Goal: Task Accomplishment & Management: Use online tool/utility

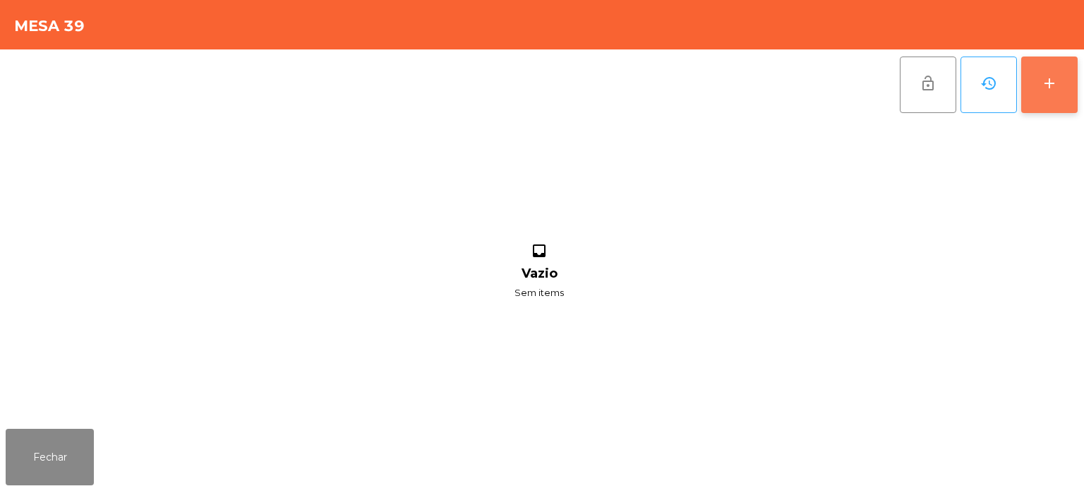
click at [1044, 90] on div "add" at bounding box center [1049, 83] width 17 height 17
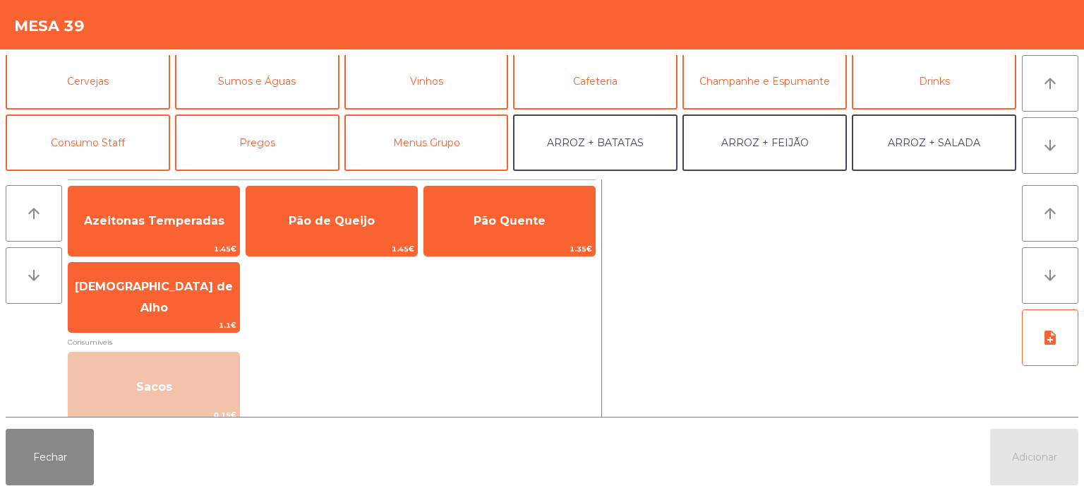
scroll to position [65, 0]
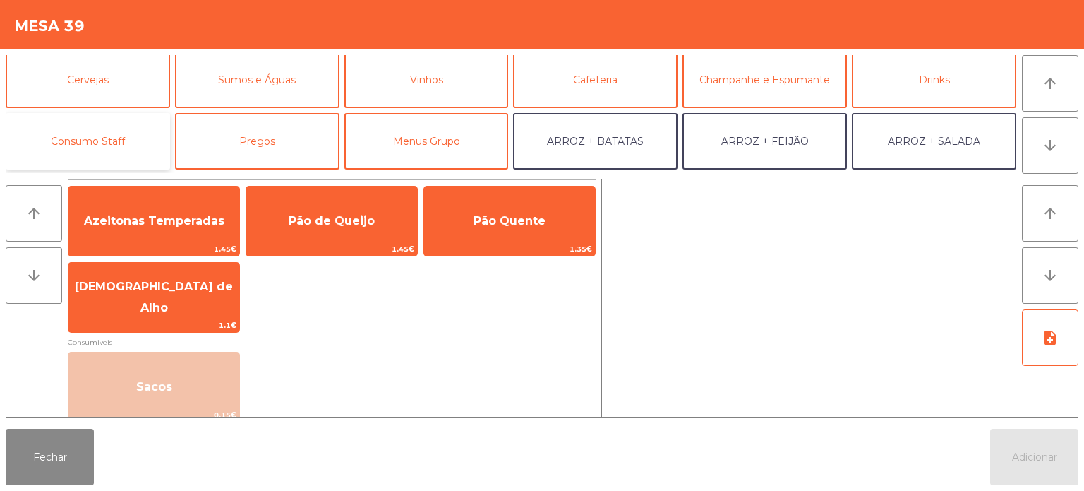
click at [107, 133] on button "Consumo Staff" at bounding box center [88, 141] width 165 height 56
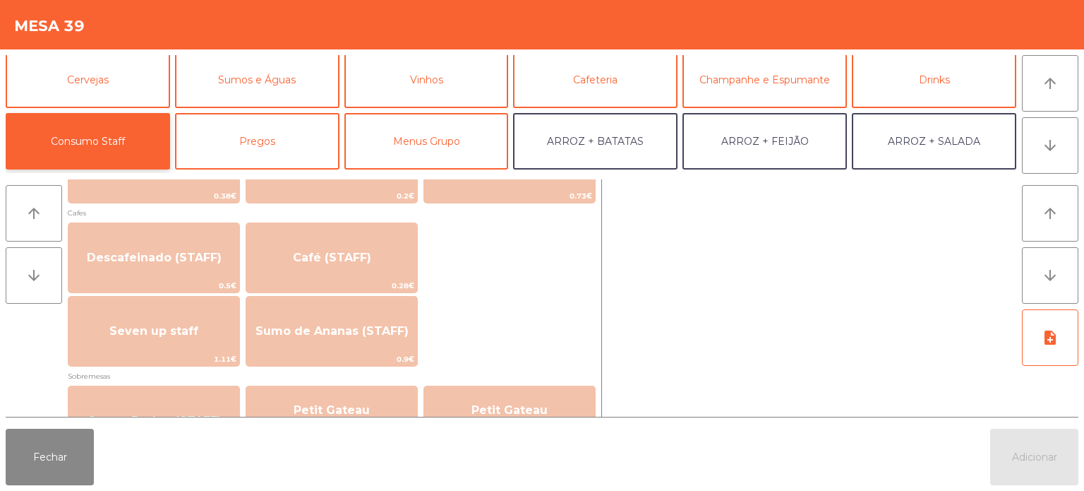
scroll to position [811, 0]
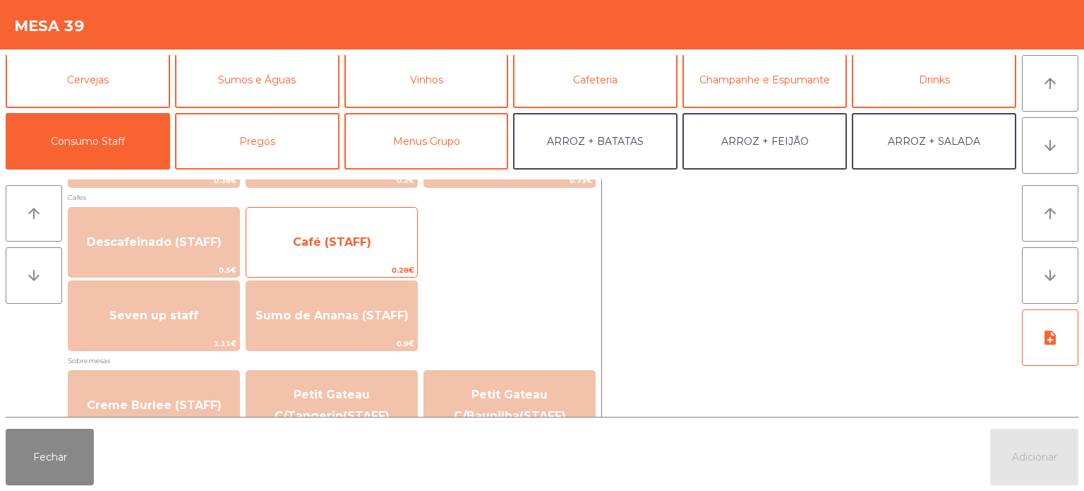
click at [340, 240] on span "Café (STAFF)" at bounding box center [332, 241] width 78 height 13
click at [328, 241] on span "Café (STAFF)" at bounding box center [332, 241] width 78 height 13
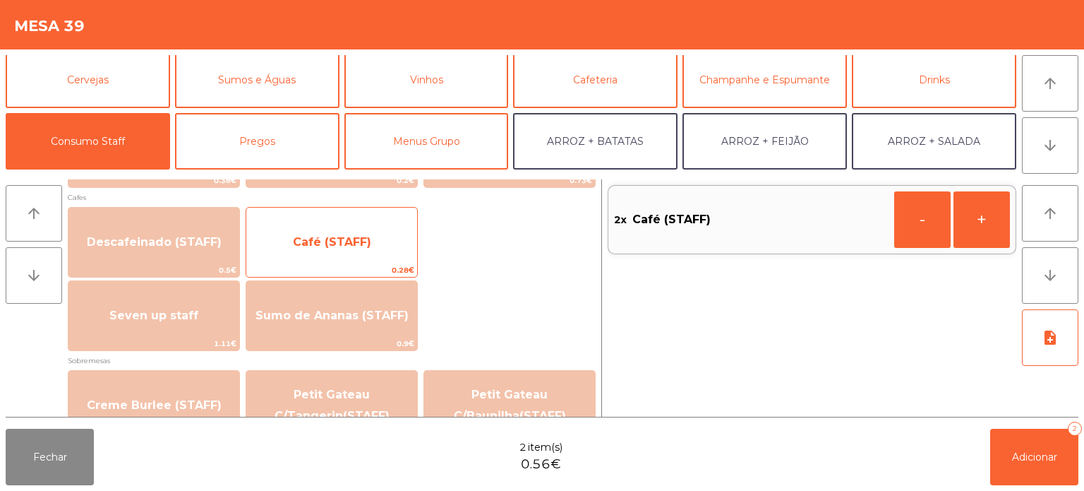
click at [333, 237] on span "Café (STAFF)" at bounding box center [332, 241] width 78 height 13
click at [335, 247] on span "Café (STAFF)" at bounding box center [332, 241] width 78 height 13
click at [341, 242] on span "Café (STAFF)" at bounding box center [332, 241] width 78 height 13
click at [364, 235] on span "Café (STAFF)" at bounding box center [332, 241] width 78 height 13
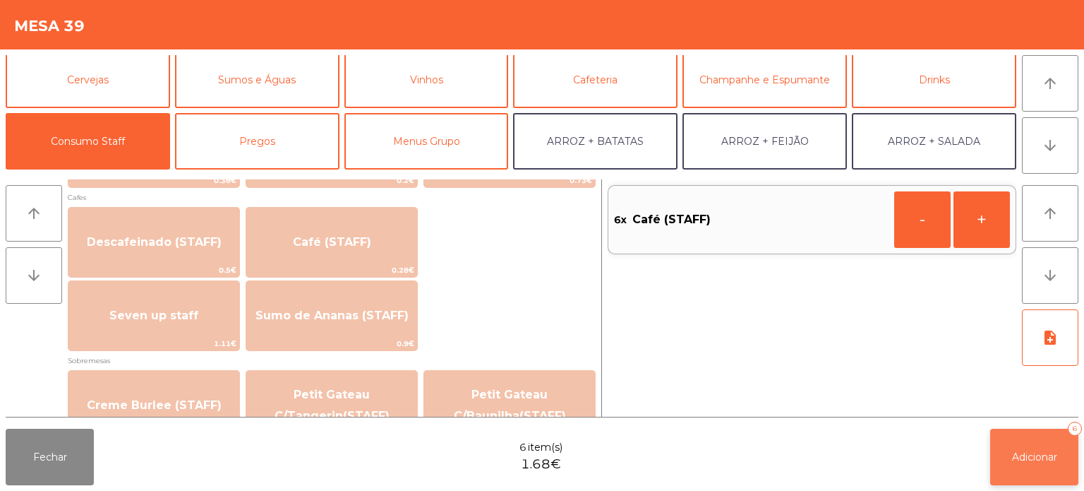
click at [1033, 452] on span "Adicionar" at bounding box center [1034, 456] width 45 height 13
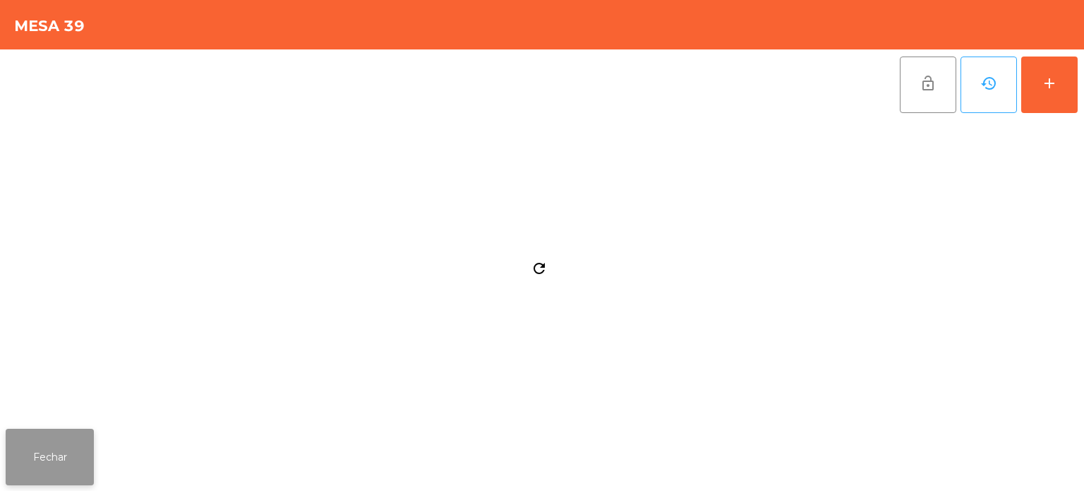
click at [32, 465] on button "Fechar" at bounding box center [50, 457] width 88 height 56
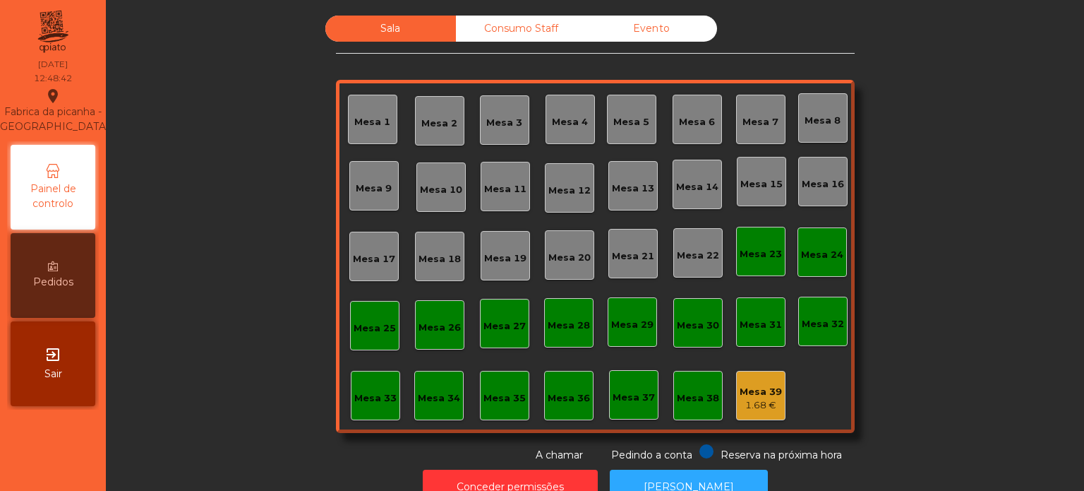
click at [805, 178] on div "Mesa 16" at bounding box center [823, 184] width 42 height 14
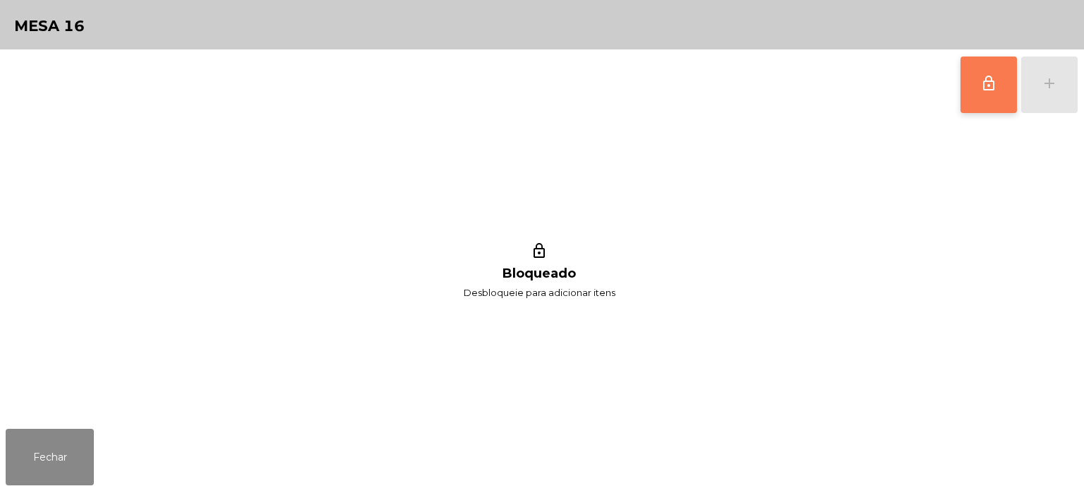
click at [986, 80] on span "lock_outline" at bounding box center [989, 83] width 17 height 17
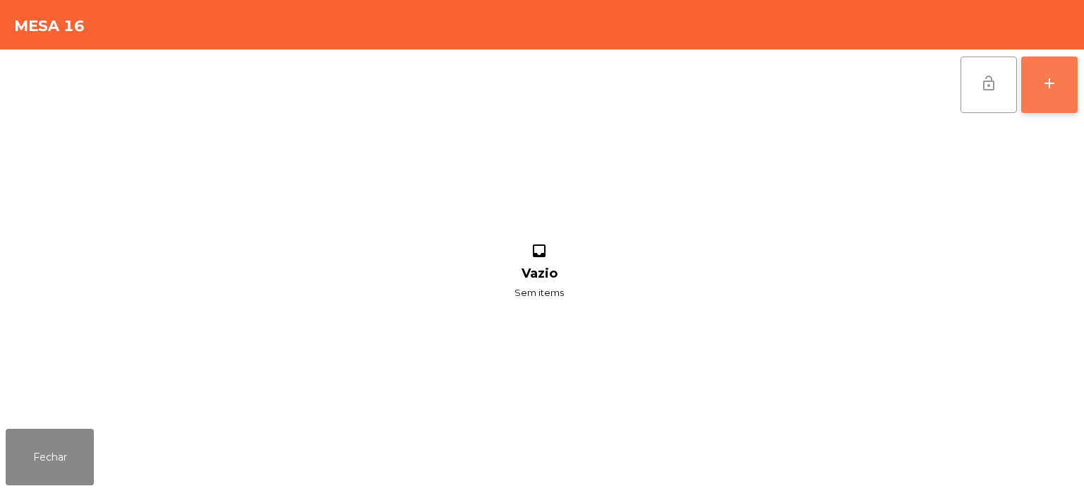
click at [1053, 63] on button "add" at bounding box center [1050, 84] width 56 height 56
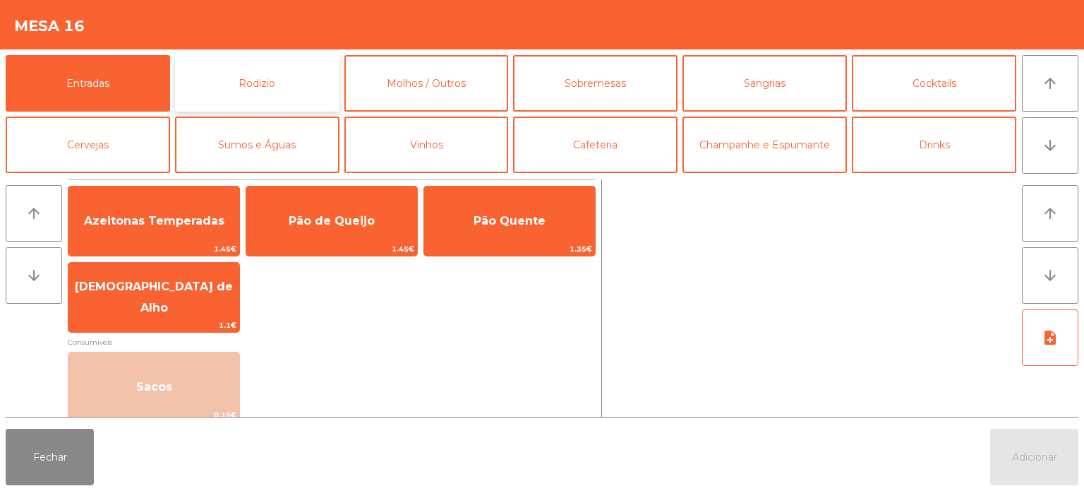
click at [192, 55] on button "Rodizio" at bounding box center [257, 83] width 165 height 56
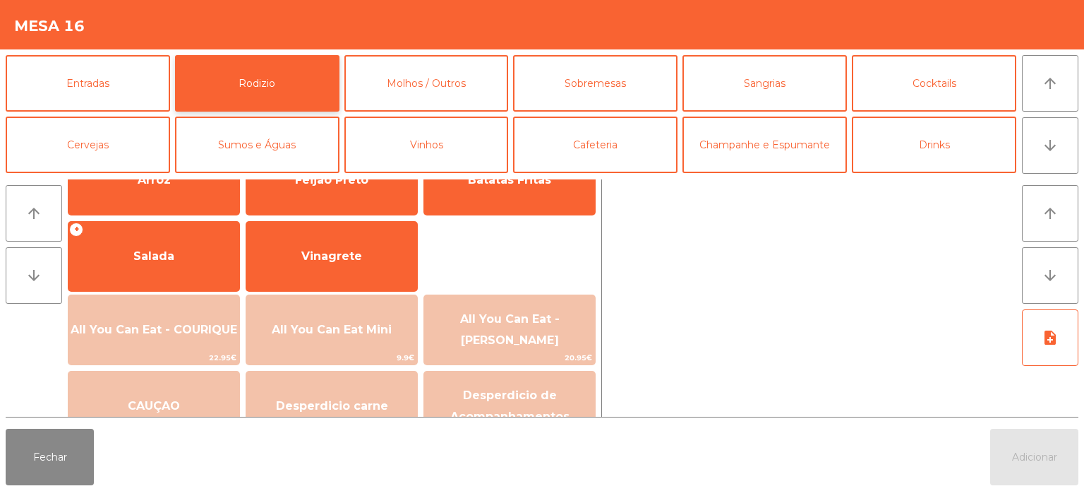
scroll to position [253, 0]
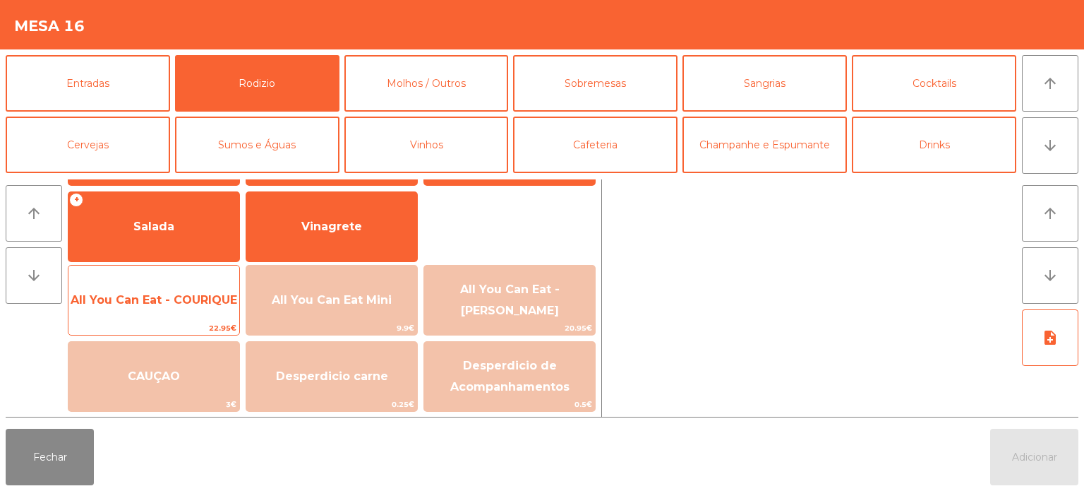
click at [192, 298] on span "All You Can Eat - COURIQUE" at bounding box center [154, 299] width 167 height 13
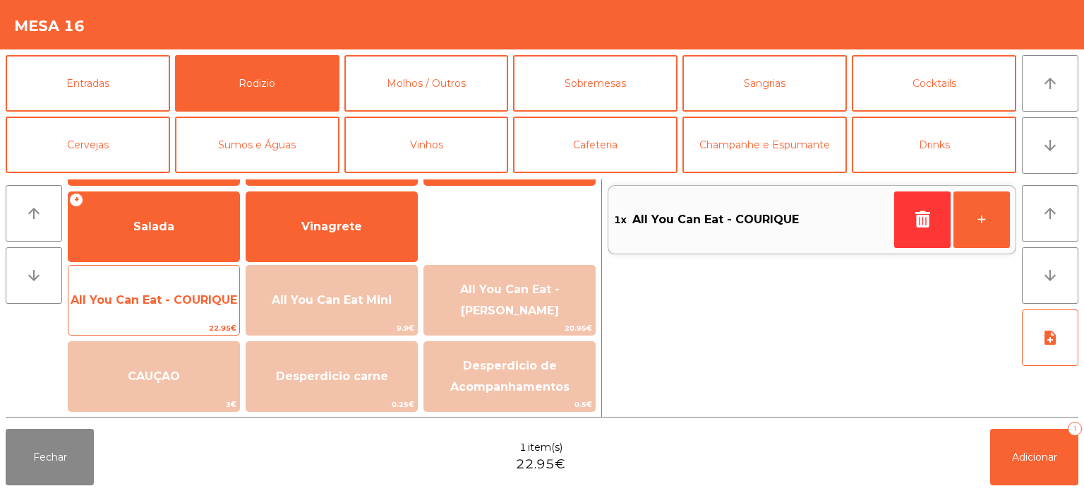
click at [181, 293] on span "All You Can Eat - COURIQUE" at bounding box center [154, 299] width 167 height 13
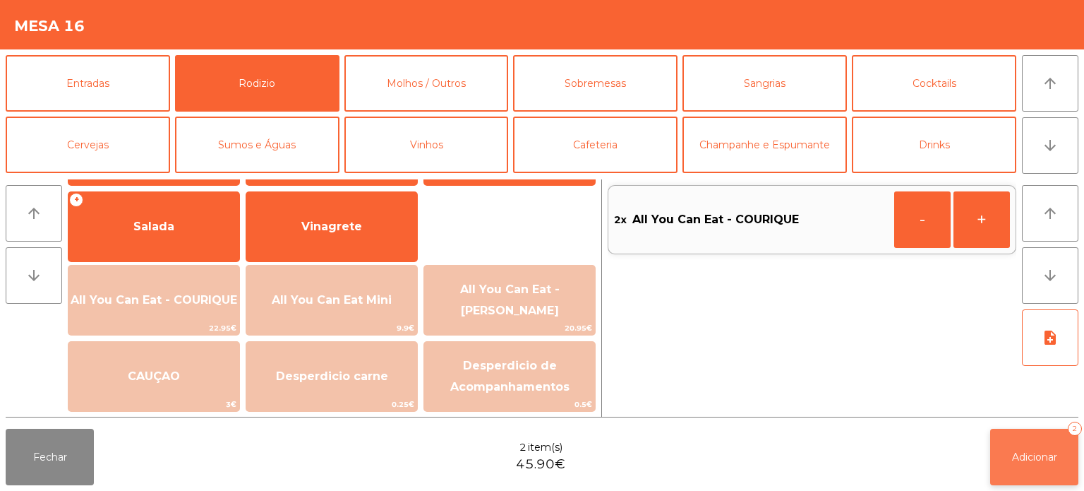
click at [1029, 459] on span "Adicionar" at bounding box center [1034, 456] width 45 height 13
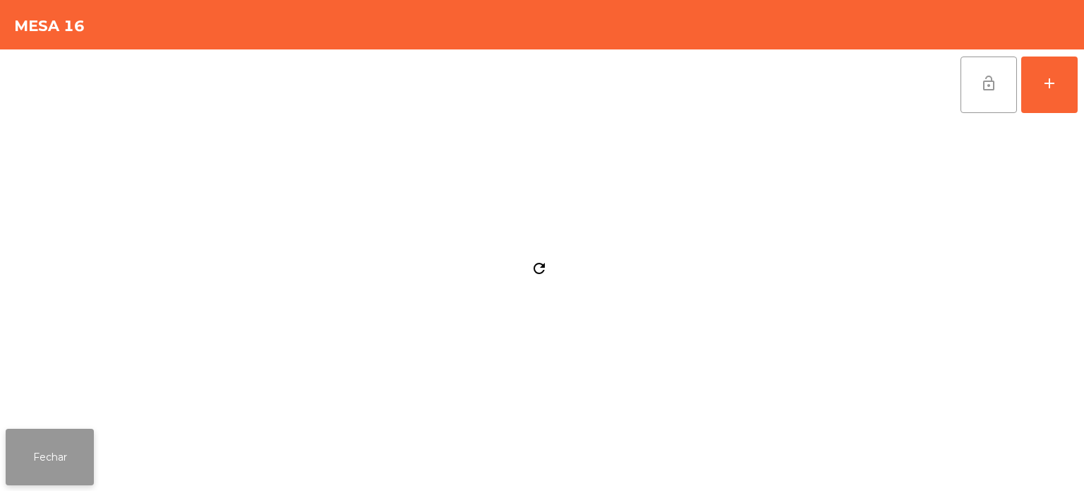
click at [59, 433] on button "Fechar" at bounding box center [50, 457] width 88 height 56
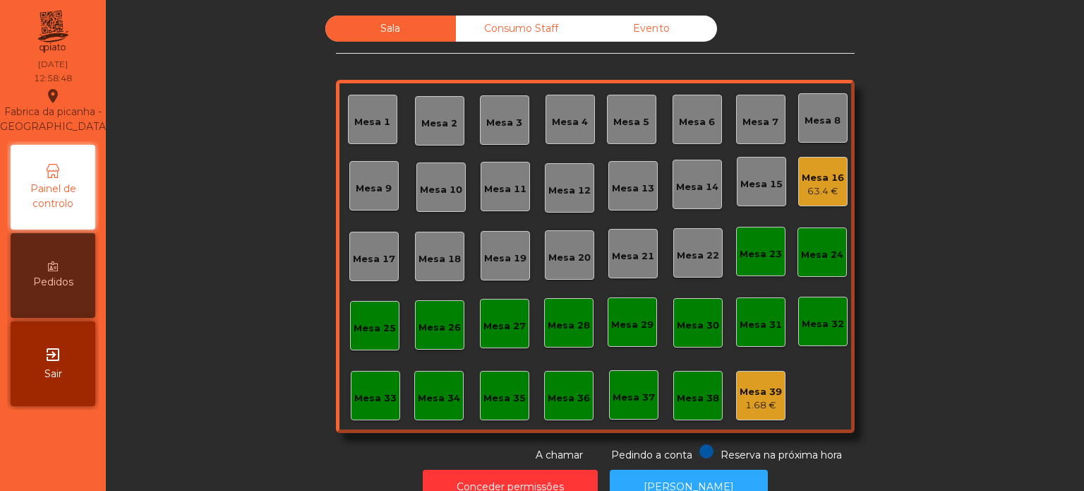
click at [641, 193] on div "Mesa 13" at bounding box center [633, 188] width 42 height 14
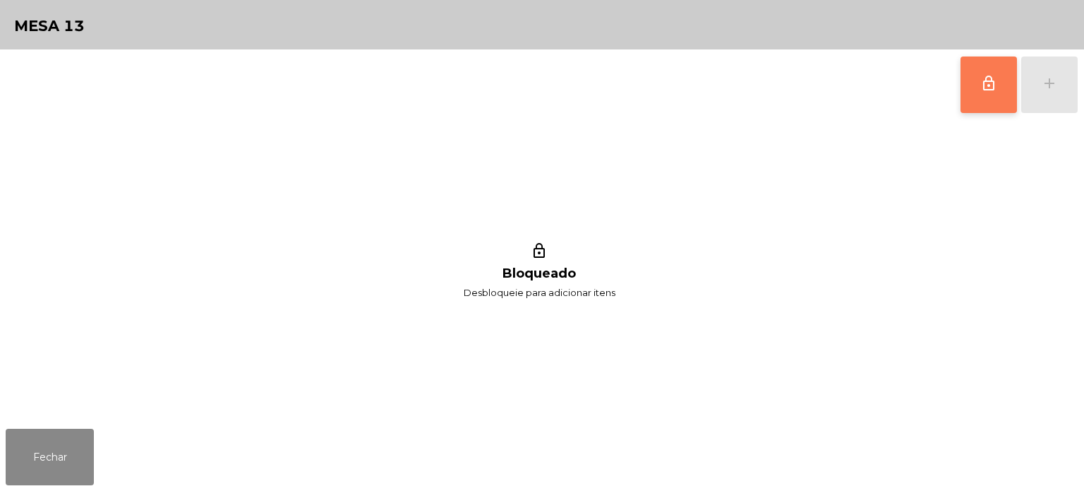
click at [970, 93] on button "lock_outline" at bounding box center [989, 84] width 56 height 56
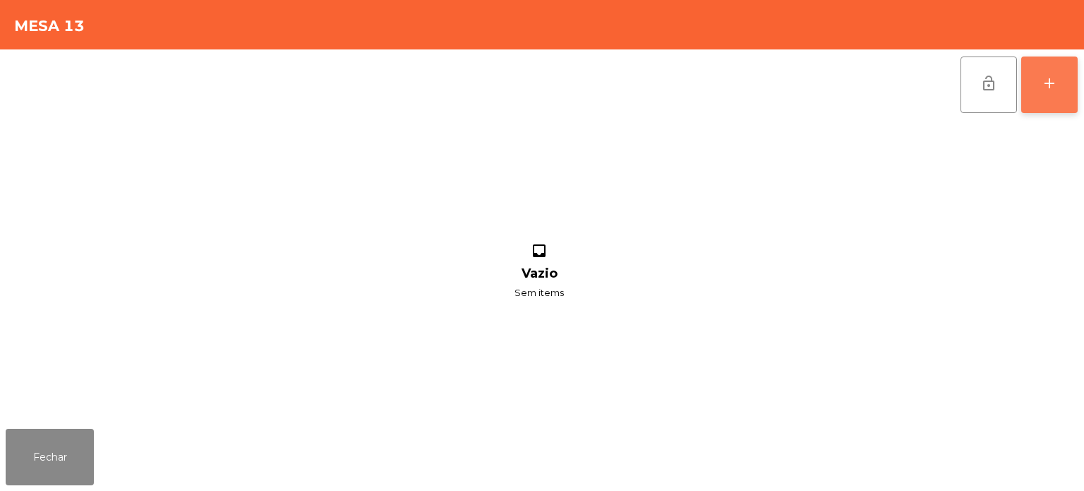
click at [1057, 83] on div "add" at bounding box center [1049, 83] width 17 height 17
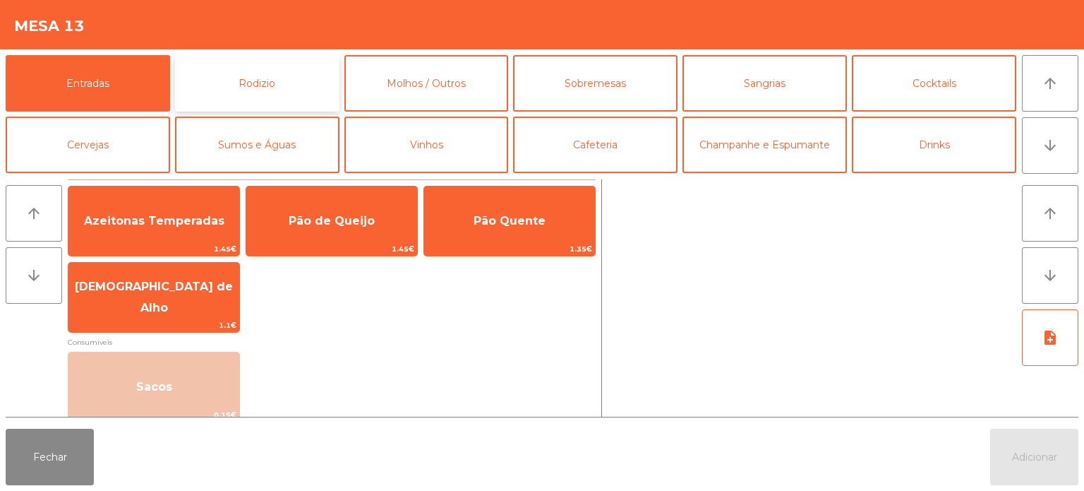
click at [273, 73] on button "Rodizio" at bounding box center [257, 83] width 165 height 56
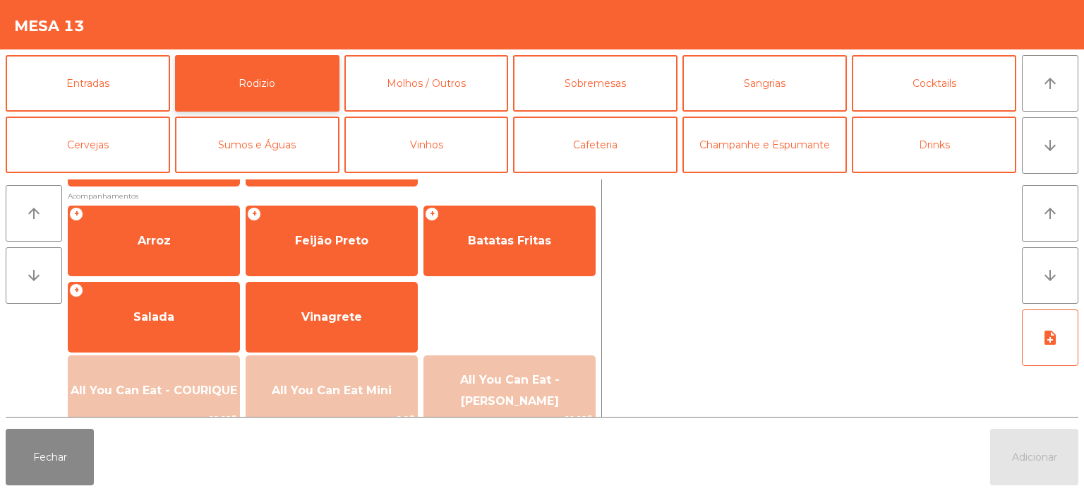
scroll to position [184, 0]
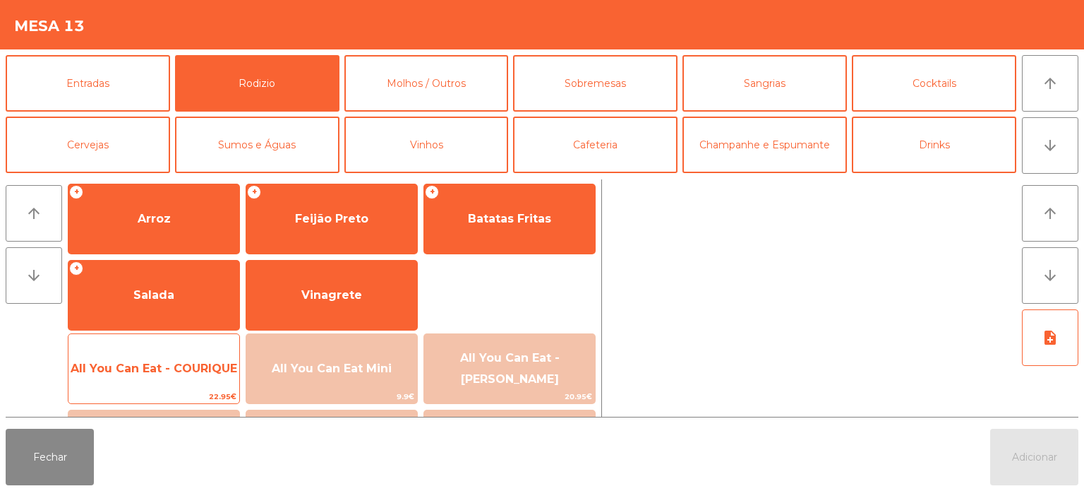
click at [189, 378] on span "All You Can Eat - COURIQUE" at bounding box center [153, 368] width 171 height 38
click at [191, 365] on span "All You Can Eat - COURIQUE" at bounding box center [154, 367] width 167 height 13
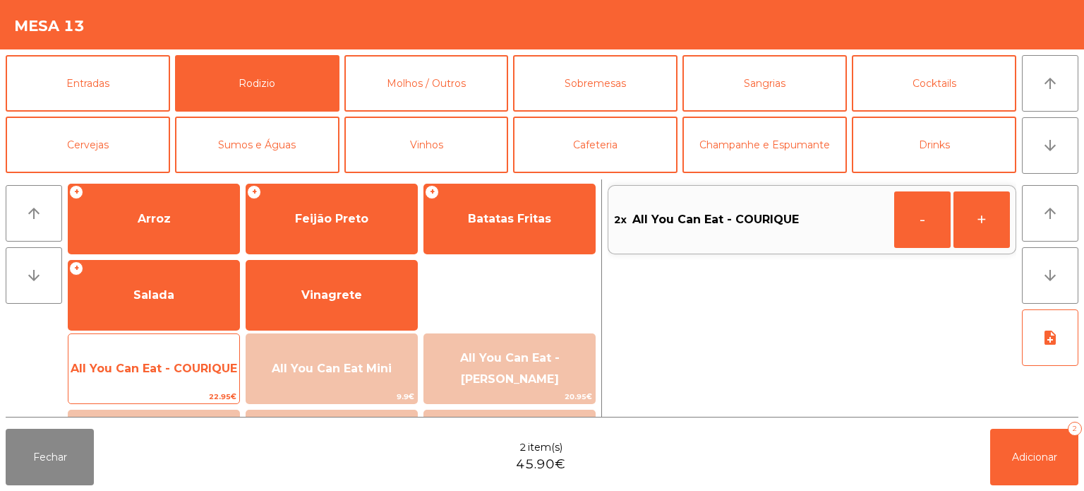
click at [197, 373] on span "All You Can Eat - COURIQUE" at bounding box center [154, 367] width 167 height 13
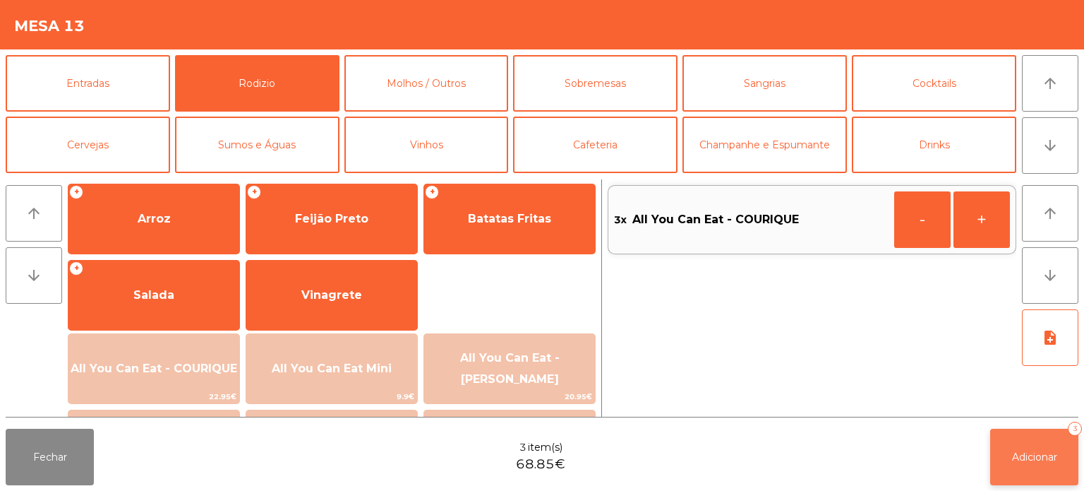
click at [1051, 472] on button "Adicionar 3" at bounding box center [1035, 457] width 88 height 56
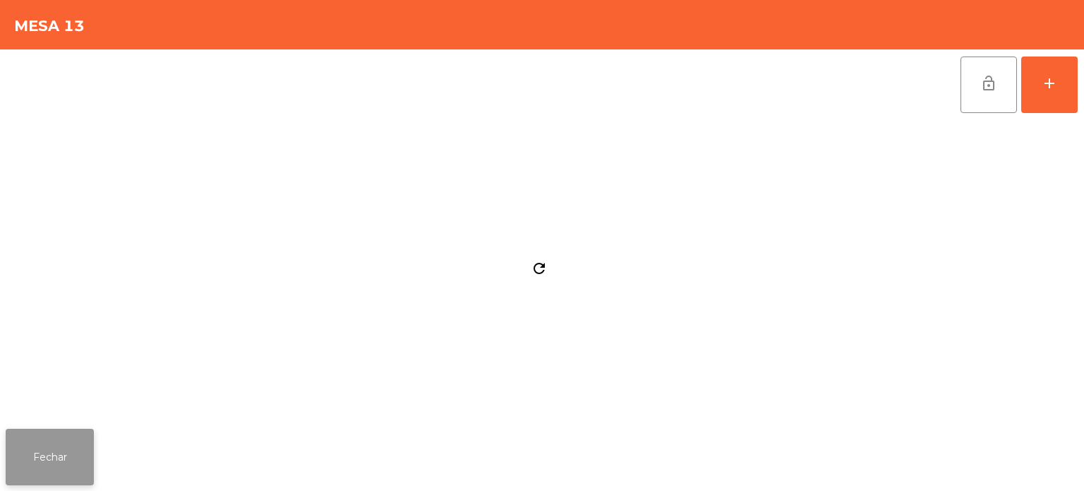
click at [84, 436] on button "Fechar" at bounding box center [50, 457] width 88 height 56
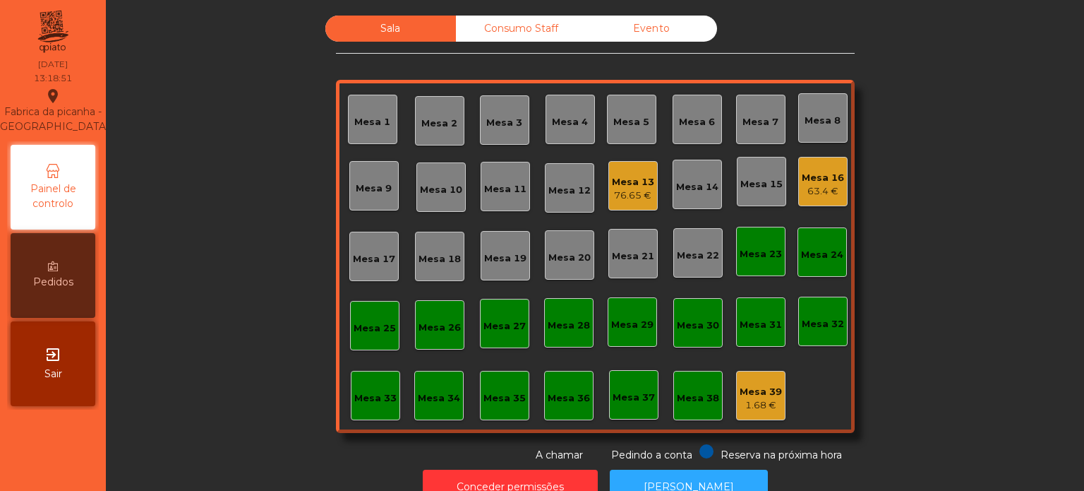
click at [621, 195] on div "76.65 €" at bounding box center [633, 196] width 42 height 14
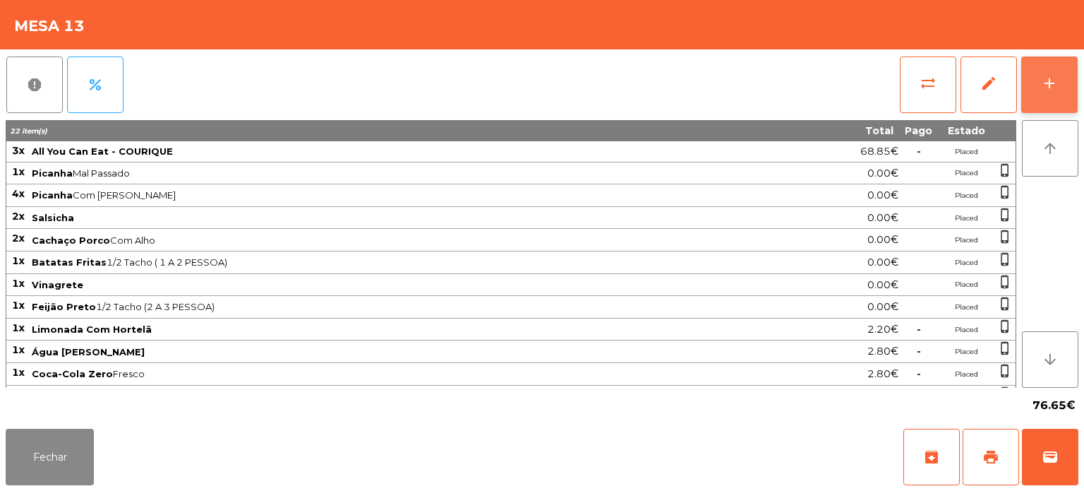
click at [1048, 96] on button "add" at bounding box center [1050, 84] width 56 height 56
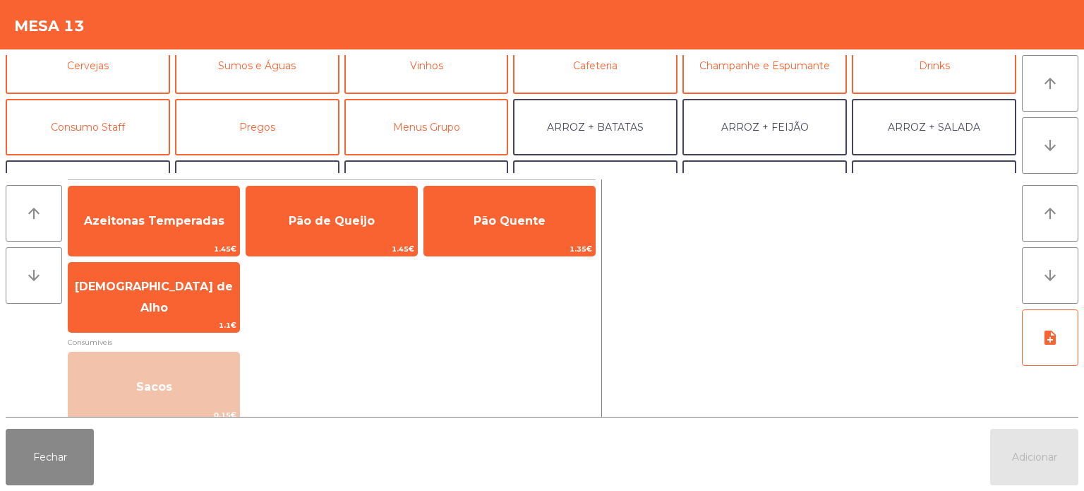
scroll to position [0, 0]
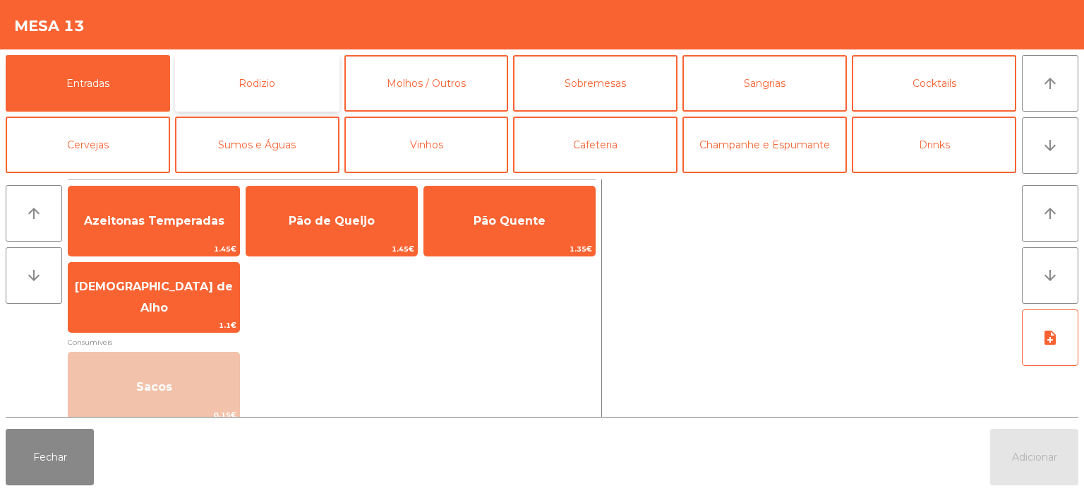
click at [263, 65] on button "Rodizio" at bounding box center [257, 83] width 165 height 56
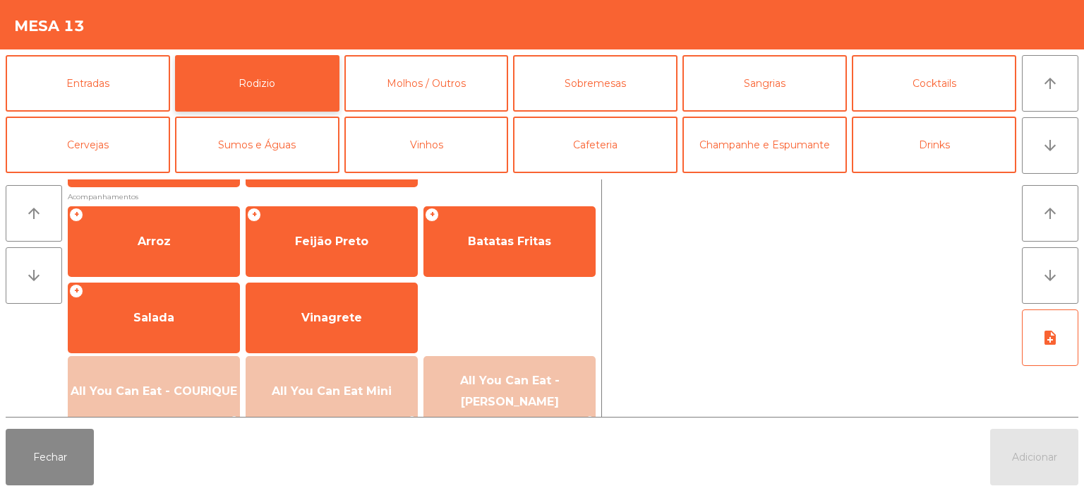
scroll to position [162, 0]
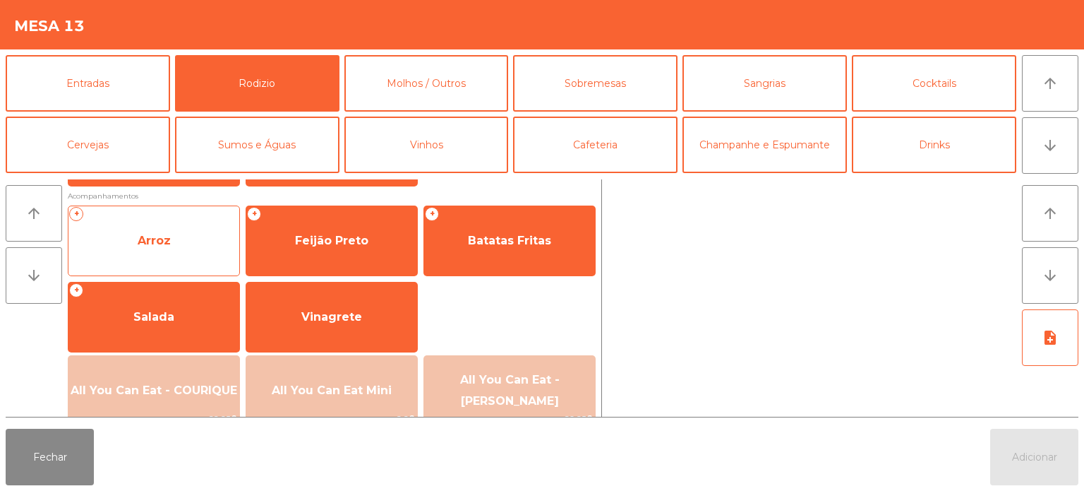
click at [196, 225] on span "Arroz" at bounding box center [153, 241] width 171 height 38
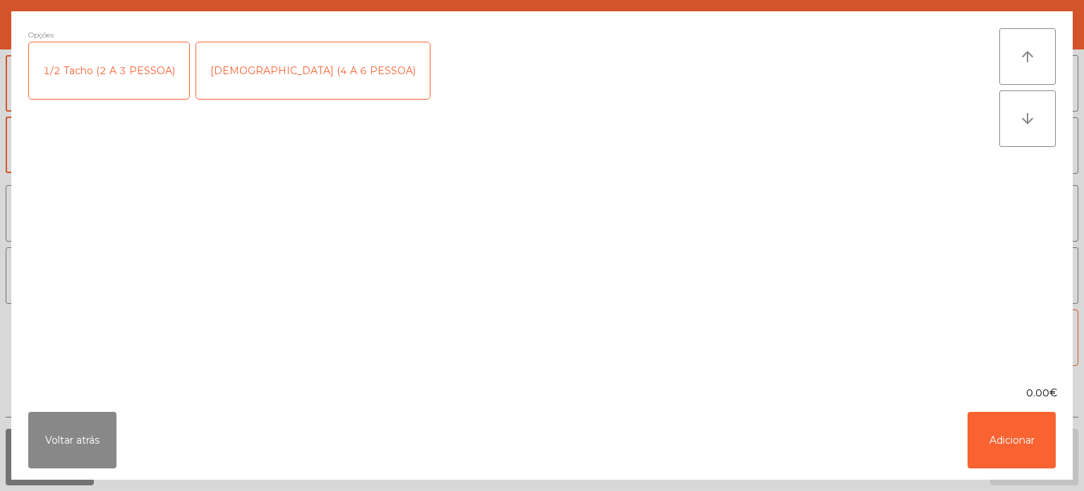
click at [278, 63] on div "[DEMOGRAPHIC_DATA] (4 A 6 PESSOA)" at bounding box center [313, 70] width 234 height 56
click at [995, 450] on button "Adicionar" at bounding box center [1012, 440] width 88 height 56
click at [1020, 446] on button "Adicionar" at bounding box center [1035, 457] width 88 height 56
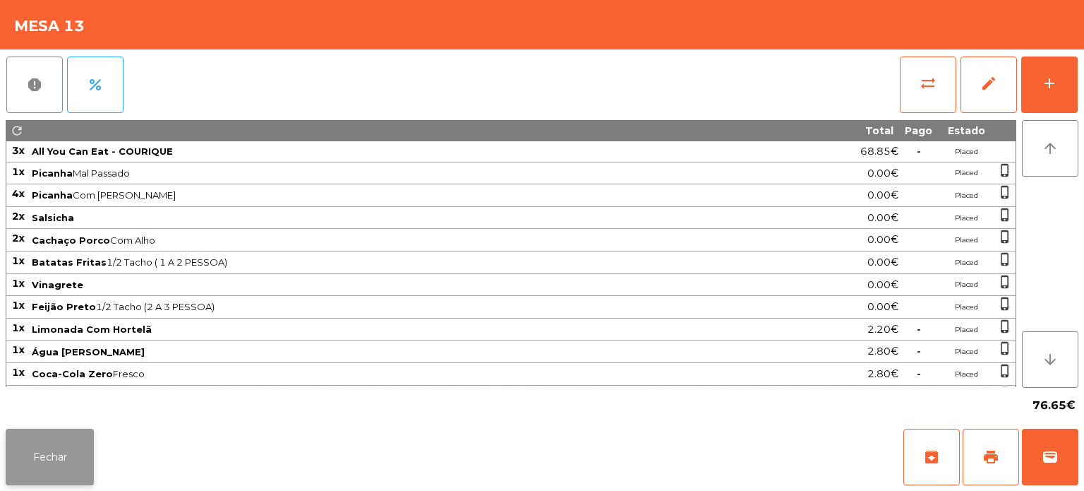
click at [25, 446] on button "Fechar" at bounding box center [50, 457] width 88 height 56
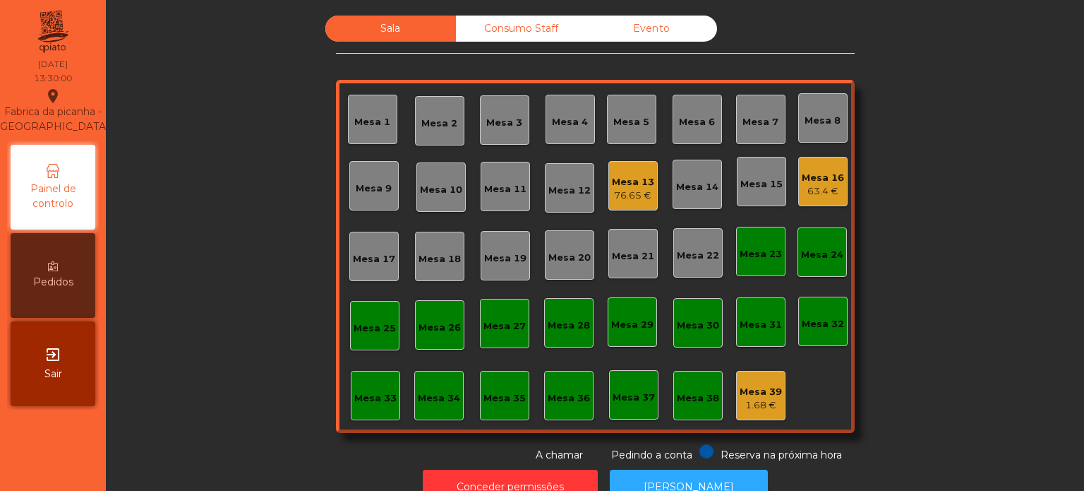
click at [815, 299] on div "Mesa 32" at bounding box center [823, 321] width 49 height 49
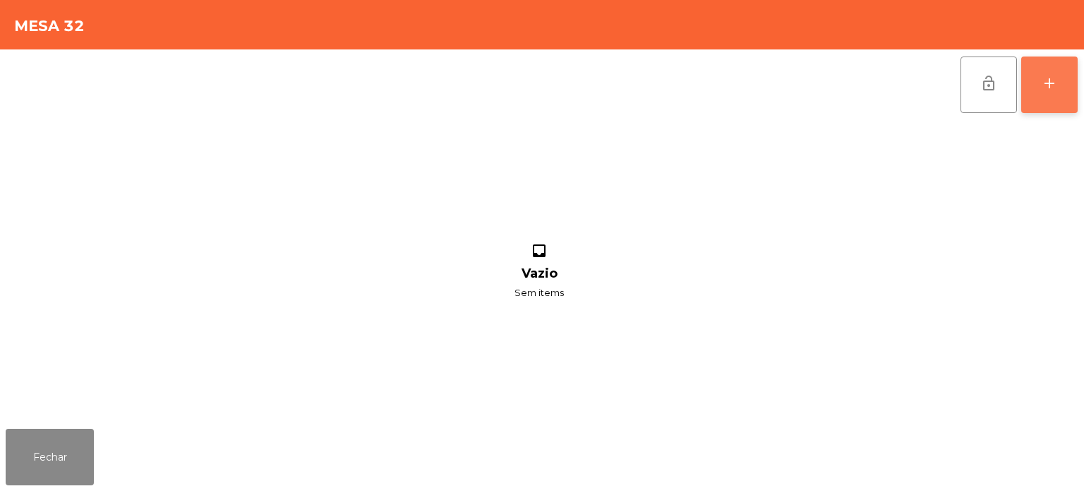
click at [1053, 81] on div "add" at bounding box center [1049, 83] width 17 height 17
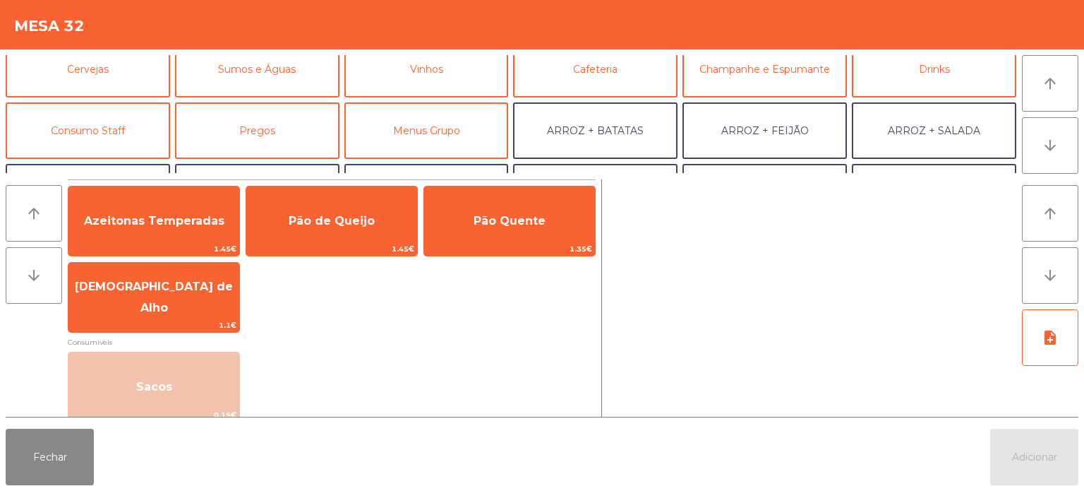
scroll to position [99, 0]
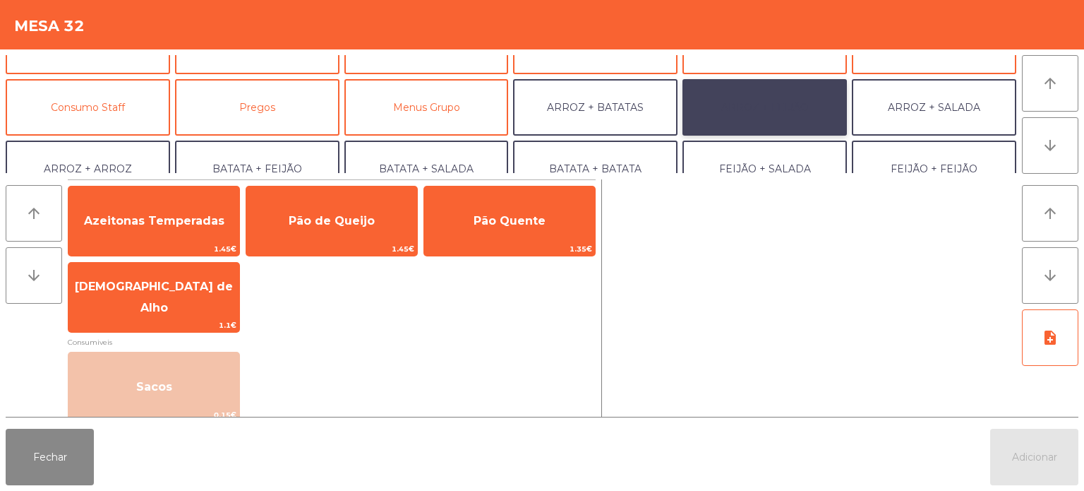
click at [759, 93] on button "ARROZ + FEIJÃO" at bounding box center [765, 107] width 165 height 56
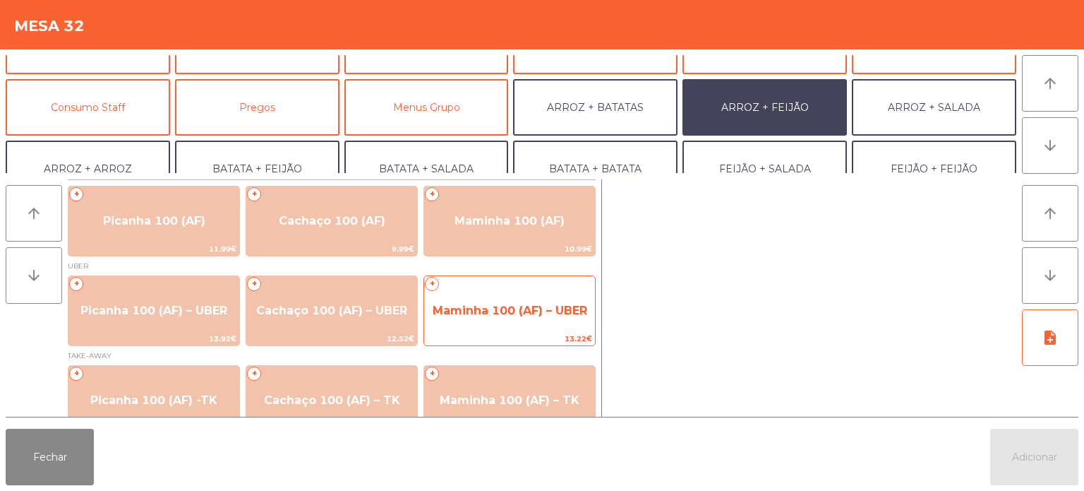
click at [504, 304] on span "Maminha 100 (AF) – UBER" at bounding box center [510, 310] width 155 height 13
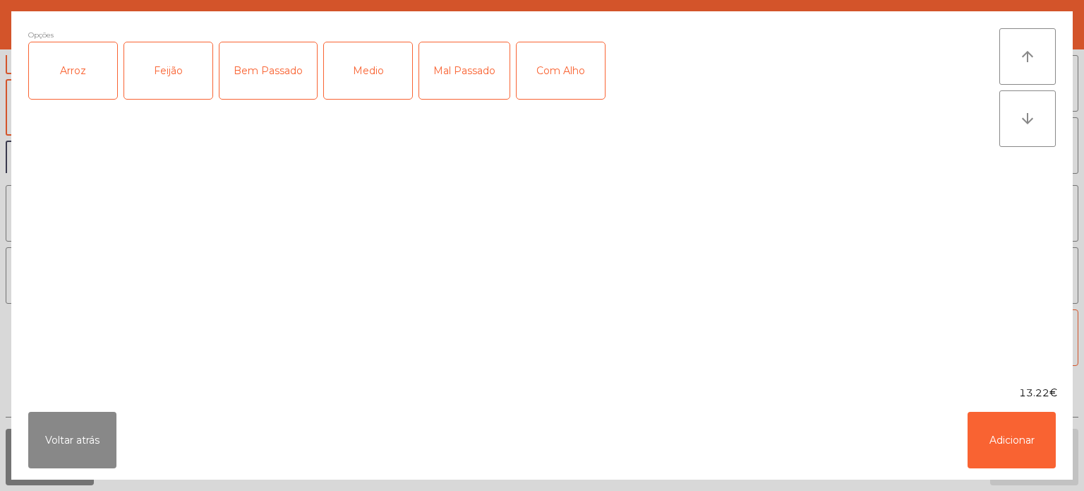
click at [73, 55] on div "Arroz" at bounding box center [73, 70] width 88 height 56
click at [145, 56] on div "Feijão" at bounding box center [168, 70] width 88 height 56
click at [263, 73] on div "Bem Passado" at bounding box center [268, 70] width 97 height 56
click at [1050, 464] on button "Adicionar" at bounding box center [1012, 440] width 88 height 56
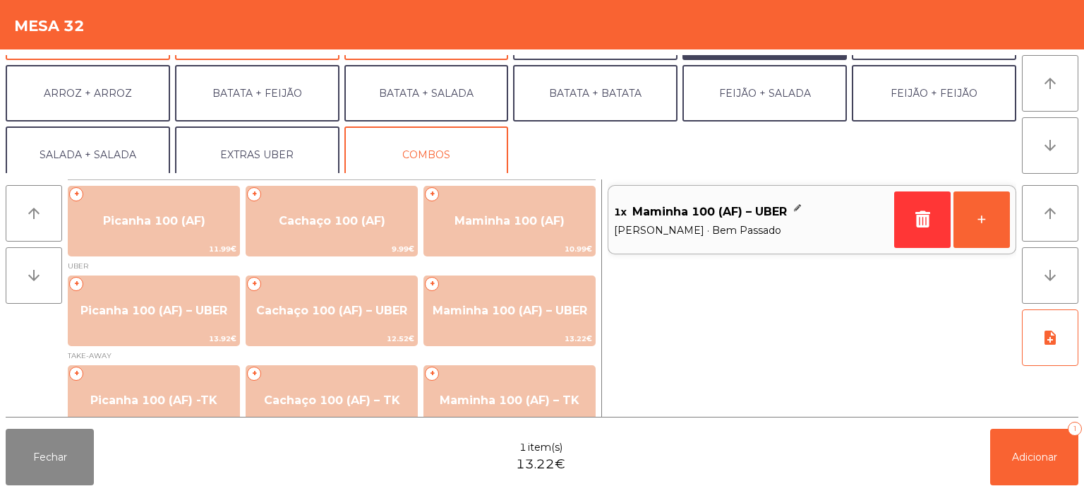
scroll to position [177, 0]
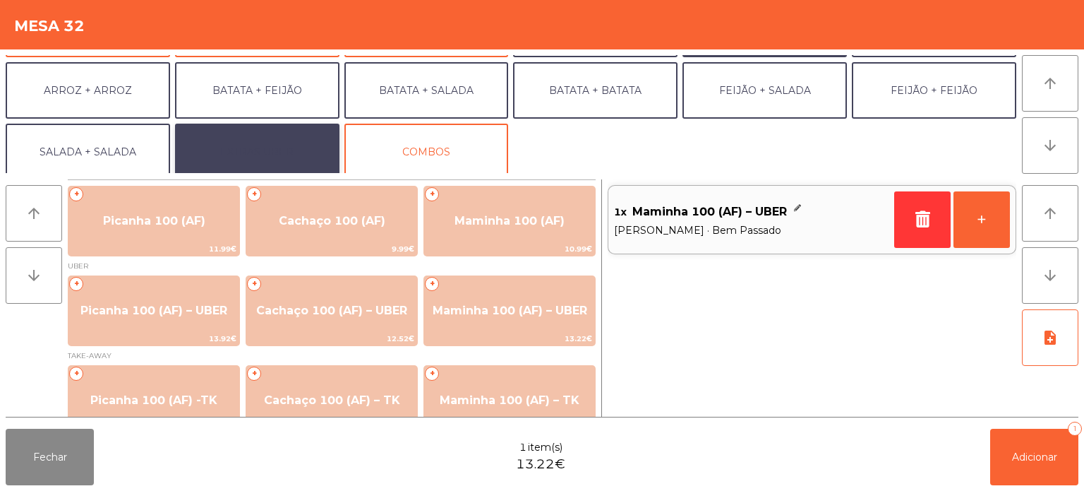
click at [277, 157] on button "EXTRAS UBER" at bounding box center [257, 152] width 165 height 56
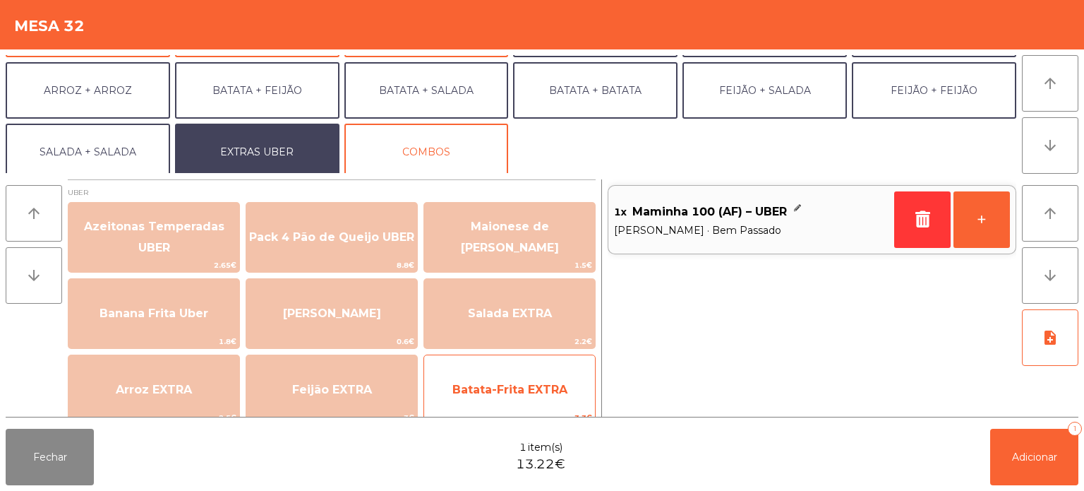
click at [548, 390] on span "Batata-Frita EXTRA" at bounding box center [510, 389] width 115 height 13
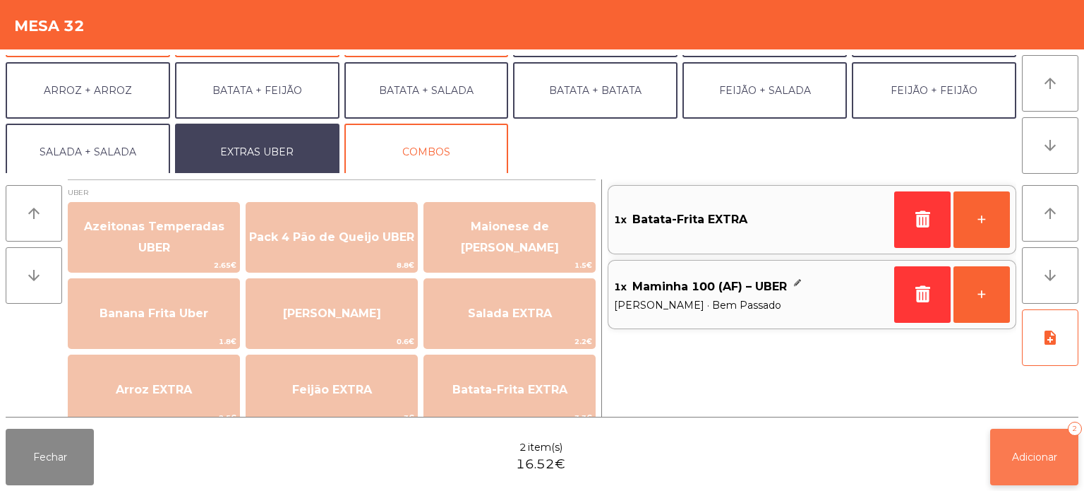
click at [1028, 449] on button "Adicionar 2" at bounding box center [1035, 457] width 88 height 56
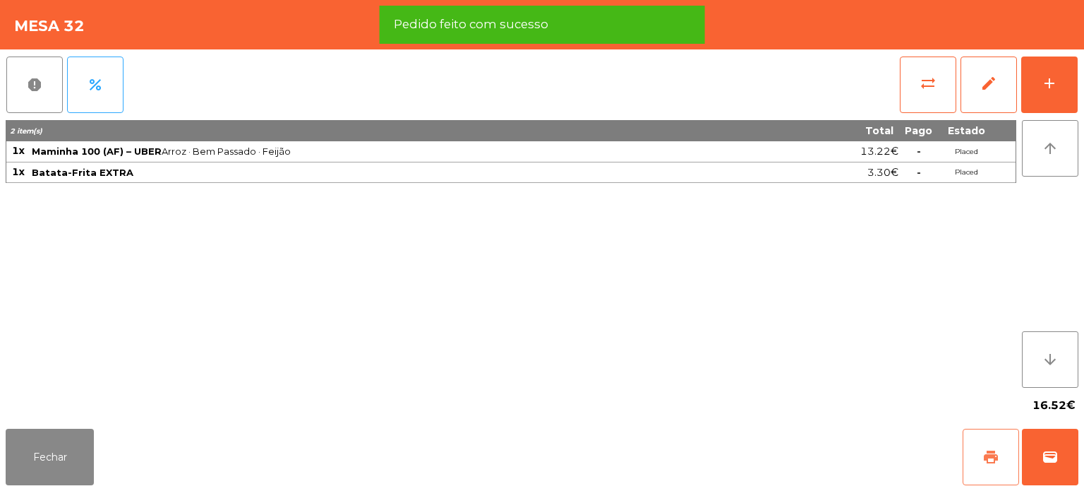
click at [991, 458] on span "print" at bounding box center [991, 456] width 17 height 17
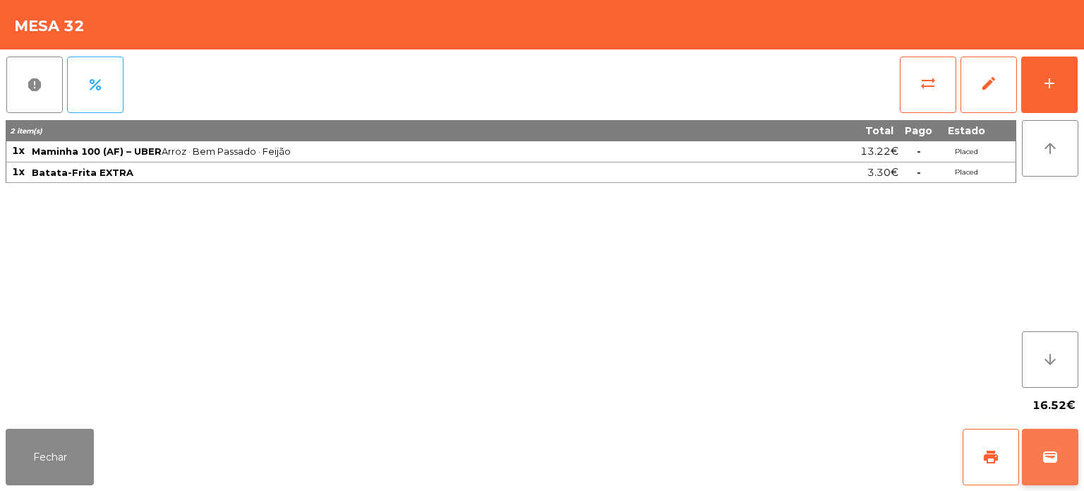
click at [1052, 462] on span "wallet" at bounding box center [1050, 456] width 17 height 17
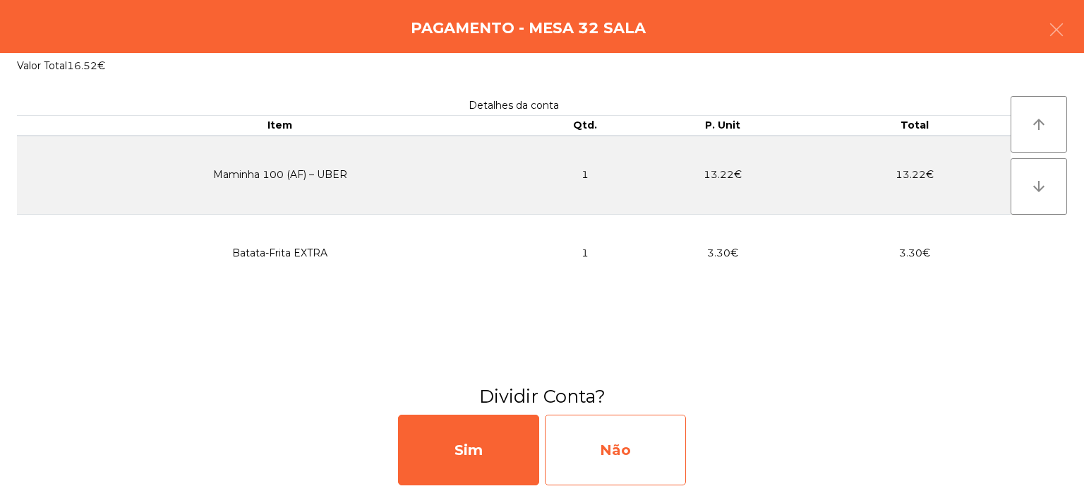
click at [620, 454] on div "Não" at bounding box center [615, 449] width 141 height 71
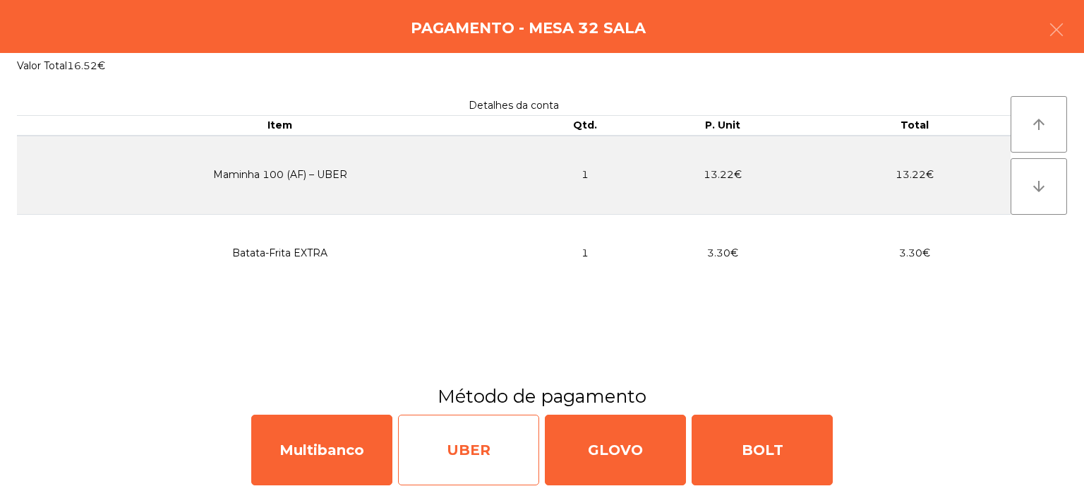
click at [450, 459] on div "UBER" at bounding box center [468, 449] width 141 height 71
select select "**"
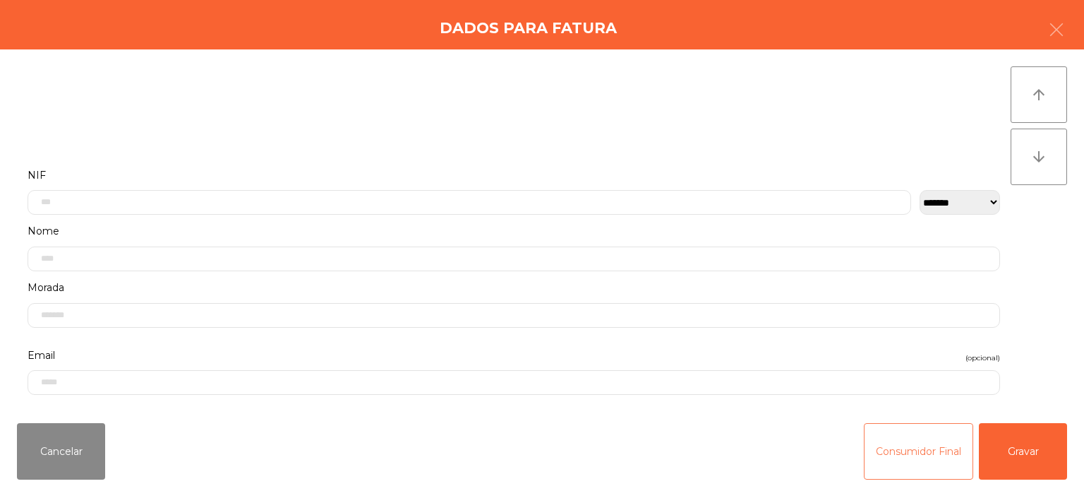
click at [888, 469] on button "Consumidor Final" at bounding box center [918, 451] width 109 height 56
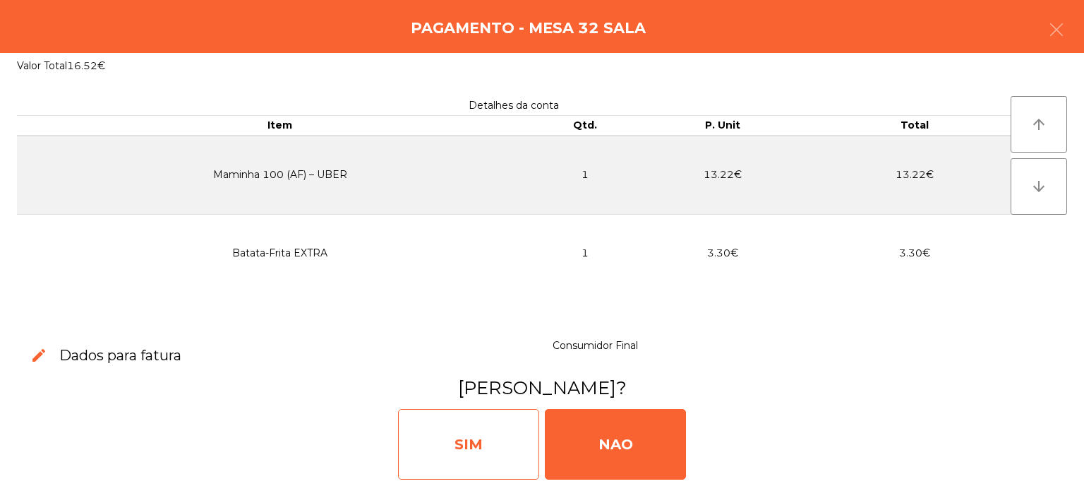
click at [435, 462] on div "SIM" at bounding box center [468, 444] width 141 height 71
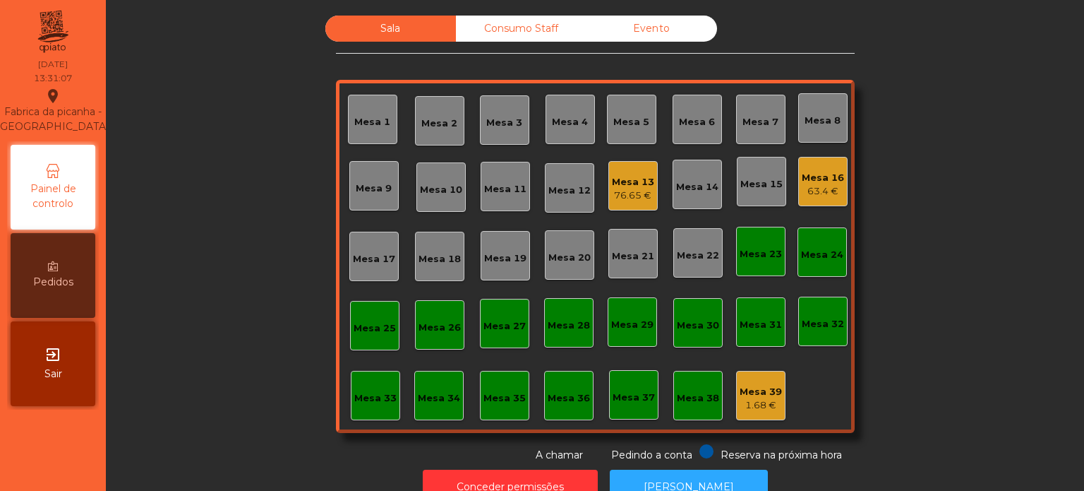
scroll to position [39, 0]
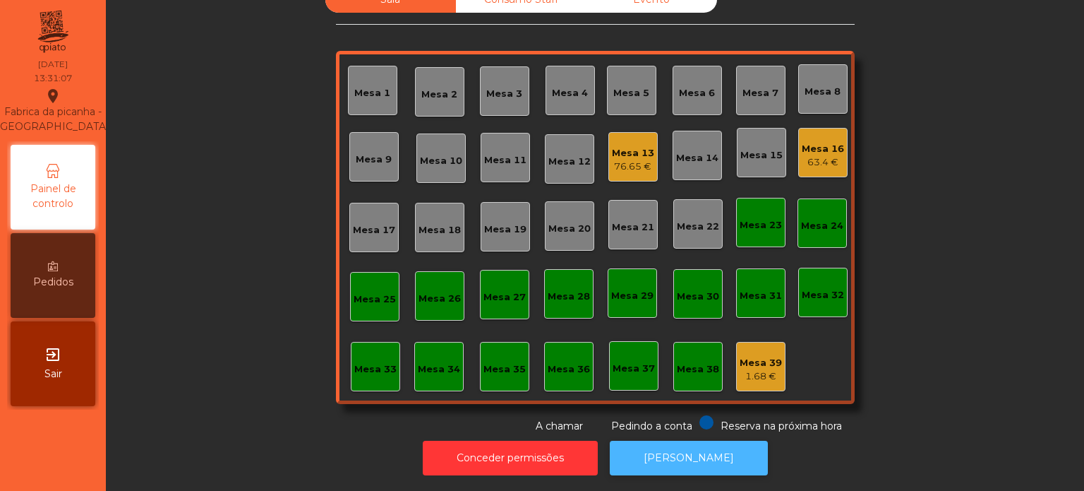
click at [674, 441] on button "[PERSON_NAME]" at bounding box center [689, 458] width 158 height 35
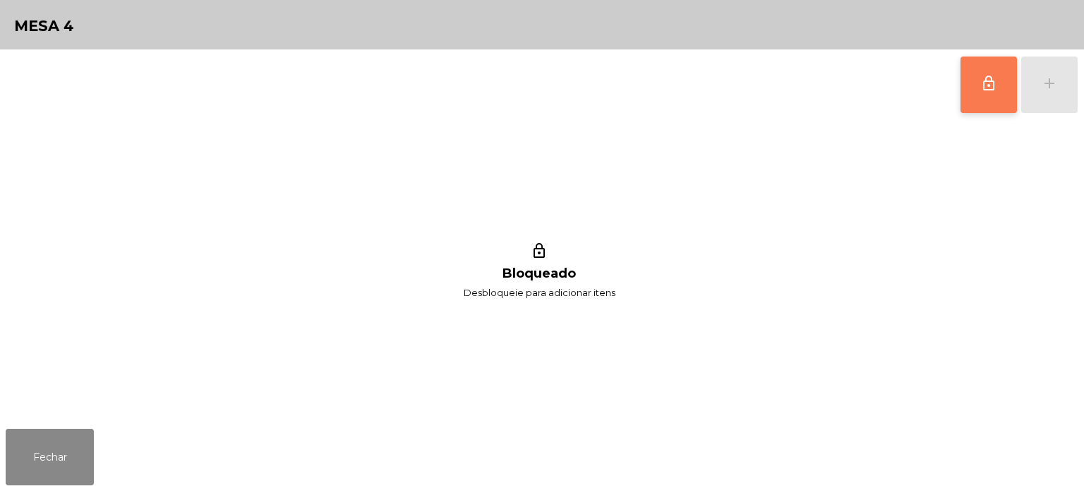
click at [986, 83] on span "lock_outline" at bounding box center [989, 83] width 17 height 17
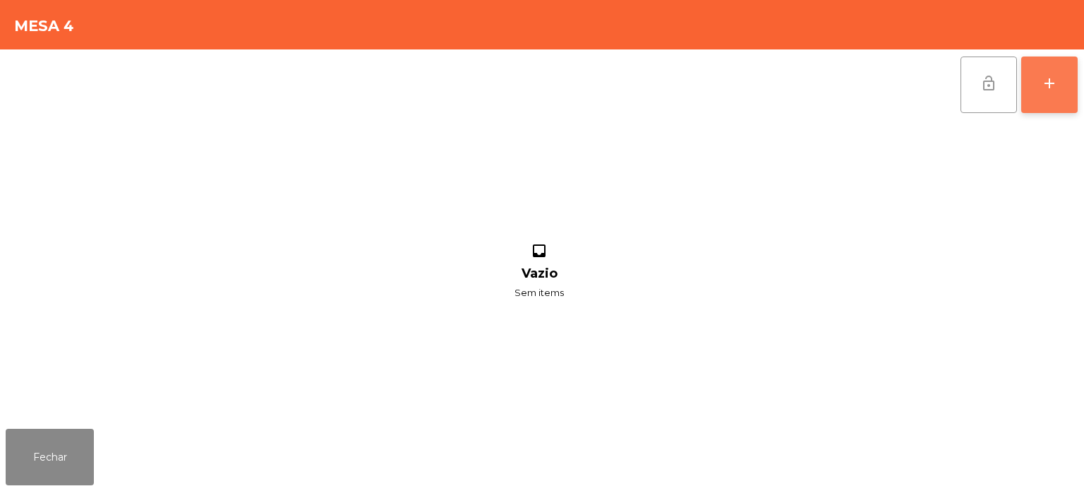
click at [1056, 89] on div "add" at bounding box center [1049, 83] width 17 height 17
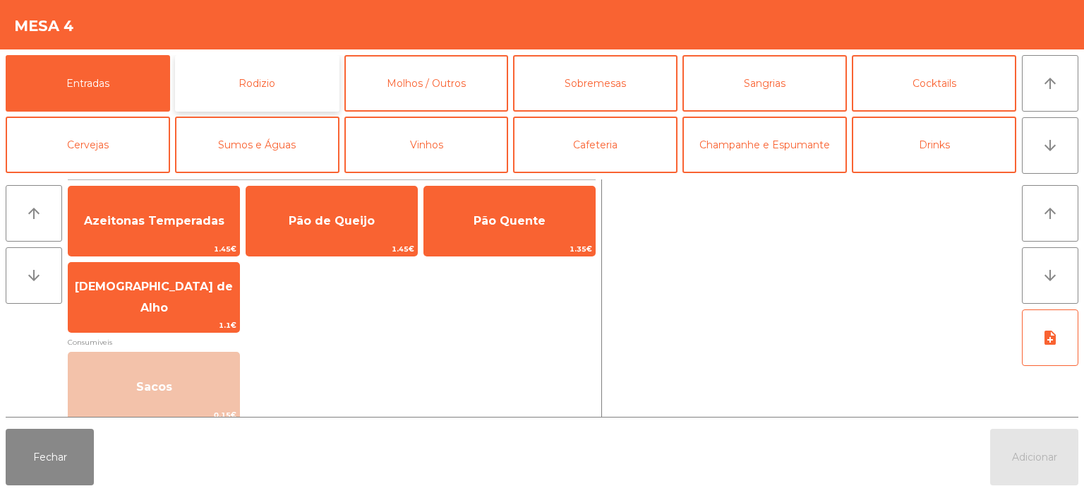
click at [273, 74] on button "Rodizio" at bounding box center [257, 83] width 165 height 56
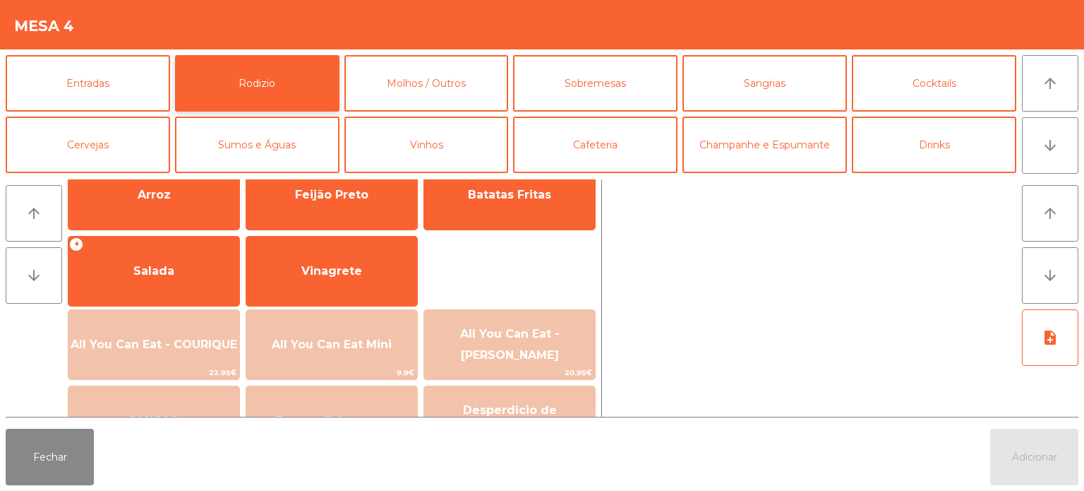
scroll to position [253, 0]
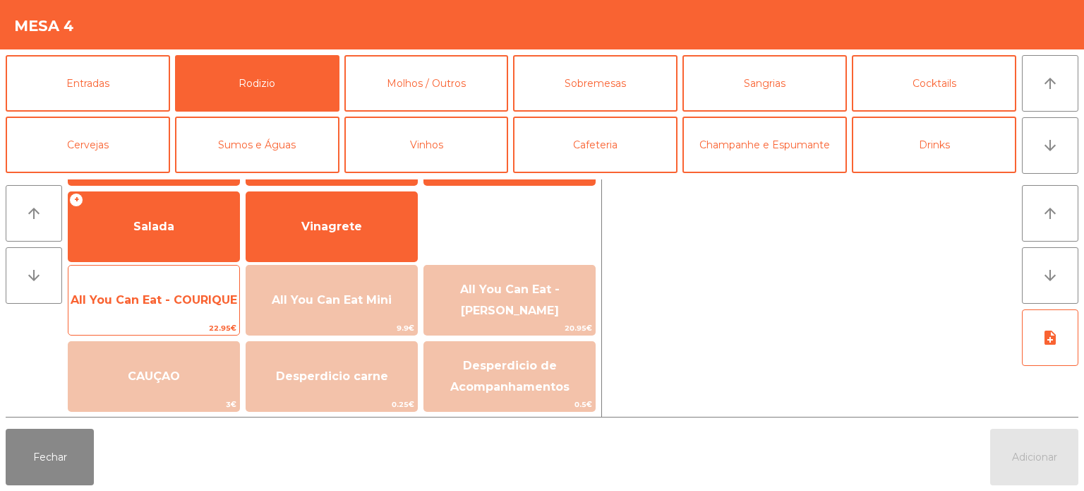
click at [166, 296] on span "All You Can Eat - COURIQUE" at bounding box center [154, 299] width 167 height 13
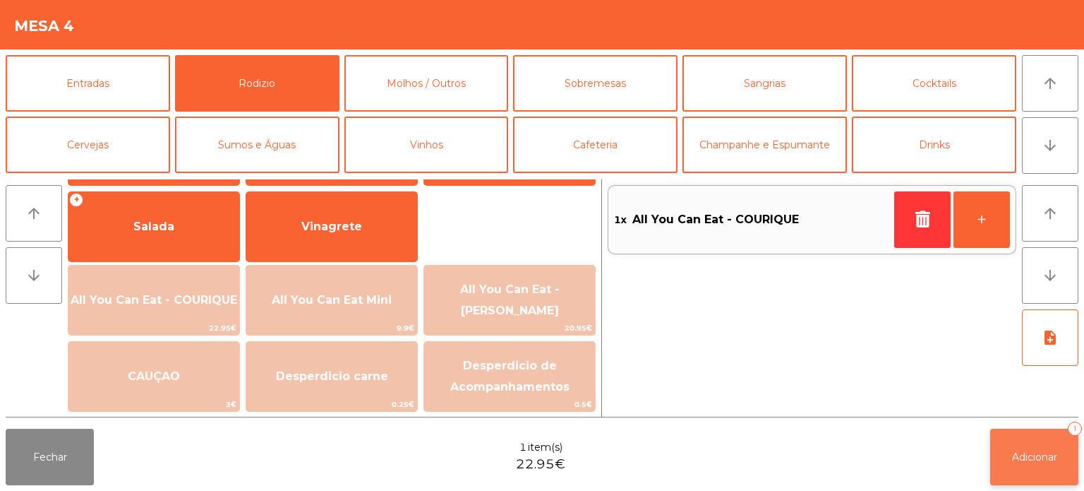
click at [1067, 451] on button "Adicionar 1" at bounding box center [1035, 457] width 88 height 56
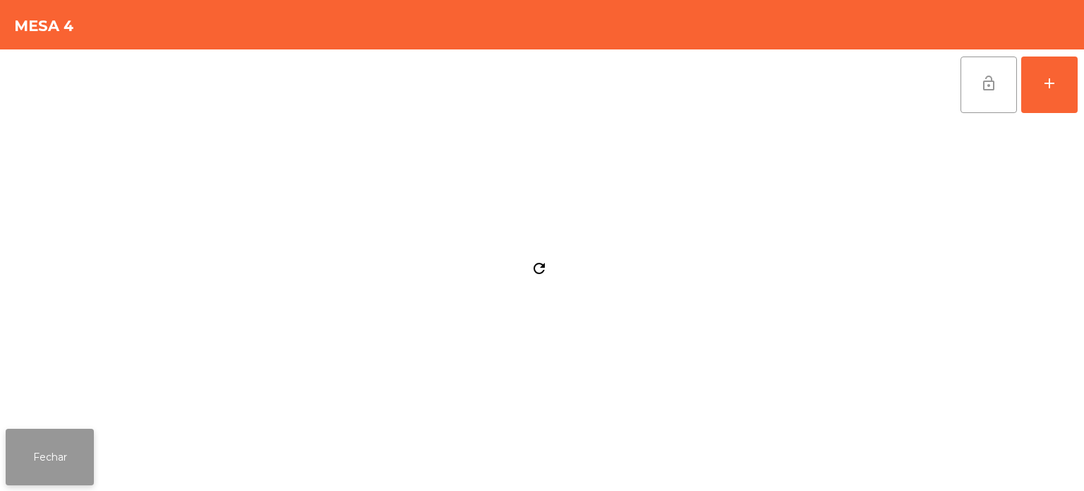
click at [61, 460] on button "Fechar" at bounding box center [50, 457] width 88 height 56
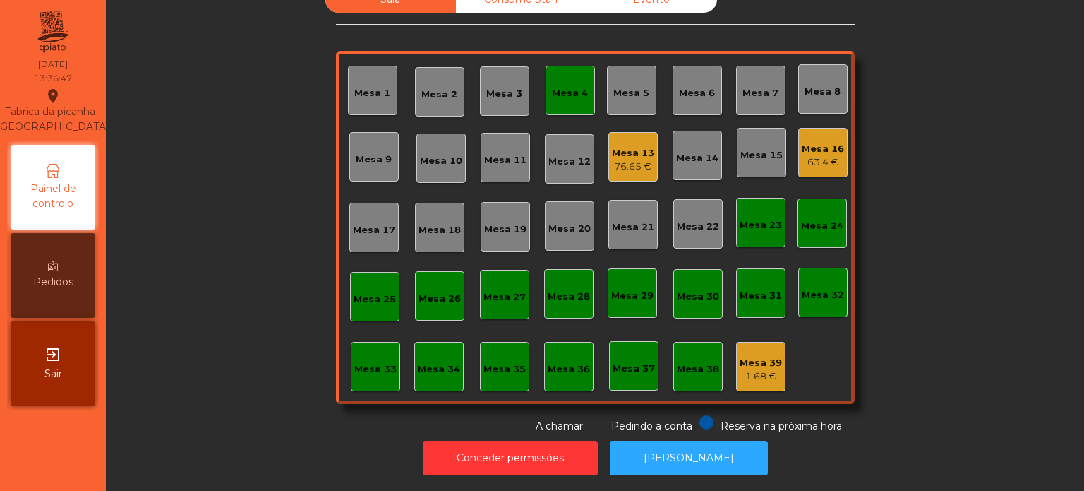
click at [585, 90] on div "Mesa 4" at bounding box center [570, 90] width 49 height 49
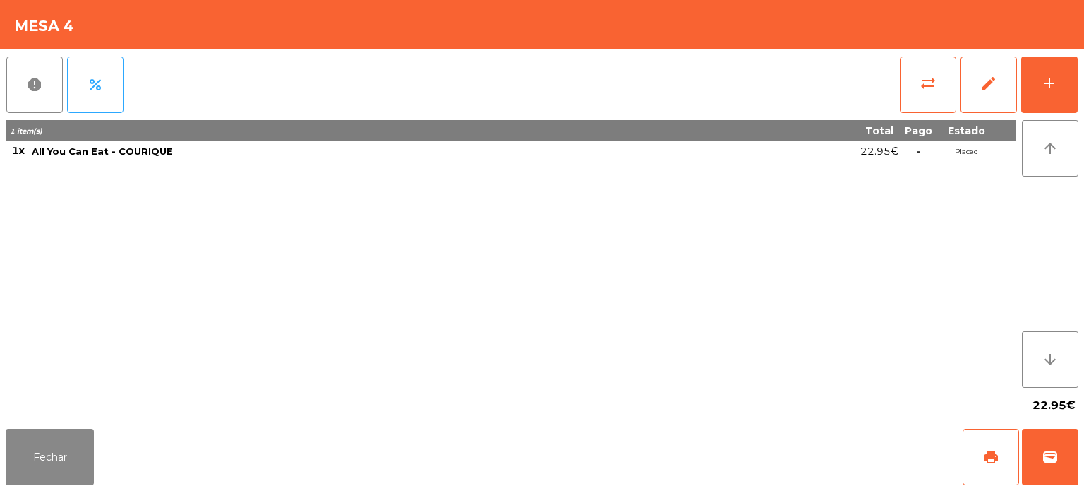
click at [1083, 83] on div "report percent sync_alt edit add 1 item(s) Total Pago Estado 1x All You Can Eat…" at bounding box center [542, 235] width 1084 height 373
click at [58, 430] on button "Fechar" at bounding box center [50, 457] width 88 height 56
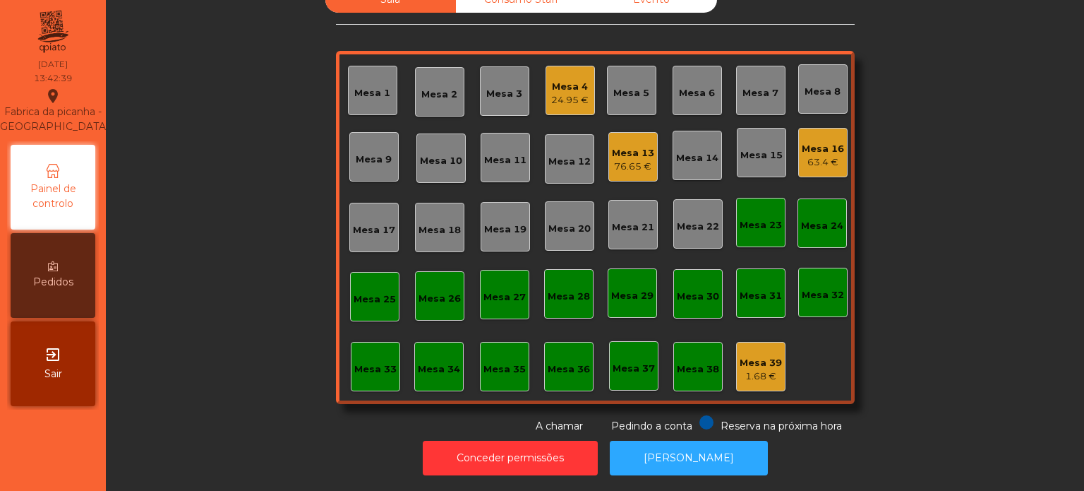
click at [689, 357] on div "Mesa 38" at bounding box center [698, 367] width 42 height 20
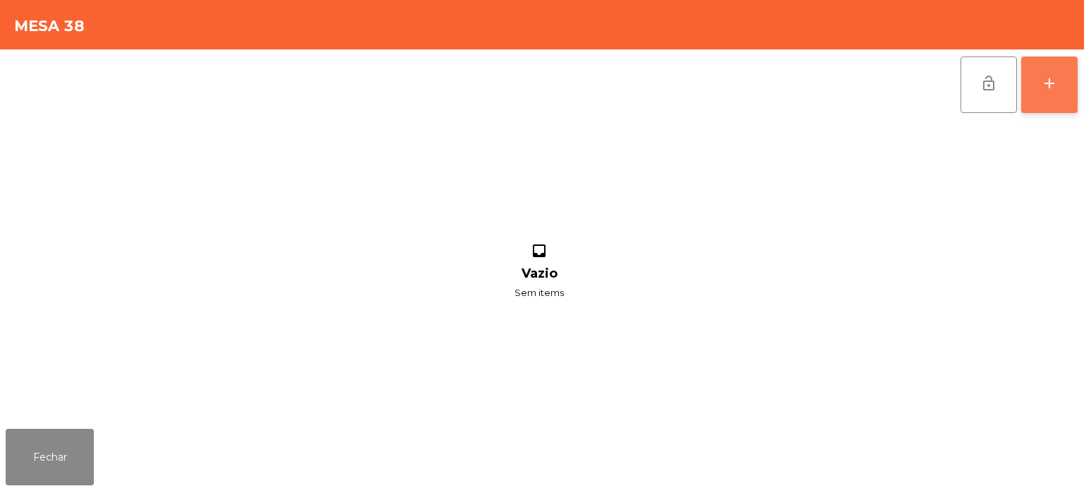
click at [1051, 104] on button "add" at bounding box center [1050, 84] width 56 height 56
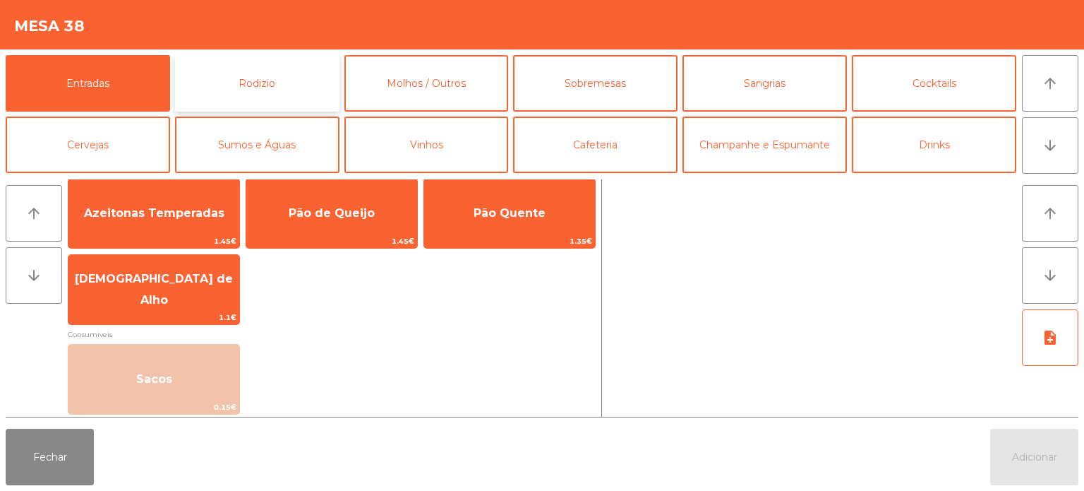
click at [268, 80] on button "Rodizio" at bounding box center [257, 83] width 165 height 56
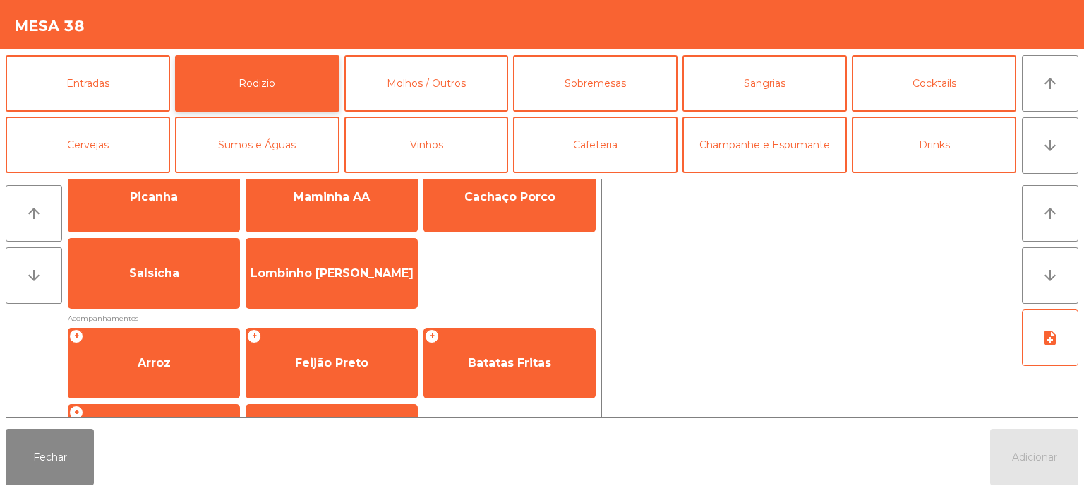
scroll to position [0, 0]
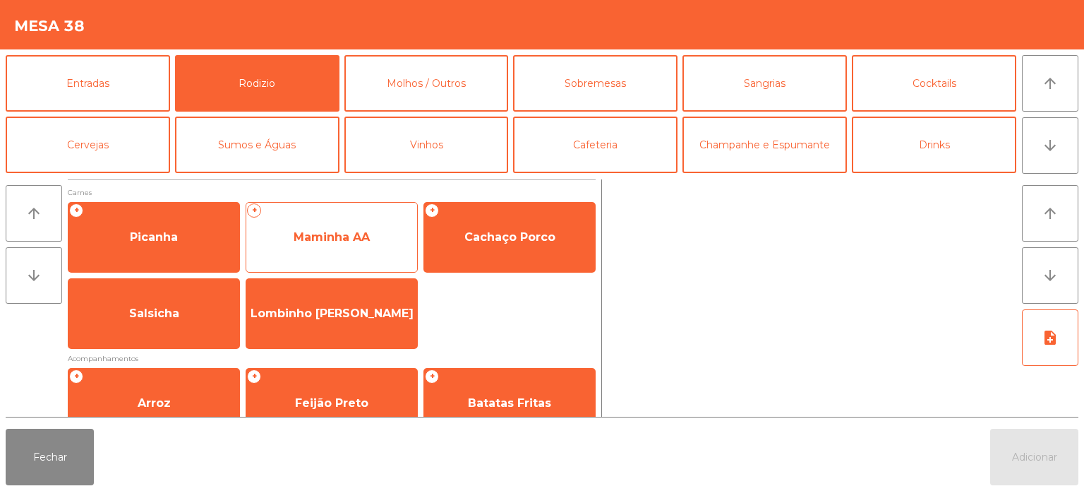
click at [326, 249] on span "Maminha AA" at bounding box center [331, 237] width 171 height 38
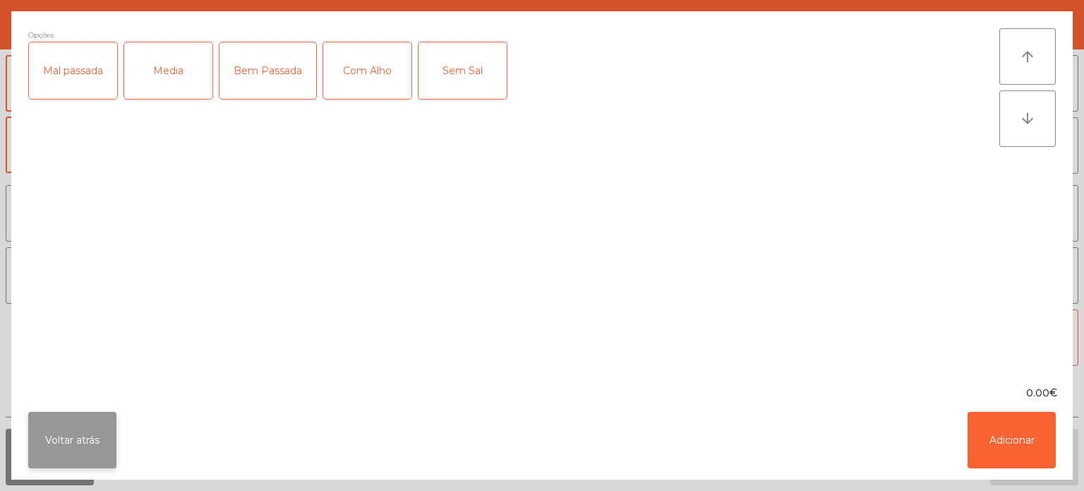
click at [69, 438] on button "Voltar atrás" at bounding box center [72, 440] width 88 height 56
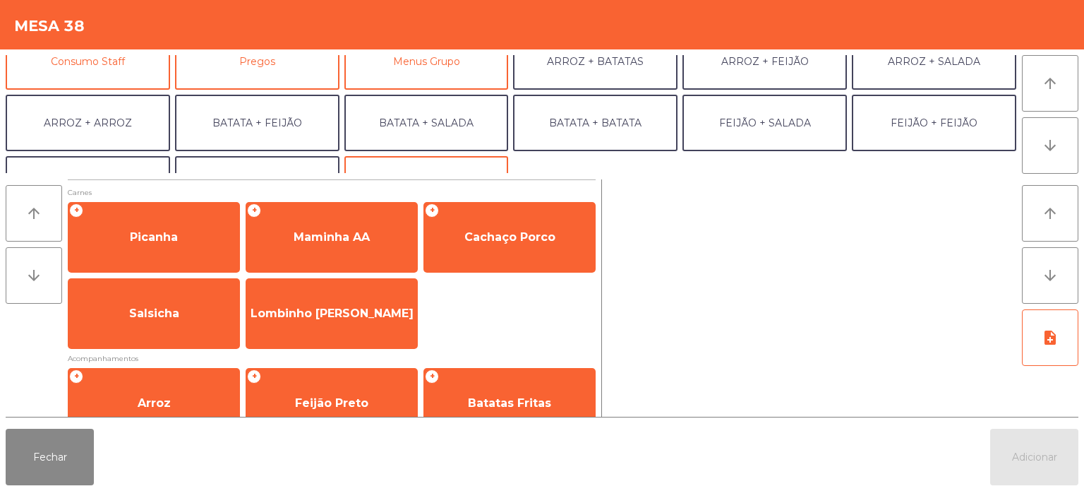
scroll to position [144, 0]
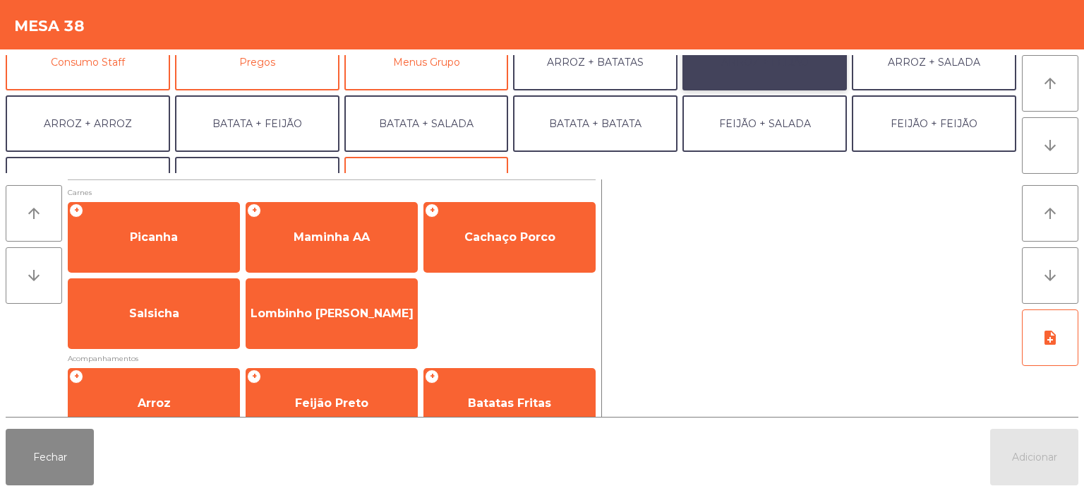
click at [752, 74] on button "ARROZ + FEIJÃO" at bounding box center [765, 62] width 165 height 56
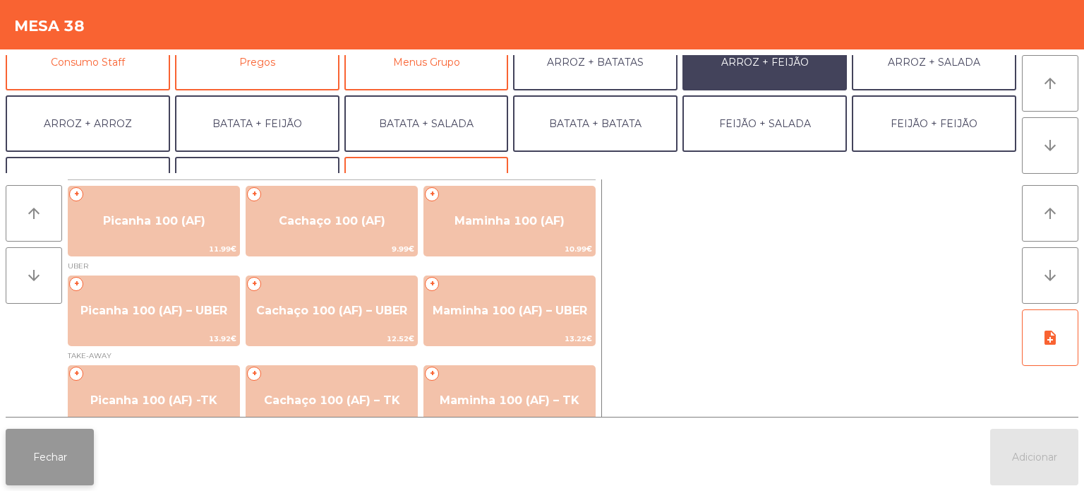
click at [61, 458] on button "Fechar" at bounding box center [50, 457] width 88 height 56
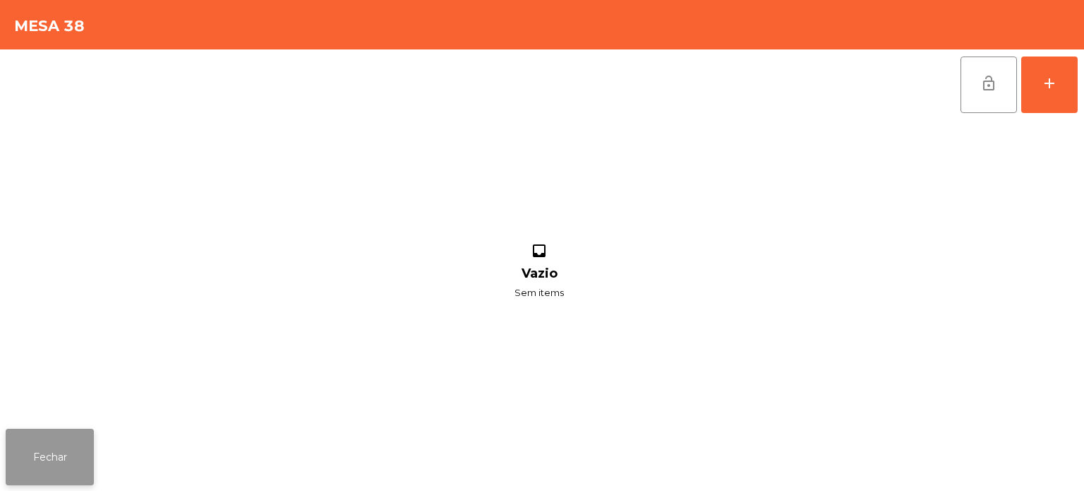
click at [56, 440] on button "Fechar" at bounding box center [50, 457] width 88 height 56
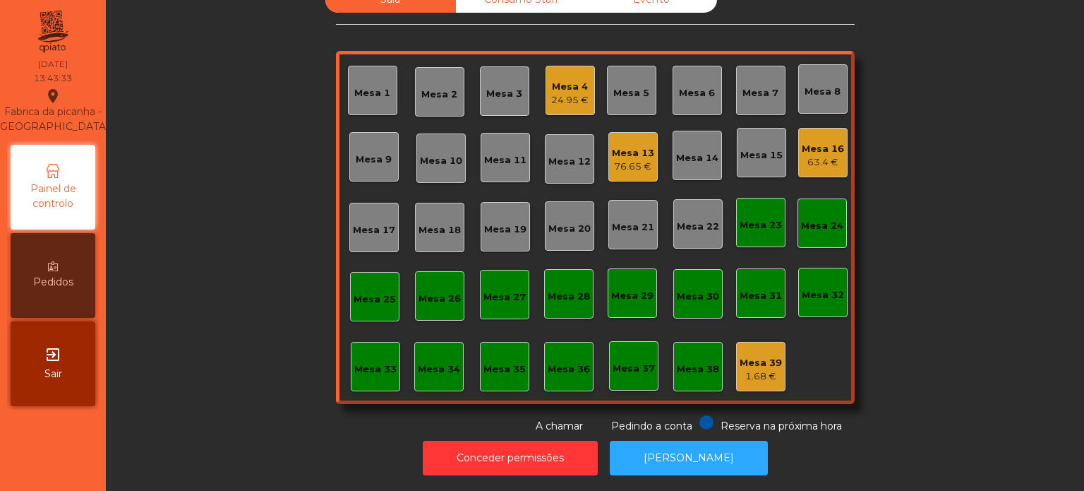
click at [695, 86] on div "Mesa 6" at bounding box center [697, 93] width 36 height 14
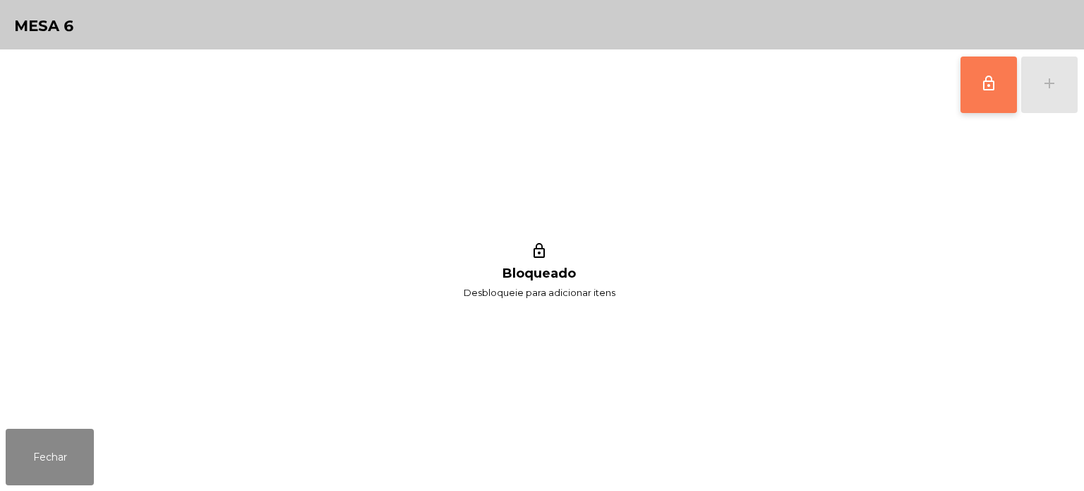
click at [990, 82] on span "lock_outline" at bounding box center [989, 83] width 17 height 17
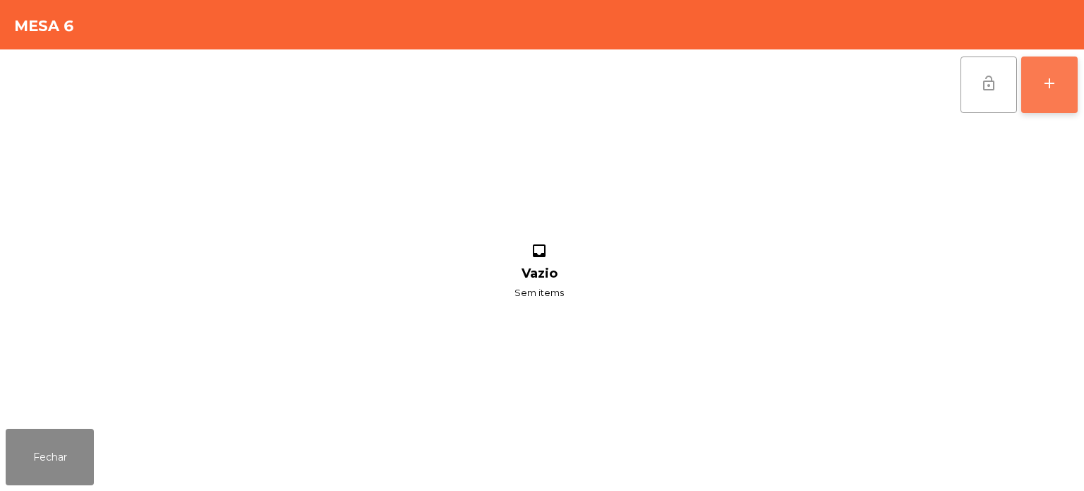
click at [1042, 83] on div "add" at bounding box center [1049, 83] width 17 height 17
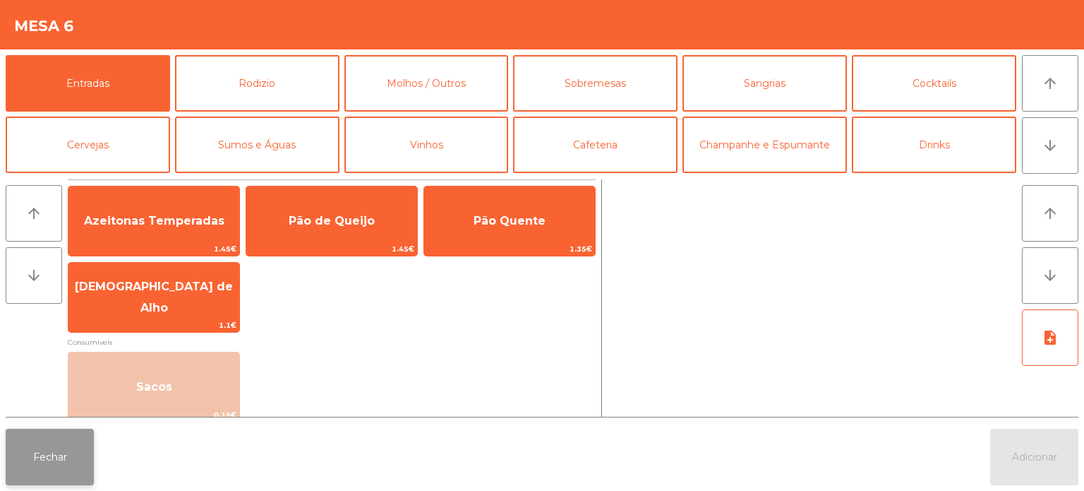
click at [71, 456] on button "Fechar" at bounding box center [50, 457] width 88 height 56
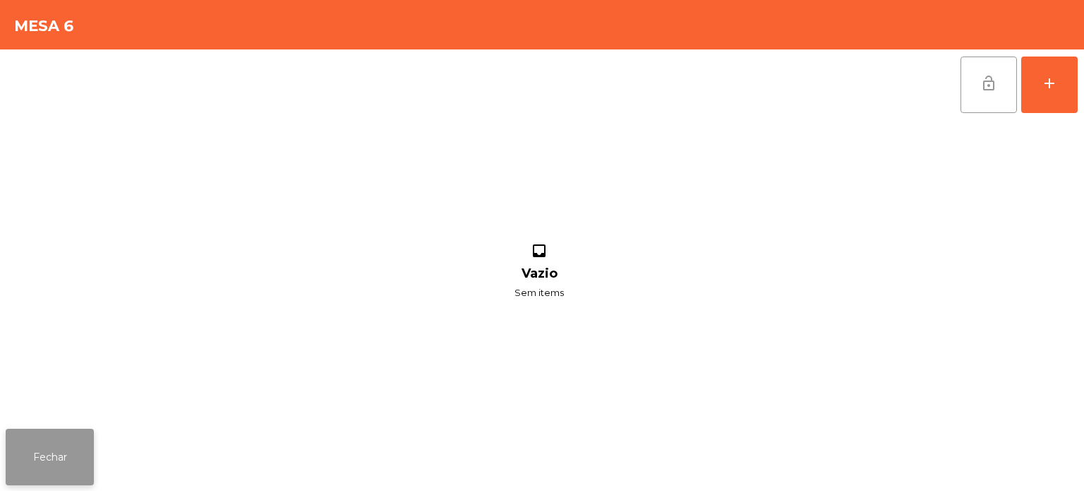
click at [90, 458] on button "Fechar" at bounding box center [50, 457] width 88 height 56
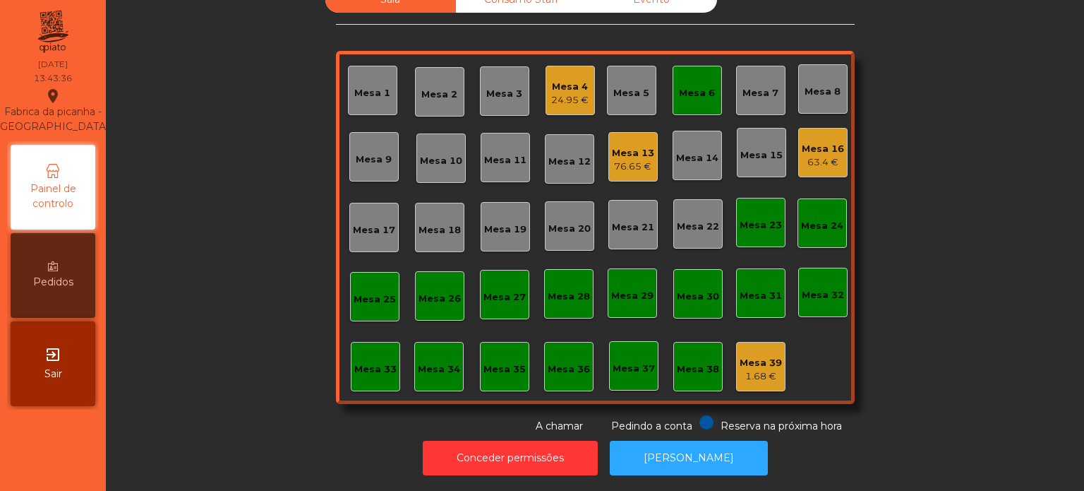
click at [643, 79] on div "Mesa 5" at bounding box center [631, 90] width 49 height 49
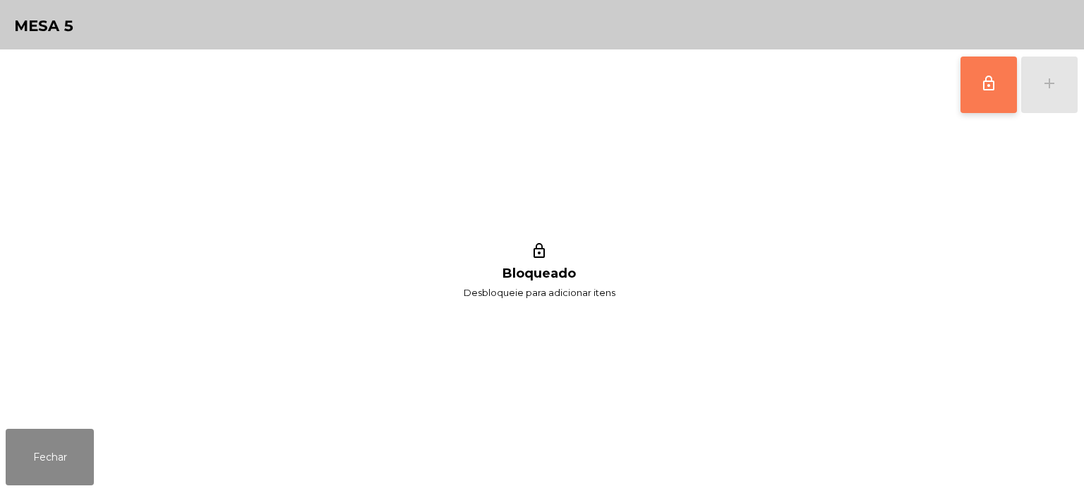
click at [994, 65] on button "lock_outline" at bounding box center [989, 84] width 56 height 56
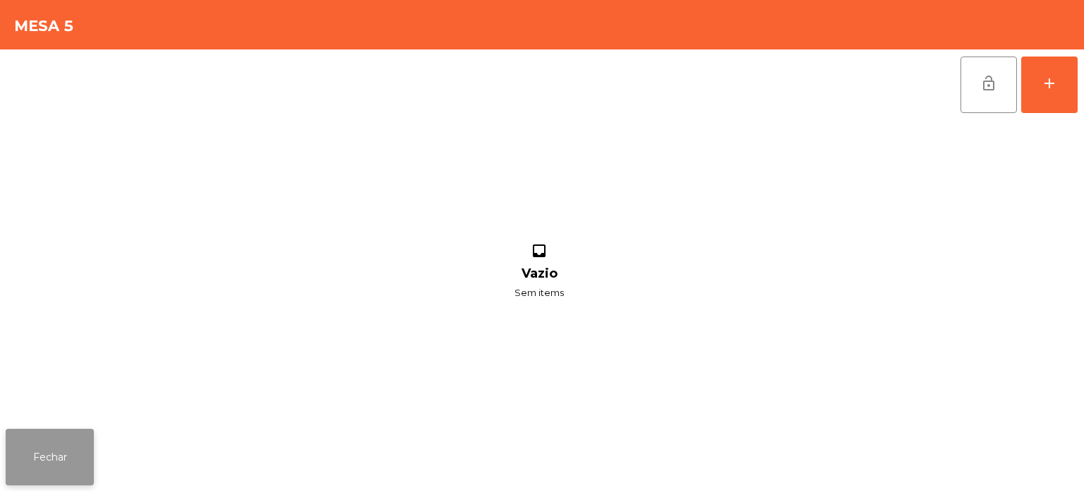
click at [71, 460] on button "Fechar" at bounding box center [50, 457] width 88 height 56
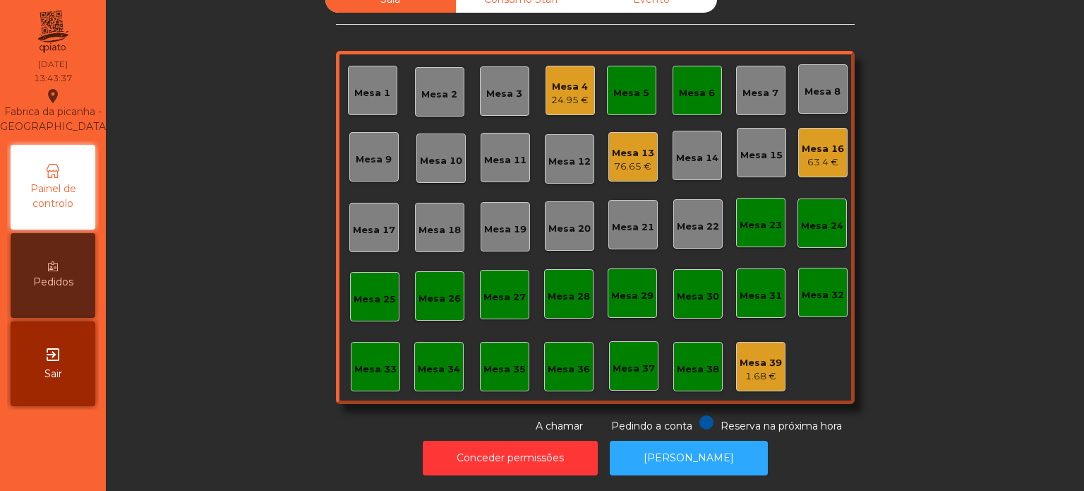
click at [682, 86] on div "Mesa 6" at bounding box center [697, 93] width 36 height 14
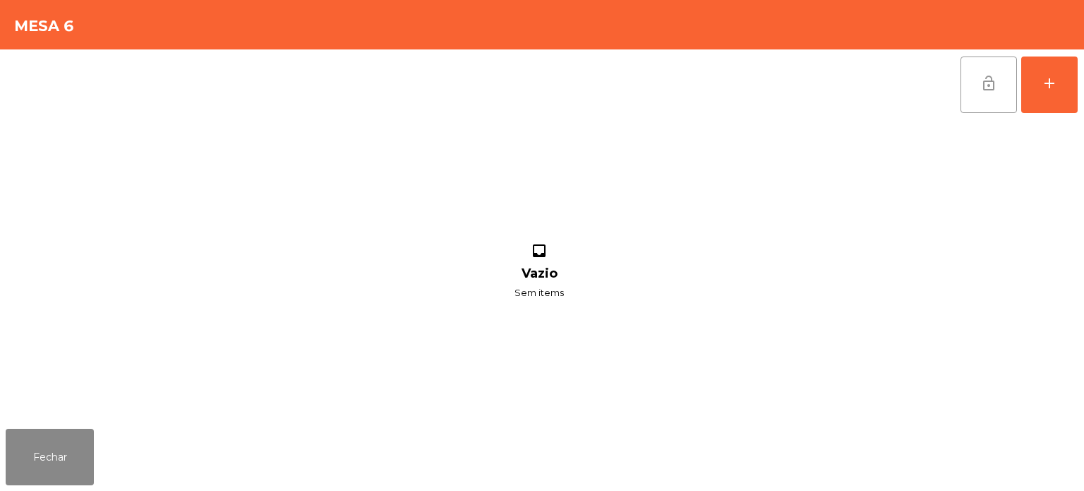
click at [992, 81] on span "lock_open" at bounding box center [989, 83] width 17 height 17
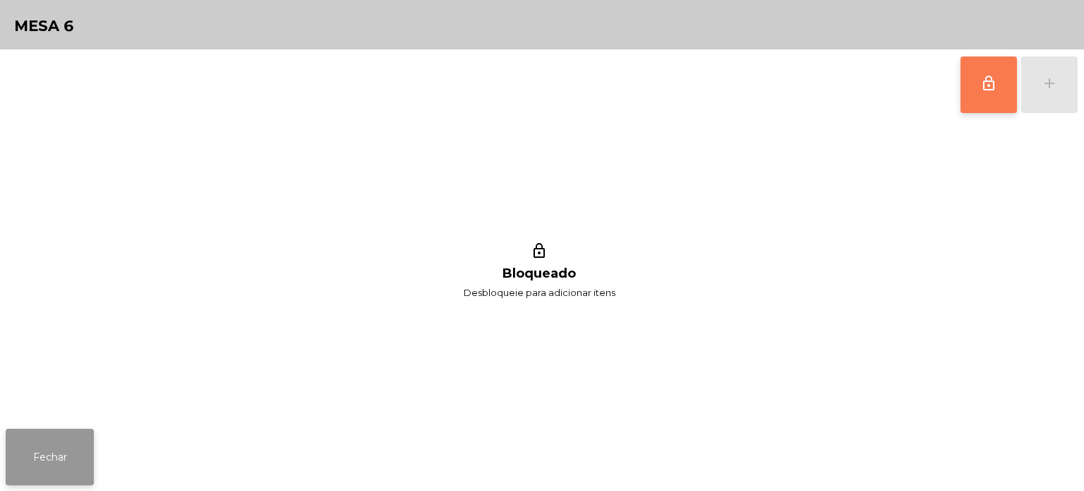
click at [70, 465] on button "Fechar" at bounding box center [50, 457] width 88 height 56
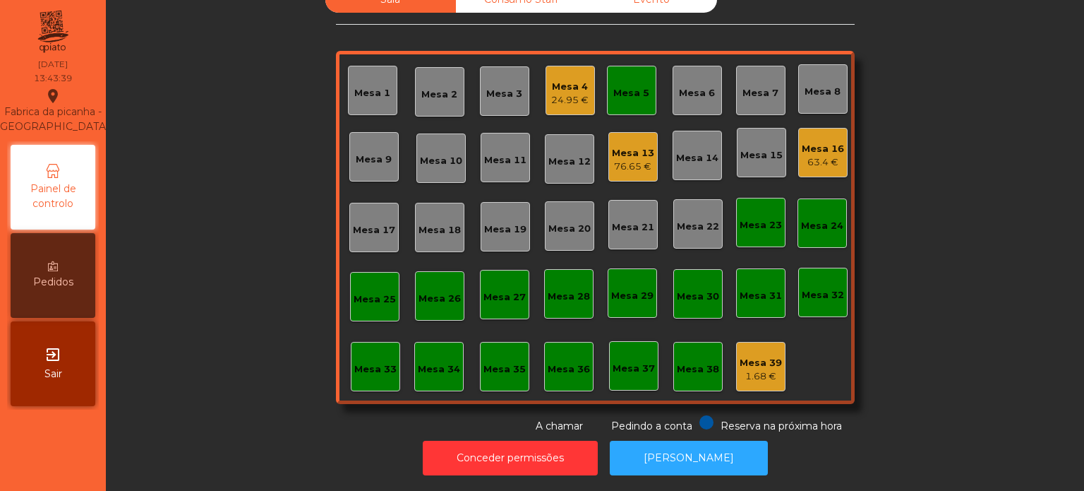
click at [625, 86] on div "Mesa 5" at bounding box center [632, 93] width 36 height 14
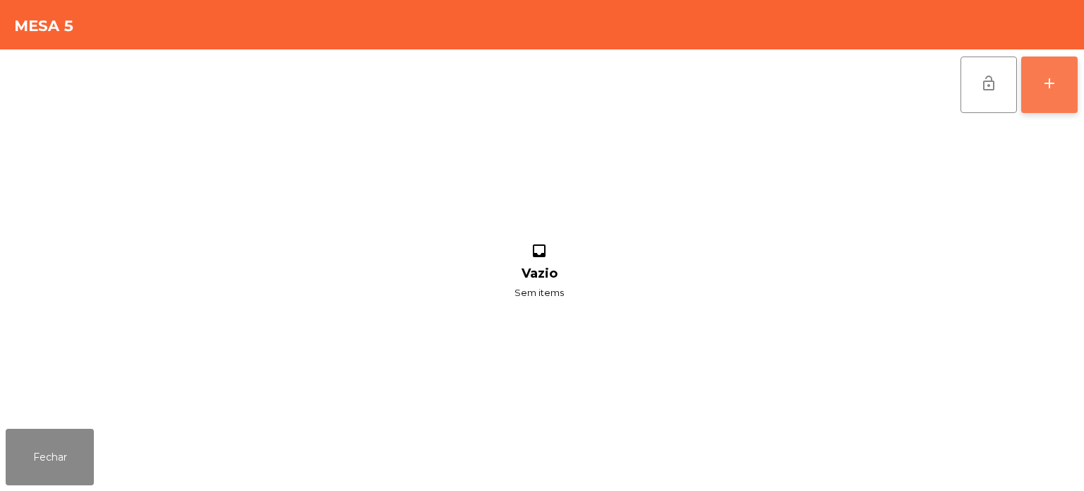
click at [1075, 84] on button "add" at bounding box center [1050, 84] width 56 height 56
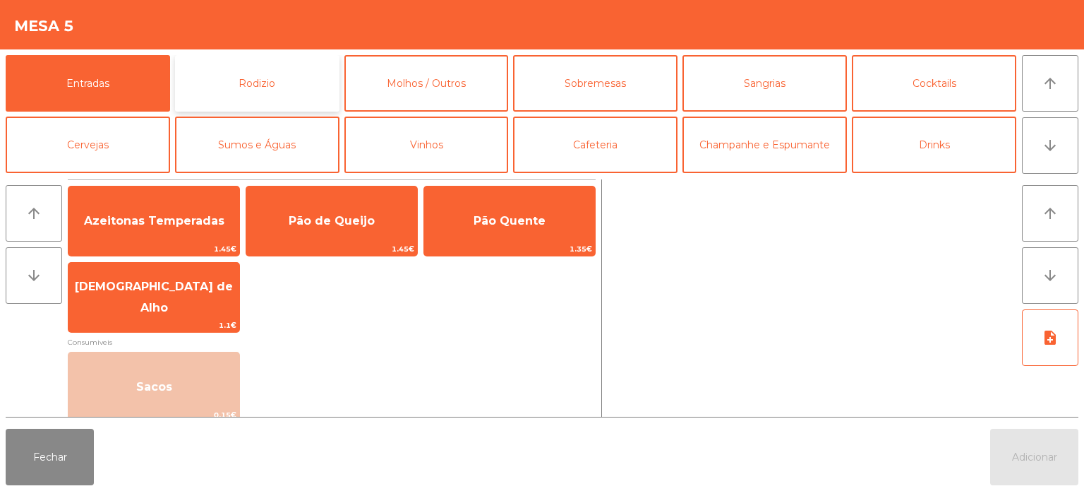
click at [298, 90] on button "Rodizio" at bounding box center [257, 83] width 165 height 56
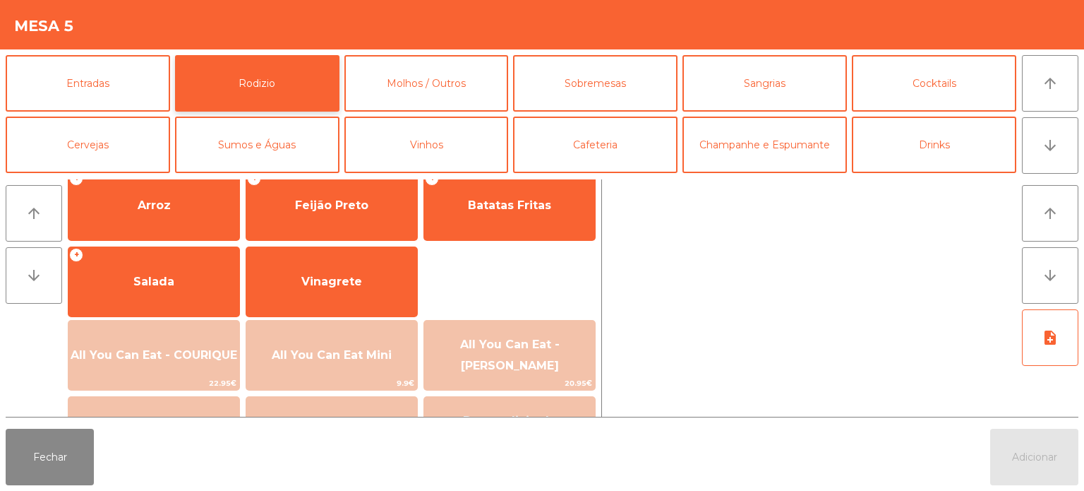
scroll to position [253, 0]
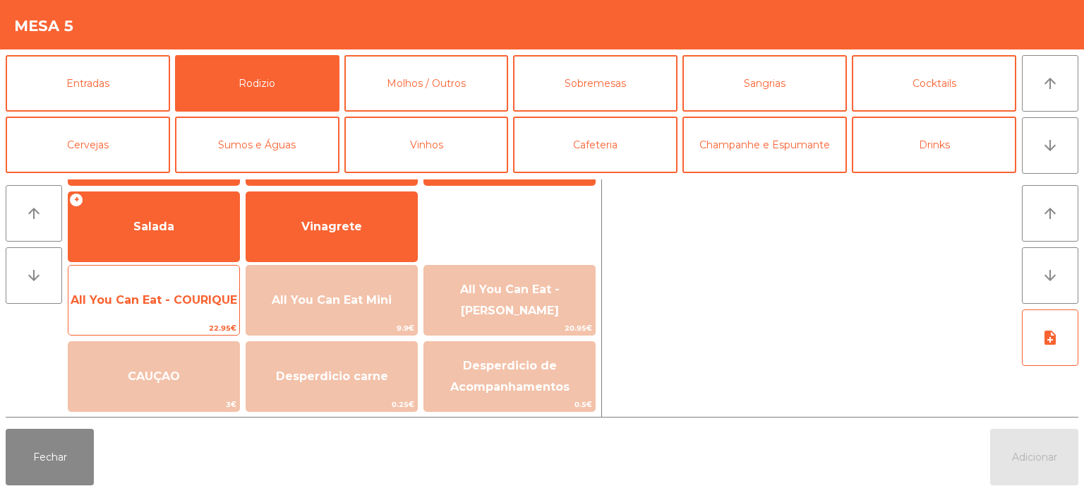
click at [164, 309] on span "All You Can Eat - COURIQUE" at bounding box center [153, 300] width 171 height 38
click at [167, 321] on span "22.95€" at bounding box center [153, 327] width 171 height 13
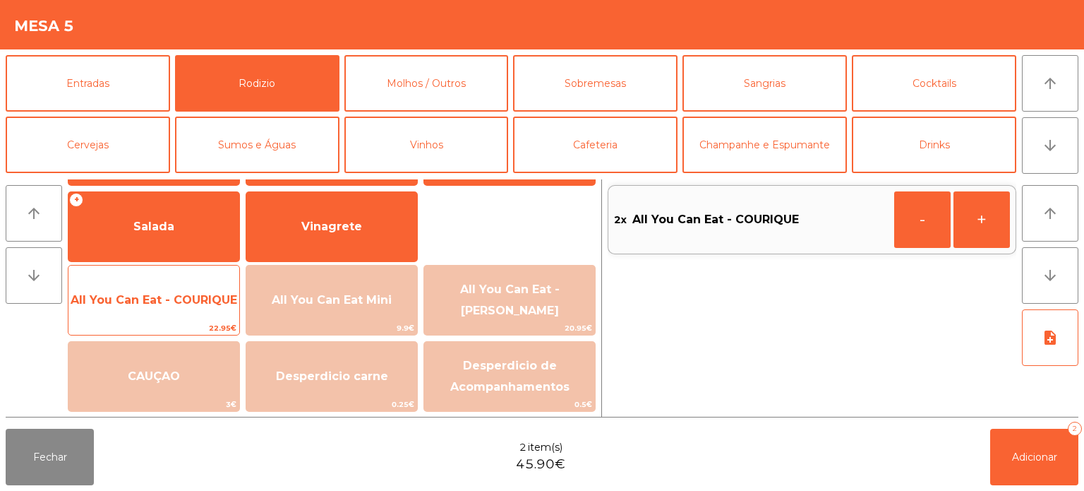
click at [167, 323] on span "22.95€" at bounding box center [153, 327] width 171 height 13
click at [172, 311] on span "All You Can Eat - COURIQUE" at bounding box center [153, 300] width 171 height 38
click at [172, 305] on span "All You Can Eat - COURIQUE" at bounding box center [154, 299] width 167 height 13
click at [175, 309] on span "All You Can Eat - COURIQUE" at bounding box center [153, 300] width 171 height 38
click at [195, 304] on span "All You Can Eat - COURIQUE" at bounding box center [154, 299] width 167 height 13
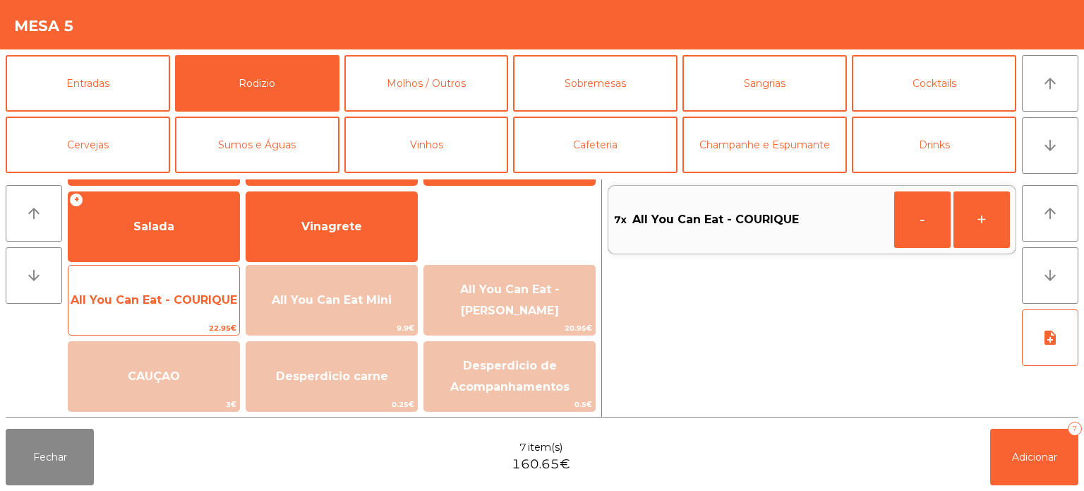
click at [187, 297] on span "All You Can Eat - COURIQUE" at bounding box center [154, 299] width 167 height 13
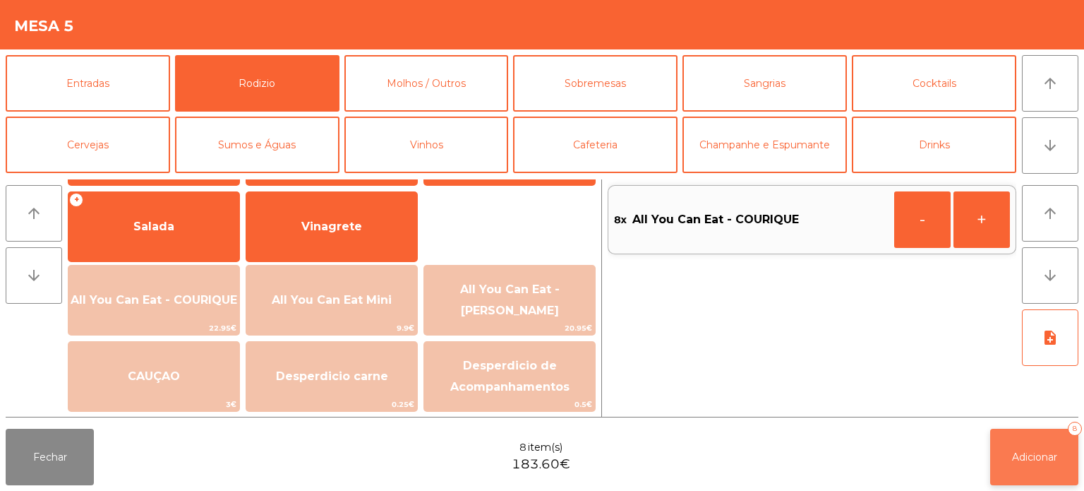
click at [1057, 441] on button "Adicionar 8" at bounding box center [1035, 457] width 88 height 56
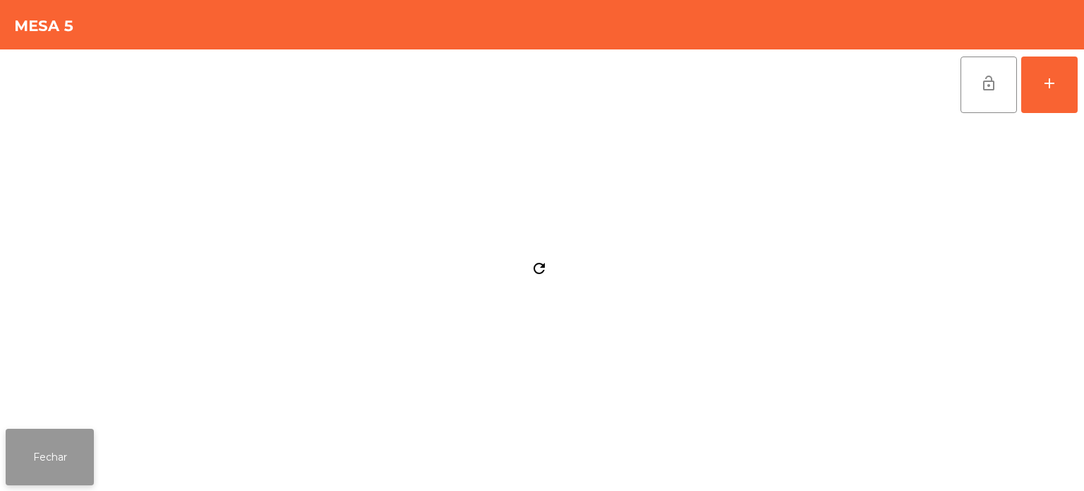
click at [68, 456] on button "Fechar" at bounding box center [50, 457] width 88 height 56
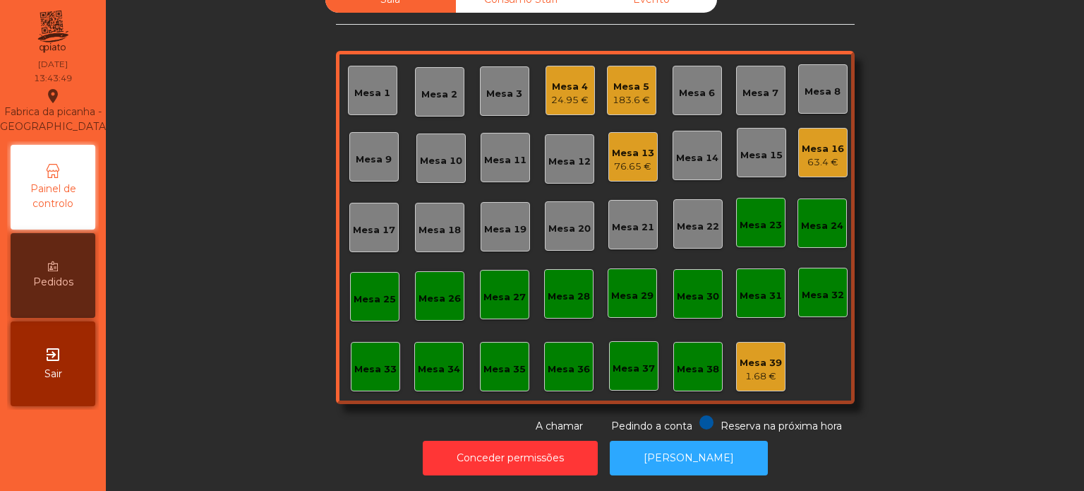
click at [443, 364] on div "Mesa 34" at bounding box center [439, 369] width 42 height 14
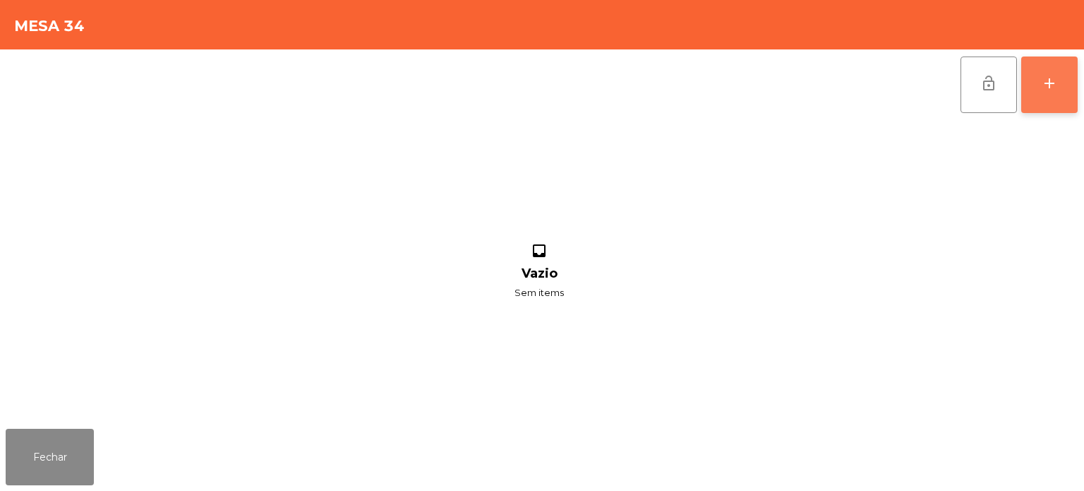
click at [1056, 71] on button "add" at bounding box center [1050, 84] width 56 height 56
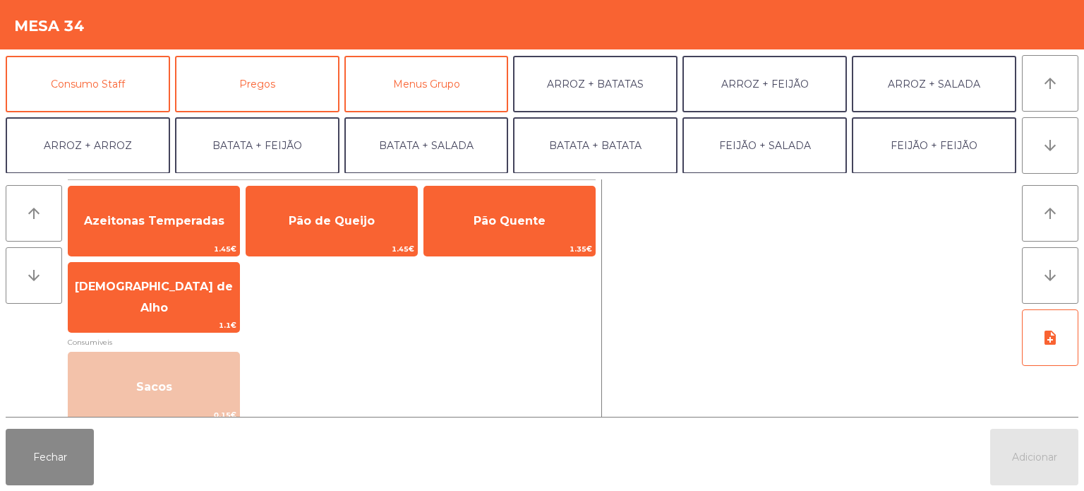
scroll to position [125, 0]
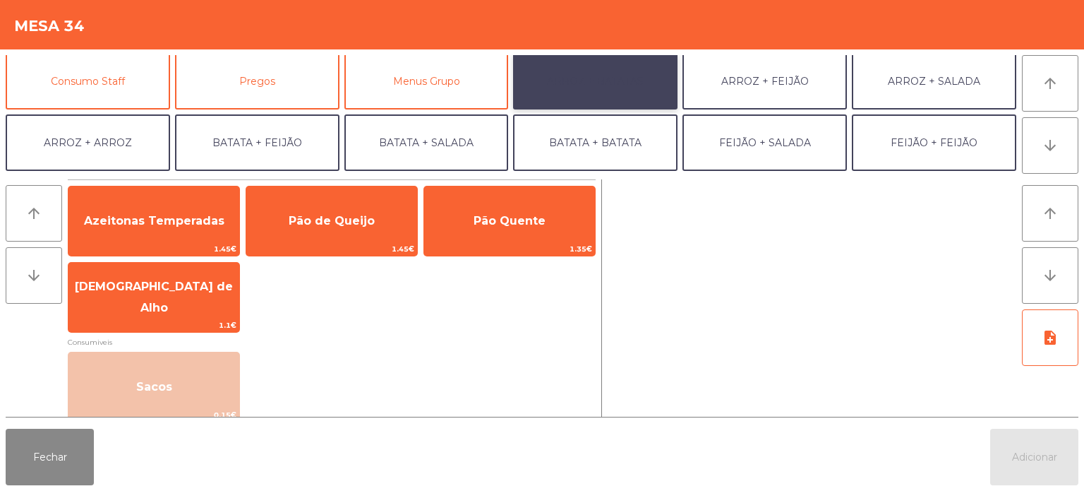
click at [619, 81] on button "ARROZ + BATATAS" at bounding box center [595, 81] width 165 height 56
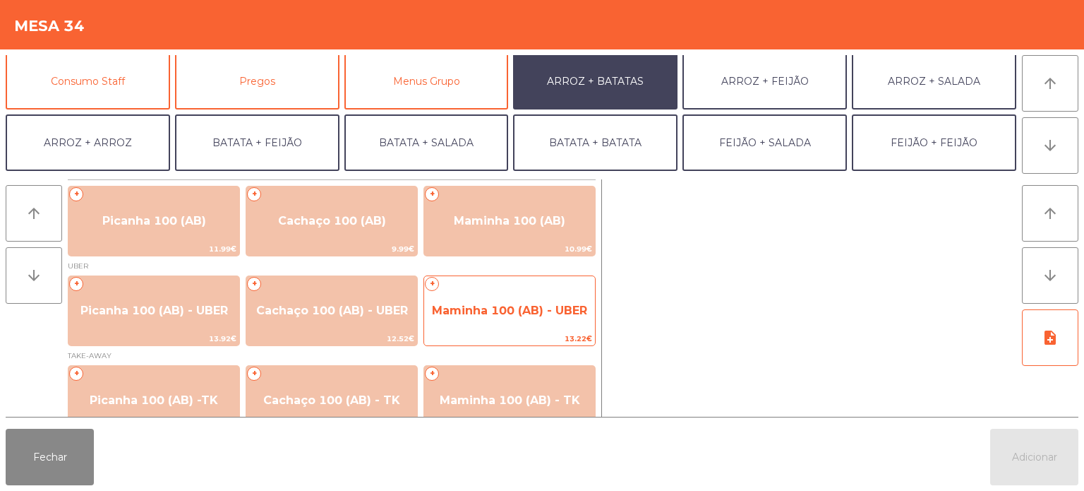
click at [503, 325] on span "Maminha 100 (AB) - UBER" at bounding box center [509, 311] width 171 height 38
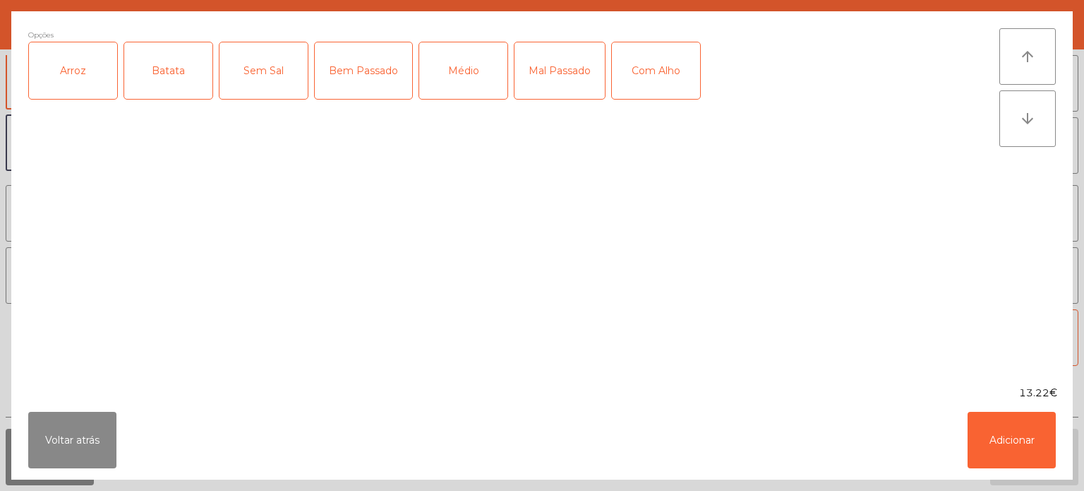
click at [352, 78] on div "Bem Passado" at bounding box center [363, 70] width 97 height 56
click at [981, 457] on button "Adicionar" at bounding box center [1012, 440] width 88 height 56
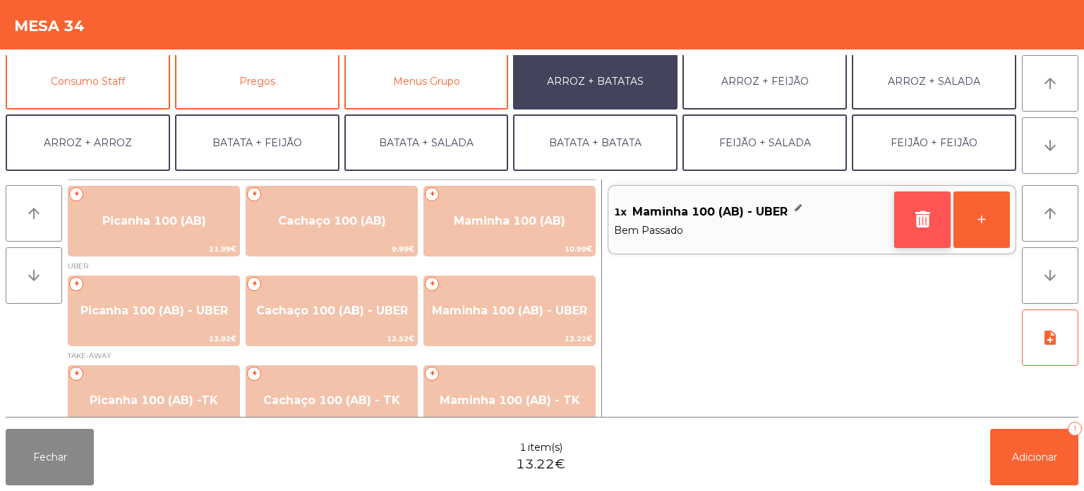
click at [931, 234] on button "button" at bounding box center [923, 219] width 56 height 56
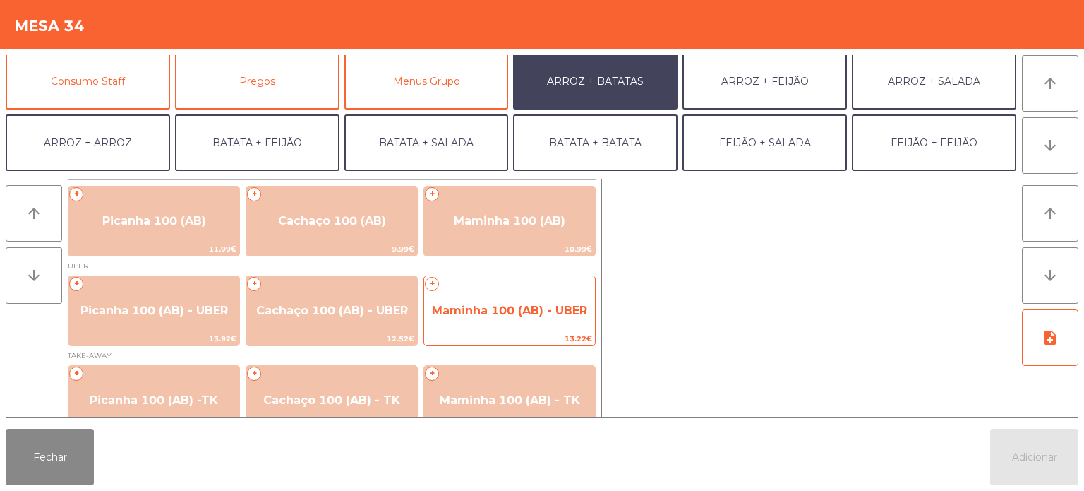
click at [519, 319] on span "Maminha 100 (AB) - UBER" at bounding box center [509, 311] width 171 height 38
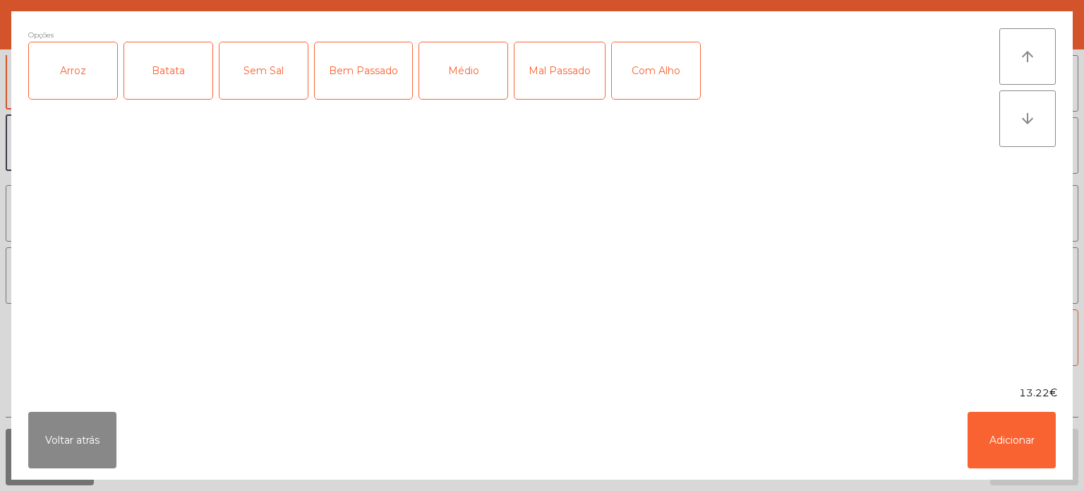
click at [80, 75] on div "Arroz" at bounding box center [73, 70] width 88 height 56
click at [194, 76] on div "Batata" at bounding box center [168, 70] width 88 height 56
click at [353, 73] on div "Bem Passado" at bounding box center [363, 70] width 97 height 56
click at [1003, 458] on button "Adicionar" at bounding box center [1012, 440] width 88 height 56
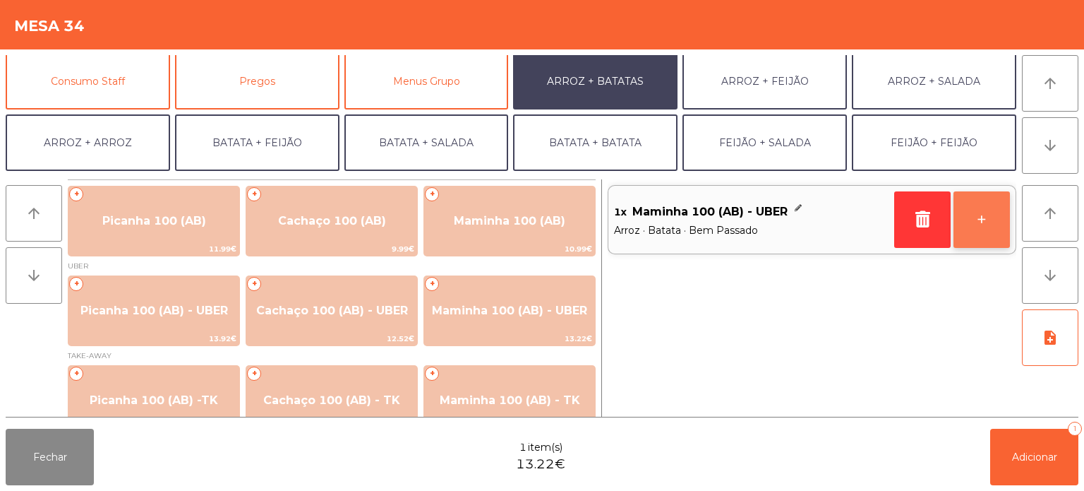
click at [977, 222] on button "+" at bounding box center [982, 219] width 56 height 56
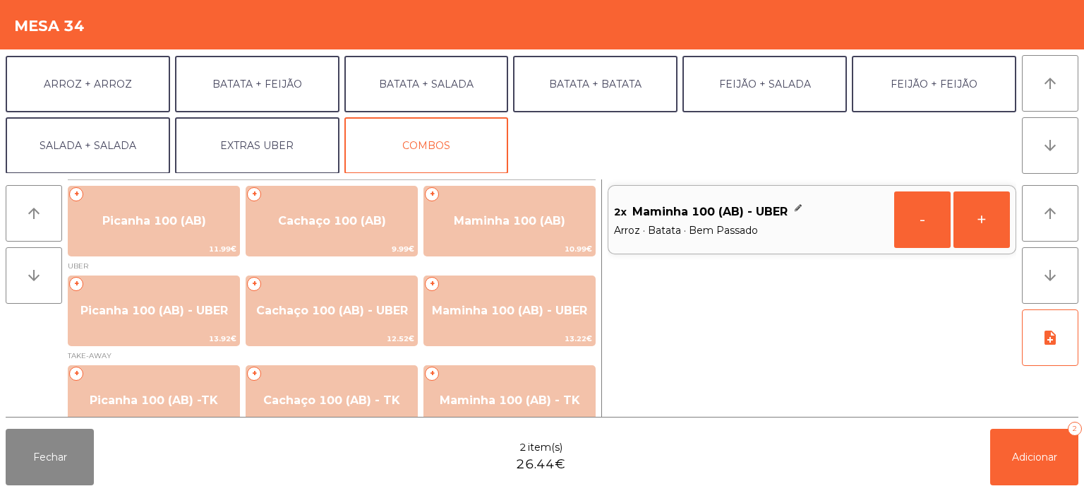
scroll to position [181, 0]
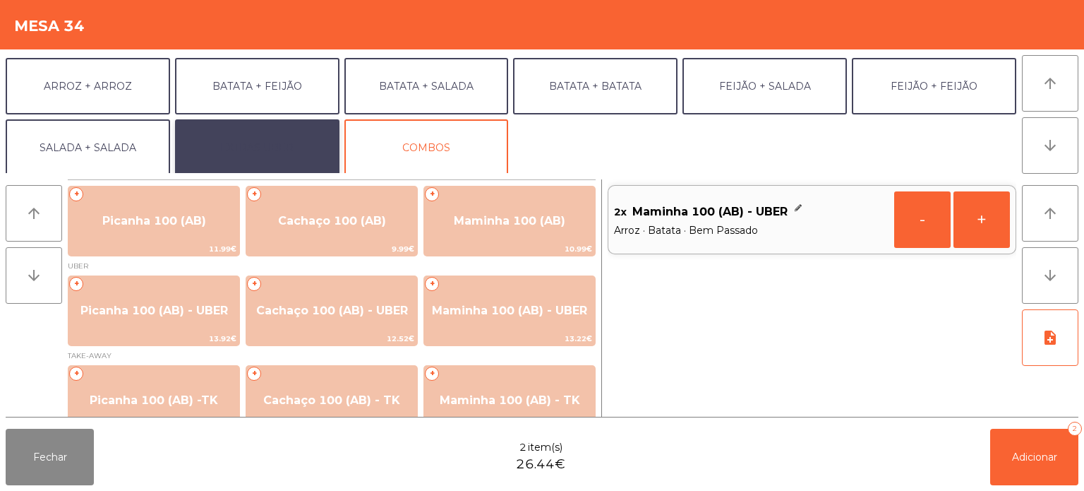
click at [265, 141] on button "EXTRAS UBER" at bounding box center [257, 147] width 165 height 56
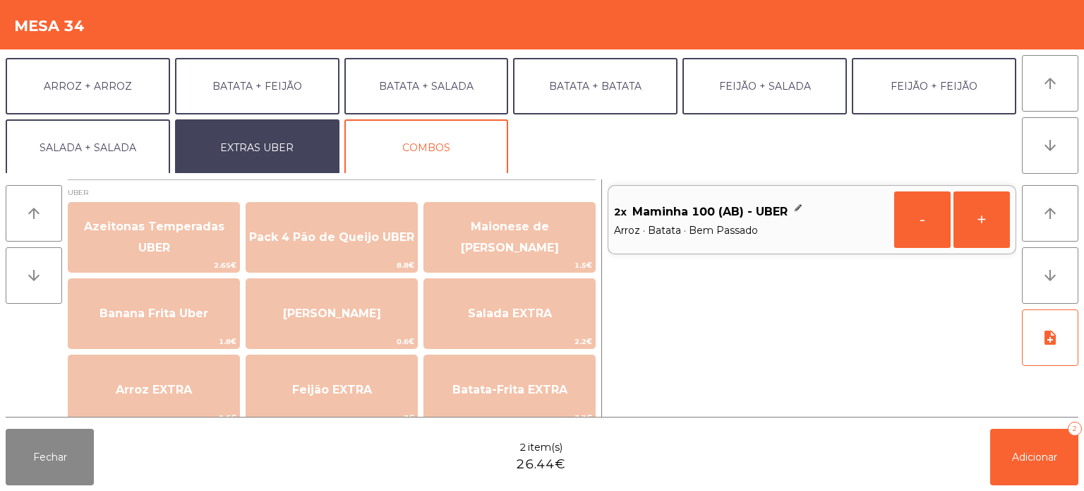
click at [540, 458] on span "26.44€" at bounding box center [540, 464] width 49 height 19
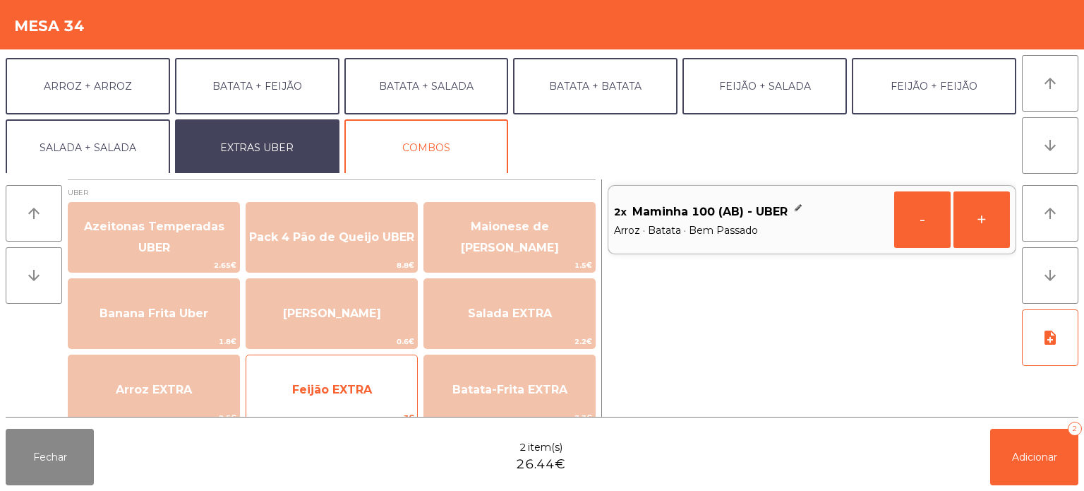
click at [322, 388] on span "Feijão EXTRA" at bounding box center [332, 389] width 80 height 13
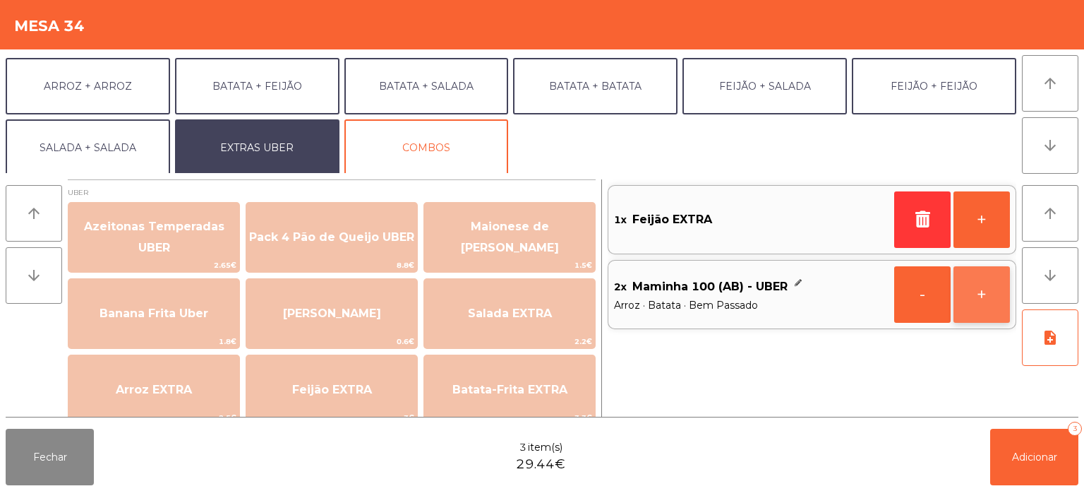
click at [979, 287] on button "+" at bounding box center [982, 294] width 56 height 56
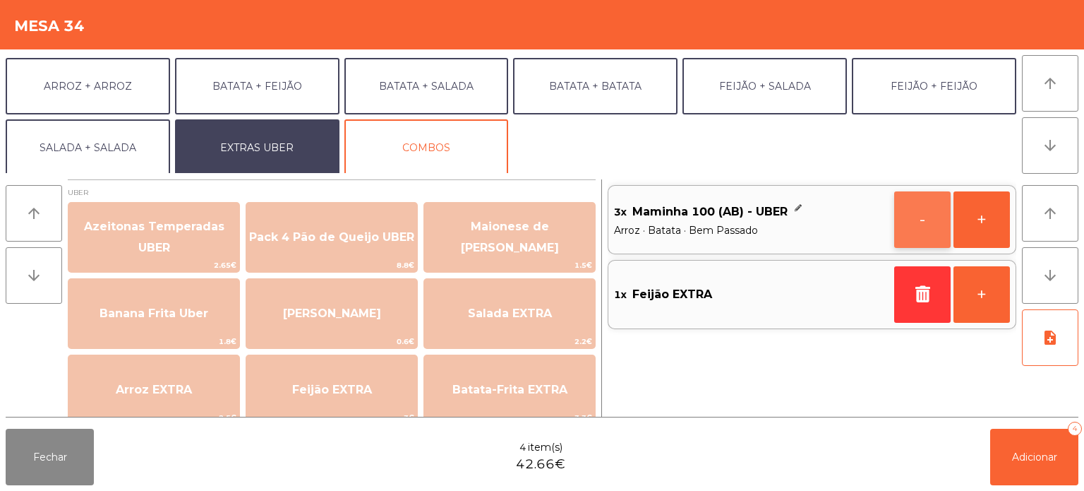
click at [906, 223] on button "-" at bounding box center [923, 219] width 56 height 56
click at [972, 299] on button "+" at bounding box center [982, 294] width 56 height 56
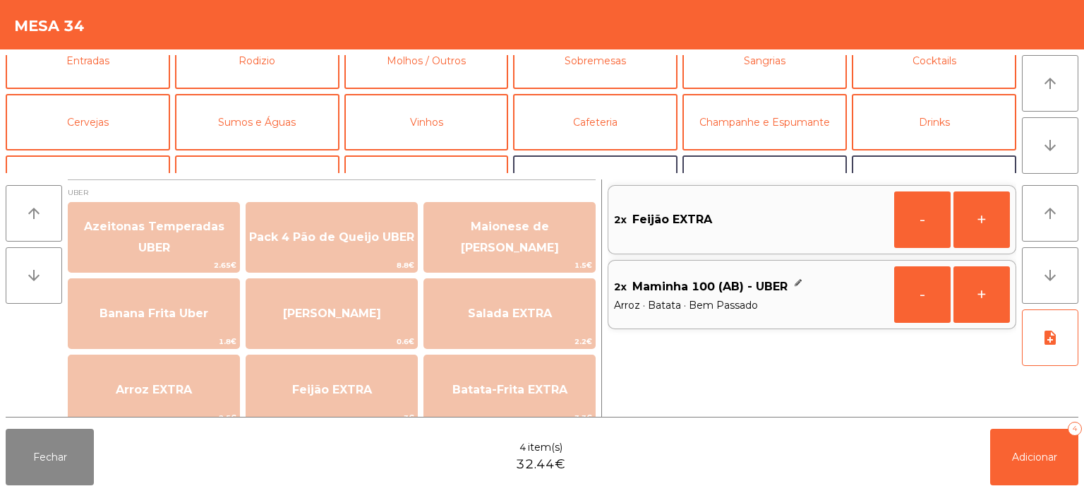
scroll to position [0, 0]
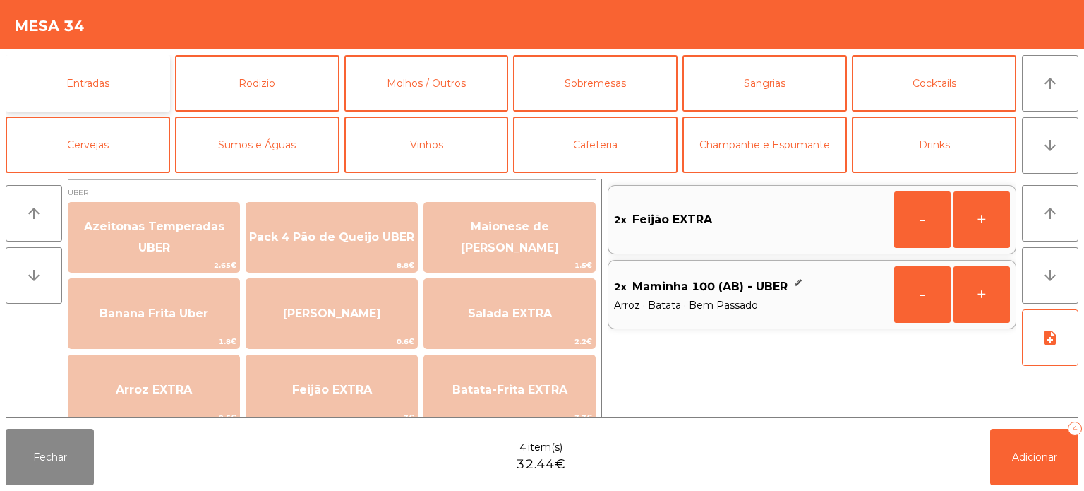
click at [117, 82] on button "Entradas" at bounding box center [88, 83] width 165 height 56
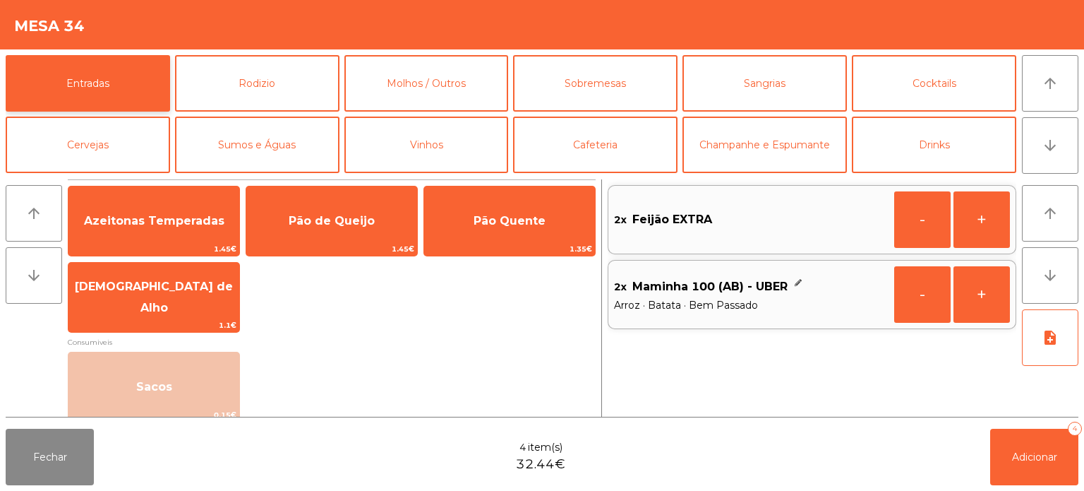
scroll to position [11, 0]
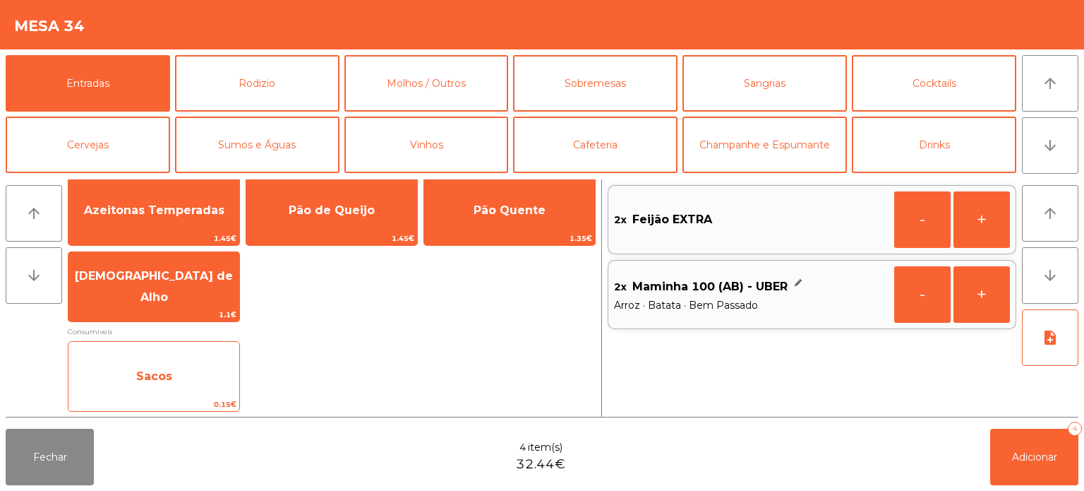
click at [147, 370] on span "Sacos" at bounding box center [154, 375] width 36 height 13
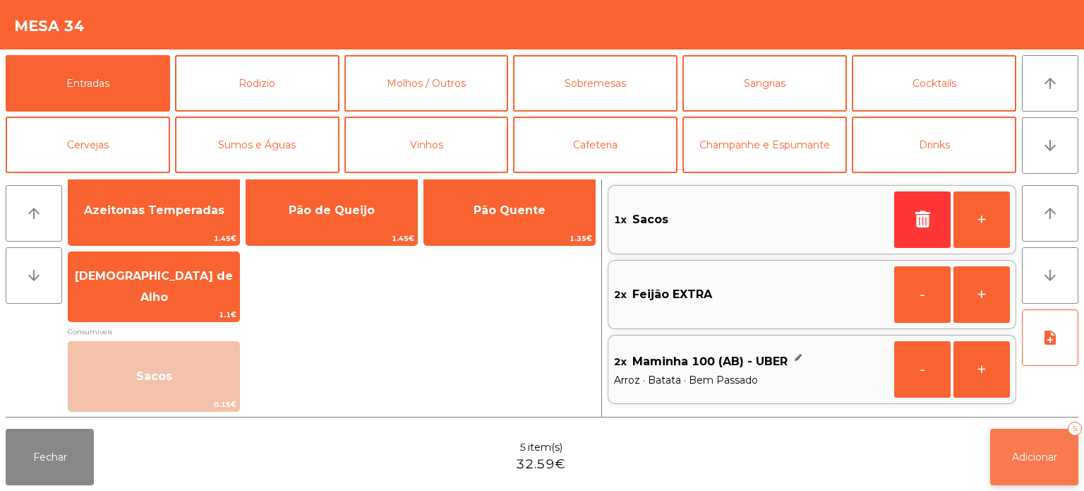
click at [1040, 449] on button "Adicionar 5" at bounding box center [1035, 457] width 88 height 56
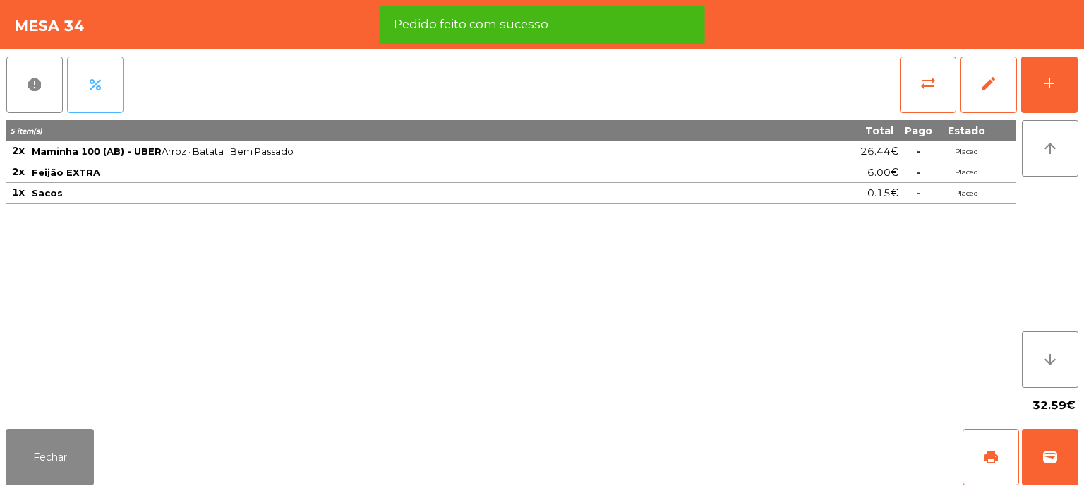
click at [108, 80] on button "percent" at bounding box center [95, 84] width 56 height 56
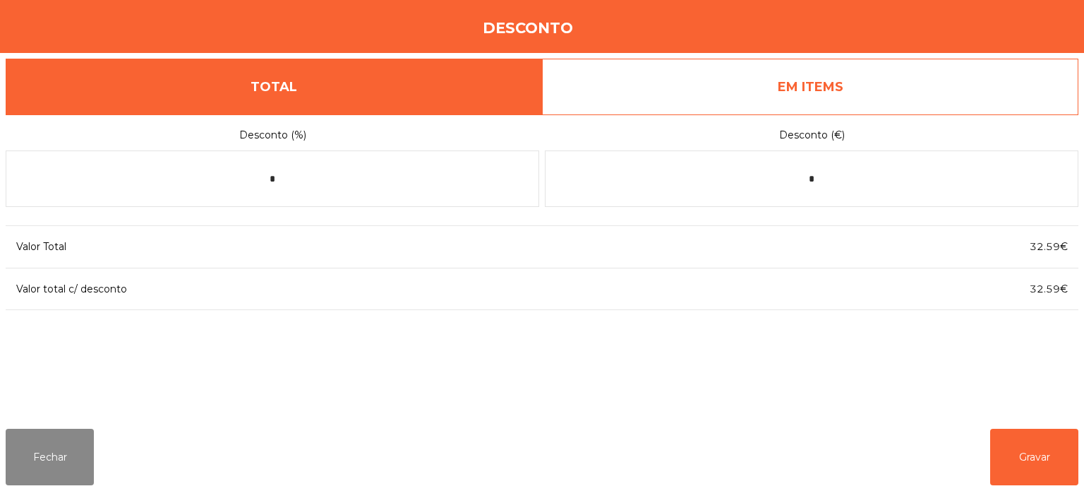
click at [939, 77] on link "EM ITEMS" at bounding box center [810, 87] width 537 height 56
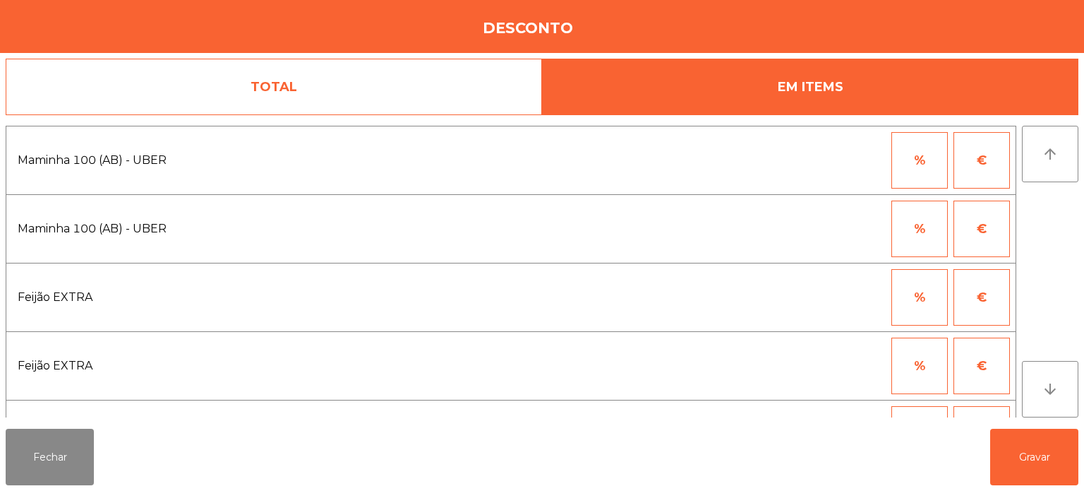
click at [412, 80] on link "TOTAL" at bounding box center [274, 87] width 537 height 56
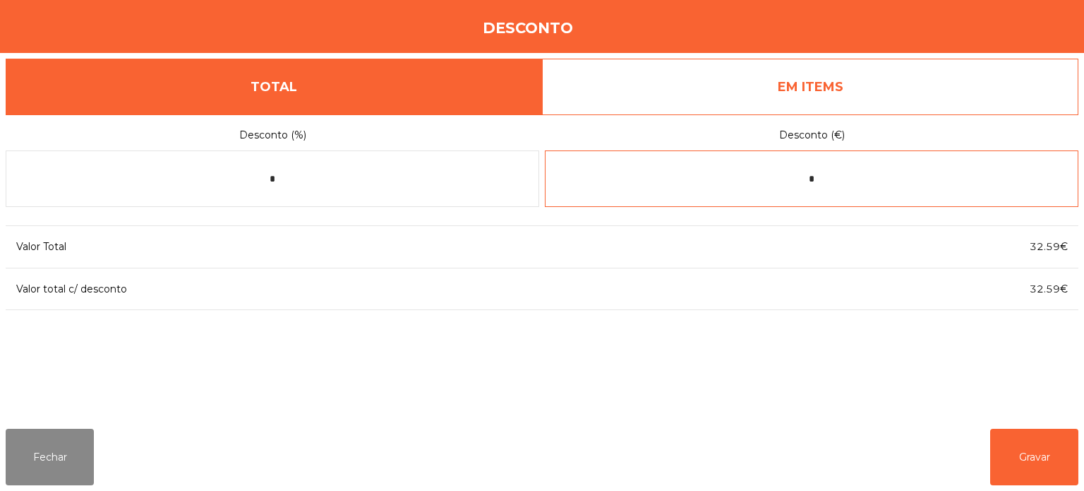
click at [940, 181] on input "*" at bounding box center [812, 178] width 534 height 56
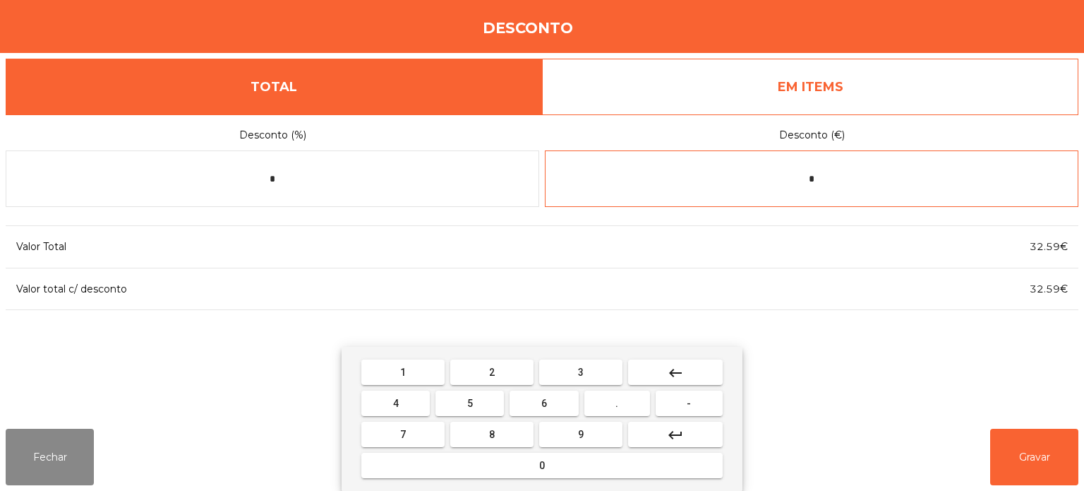
click at [681, 366] on mat-icon "keyboard_backspace" at bounding box center [675, 372] width 17 height 17
click at [701, 407] on button "-" at bounding box center [689, 402] width 67 height 25
click at [395, 360] on button "1" at bounding box center [402, 371] width 83 height 25
click at [402, 369] on span "1" at bounding box center [403, 371] width 6 height 11
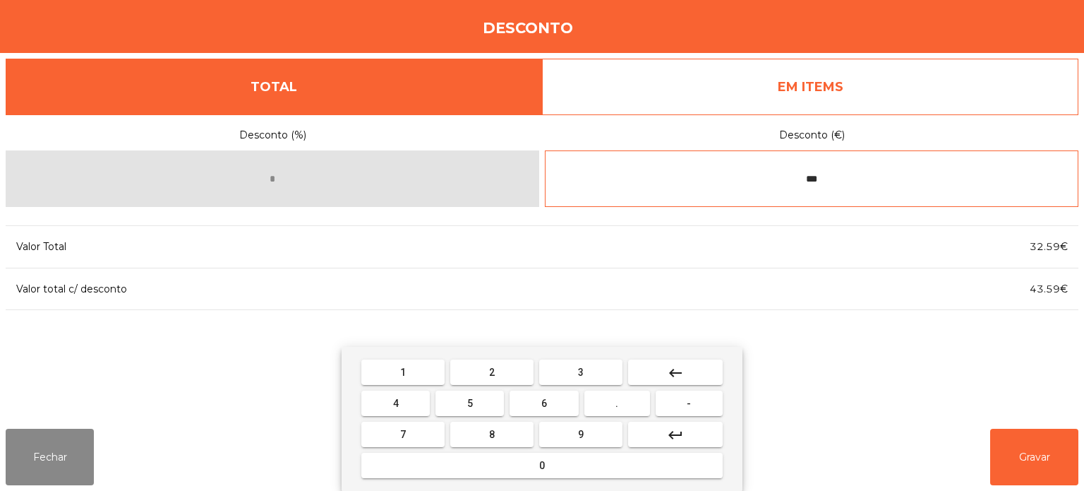
click at [644, 409] on button "." at bounding box center [618, 402] width 66 height 25
click at [402, 371] on span "1" at bounding box center [403, 371] width 6 height 11
click at [402, 434] on span "7" at bounding box center [403, 434] width 6 height 11
type input "******"
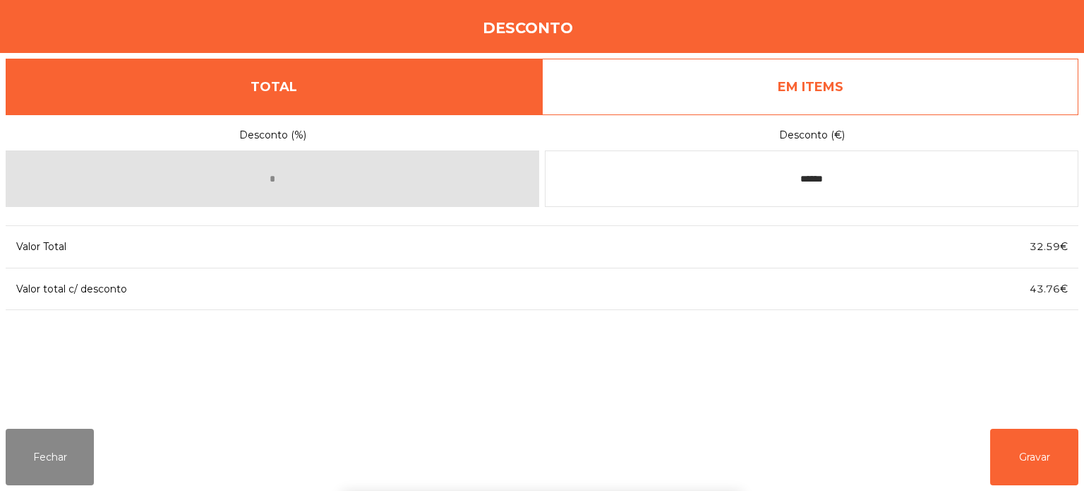
click at [1031, 461] on div "1 2 3 keyboard_backspace 4 5 6 . - 7 8 9 keyboard_return 0" at bounding box center [542, 419] width 1084 height 144
click at [1049, 458] on button "Gravar" at bounding box center [1035, 457] width 88 height 56
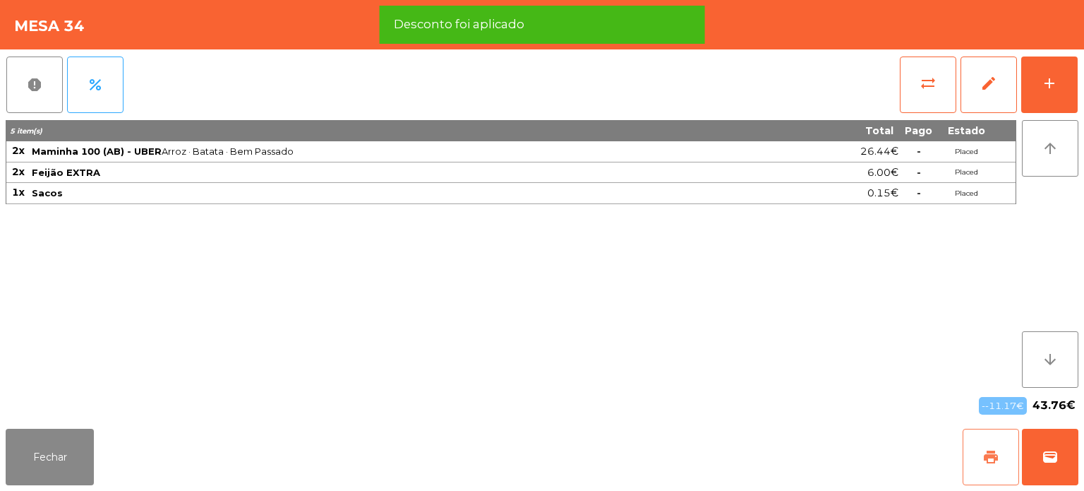
click at [988, 454] on span "print" at bounding box center [991, 456] width 17 height 17
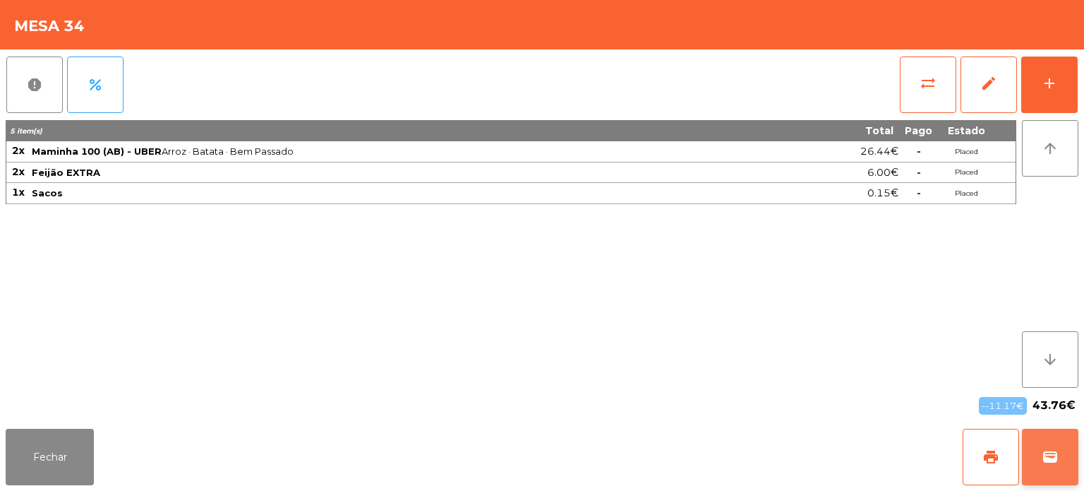
click at [1043, 453] on span "wallet" at bounding box center [1050, 456] width 17 height 17
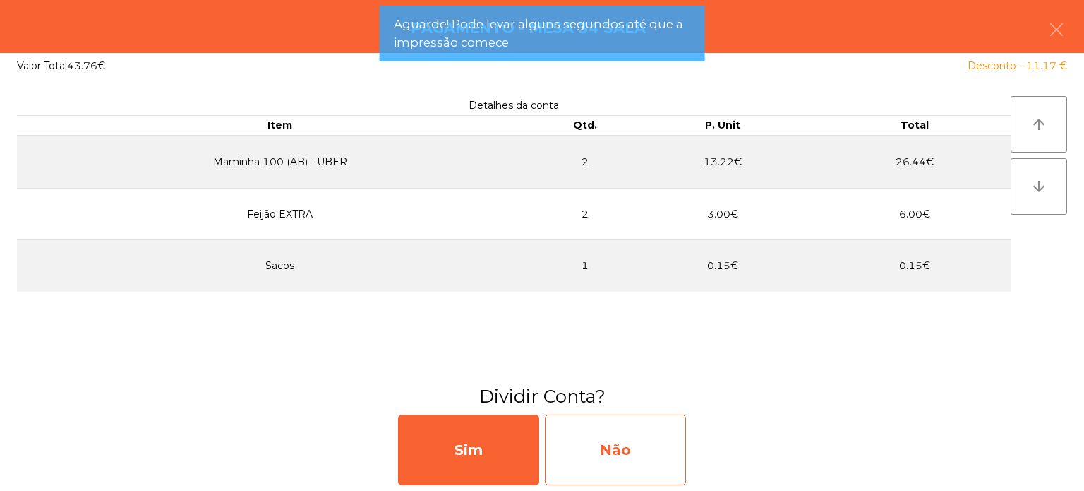
click at [627, 484] on div "Não" at bounding box center [615, 449] width 141 height 71
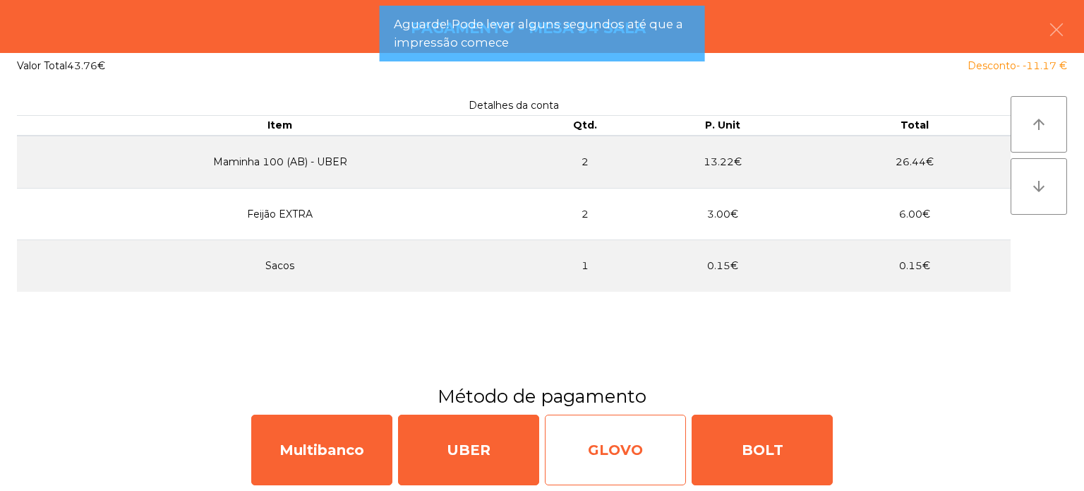
click at [618, 473] on div "GLOVO" at bounding box center [615, 449] width 141 height 71
select select "**"
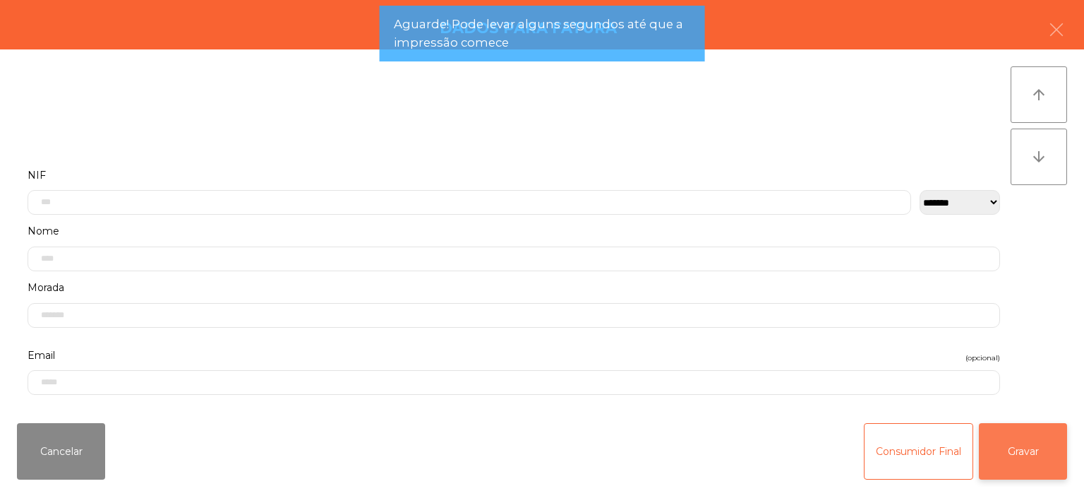
click at [1048, 441] on button "Gravar" at bounding box center [1023, 451] width 88 height 56
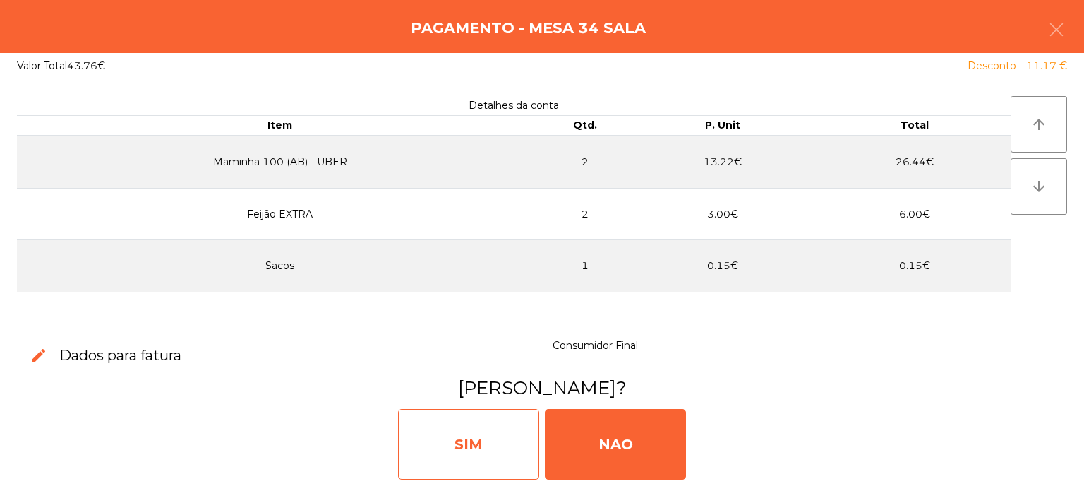
click at [488, 468] on div "SIM" at bounding box center [468, 444] width 141 height 71
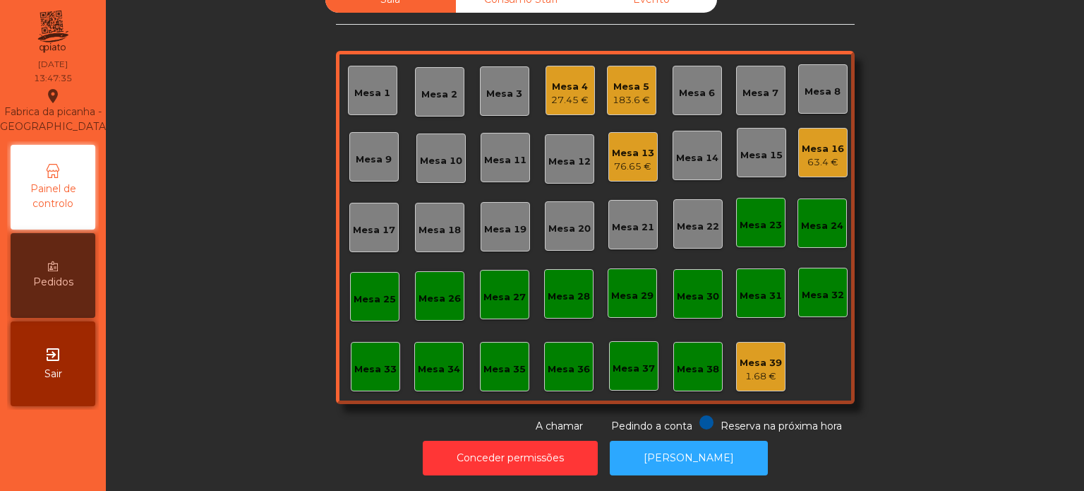
click at [748, 86] on div "Mesa 7" at bounding box center [761, 93] width 36 height 14
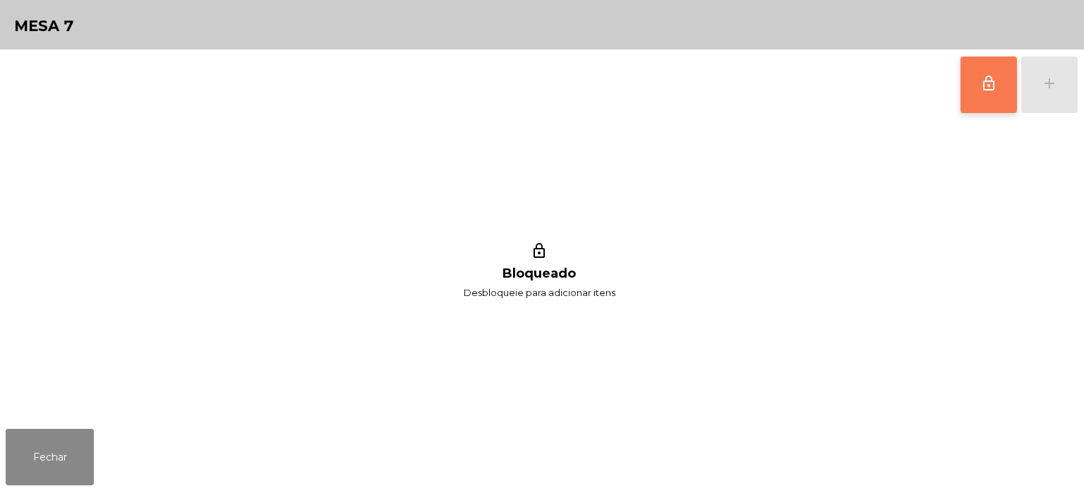
click at [968, 90] on button "lock_outline" at bounding box center [989, 84] width 56 height 56
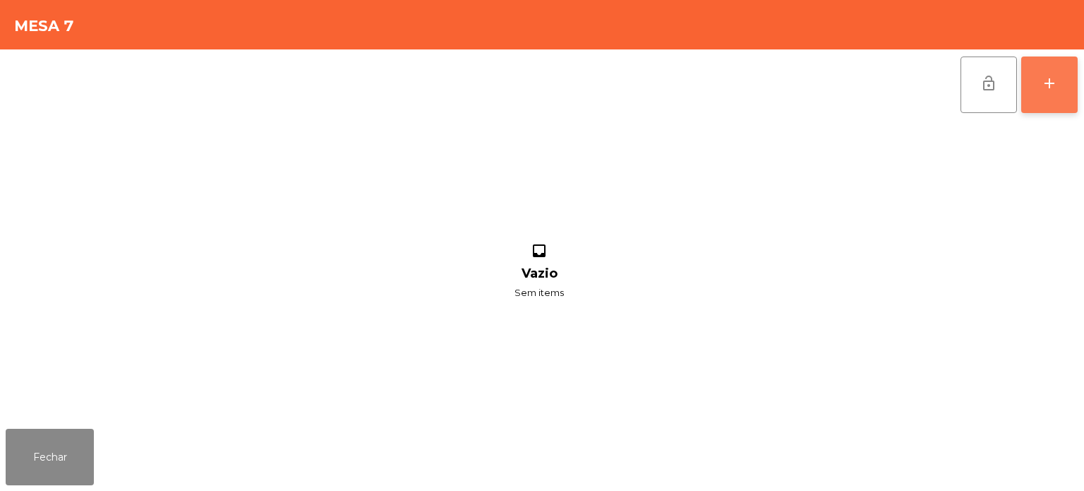
click at [1051, 68] on button "add" at bounding box center [1050, 84] width 56 height 56
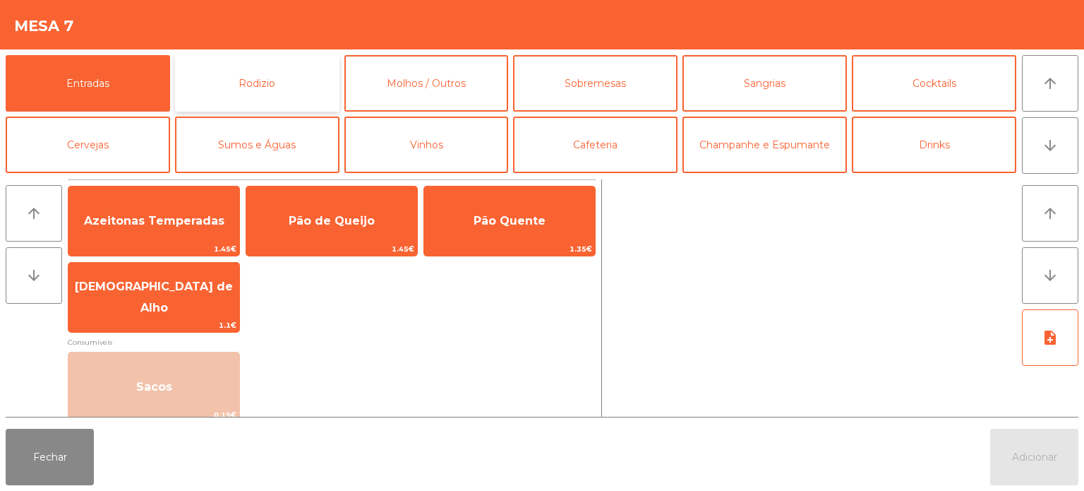
click at [246, 97] on button "Rodizio" at bounding box center [257, 83] width 165 height 56
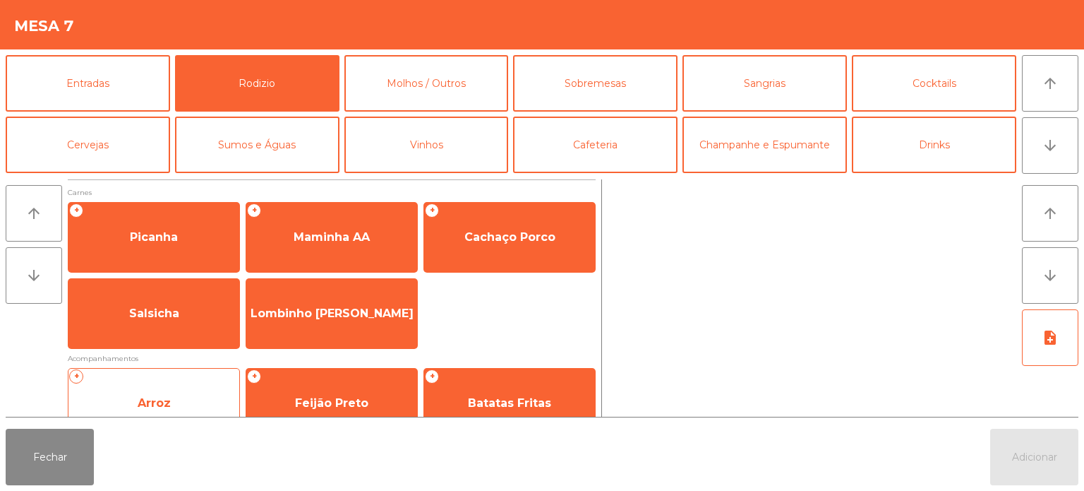
click at [165, 370] on div "+ Arroz" at bounding box center [154, 403] width 172 height 71
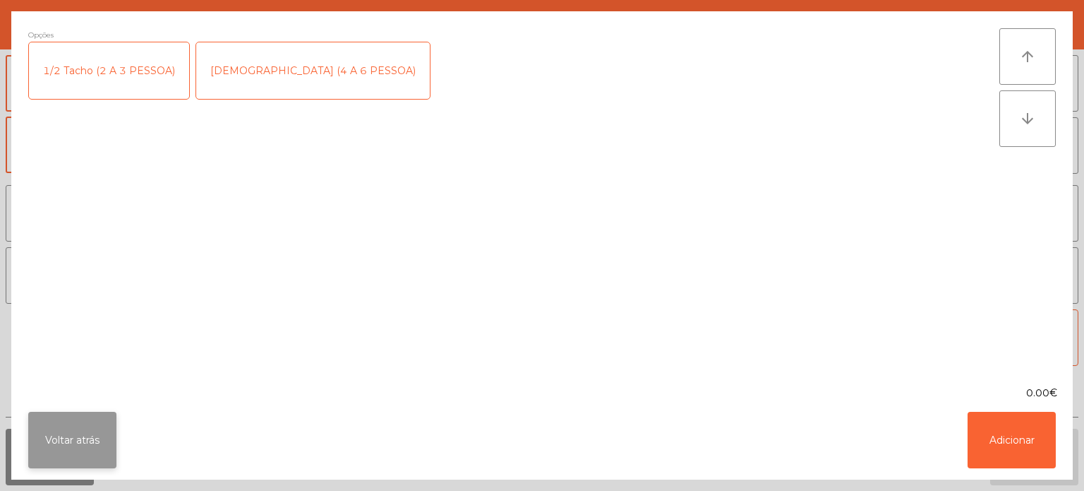
click at [107, 437] on button "Voltar atrás" at bounding box center [72, 440] width 88 height 56
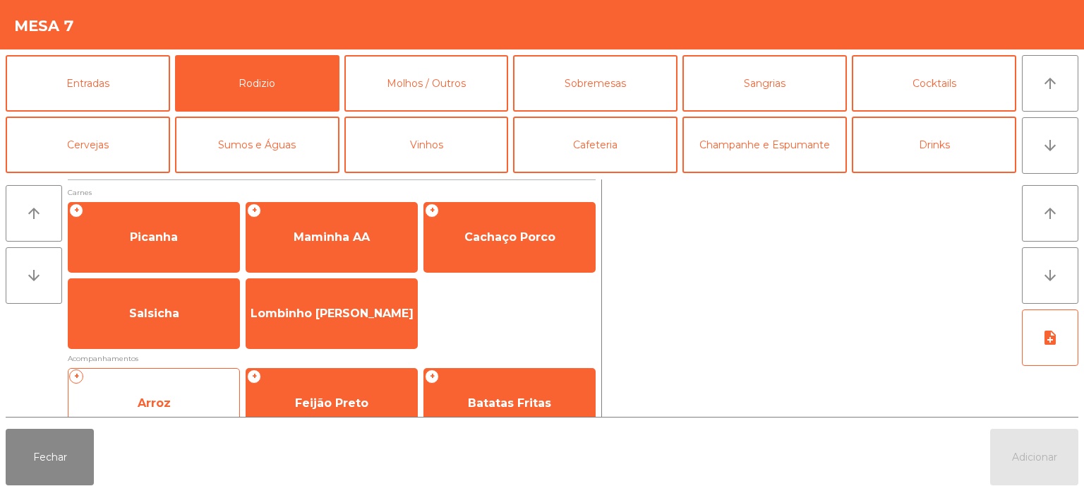
click at [153, 370] on div "+ Arroz" at bounding box center [154, 403] width 172 height 71
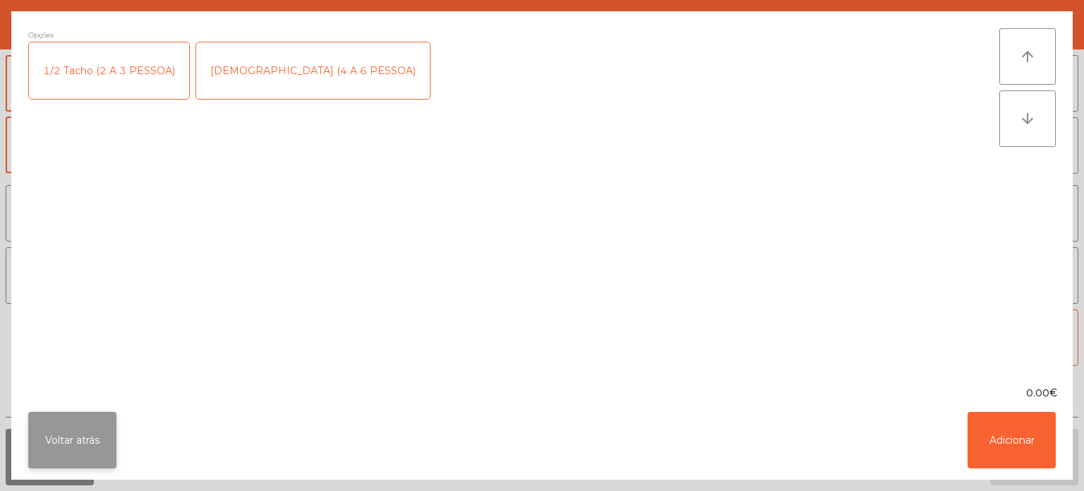
click at [96, 443] on button "Voltar atrás" at bounding box center [72, 440] width 88 height 56
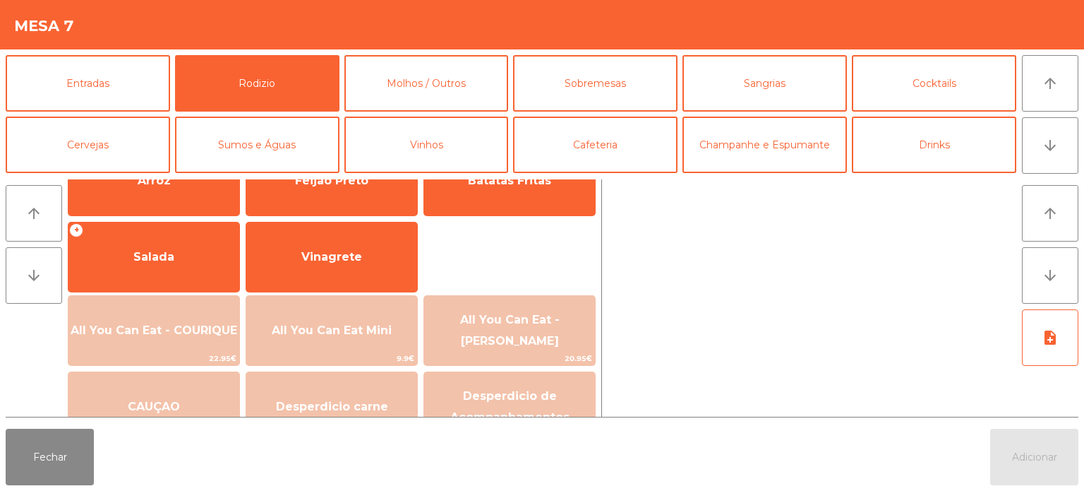
scroll to position [227, 0]
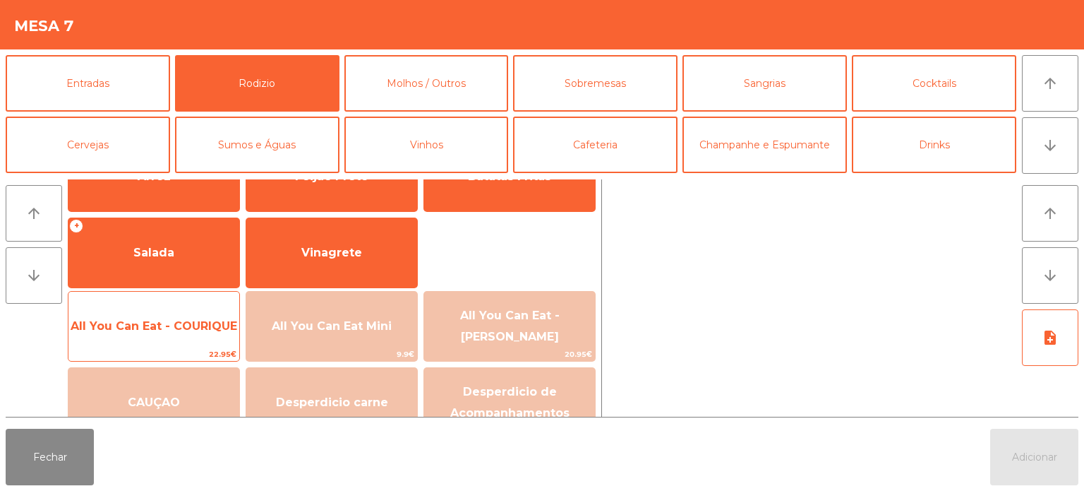
click at [161, 330] on span "All You Can Eat - COURIQUE" at bounding box center [154, 325] width 167 height 13
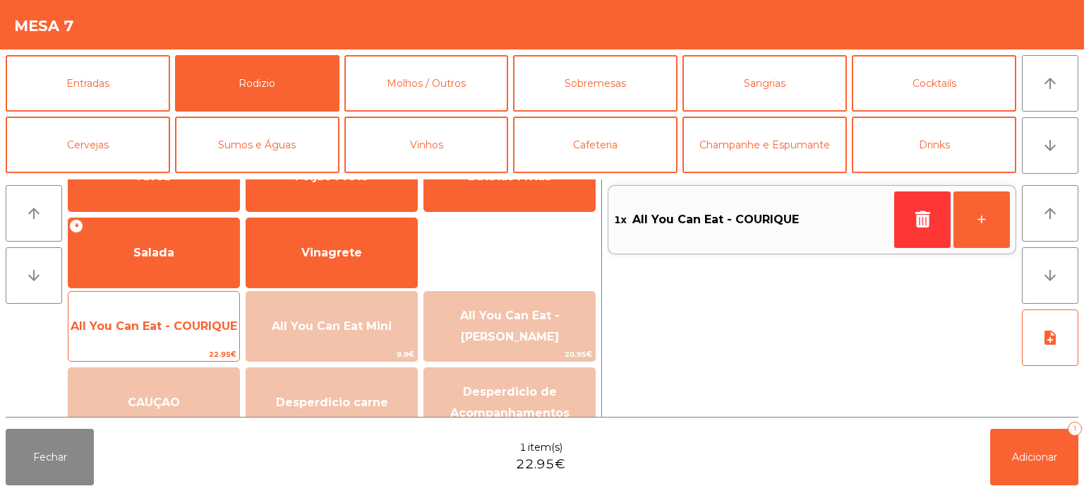
click at [167, 334] on span "All You Can Eat - COURIQUE" at bounding box center [153, 326] width 171 height 38
click at [166, 335] on span "All You Can Eat - COURIQUE" at bounding box center [153, 326] width 171 height 38
click at [155, 336] on span "All You Can Eat - COURIQUE" at bounding box center [153, 326] width 171 height 38
click at [153, 328] on span "All You Can Eat - COURIQUE" at bounding box center [154, 325] width 167 height 13
click at [150, 323] on span "All You Can Eat - COURIQUE" at bounding box center [154, 325] width 167 height 13
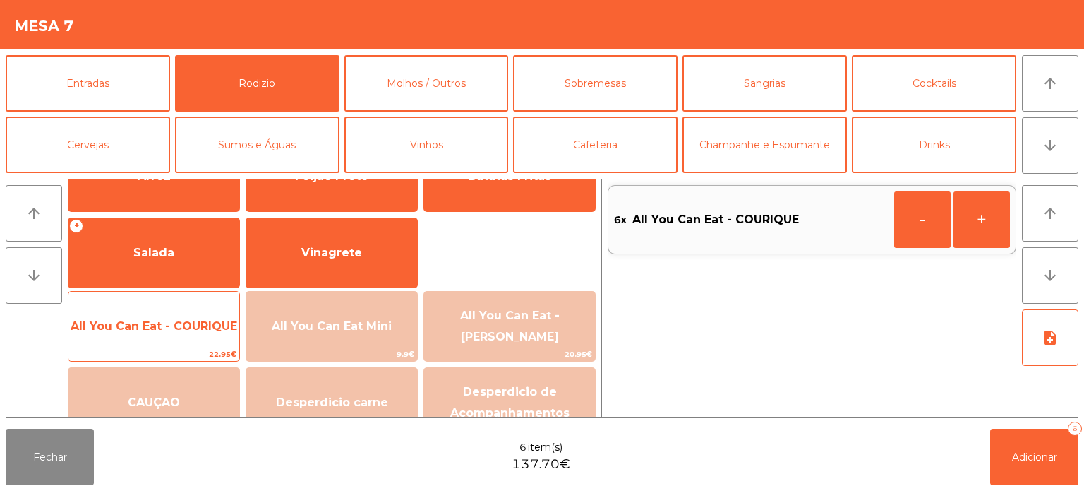
click at [158, 316] on span "All You Can Eat - COURIQUE" at bounding box center [153, 326] width 171 height 38
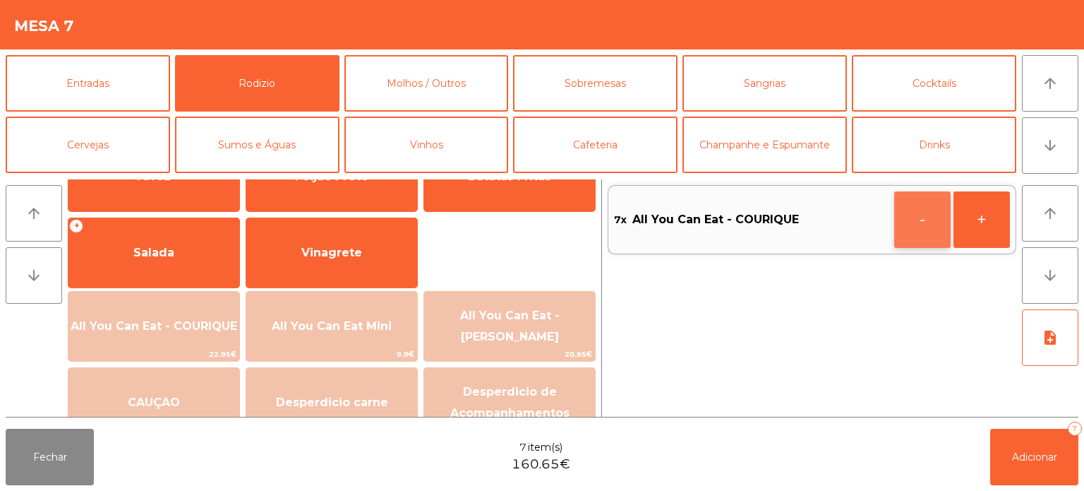
click at [908, 220] on button "-" at bounding box center [923, 219] width 56 height 56
click at [1048, 412] on div "arrow_upward arrow_downward note_add" at bounding box center [1048, 297] width 62 height 237
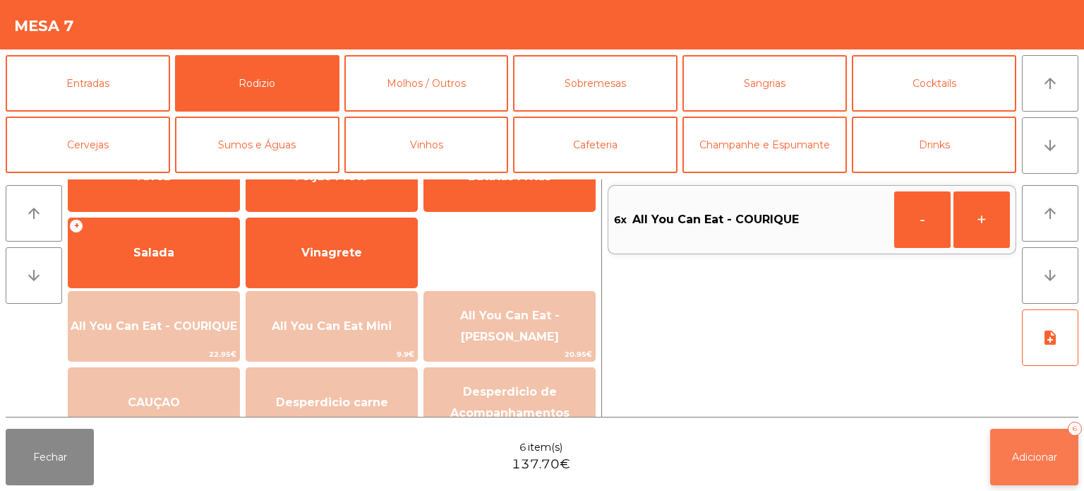
click at [1049, 468] on button "Adicionar 6" at bounding box center [1035, 457] width 88 height 56
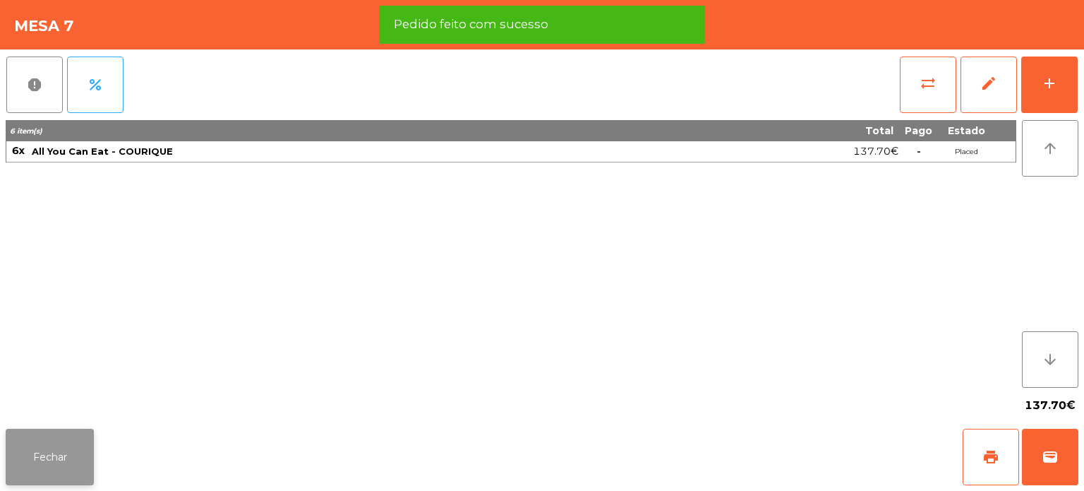
click at [51, 436] on button "Fechar" at bounding box center [50, 457] width 88 height 56
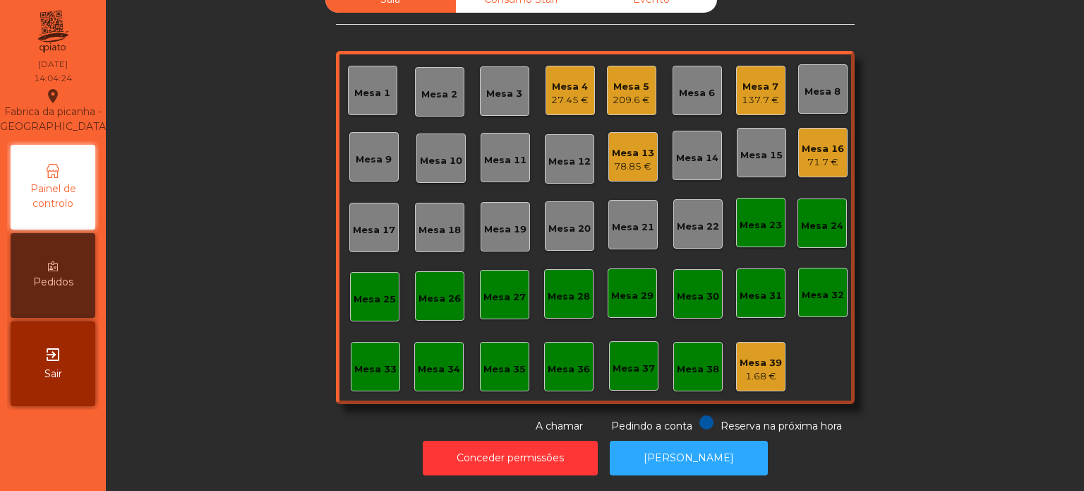
click at [835, 162] on div "Mesa 16 71.7 €" at bounding box center [823, 152] width 49 height 49
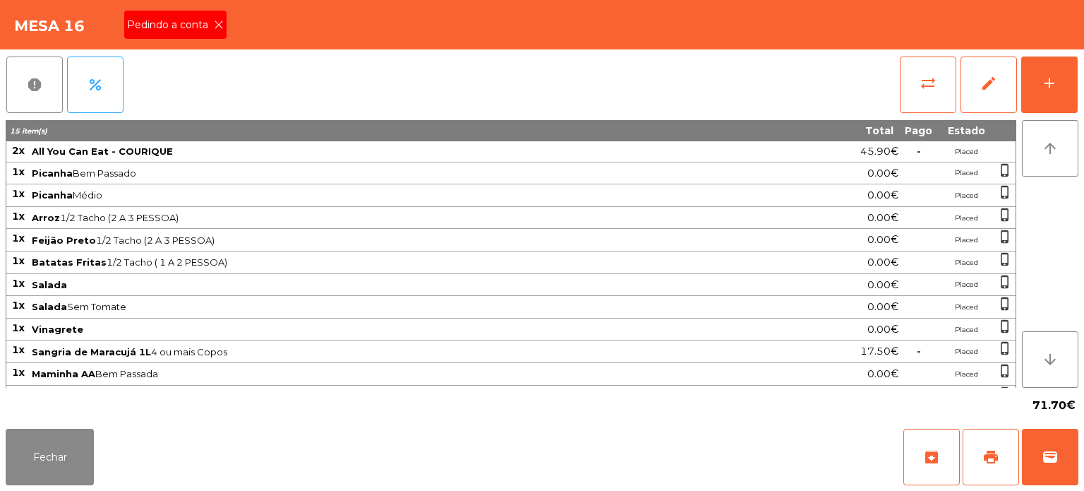
click at [199, 31] on span "Pedindo a conta" at bounding box center [170, 25] width 87 height 15
click at [993, 458] on span "print" at bounding box center [991, 456] width 17 height 17
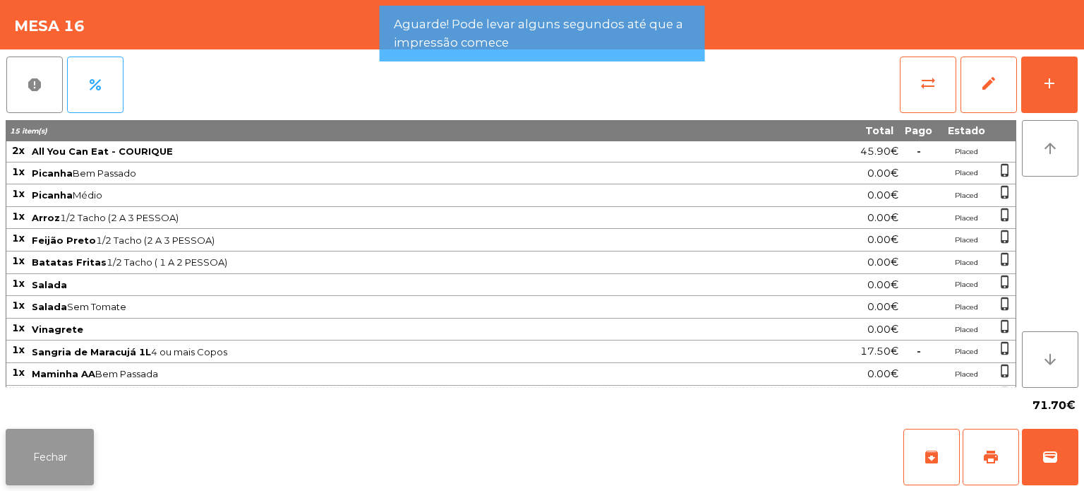
click at [42, 463] on button "Fechar" at bounding box center [50, 457] width 88 height 56
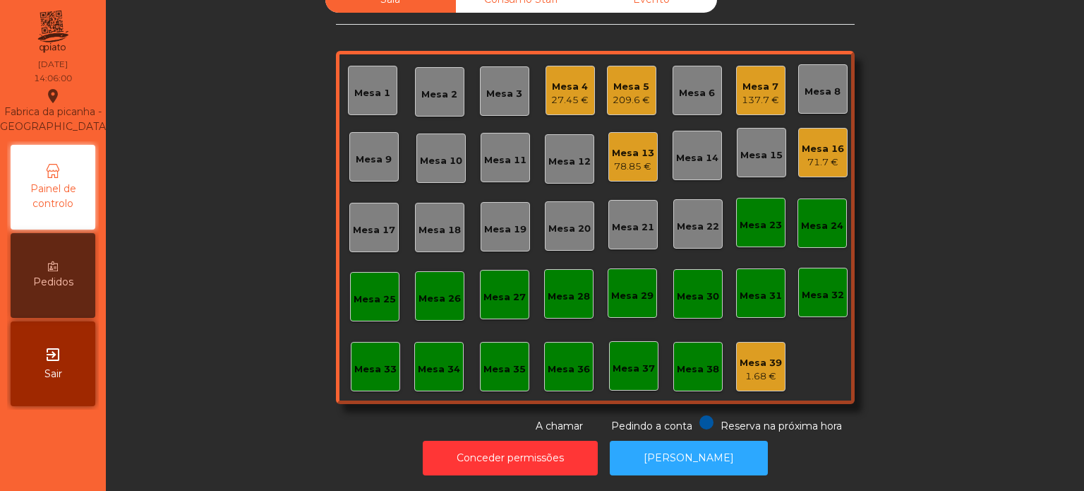
click at [748, 93] on div "137.7 €" at bounding box center [760, 100] width 37 height 14
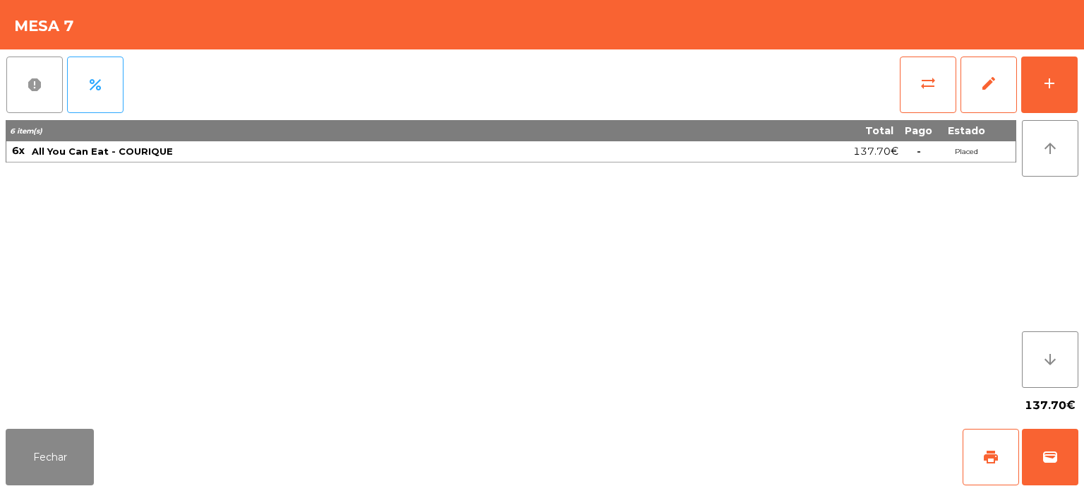
click at [15, 76] on button "report" at bounding box center [34, 84] width 56 height 56
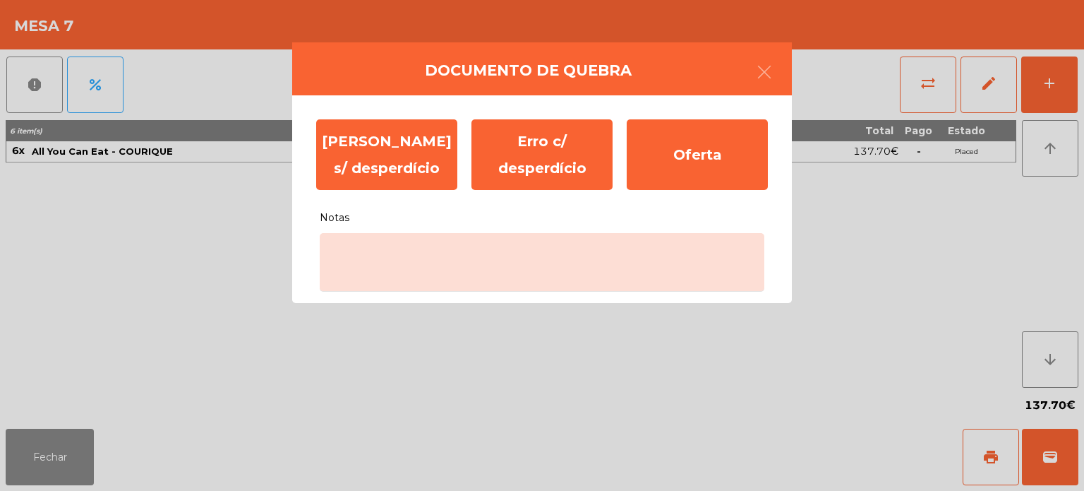
click at [489, 320] on ngb-modal-window "Documento de [PERSON_NAME] s/ desperdício Erro c/ desperdício Oferta Notas" at bounding box center [542, 245] width 1084 height 491
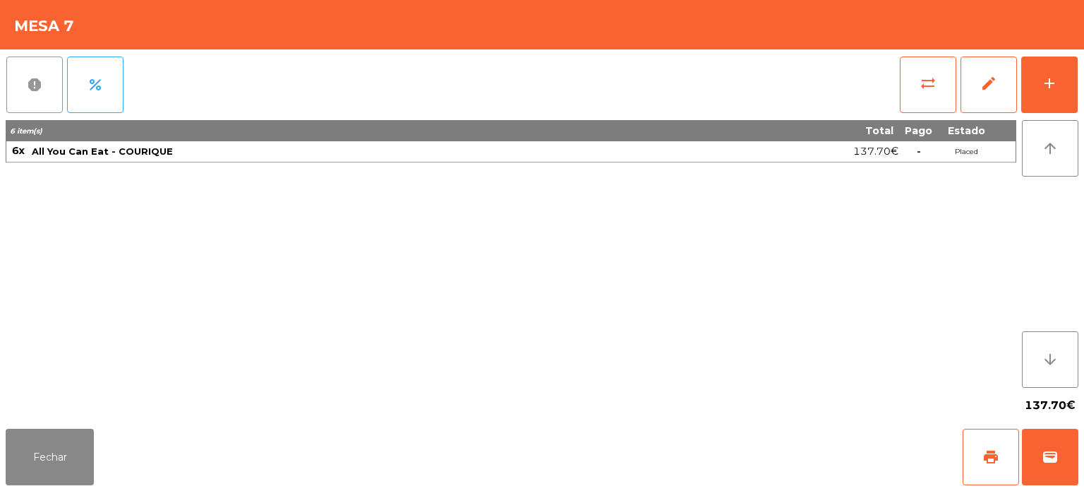
click at [11, 88] on button "report" at bounding box center [34, 84] width 56 height 56
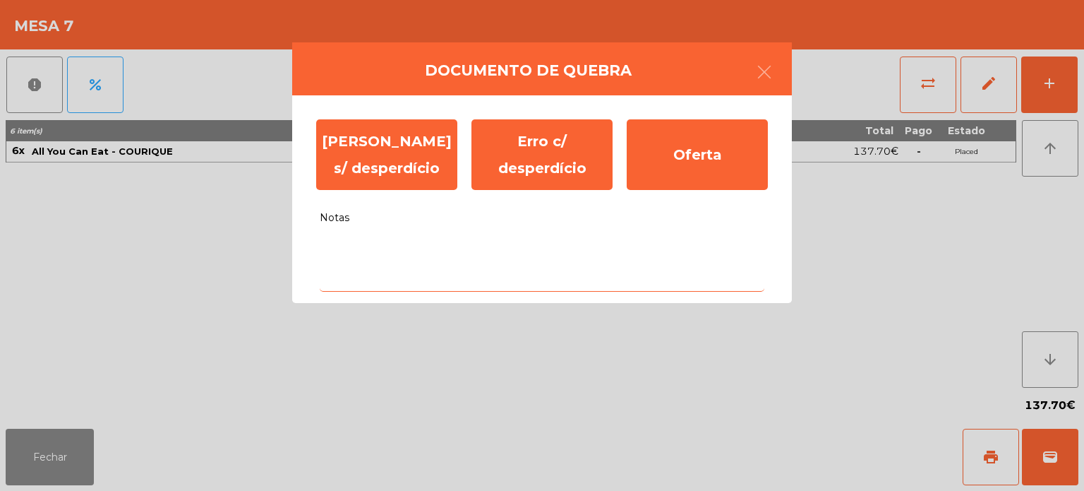
click at [417, 252] on textarea "Notas" at bounding box center [542, 262] width 445 height 59
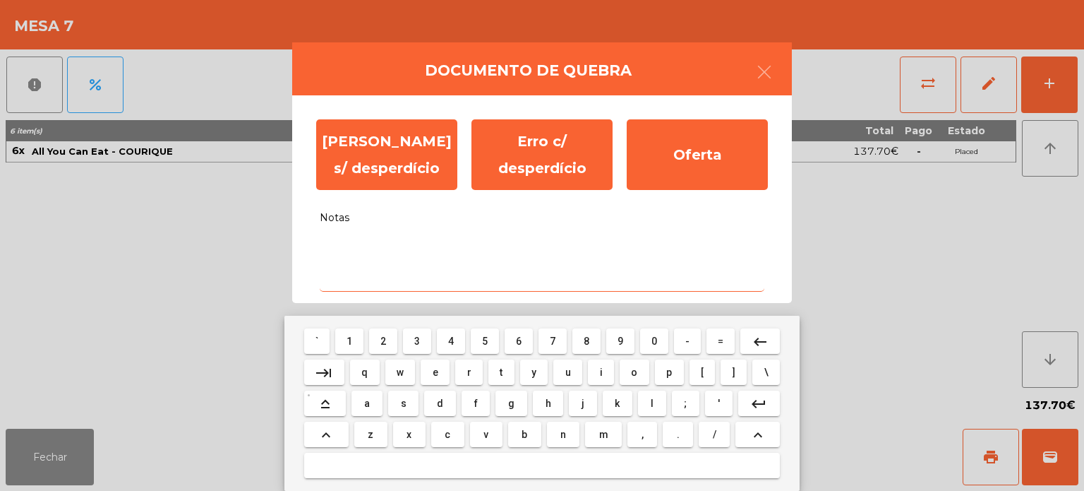
click at [453, 441] on button "c" at bounding box center [447, 433] width 33 height 25
click at [373, 424] on button "z" at bounding box center [370, 433] width 33 height 25
click at [562, 432] on span "n" at bounding box center [564, 434] width 6 height 11
click at [438, 440] on button "c" at bounding box center [447, 433] width 33 height 25
click at [440, 401] on span "d" at bounding box center [440, 402] width 6 height 11
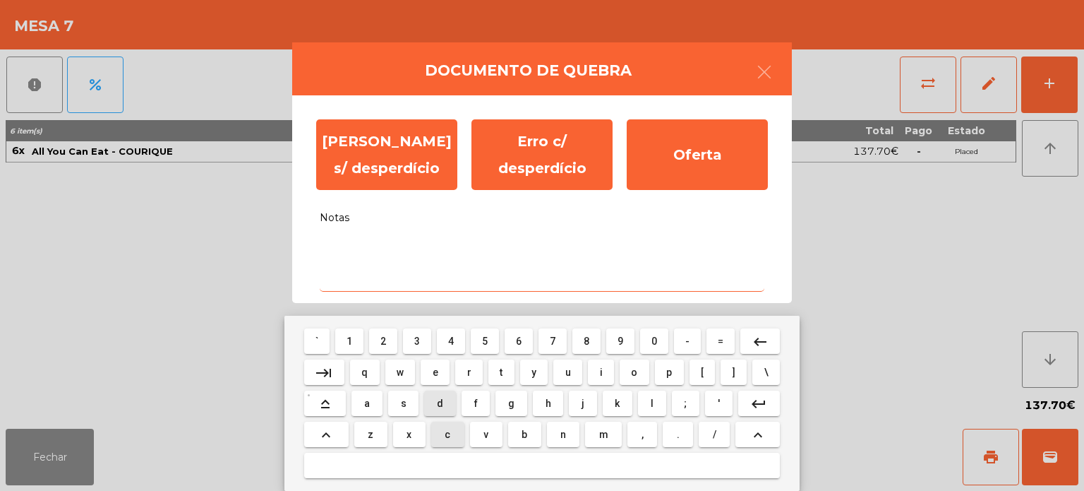
click at [652, 404] on span "l" at bounding box center [652, 402] width 3 height 11
click at [337, 421] on button "keyboard_arrow_up" at bounding box center [326, 433] width 44 height 25
click at [433, 411] on button "d" at bounding box center [439, 402] width 31 height 25
click at [342, 406] on button "keyboard_capslock" at bounding box center [325, 402] width 42 height 25
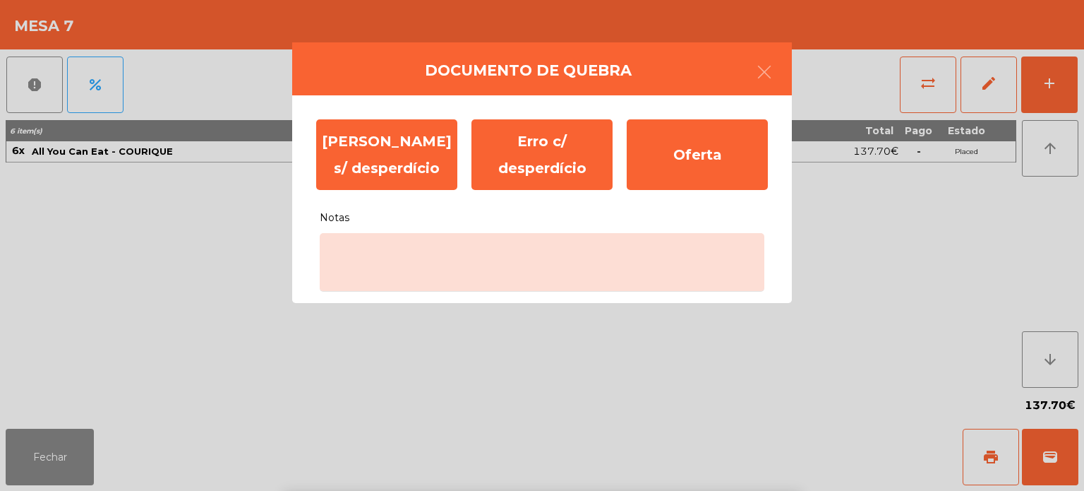
click at [688, 412] on ngb-modal-window "Documento de [PERSON_NAME] s/ desperdício Erro c/ desperdício Oferta Notas" at bounding box center [542, 245] width 1084 height 491
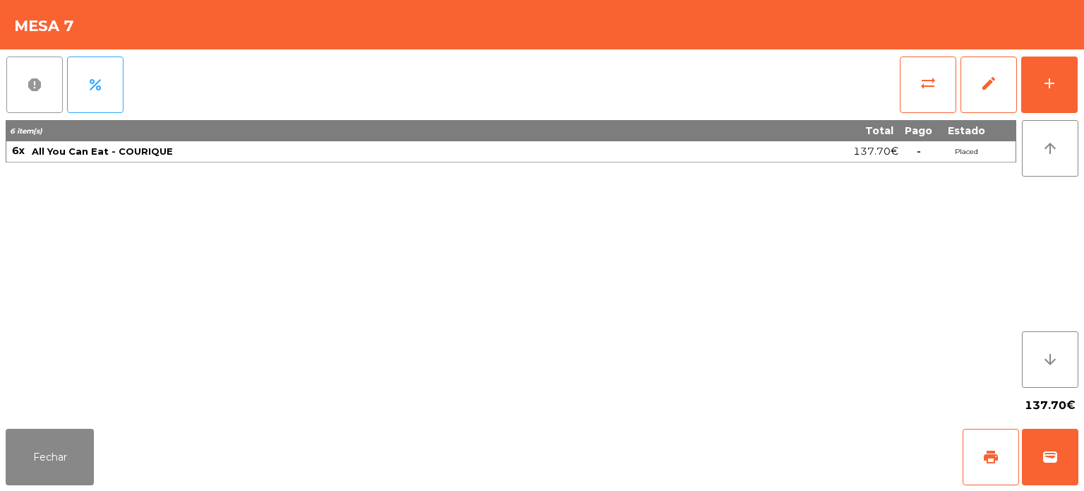
click at [37, 92] on span "report" at bounding box center [34, 84] width 17 height 17
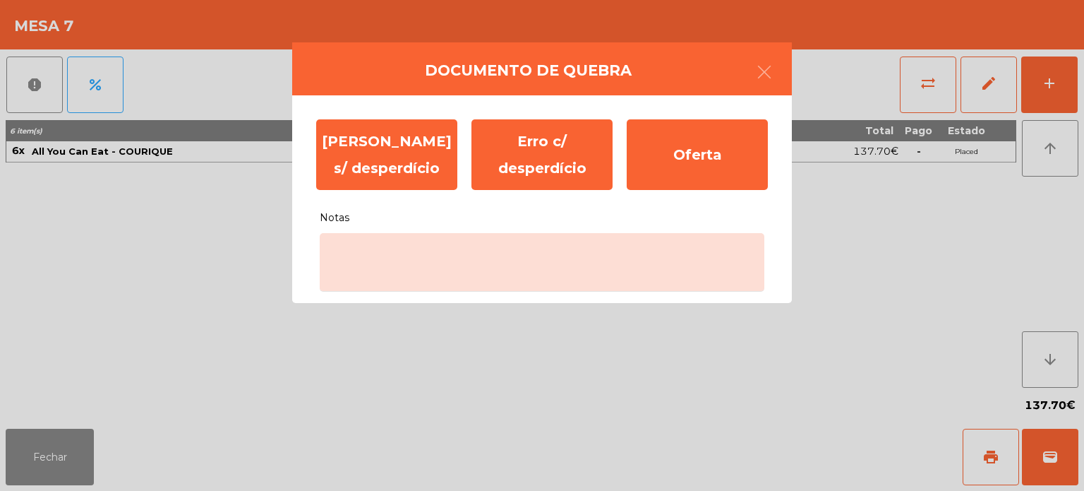
click at [438, 318] on ngb-modal-window "Documento de [PERSON_NAME] s/ desperdício Erro c/ desperdício Oferta Notas" at bounding box center [542, 245] width 1084 height 491
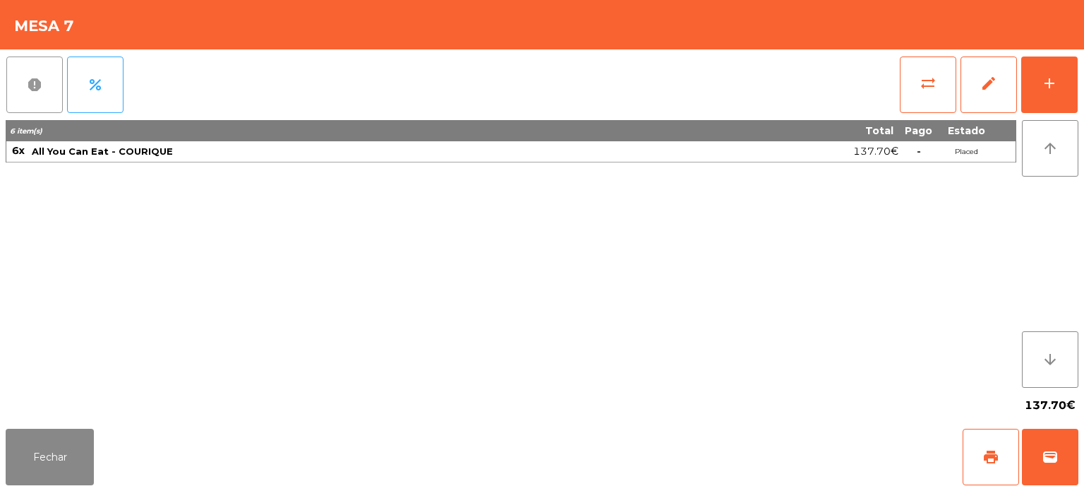
click at [40, 85] on span "report" at bounding box center [34, 84] width 17 height 17
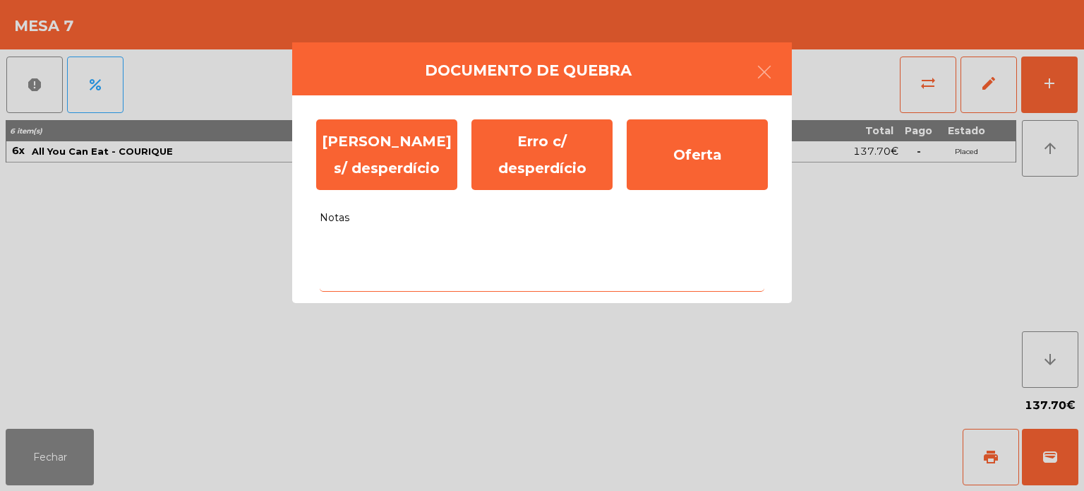
click at [385, 234] on textarea "Notas" at bounding box center [542, 262] width 445 height 59
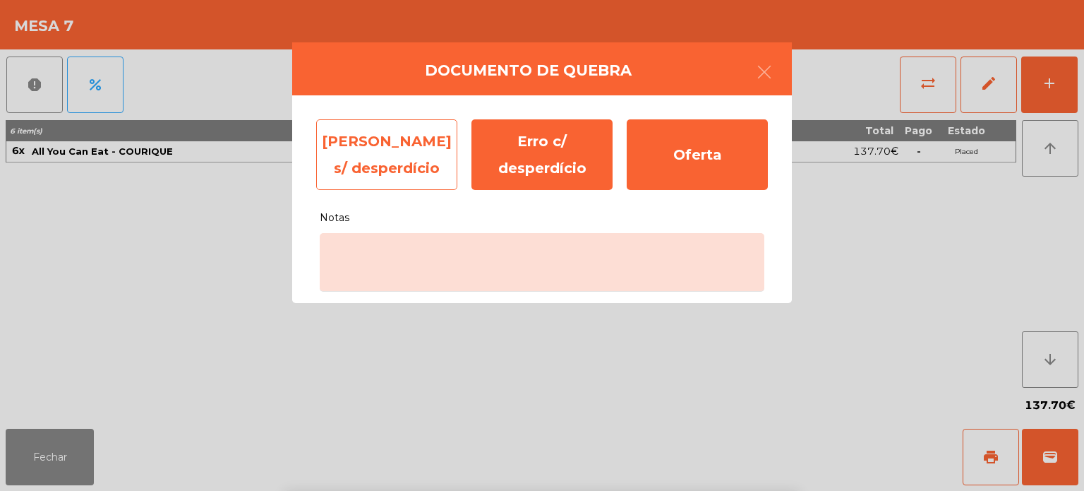
click at [409, 138] on div "[PERSON_NAME] s/ desperdício" at bounding box center [386, 154] width 141 height 71
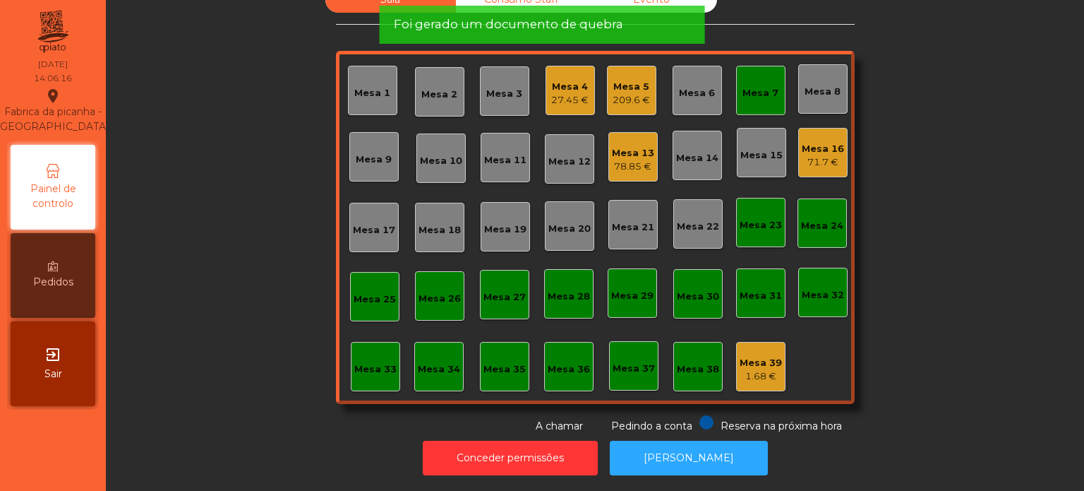
click at [751, 86] on div "Mesa 7" at bounding box center [761, 93] width 36 height 14
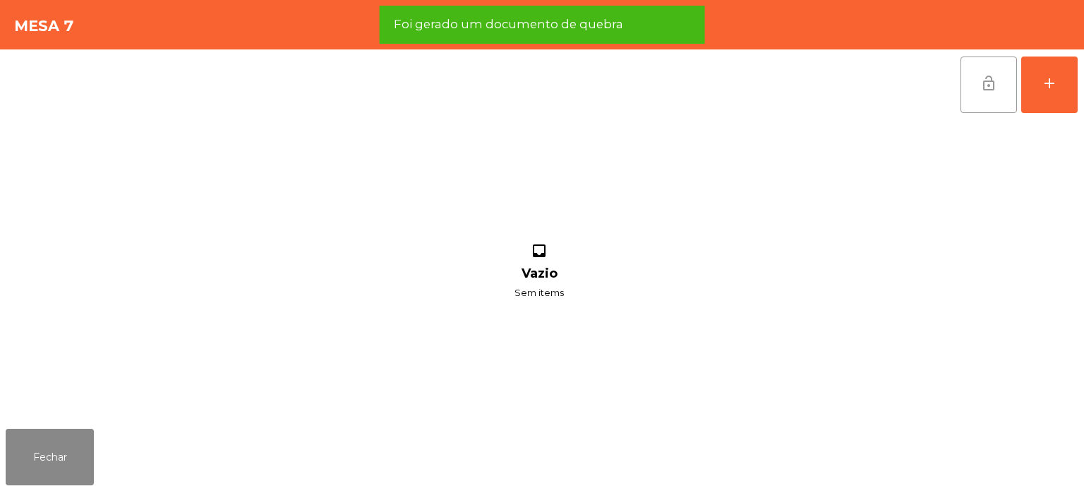
click at [983, 59] on button "lock_open" at bounding box center [989, 84] width 56 height 56
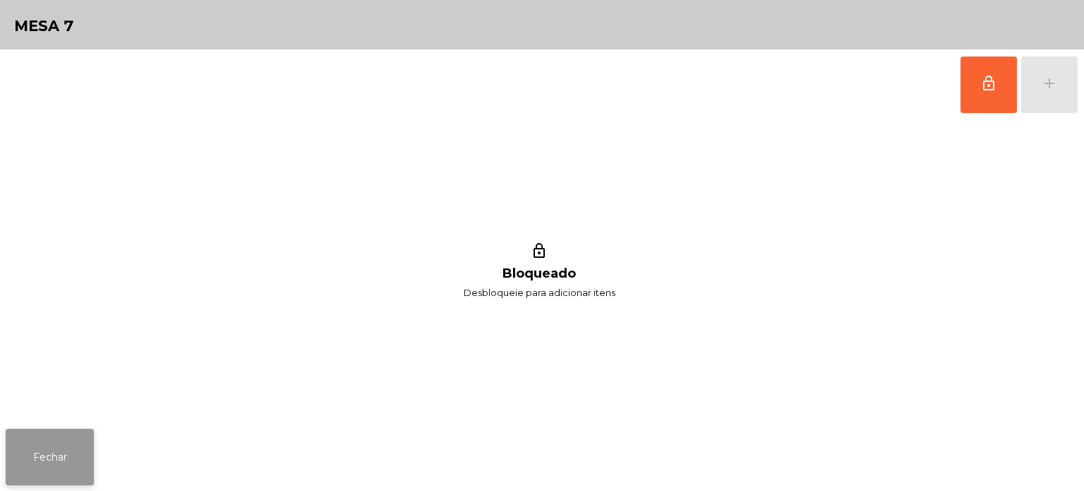
click at [49, 453] on button "Fechar" at bounding box center [50, 457] width 88 height 56
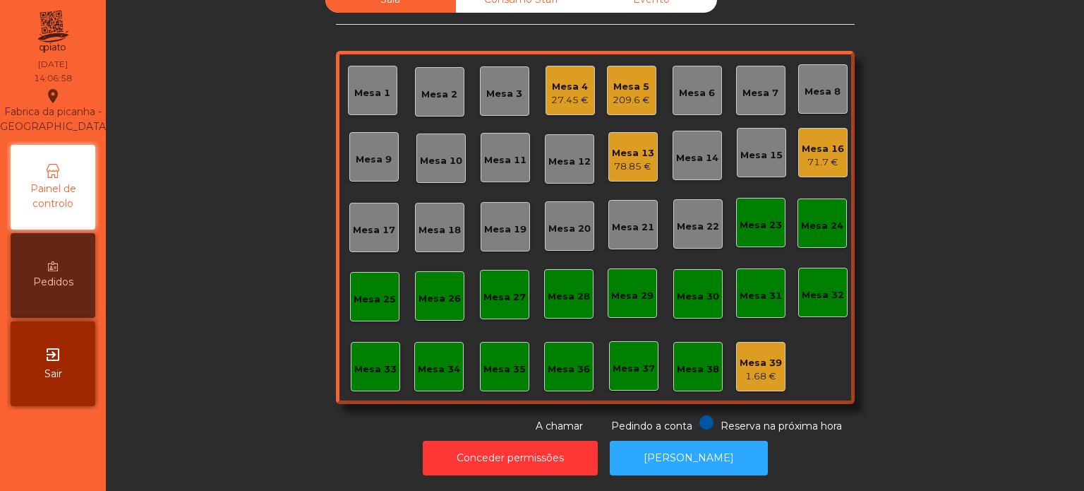
click at [805, 155] on div "71.7 €" at bounding box center [823, 162] width 42 height 14
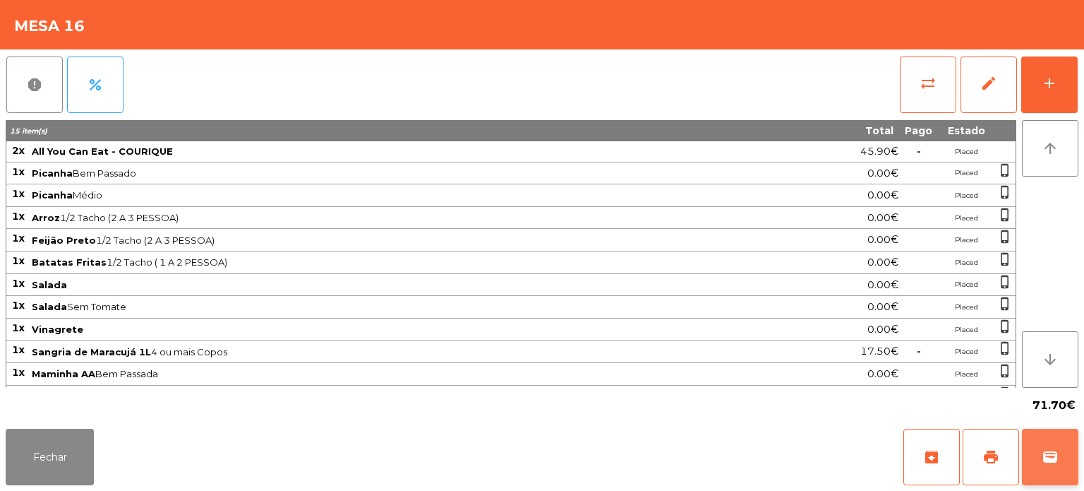
click at [1046, 452] on span "wallet" at bounding box center [1050, 456] width 17 height 17
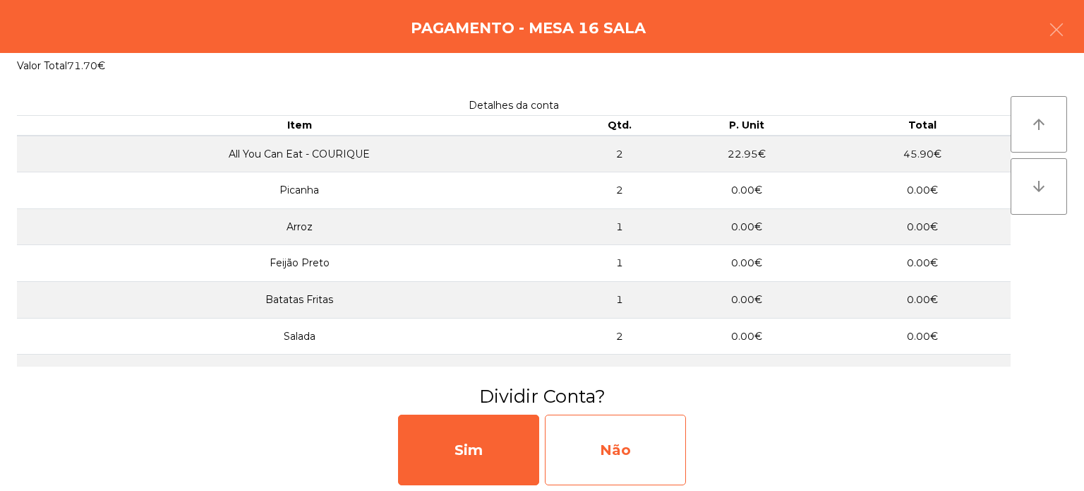
click at [647, 462] on div "Não" at bounding box center [615, 449] width 141 height 71
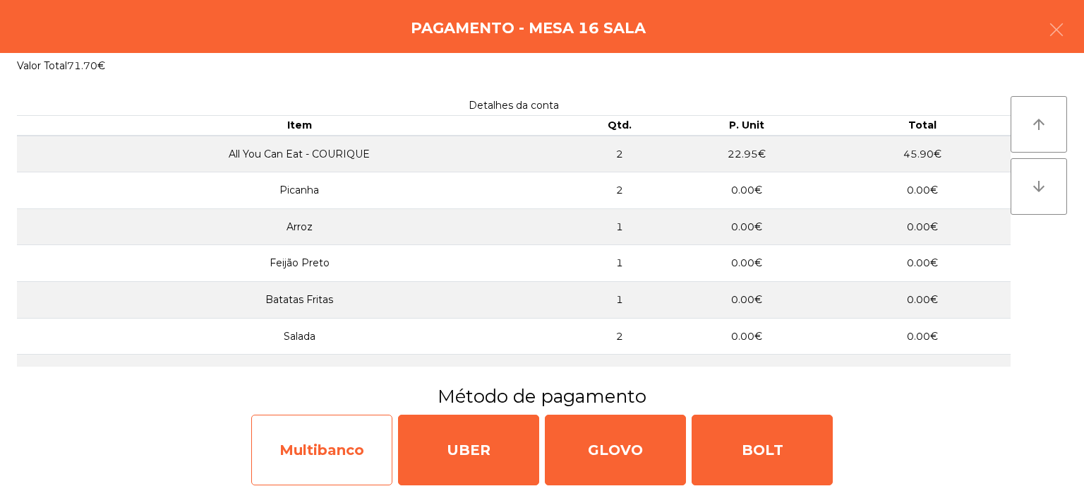
click at [353, 422] on div "Multibanco" at bounding box center [321, 449] width 141 height 71
select select "**"
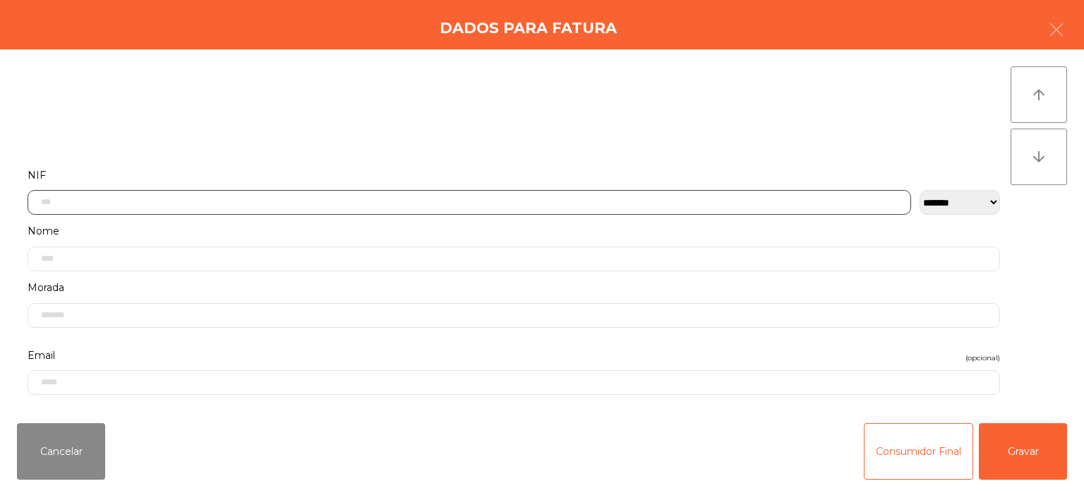
click at [378, 207] on input "text" at bounding box center [470, 202] width 884 height 25
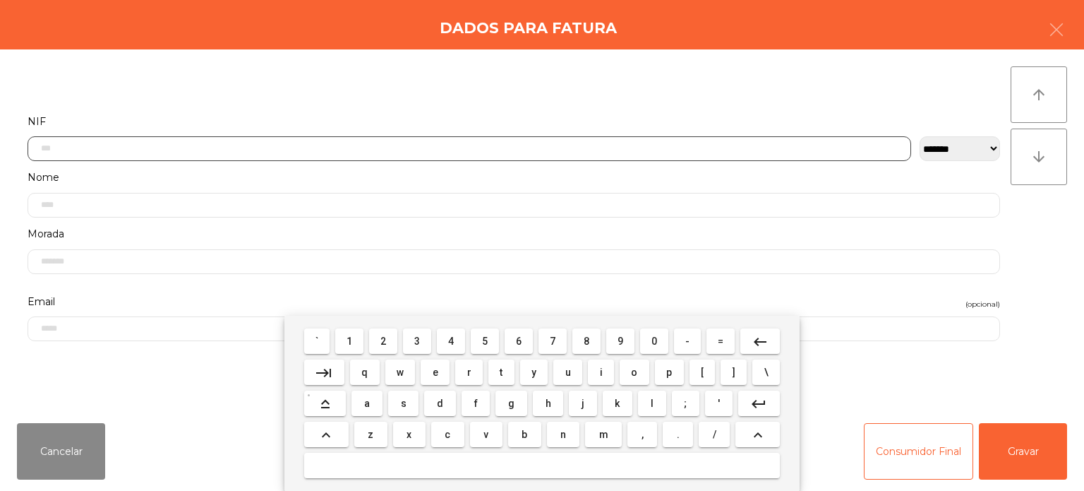
scroll to position [98, 0]
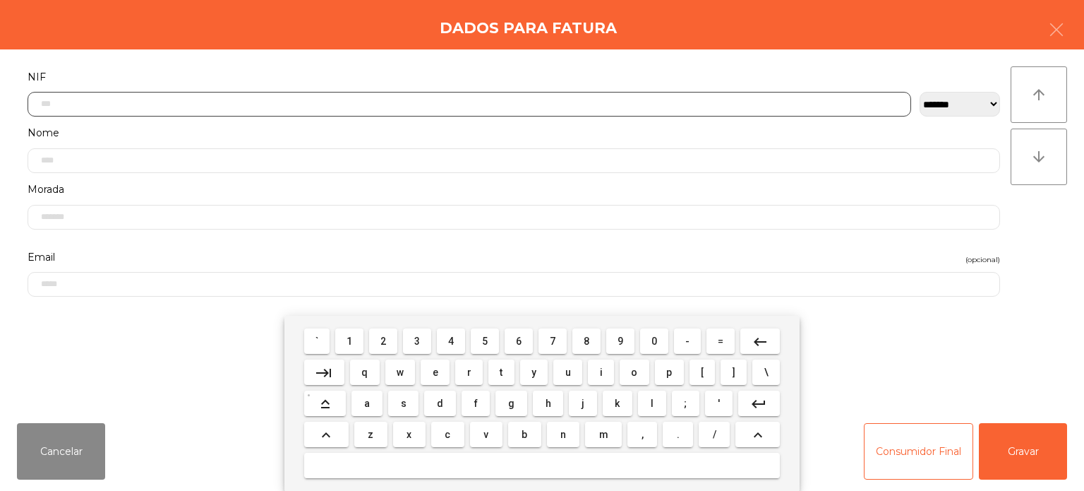
click at [384, 345] on span "2" at bounding box center [384, 340] width 6 height 11
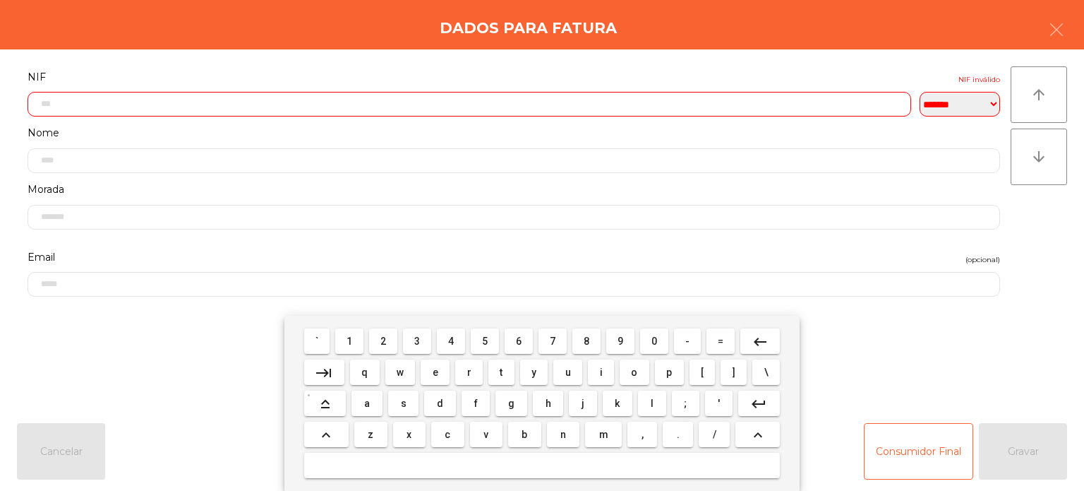
click at [519, 341] on span "6" at bounding box center [519, 340] width 6 height 11
click at [654, 341] on span "0" at bounding box center [655, 340] width 6 height 11
click at [416, 351] on button "3" at bounding box center [417, 340] width 28 height 25
click at [384, 342] on span "2" at bounding box center [384, 340] width 6 height 11
click at [551, 345] on span "7" at bounding box center [553, 340] width 6 height 11
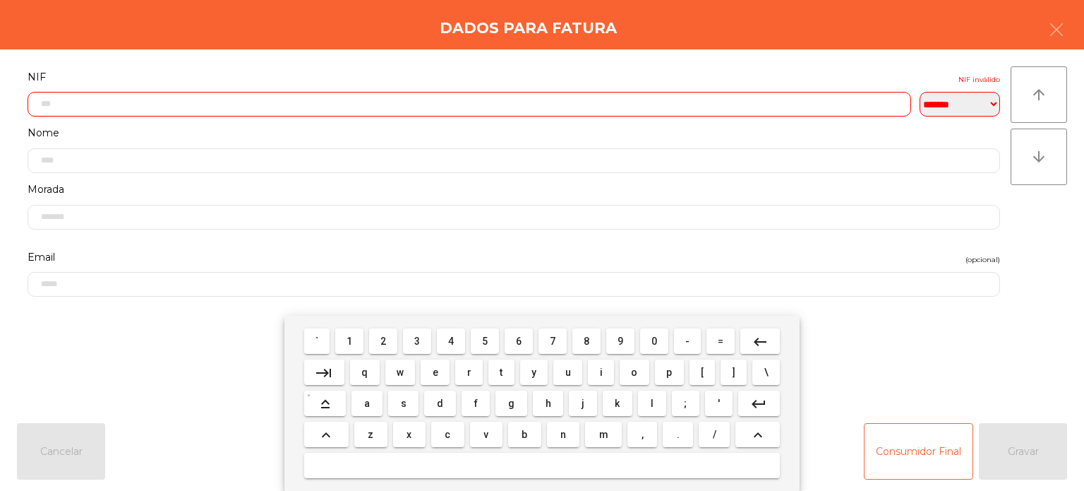
click at [550, 337] on span "7" at bounding box center [553, 340] width 6 height 11
click at [550, 342] on span "7" at bounding box center [553, 340] width 6 height 11
click at [587, 340] on span "8" at bounding box center [587, 340] width 6 height 11
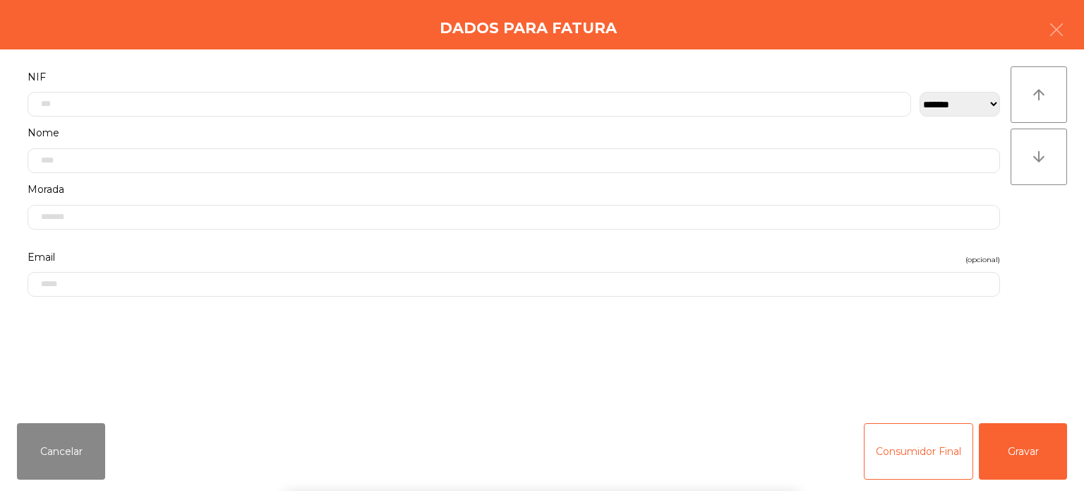
click at [1017, 317] on div "` 1 2 3 4 5 6 7 8 9 0 - = keyboard_backspace keyboard_tab q w e r t y u i o p […" at bounding box center [542, 403] width 1084 height 175
click at [1019, 453] on button "Gravar" at bounding box center [1023, 451] width 88 height 56
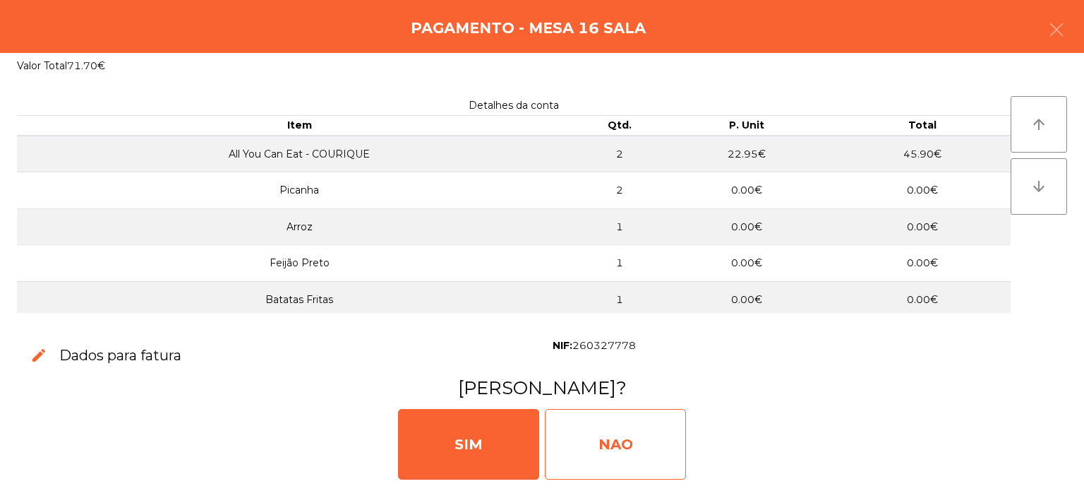
click at [642, 477] on div "NAO" at bounding box center [615, 444] width 141 height 71
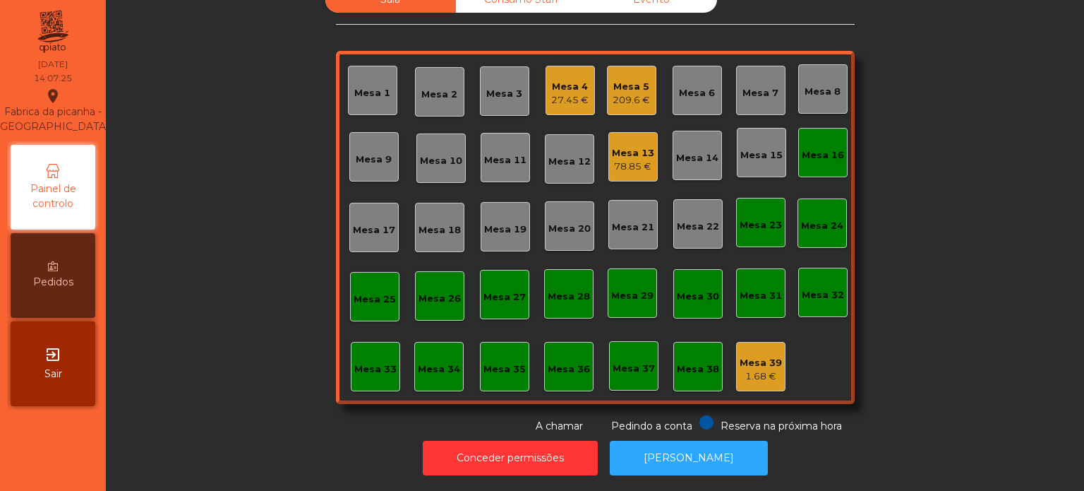
click at [621, 160] on div "78.85 €" at bounding box center [633, 167] width 42 height 14
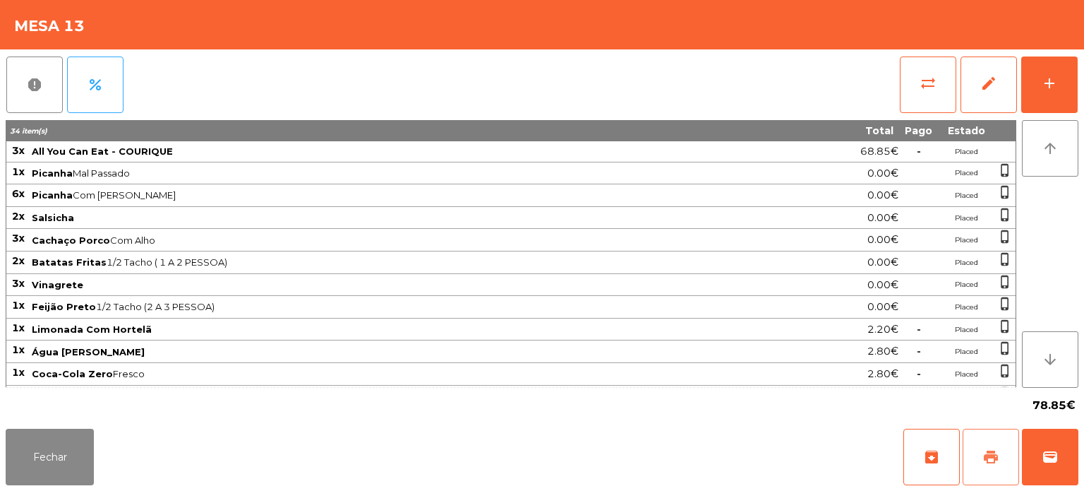
click at [990, 457] on span "print" at bounding box center [991, 456] width 17 height 17
click at [32, 460] on button "Fechar" at bounding box center [50, 457] width 88 height 56
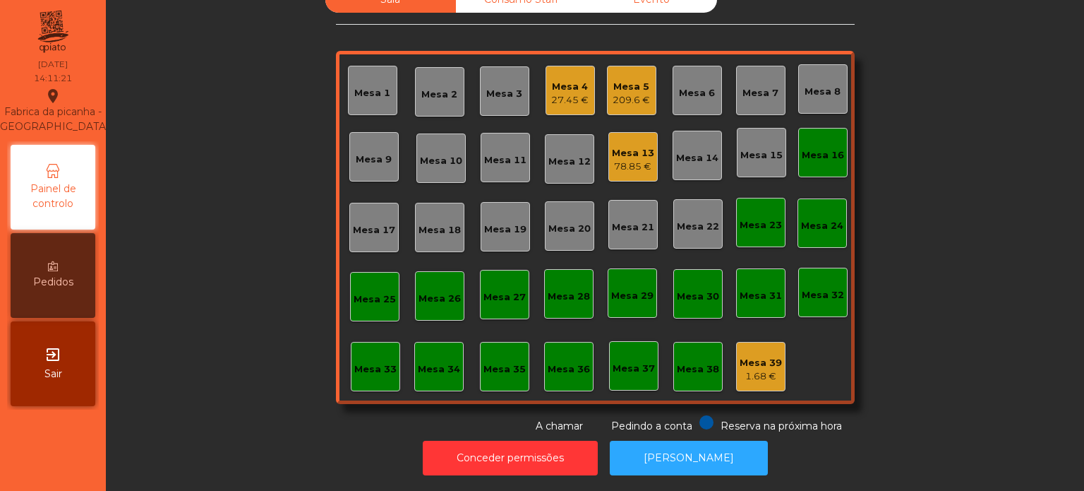
click at [649, 132] on div "Mesa 13 78.85 €" at bounding box center [633, 156] width 49 height 49
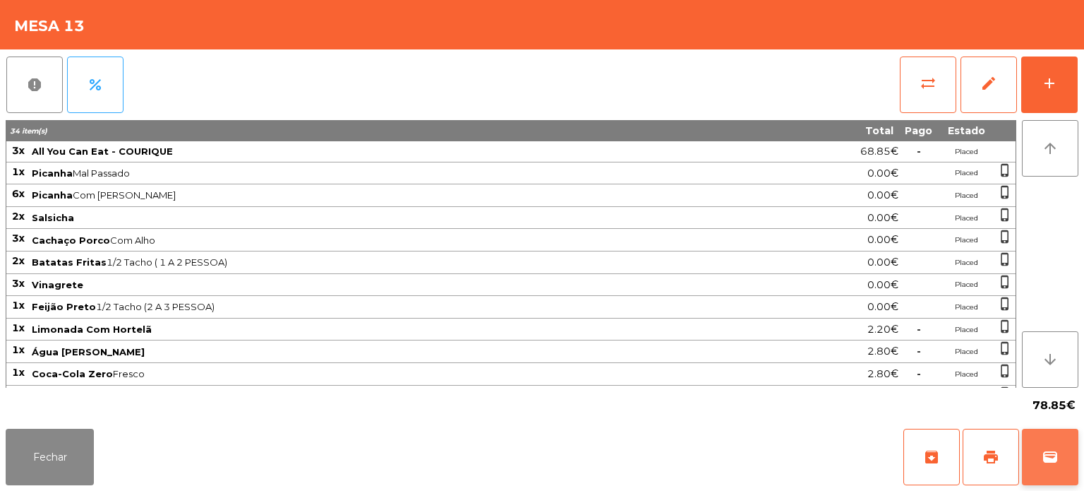
click at [1056, 468] on button "wallet" at bounding box center [1050, 457] width 56 height 56
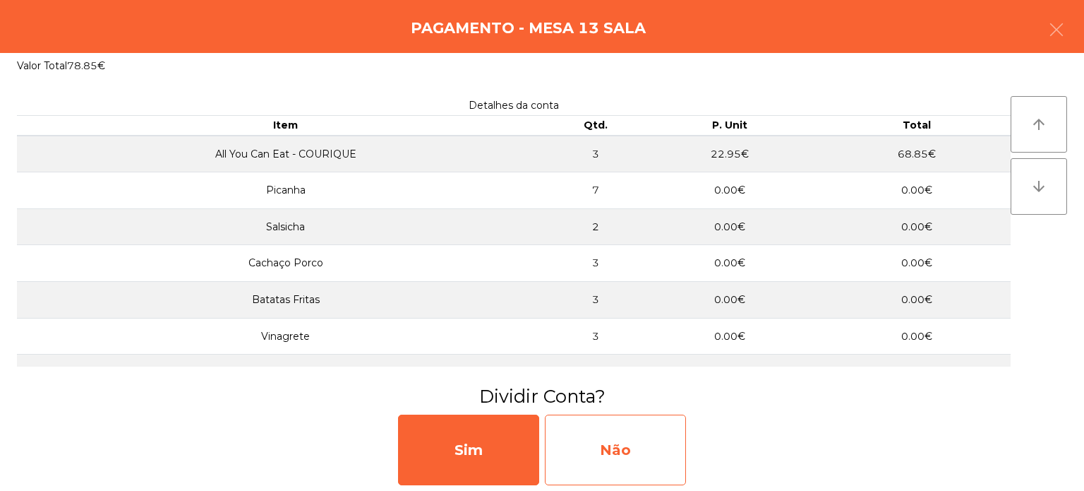
click at [627, 443] on div "Não" at bounding box center [615, 449] width 141 height 71
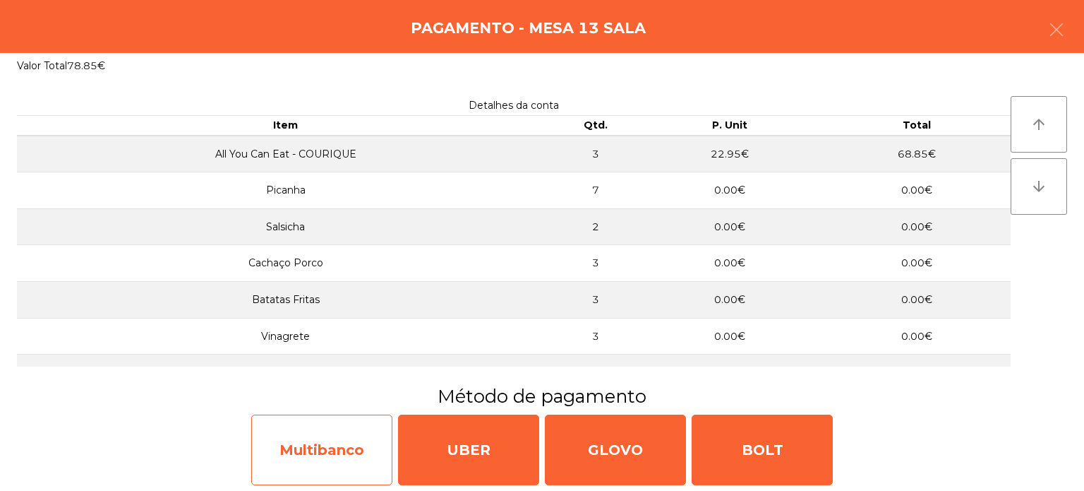
click at [374, 435] on div "Multibanco" at bounding box center [321, 449] width 141 height 71
select select "**"
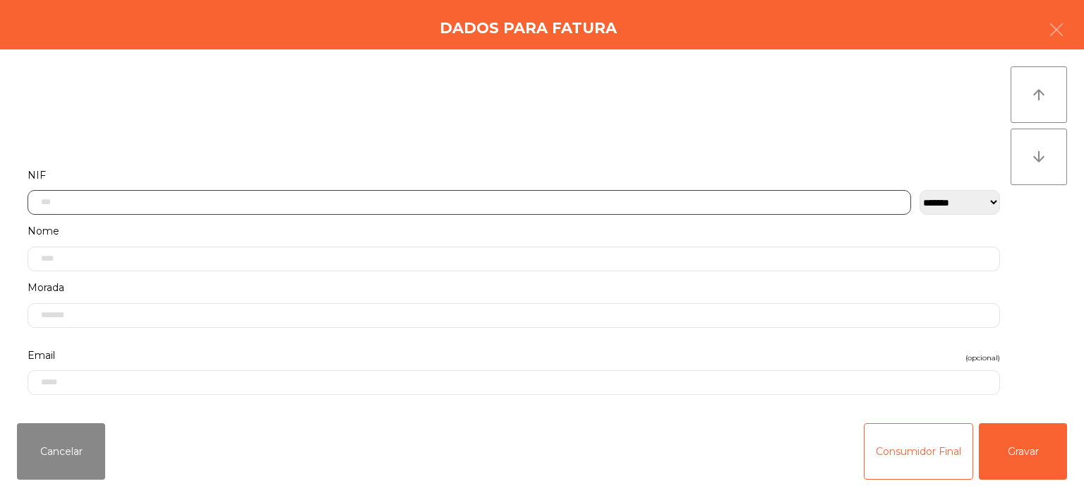
click at [729, 204] on input "text" at bounding box center [470, 202] width 884 height 25
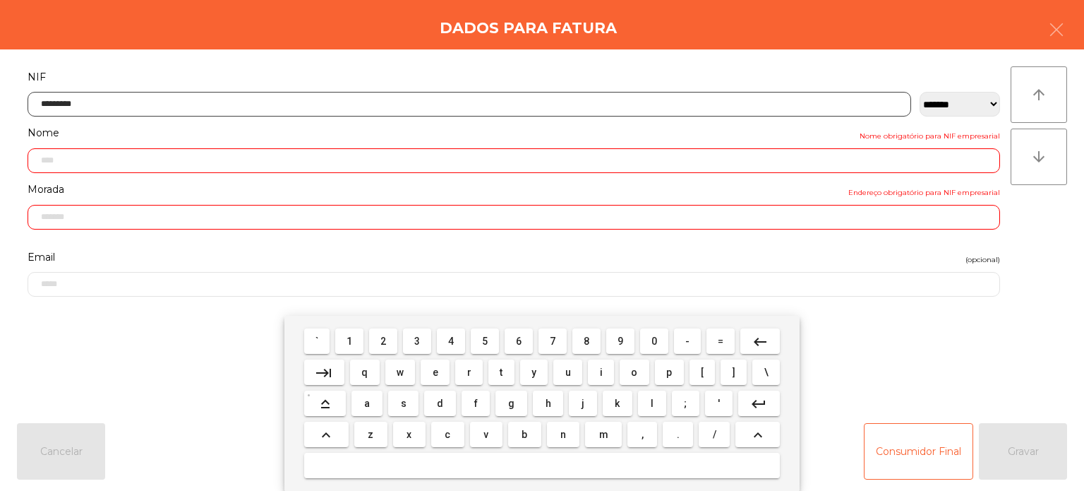
type input "*********"
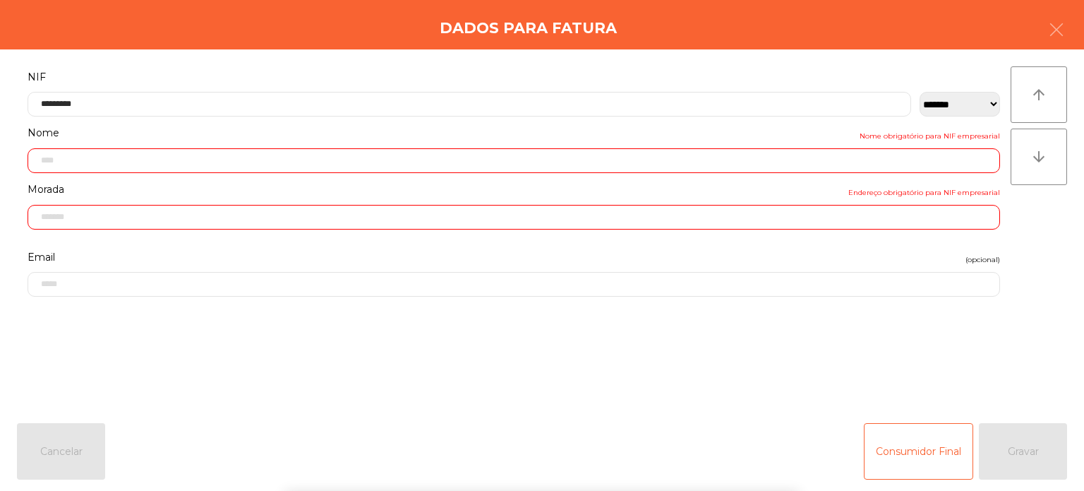
click at [1050, 464] on div "` 1 2 3 4 5 6 7 8 9 0 - = keyboard_backspace keyboard_tab q w e r t y u i o p […" at bounding box center [542, 403] width 1084 height 175
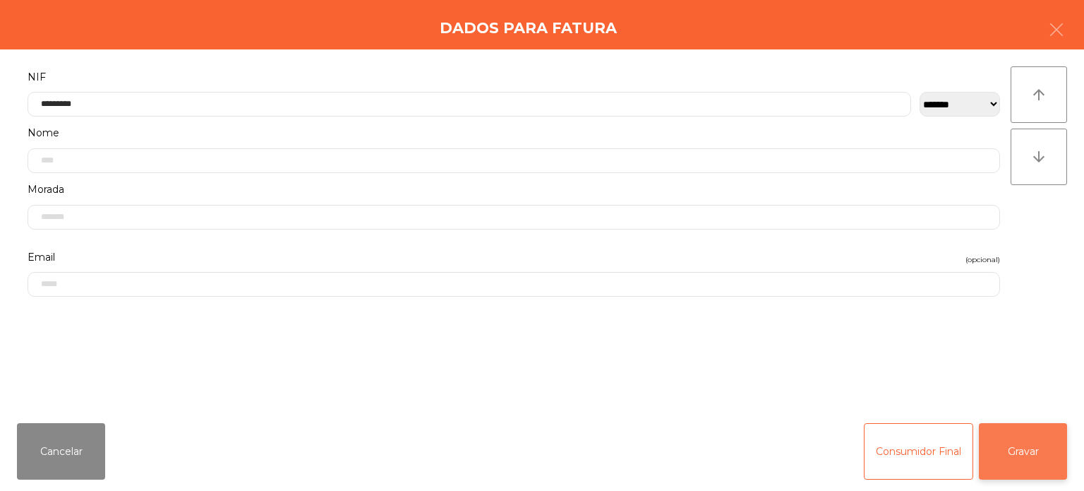
click at [1041, 456] on button "Gravar" at bounding box center [1023, 451] width 88 height 56
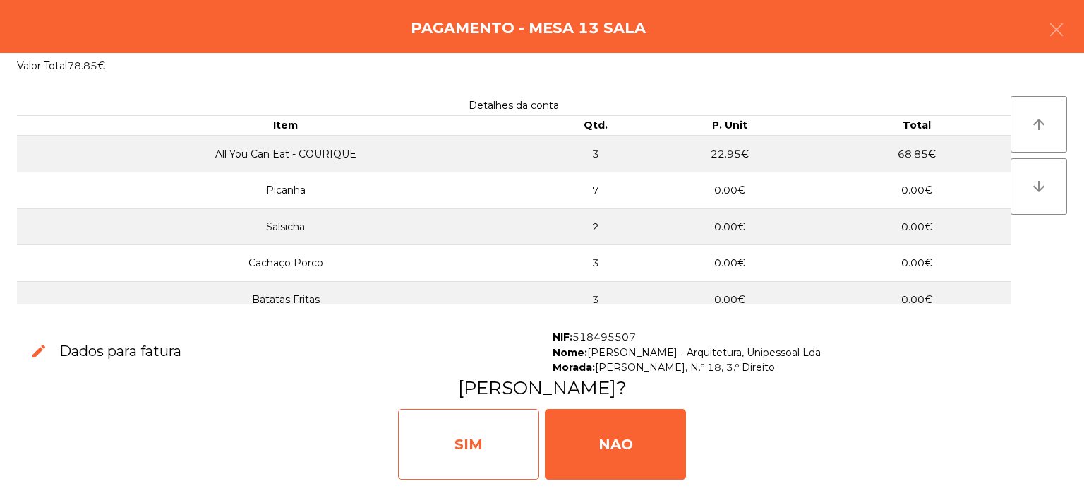
click at [490, 452] on div "SIM" at bounding box center [468, 444] width 141 height 71
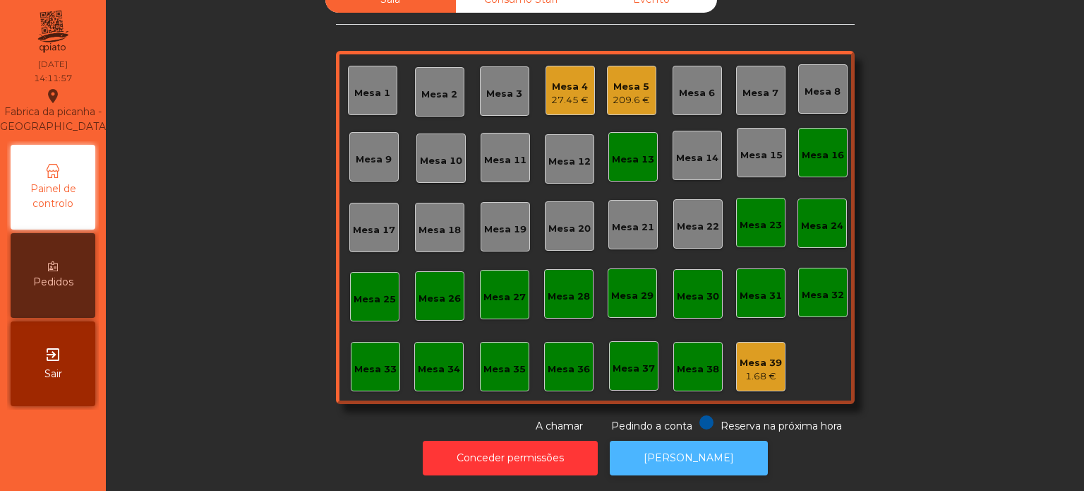
click at [675, 450] on button "[PERSON_NAME]" at bounding box center [689, 458] width 158 height 35
click at [630, 160] on div "Mesa 13" at bounding box center [633, 156] width 49 height 49
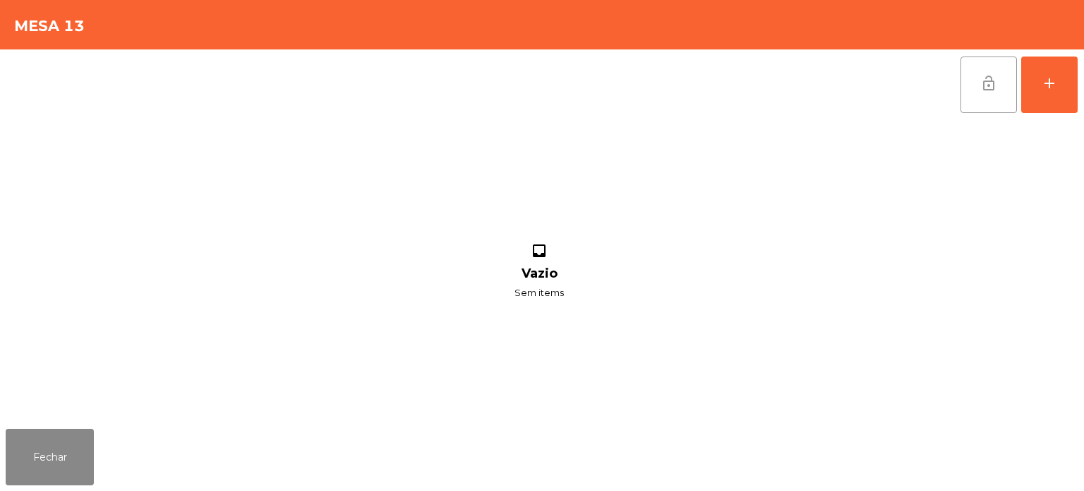
click at [995, 88] on span "lock_open" at bounding box center [989, 83] width 17 height 17
click at [65, 429] on button "Fechar" at bounding box center [50, 457] width 88 height 56
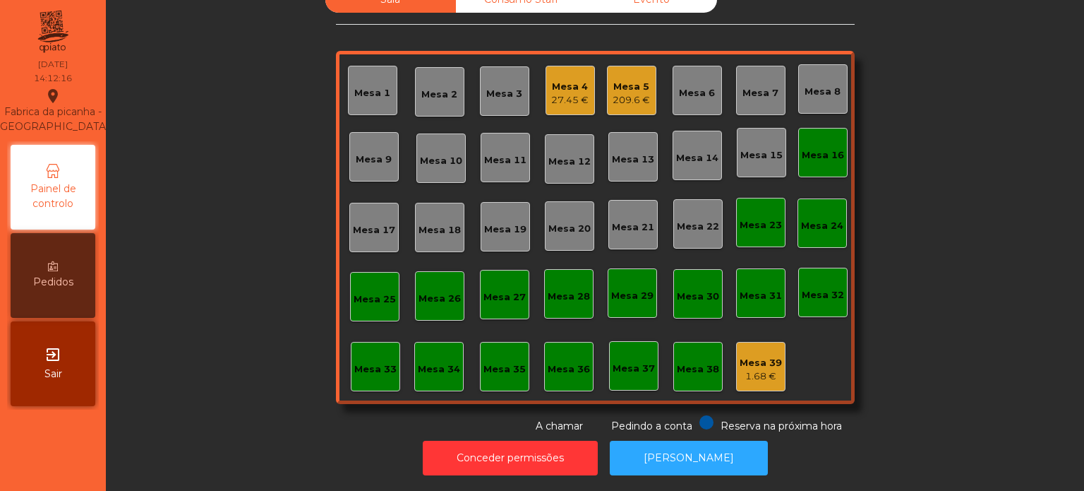
click at [832, 148] on div "Mesa 16" at bounding box center [823, 155] width 42 height 14
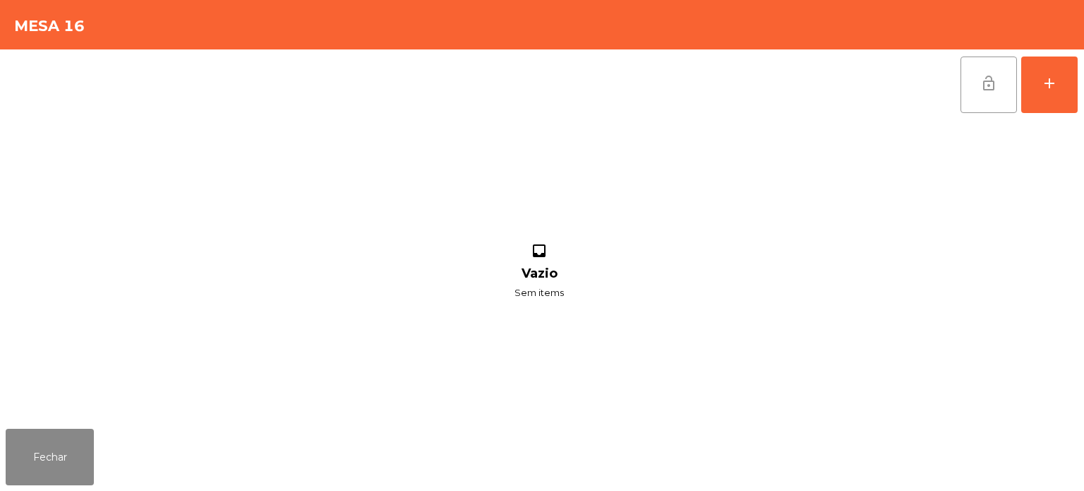
click at [993, 85] on span "lock_open" at bounding box center [989, 83] width 17 height 17
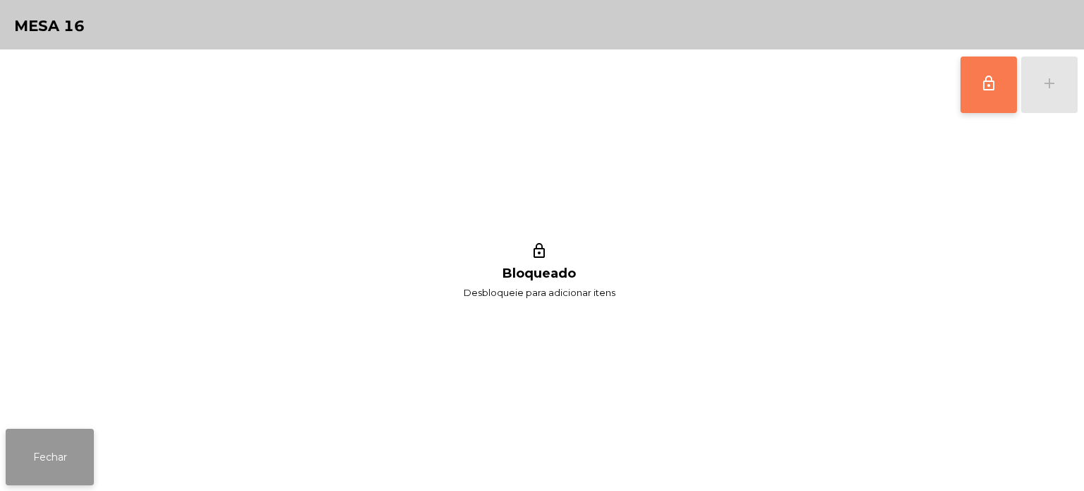
click at [35, 431] on button "Fechar" at bounding box center [50, 457] width 88 height 56
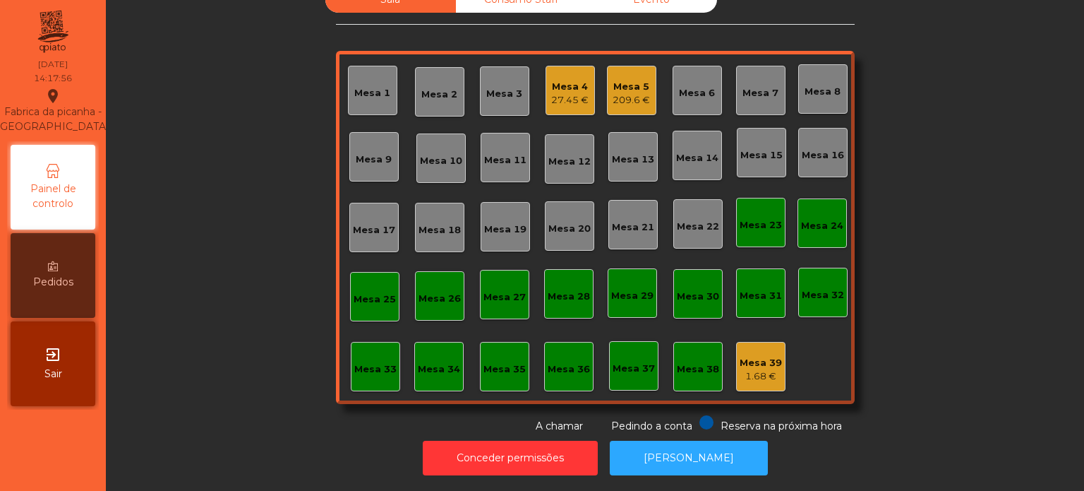
click at [561, 80] on div "Mesa 4" at bounding box center [569, 87] width 37 height 14
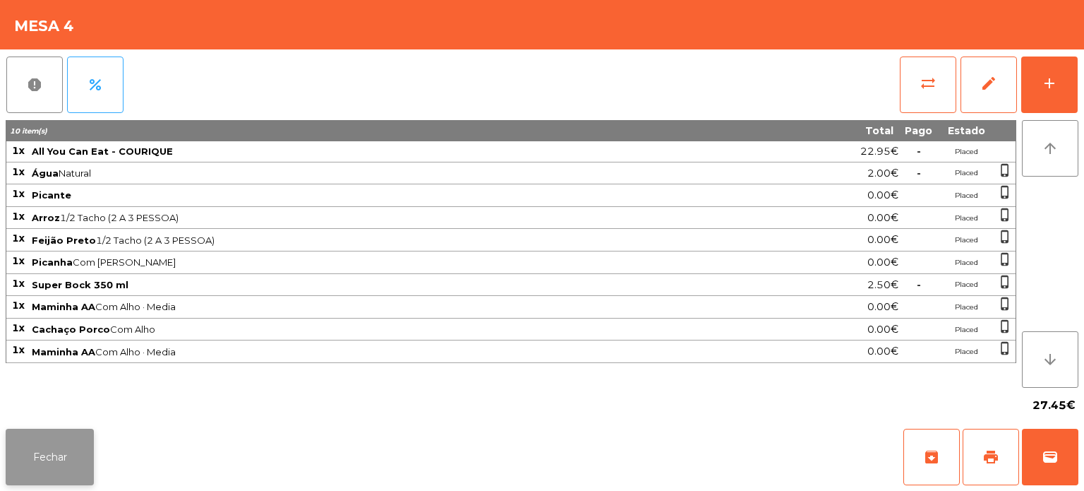
click at [80, 453] on button "Fechar" at bounding box center [50, 457] width 88 height 56
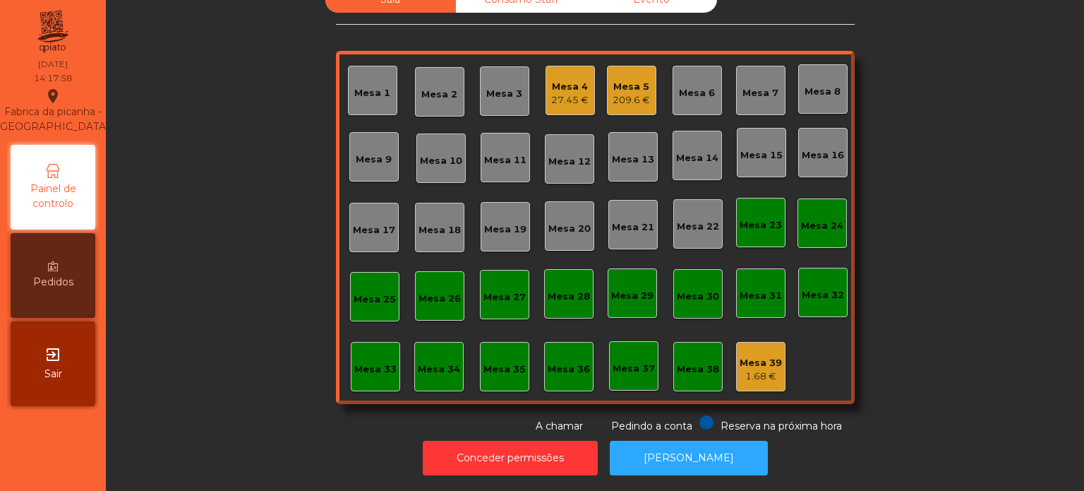
click at [627, 93] on div "209.6 €" at bounding box center [631, 100] width 37 height 14
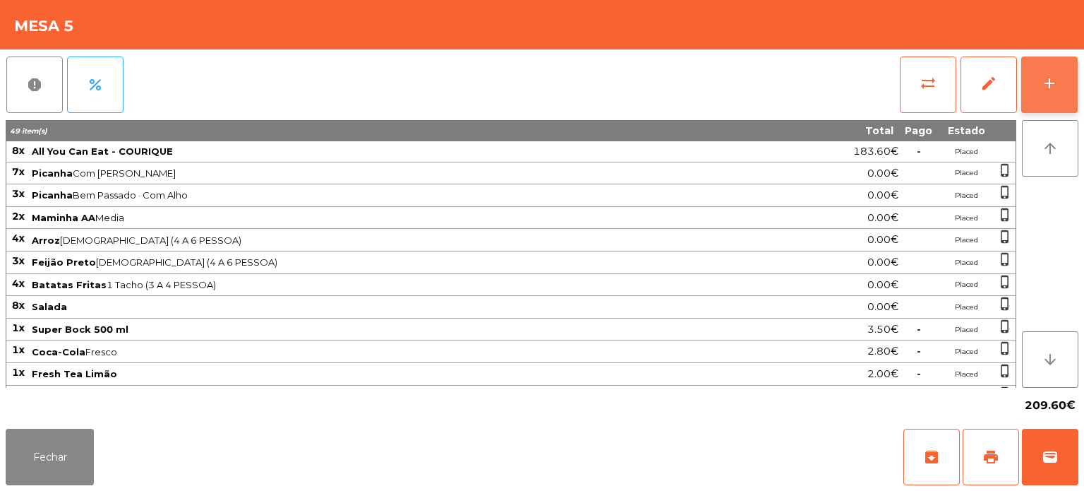
click at [1031, 87] on button "add" at bounding box center [1050, 84] width 56 height 56
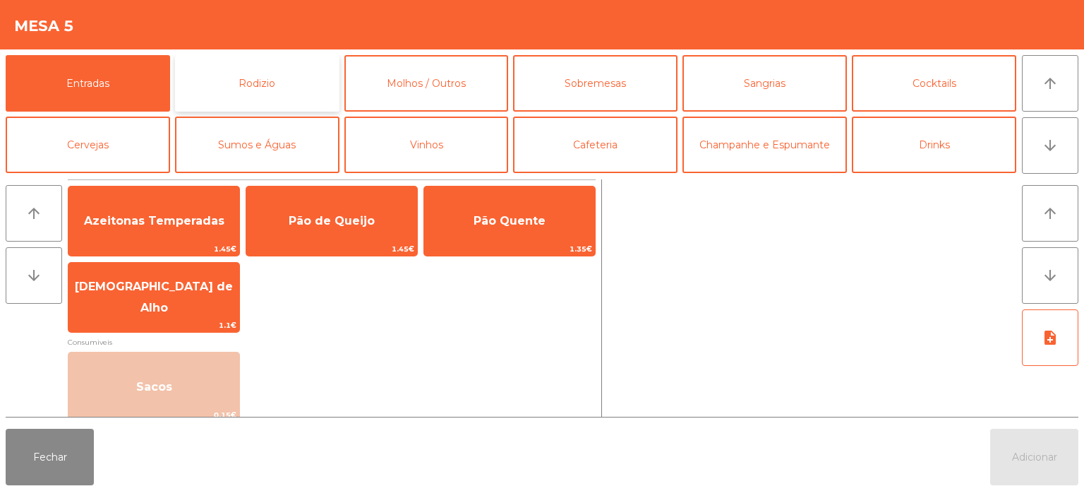
click at [245, 73] on button "Rodizio" at bounding box center [257, 83] width 165 height 56
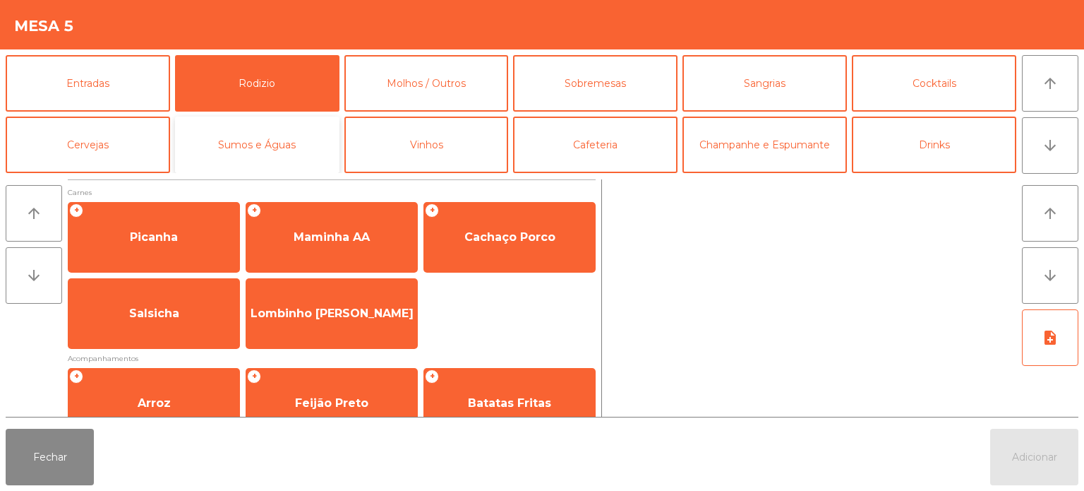
click at [243, 148] on button "Sumos e Águas" at bounding box center [257, 144] width 165 height 56
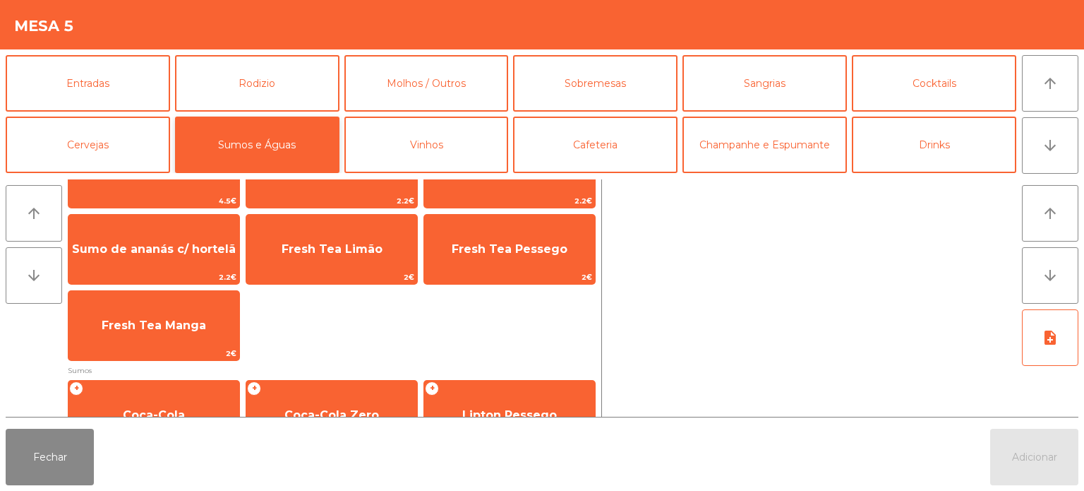
scroll to position [0, 0]
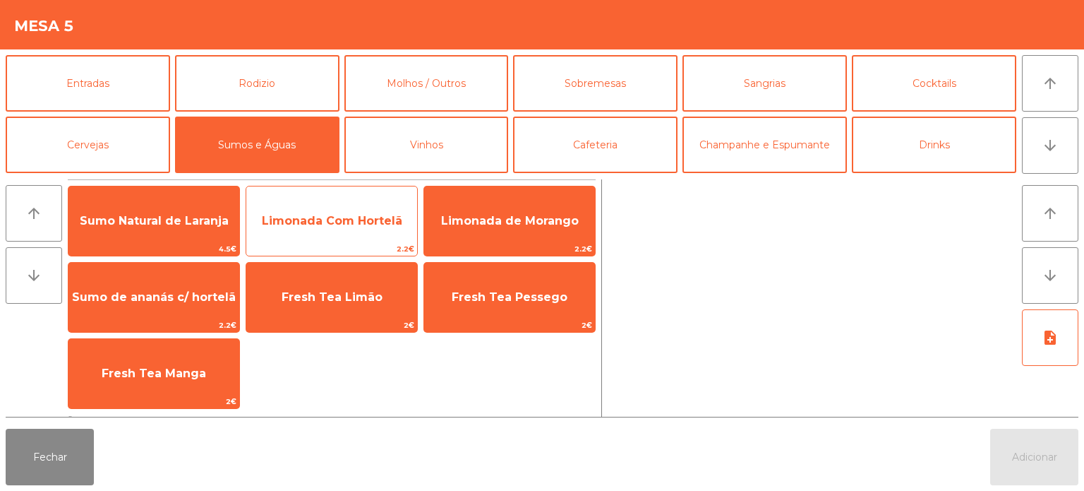
click at [301, 233] on span "Limonada Com Hortelã" at bounding box center [331, 221] width 171 height 38
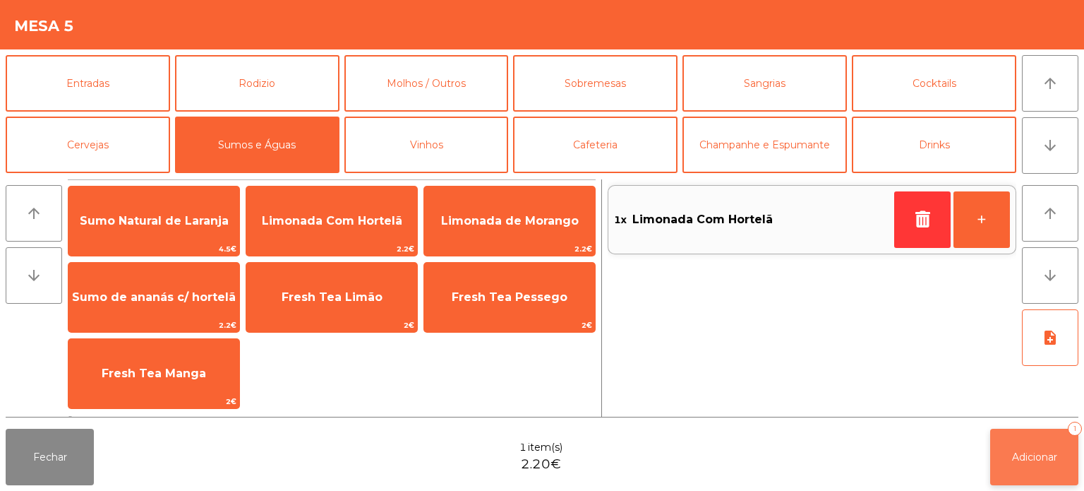
click at [1031, 452] on span "Adicionar" at bounding box center [1034, 456] width 45 height 13
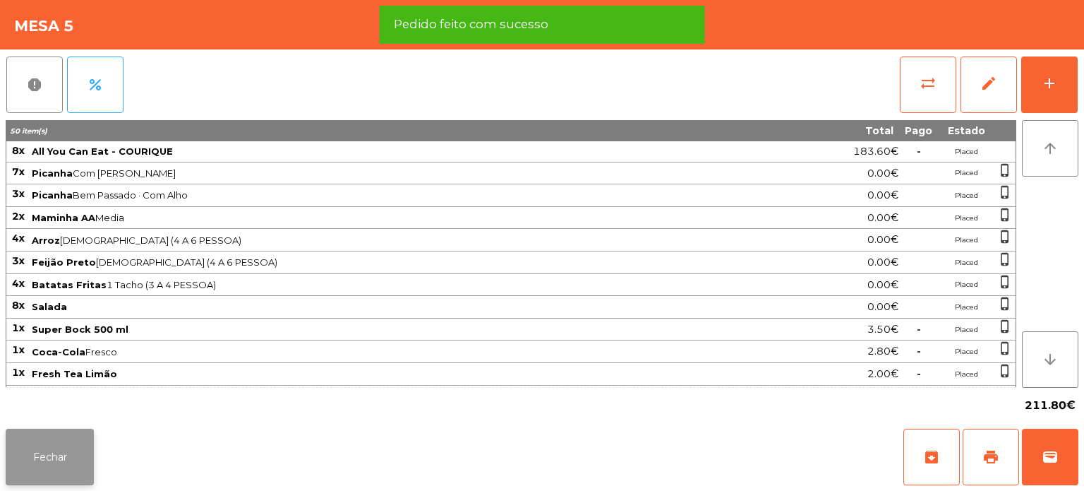
click at [56, 462] on button "Fechar" at bounding box center [50, 457] width 88 height 56
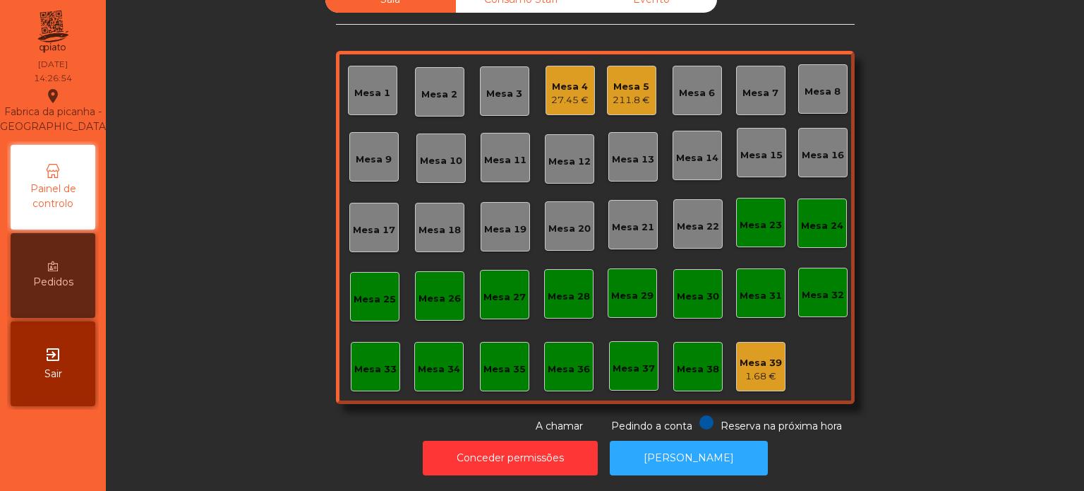
click at [568, 93] on div "27.45 €" at bounding box center [569, 100] width 37 height 14
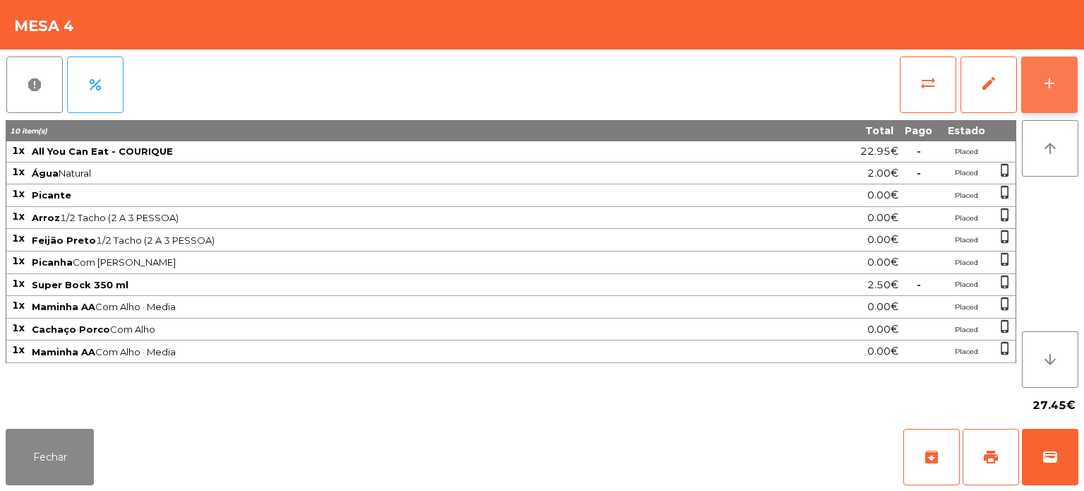
click at [1060, 71] on button "add" at bounding box center [1050, 84] width 56 height 56
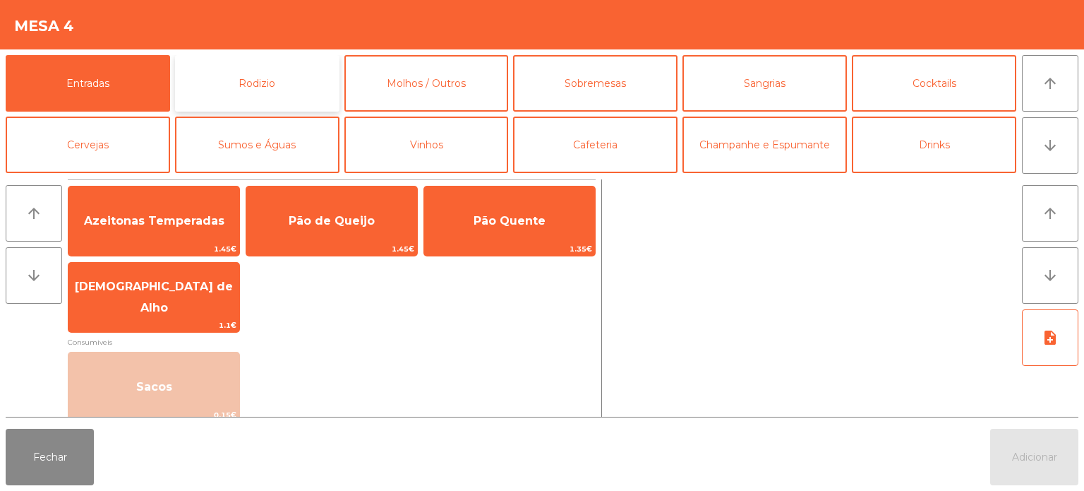
click at [229, 88] on button "Rodizio" at bounding box center [257, 83] width 165 height 56
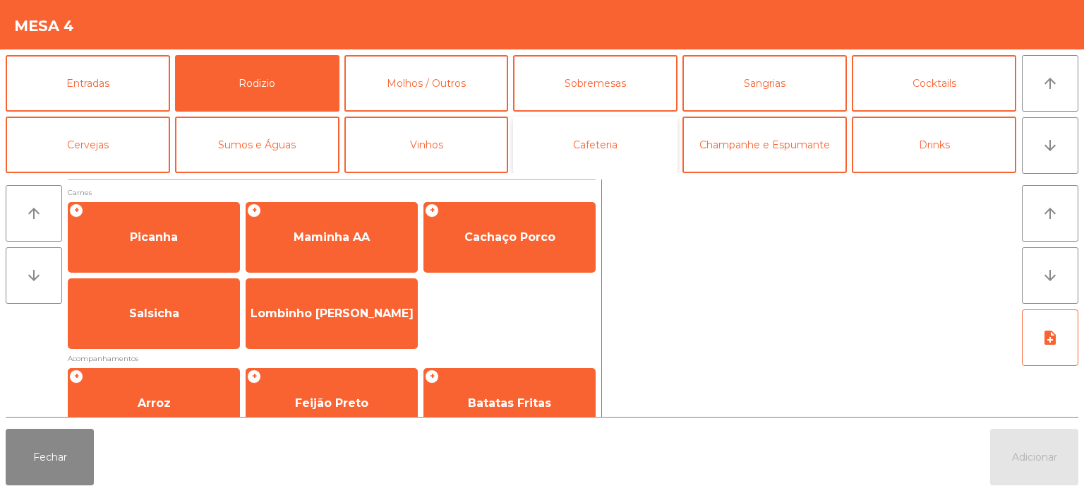
click at [570, 150] on button "Cafeteria" at bounding box center [595, 144] width 165 height 56
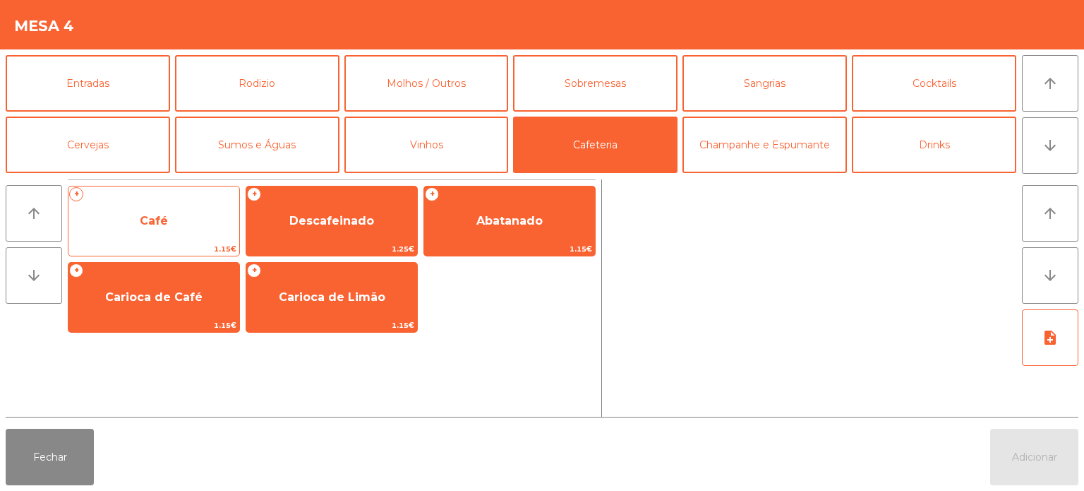
click at [149, 245] on span "1.15€" at bounding box center [153, 248] width 171 height 13
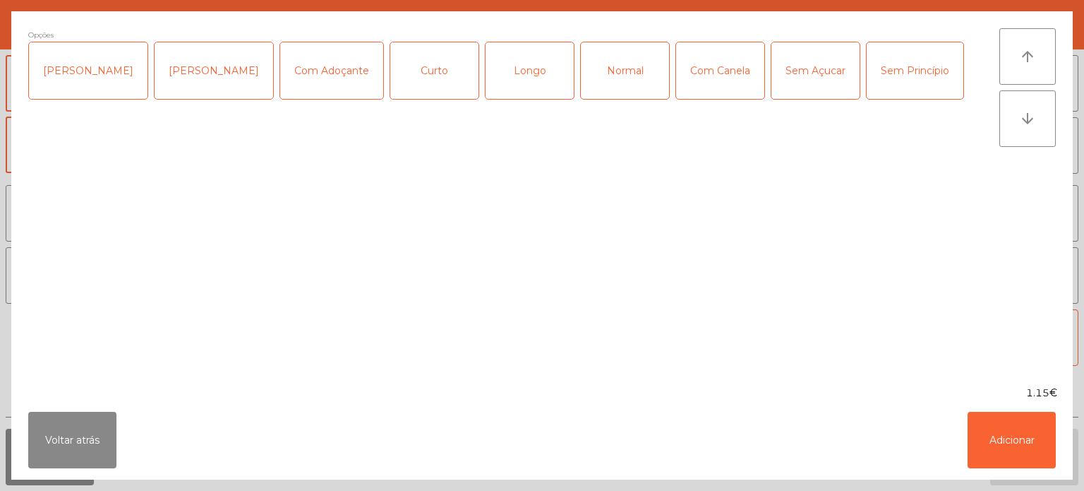
click at [488, 65] on div "Longo" at bounding box center [530, 70] width 88 height 56
click at [997, 443] on button "Adicionar" at bounding box center [1012, 440] width 88 height 56
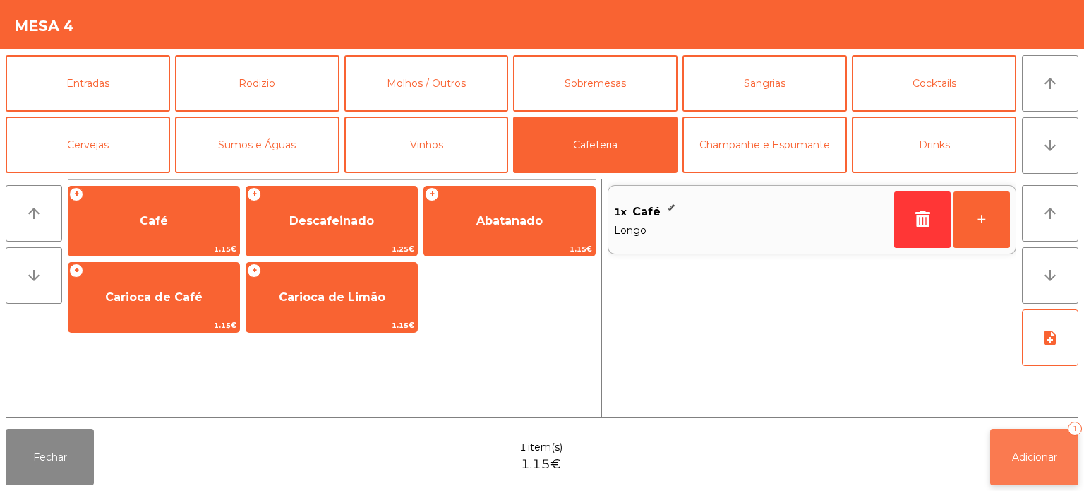
click at [1026, 458] on span "Adicionar" at bounding box center [1034, 456] width 45 height 13
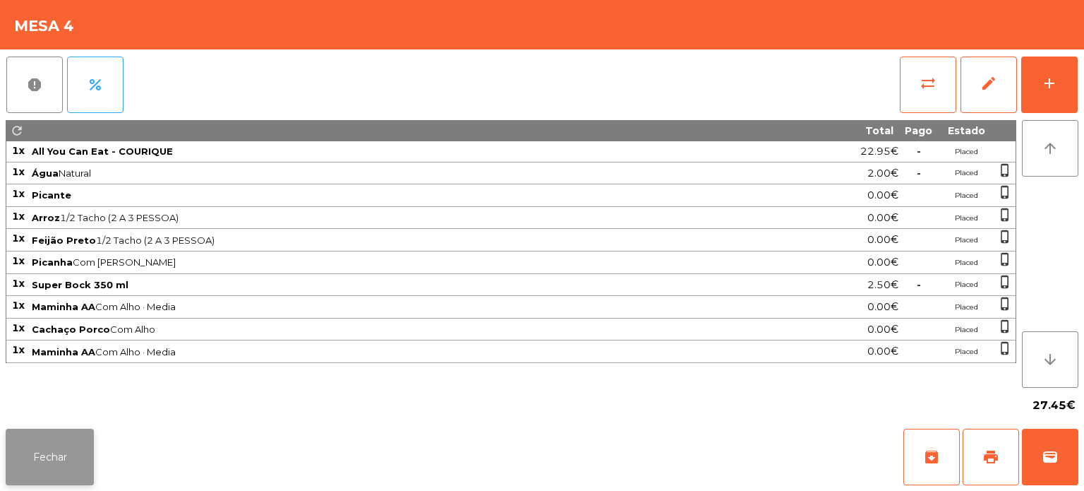
click at [8, 435] on button "Fechar" at bounding box center [50, 457] width 88 height 56
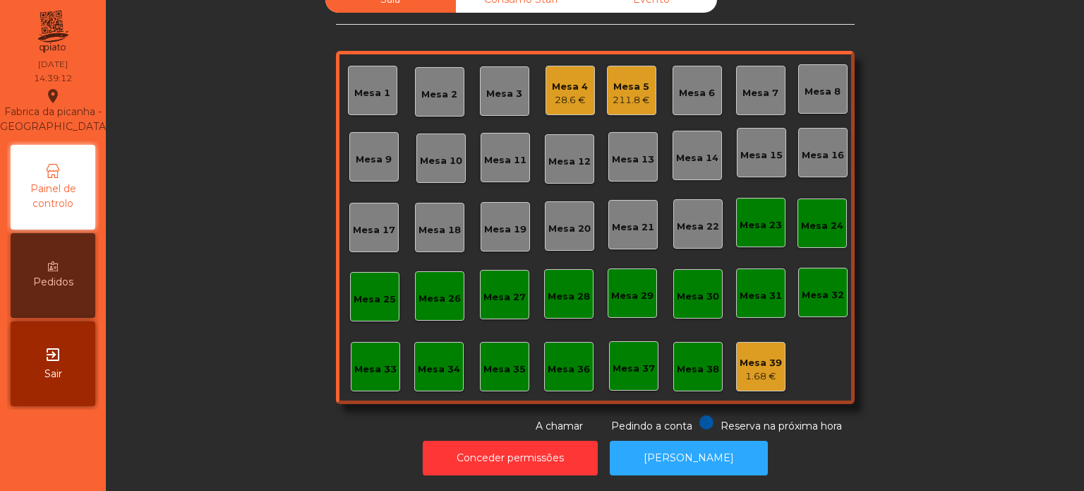
click at [570, 94] on div "28.6 €" at bounding box center [570, 100] width 36 height 14
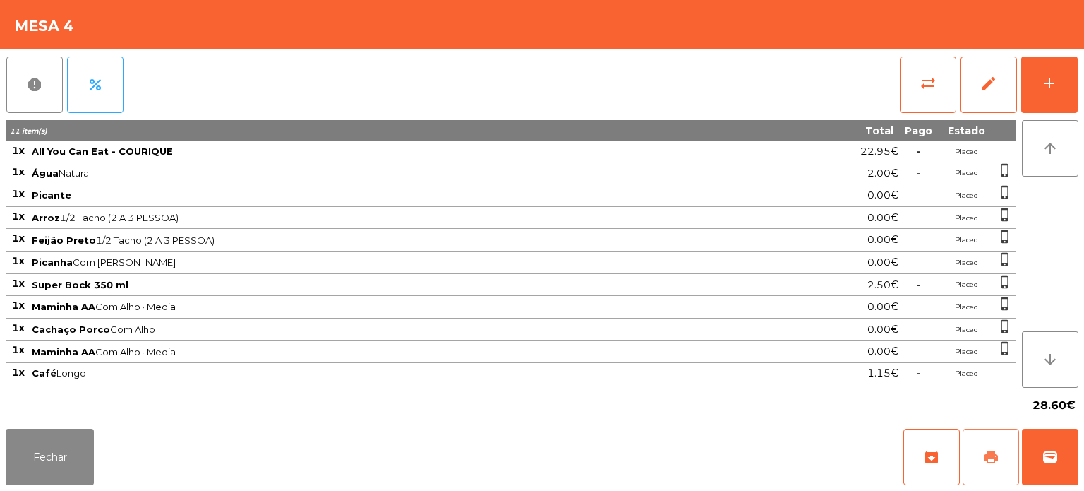
click at [990, 448] on button "print" at bounding box center [991, 457] width 56 height 56
click at [61, 465] on button "Fechar" at bounding box center [50, 457] width 88 height 56
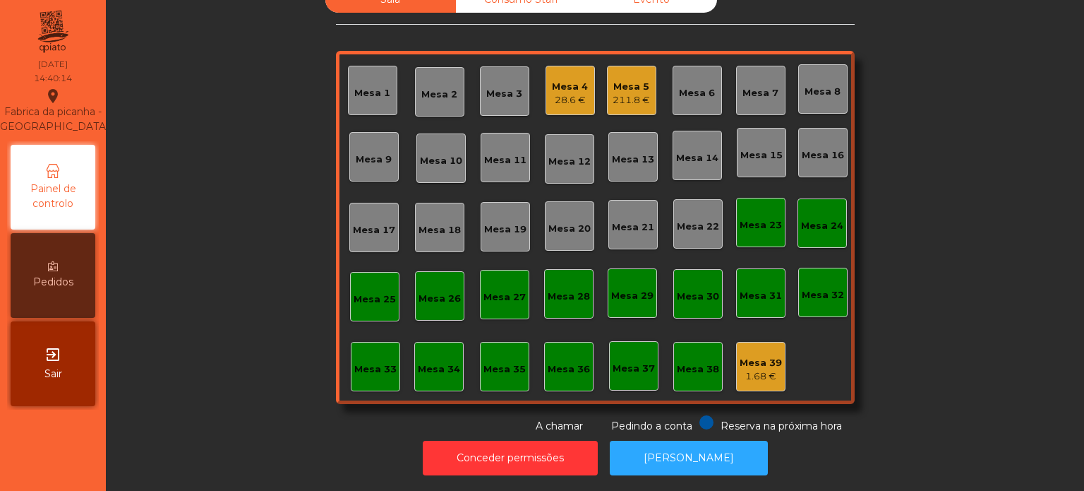
click at [551, 102] on div "Mesa 4 28.6 €" at bounding box center [570, 90] width 49 height 49
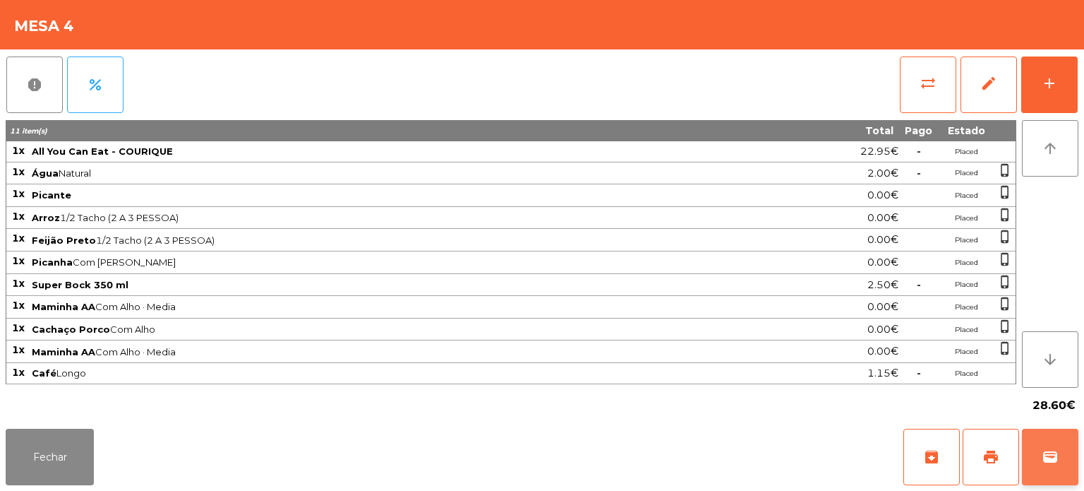
click at [1050, 468] on button "wallet" at bounding box center [1050, 457] width 56 height 56
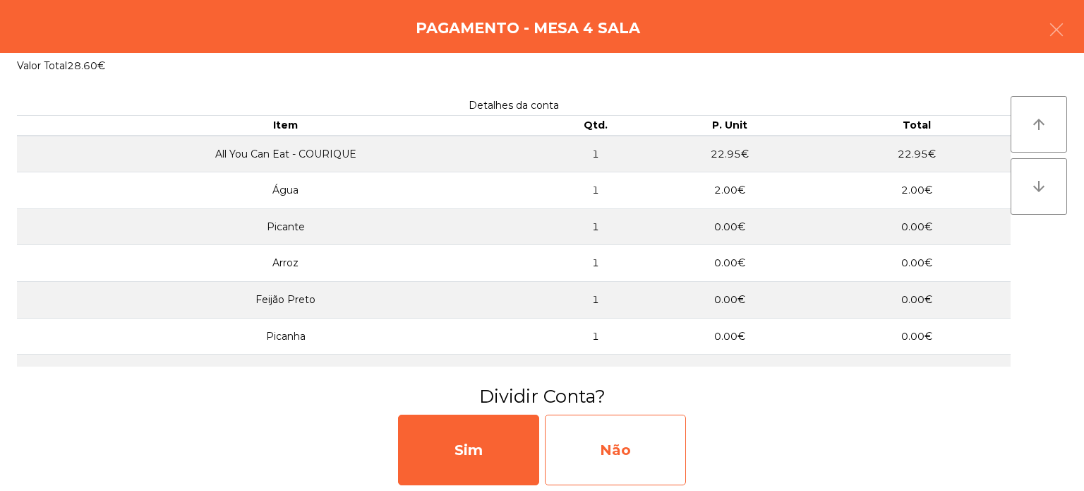
click at [622, 460] on div "Não" at bounding box center [615, 449] width 141 height 71
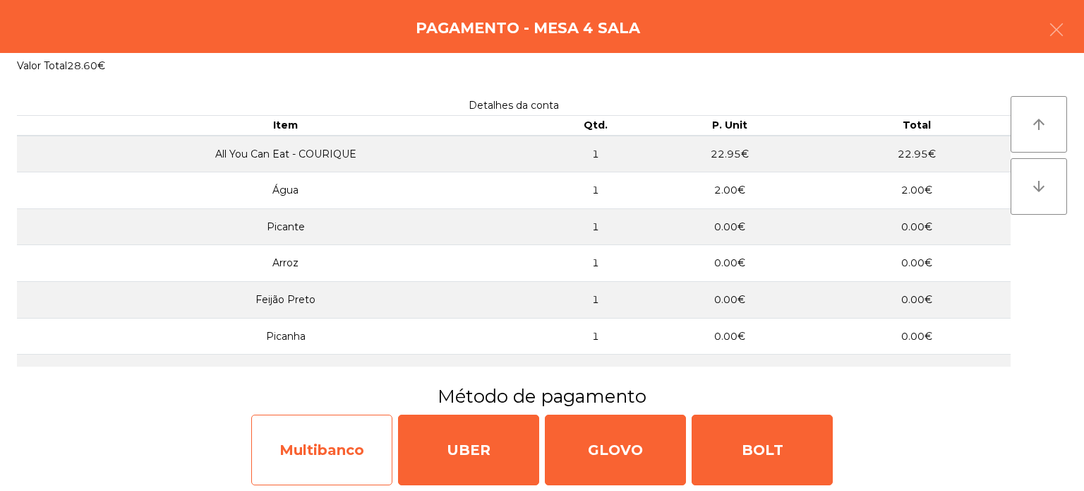
click at [359, 448] on div "Multibanco" at bounding box center [321, 449] width 141 height 71
select select "**"
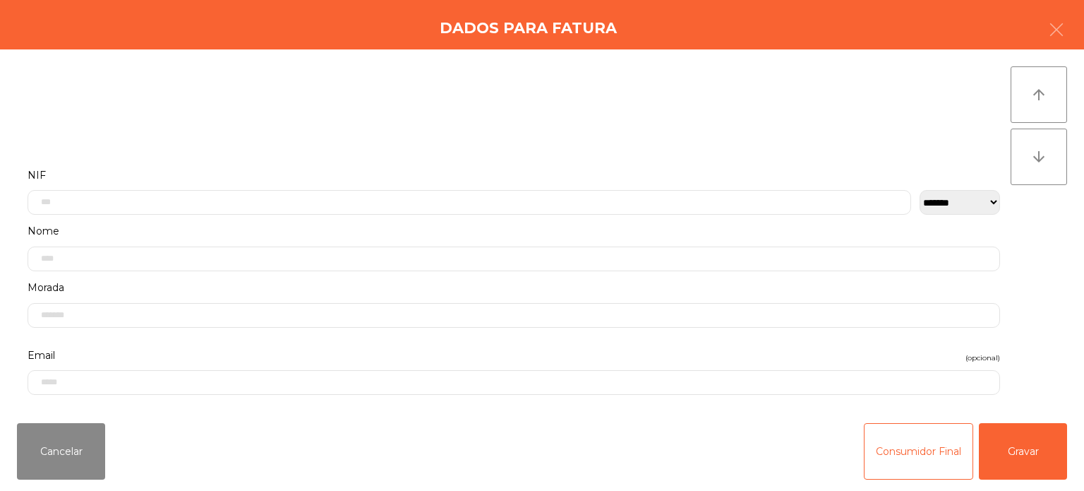
click at [433, 226] on label "Nome" at bounding box center [514, 231] width 973 height 19
click at [246, 127] on label "Morada" at bounding box center [514, 132] width 973 height 19
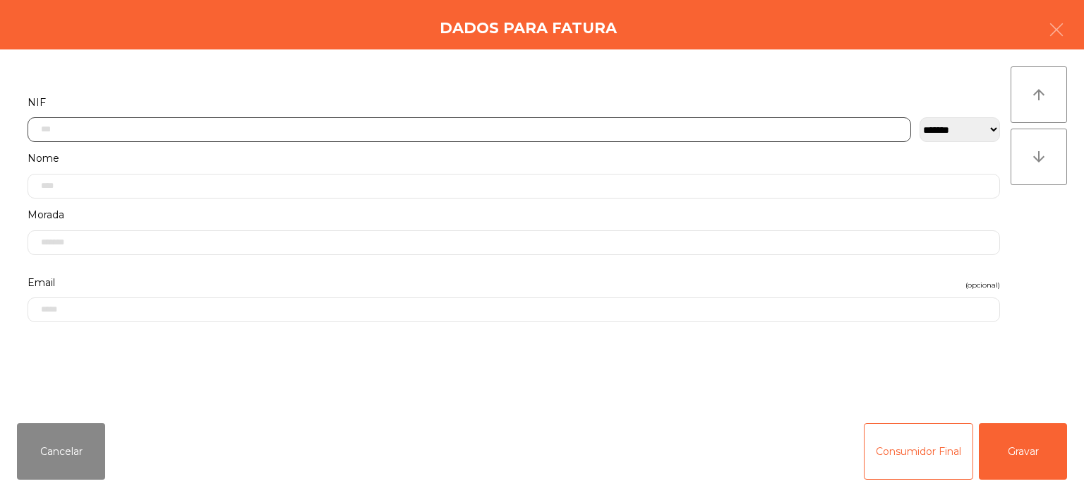
click at [114, 131] on input "text" at bounding box center [470, 129] width 884 height 25
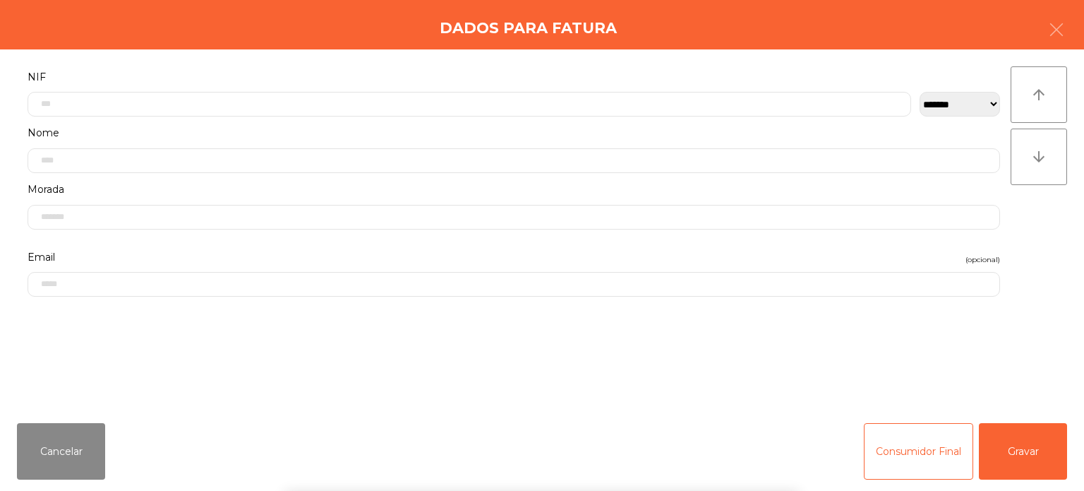
click at [114, 124] on label "Nome" at bounding box center [514, 133] width 973 height 19
click at [164, 102] on input "text" at bounding box center [514, 103] width 973 height 25
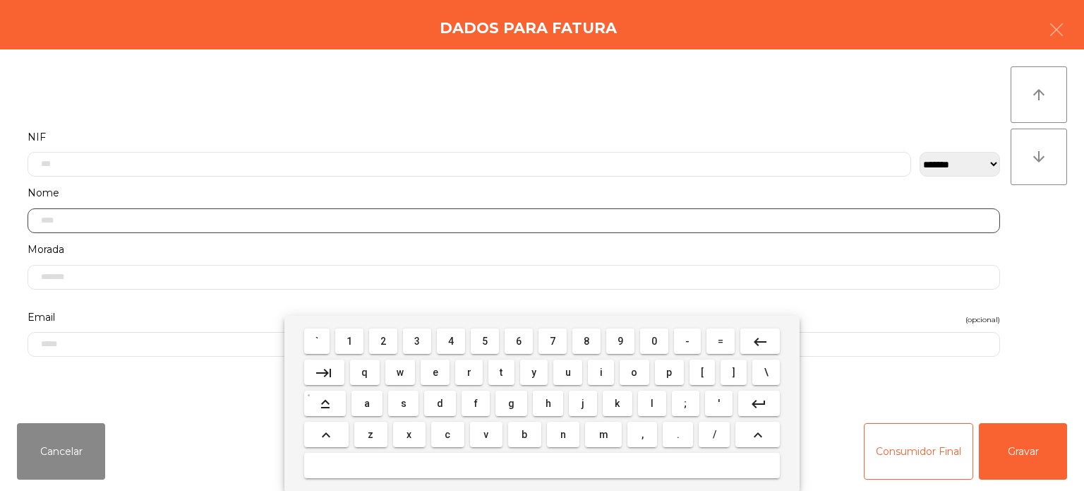
scroll to position [0, 0]
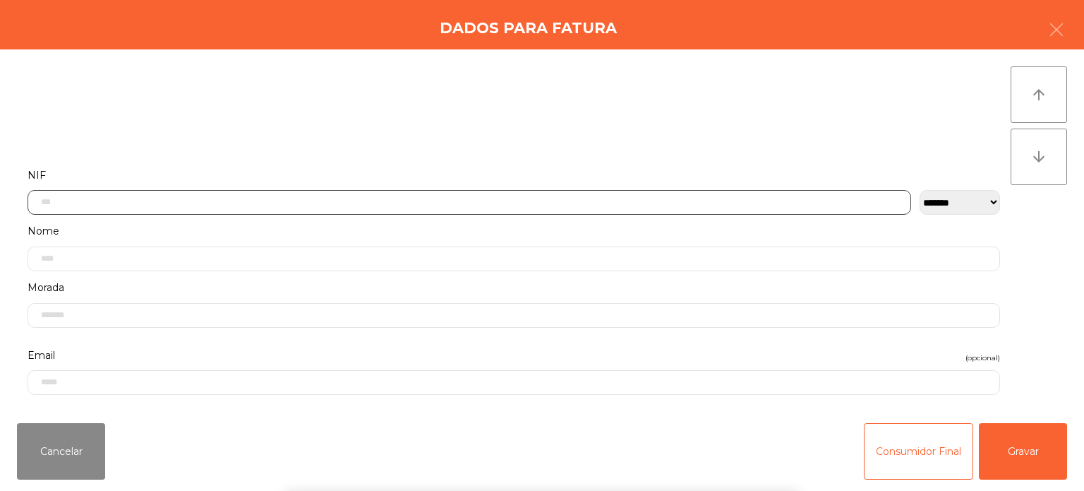
click at [115, 196] on input "text" at bounding box center [470, 202] width 884 height 25
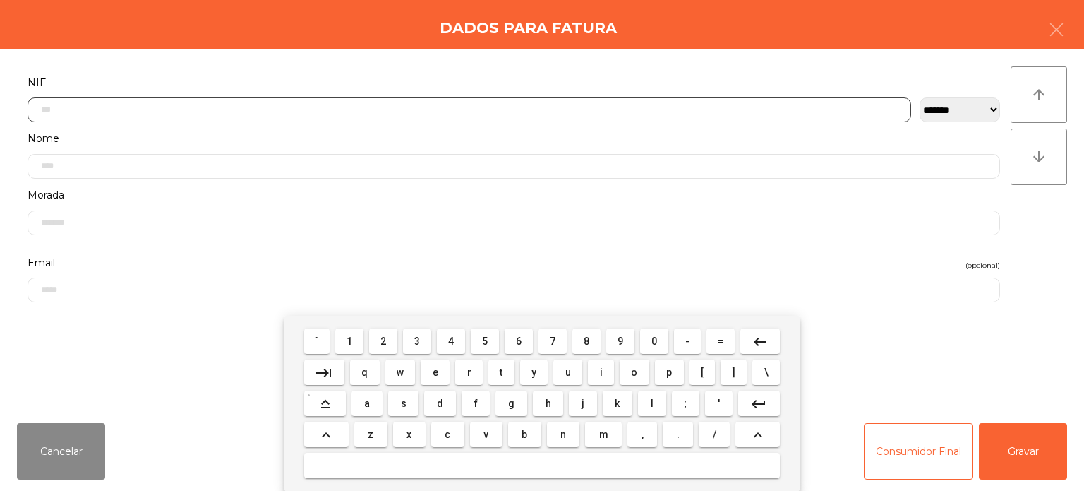
scroll to position [98, 0]
click at [350, 341] on span "1" at bounding box center [350, 340] width 6 height 11
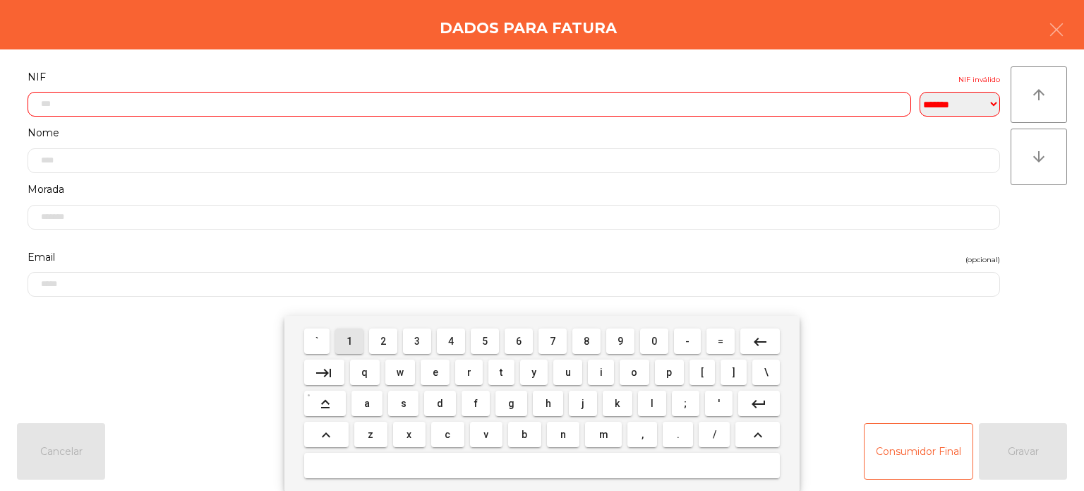
click at [349, 352] on button "1" at bounding box center [349, 340] width 28 height 25
click at [553, 342] on span "7" at bounding box center [553, 340] width 6 height 11
click at [452, 347] on button "4" at bounding box center [451, 340] width 28 height 25
click at [488, 344] on span "5" at bounding box center [485, 340] width 6 height 11
click at [486, 345] on span "5" at bounding box center [485, 340] width 6 height 11
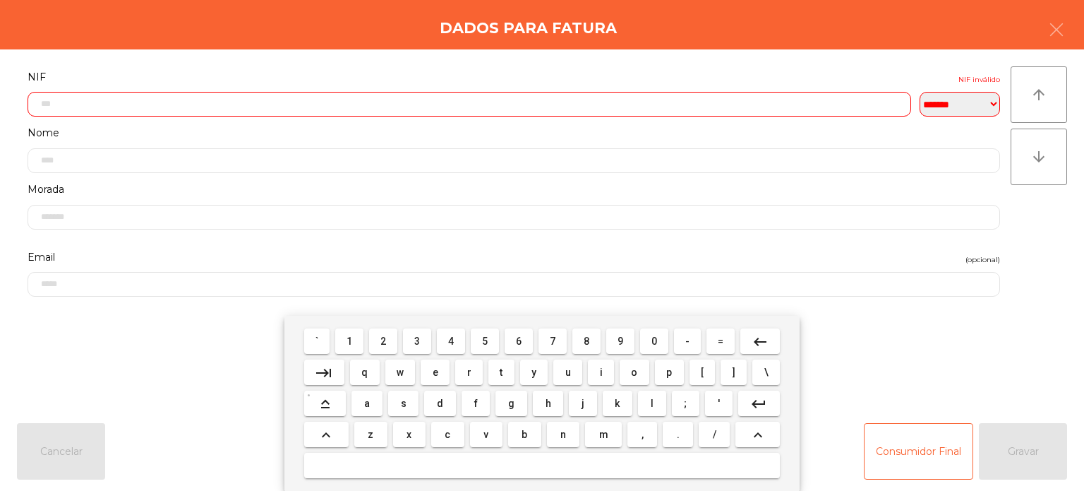
click at [386, 336] on span "2" at bounding box center [384, 340] width 6 height 11
click at [654, 341] on span "0" at bounding box center [655, 340] width 6 height 11
click at [384, 342] on span "2" at bounding box center [384, 340] width 6 height 11
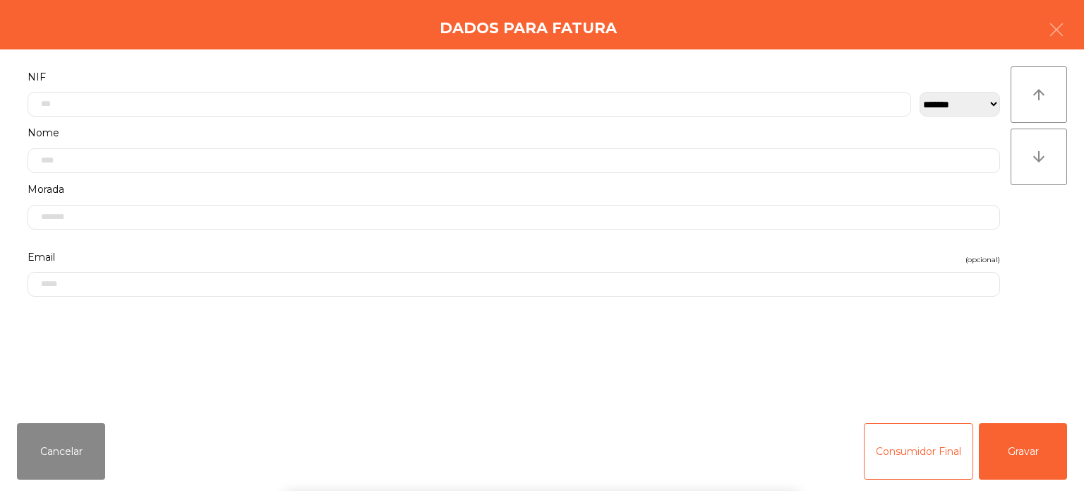
click at [969, 356] on div "` 1 2 3 4 5 6 7 8 9 0 - = keyboard_backspace keyboard_tab q w e r t y u i o p […" at bounding box center [542, 403] width 1084 height 175
click at [1056, 448] on button "Gravar" at bounding box center [1023, 451] width 88 height 56
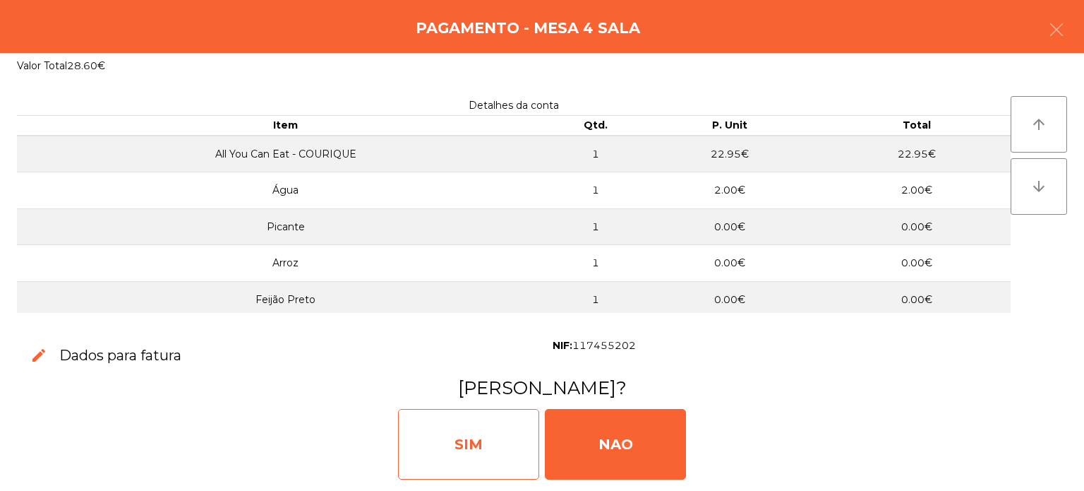
click at [469, 437] on div "SIM" at bounding box center [468, 444] width 141 height 71
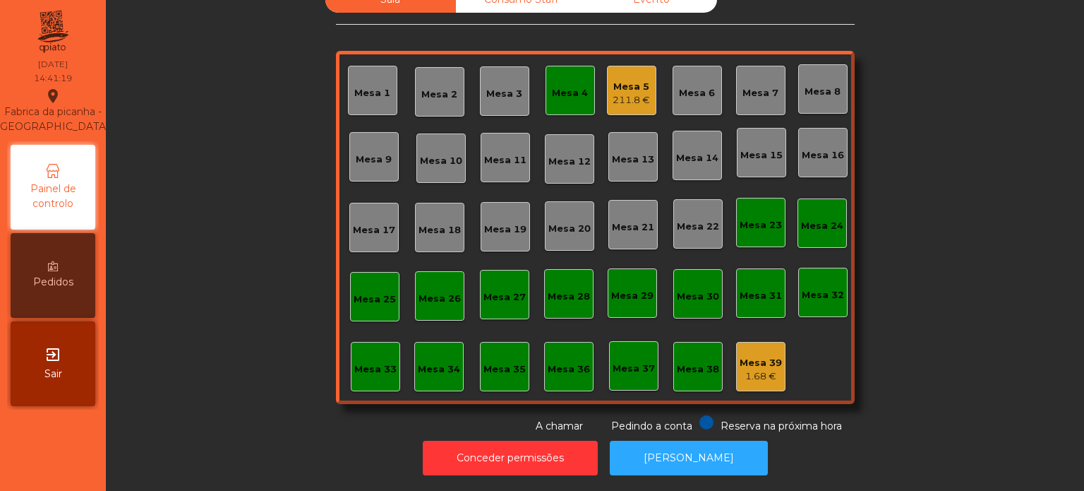
click at [548, 66] on div "Mesa 4" at bounding box center [570, 90] width 49 height 49
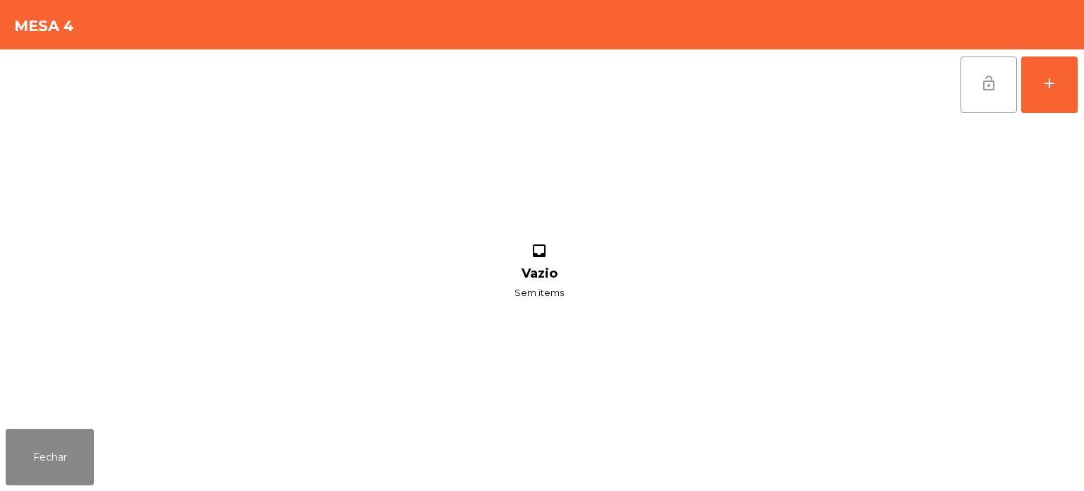
click at [1000, 61] on button "lock_open" at bounding box center [989, 84] width 56 height 56
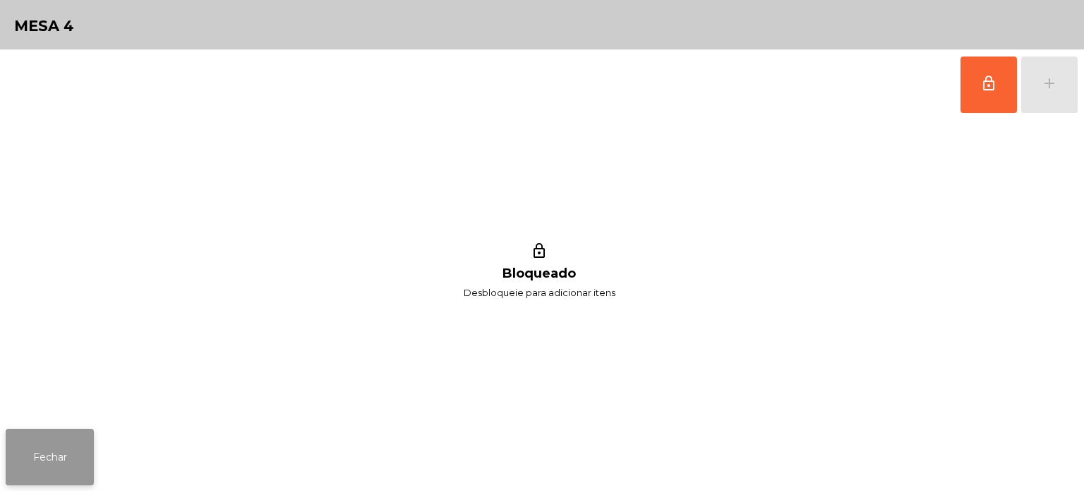
click at [76, 442] on button "Fechar" at bounding box center [50, 457] width 88 height 56
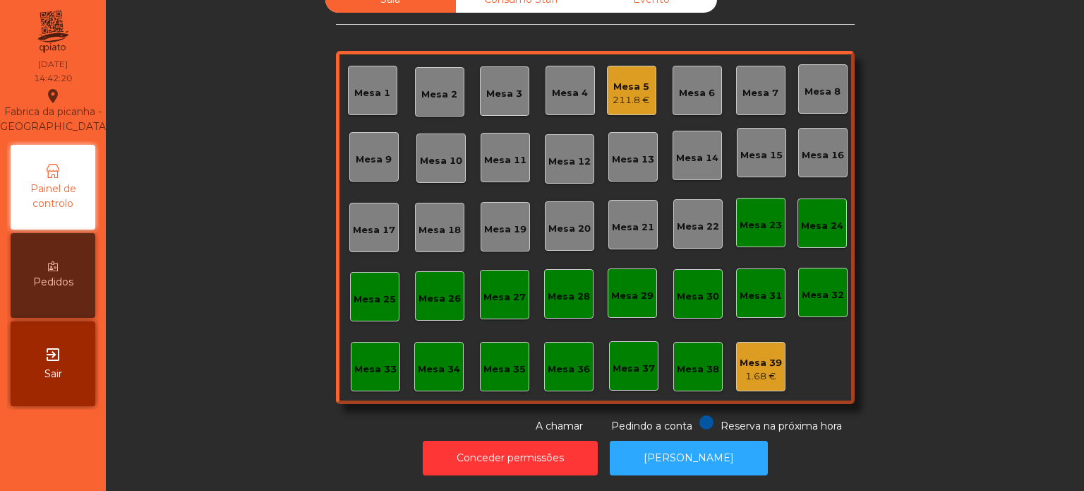
scroll to position [0, 0]
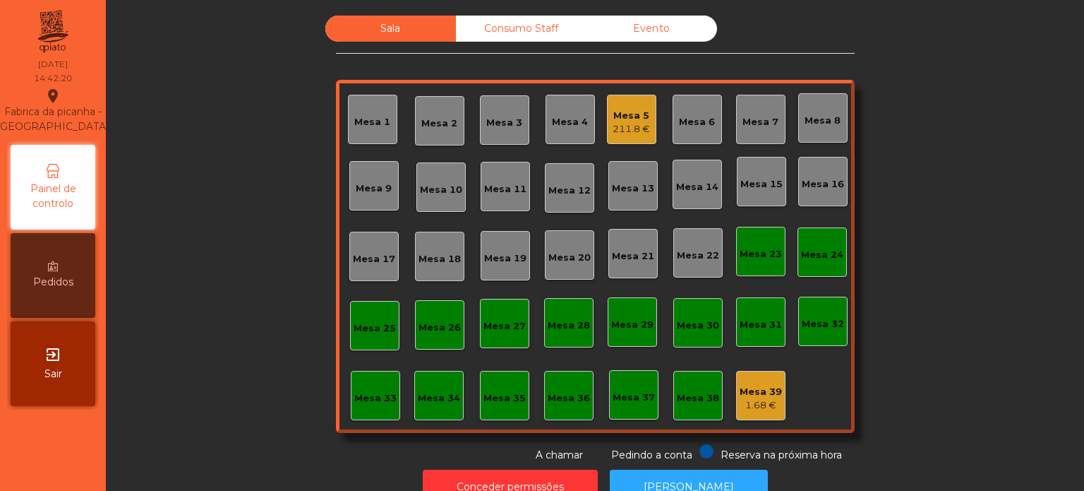
click at [518, 40] on div "Consumo Staff" at bounding box center [521, 29] width 131 height 26
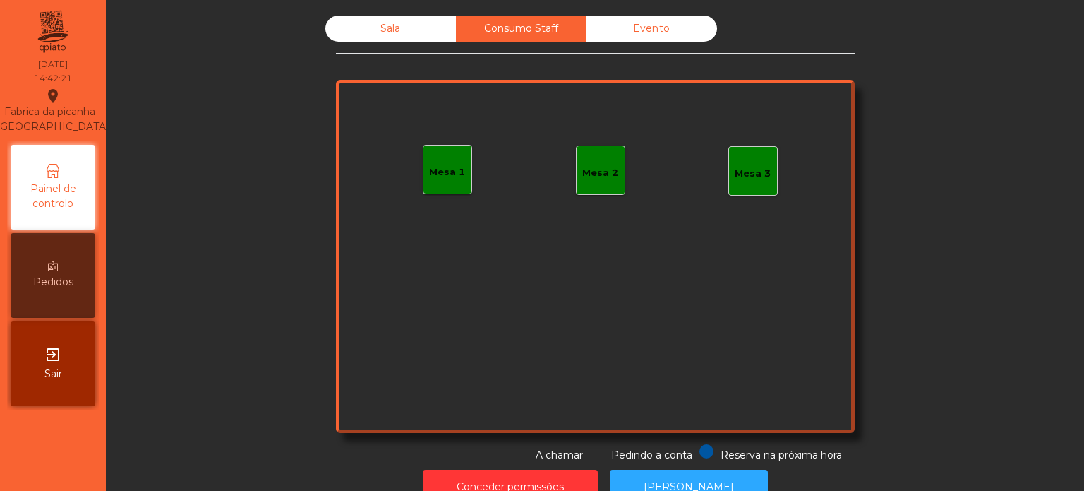
click at [378, 37] on div "Sala" at bounding box center [390, 29] width 131 height 26
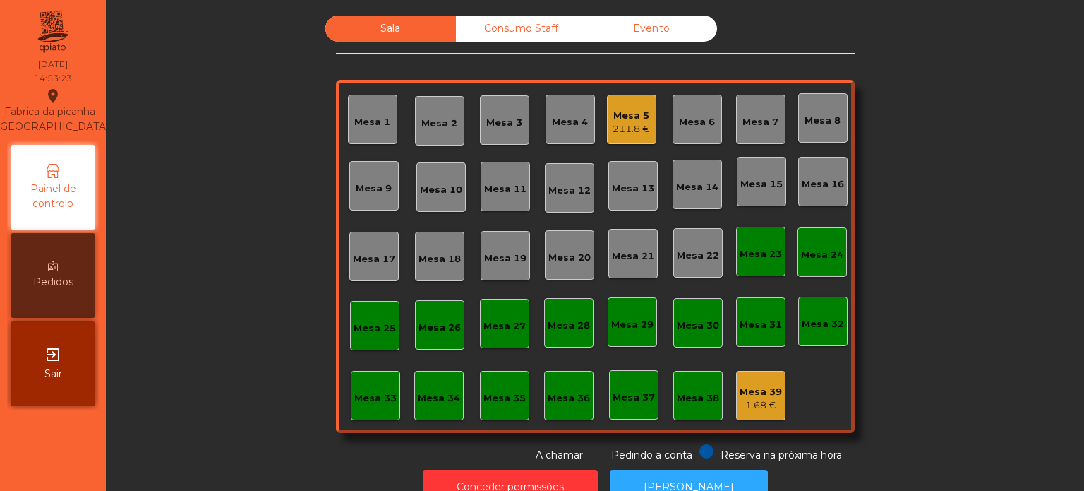
click at [627, 109] on div "Mesa 5" at bounding box center [631, 116] width 37 height 14
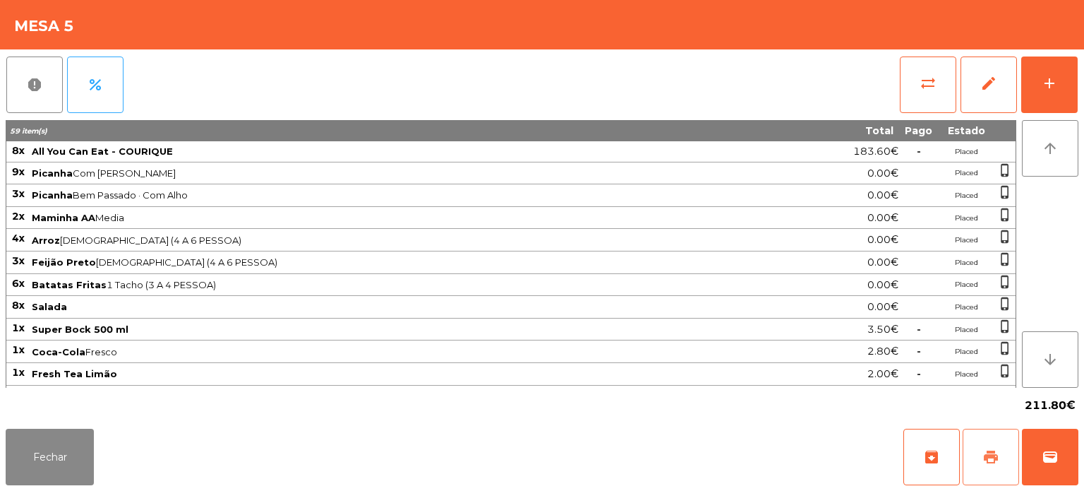
click at [1003, 458] on button "print" at bounding box center [991, 457] width 56 height 56
click at [973, 436] on button "print" at bounding box center [991, 457] width 56 height 56
click at [68, 432] on button "Fechar" at bounding box center [50, 457] width 88 height 56
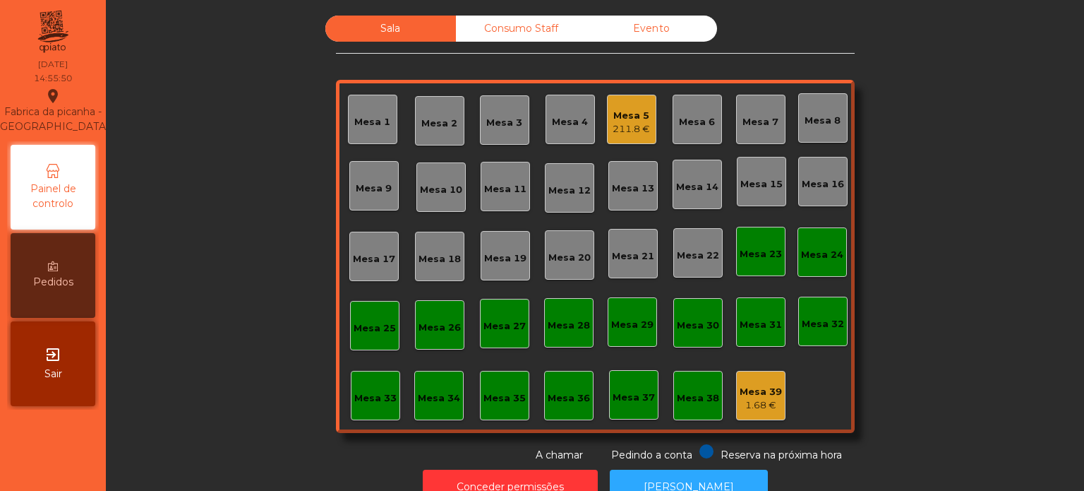
click at [644, 126] on div "211.8 €" at bounding box center [631, 129] width 37 height 14
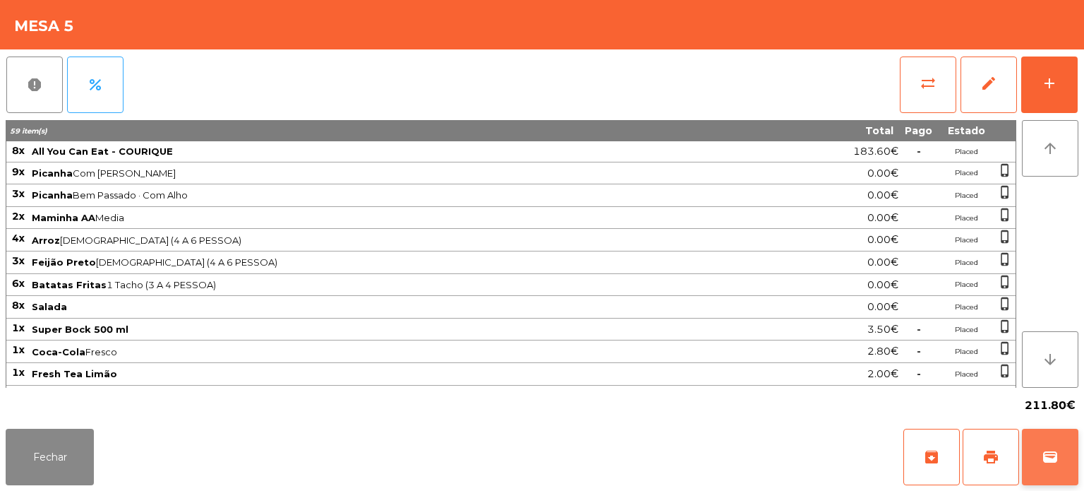
click at [1049, 462] on span "wallet" at bounding box center [1050, 456] width 17 height 17
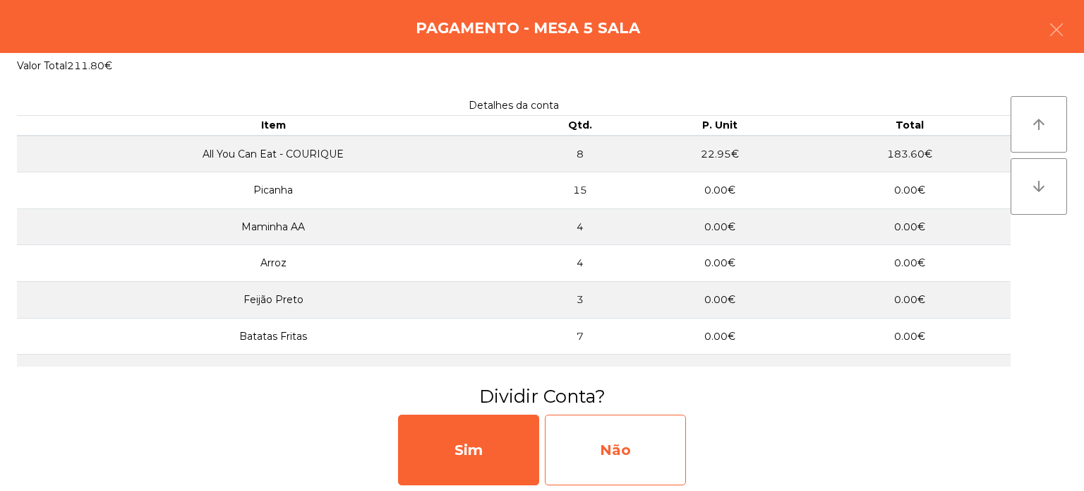
click at [645, 448] on div "Não" at bounding box center [615, 449] width 141 height 71
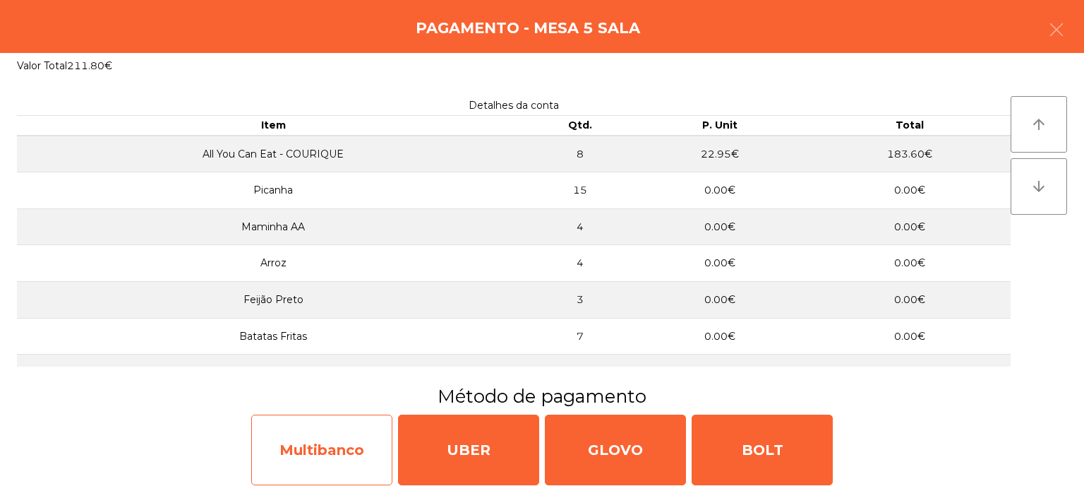
click at [350, 454] on div "Multibanco" at bounding box center [321, 449] width 141 height 71
select select "**"
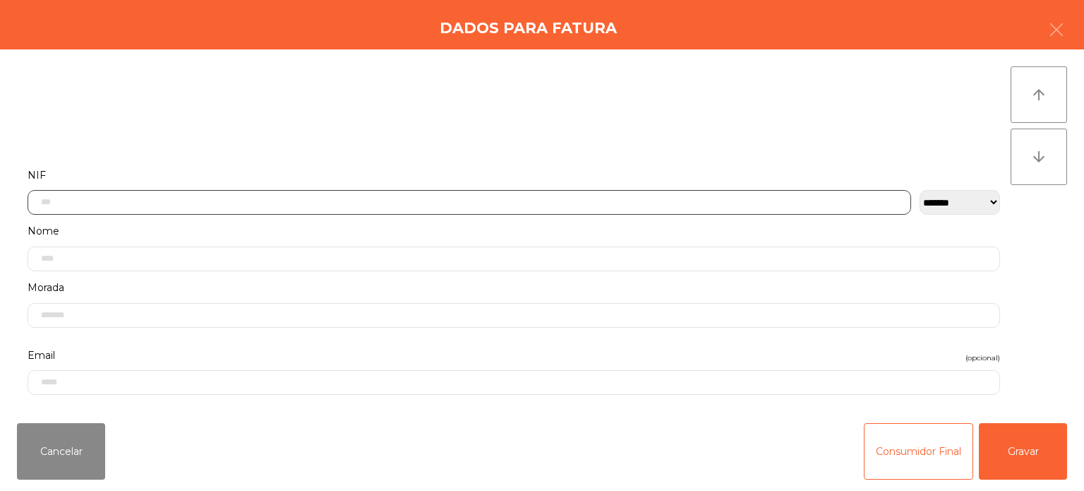
click at [508, 201] on input "text" at bounding box center [470, 202] width 884 height 25
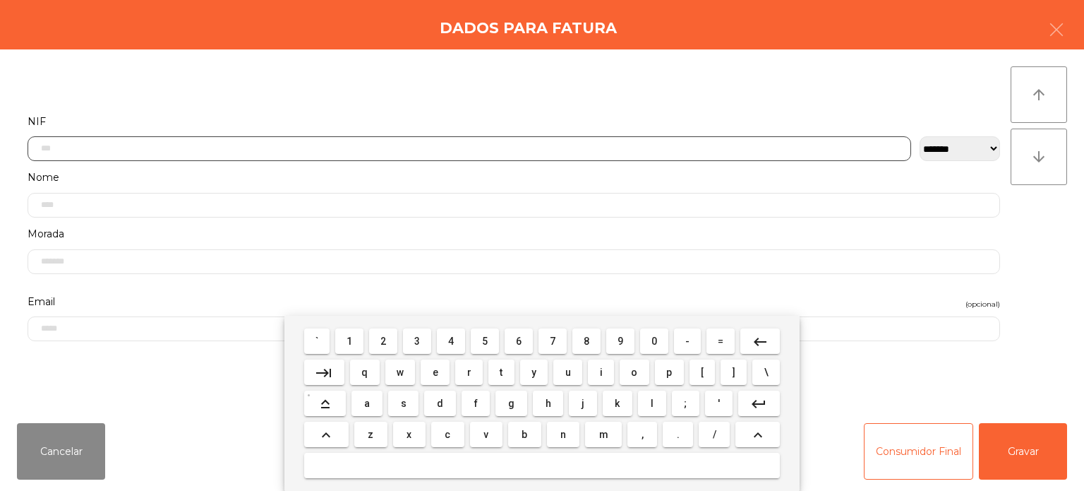
scroll to position [98, 0]
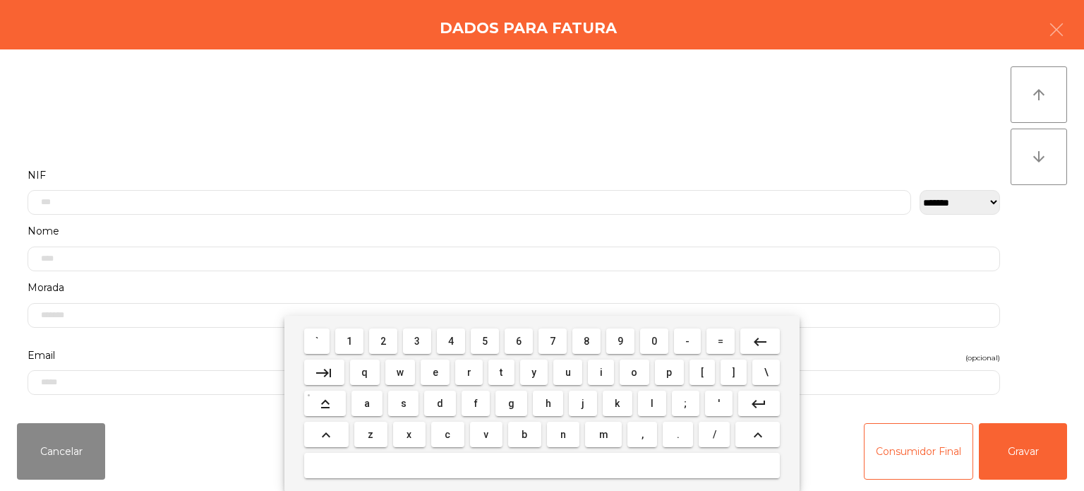
select select "**"
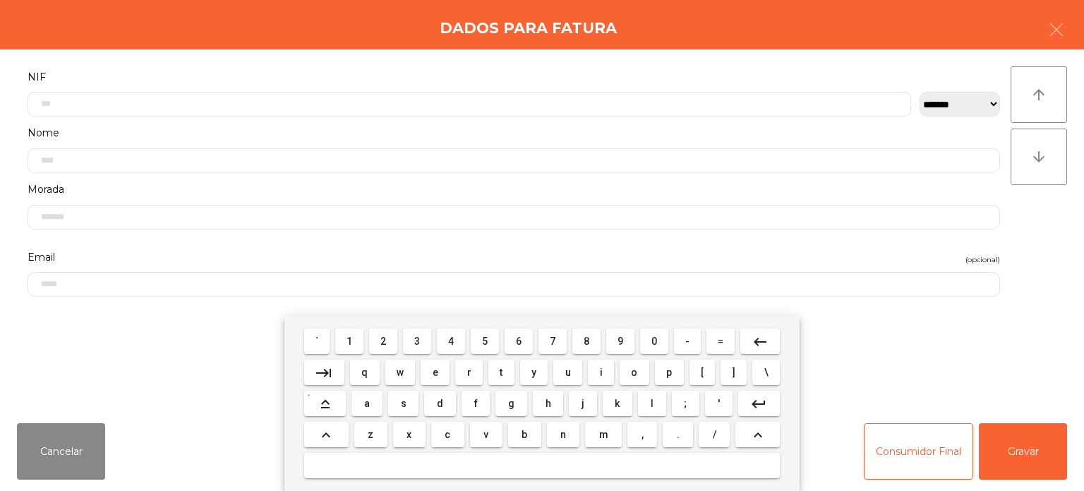
click at [408, 341] on button "3" at bounding box center [417, 340] width 28 height 25
type input "*"
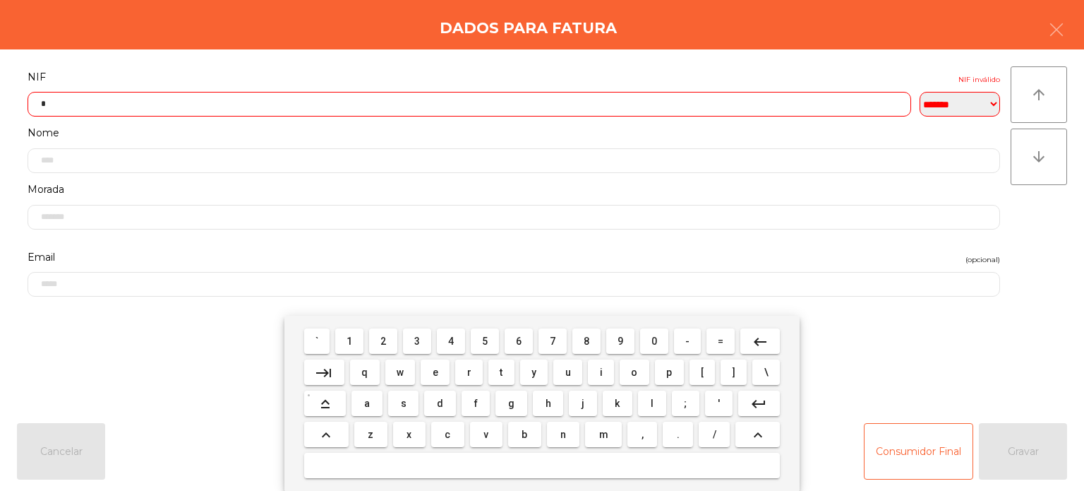
click at [753, 352] on button "keyboard_backspace" at bounding box center [761, 340] width 40 height 25
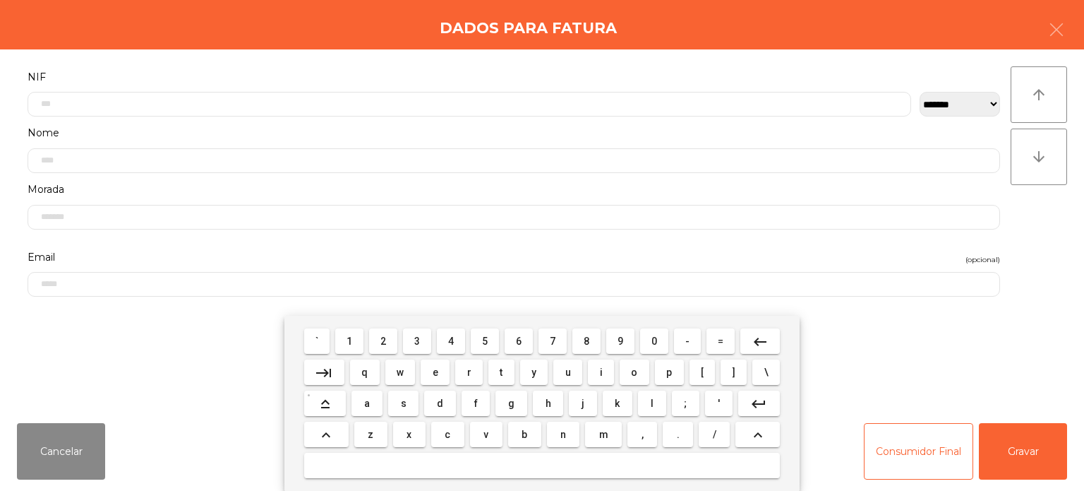
click at [383, 339] on span "2" at bounding box center [384, 340] width 6 height 11
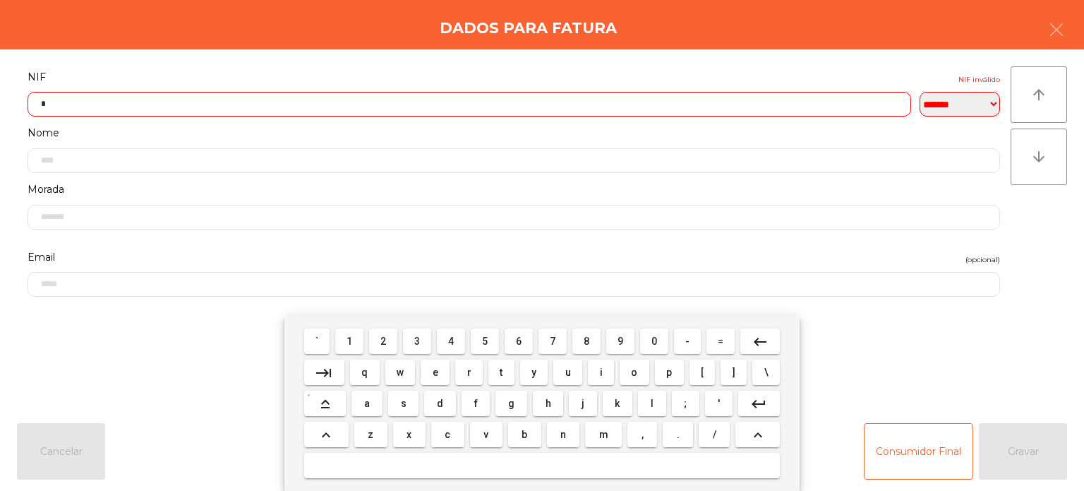
click at [653, 347] on span "0" at bounding box center [655, 340] width 6 height 11
click at [418, 339] on span "3" at bounding box center [417, 340] width 6 height 11
click at [551, 344] on span "7" at bounding box center [553, 340] width 6 height 11
click at [519, 342] on span "6" at bounding box center [519, 340] width 6 height 11
click at [485, 342] on span "5" at bounding box center [485, 340] width 6 height 11
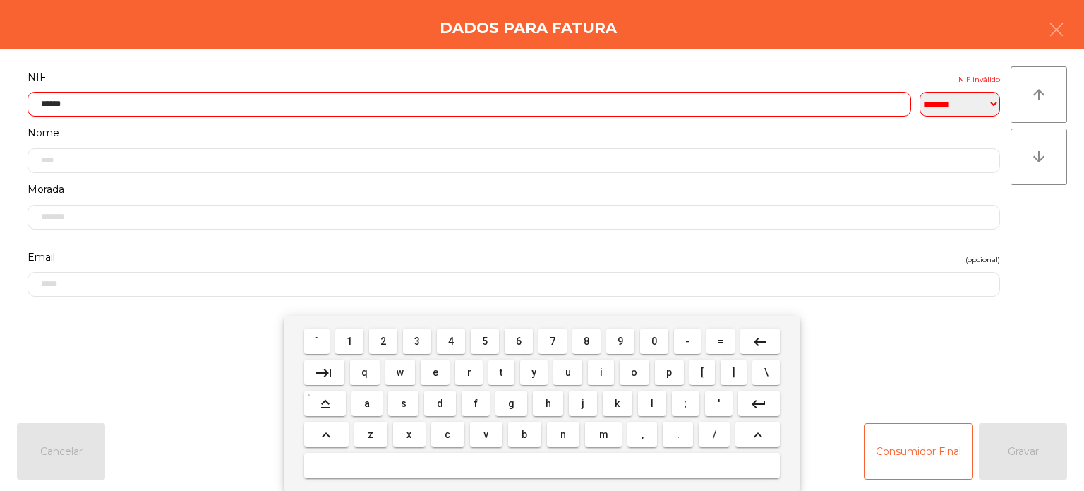
click at [619, 351] on button "9" at bounding box center [620, 340] width 28 height 25
click at [383, 345] on span "2" at bounding box center [384, 340] width 6 height 11
click at [418, 341] on span "3" at bounding box center [417, 340] width 6 height 11
type input "*********"
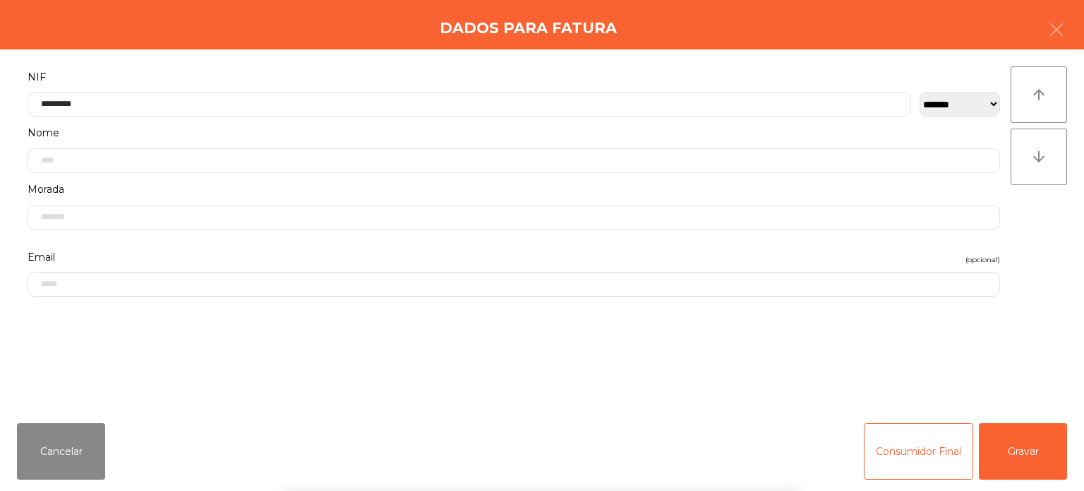
click at [965, 376] on div "` 1 2 3 4 5 6 7 8 9 0 - = keyboard_backspace keyboard_tab q w e r t y u i o p […" at bounding box center [542, 403] width 1084 height 175
click at [1024, 449] on button "Gravar" at bounding box center [1023, 451] width 88 height 56
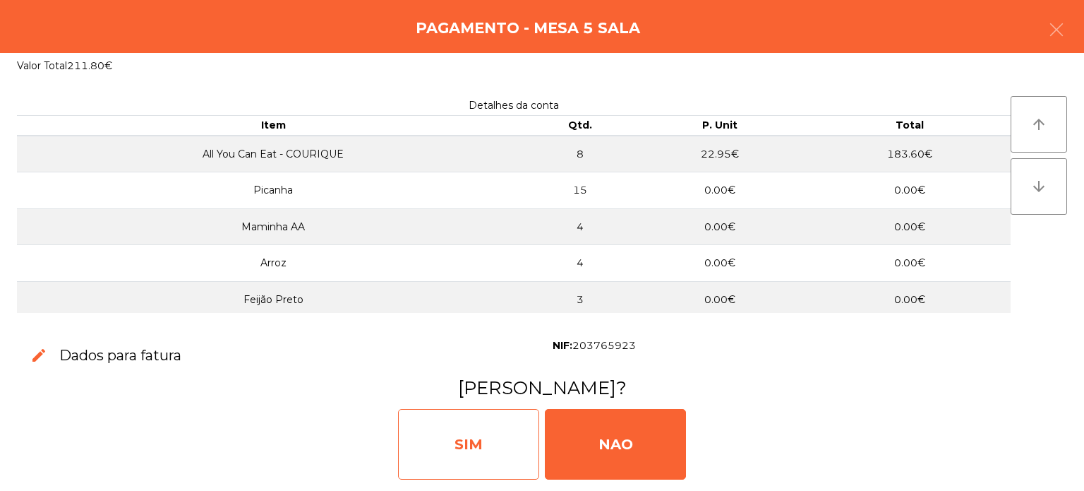
click at [467, 429] on div "SIM" at bounding box center [468, 444] width 141 height 71
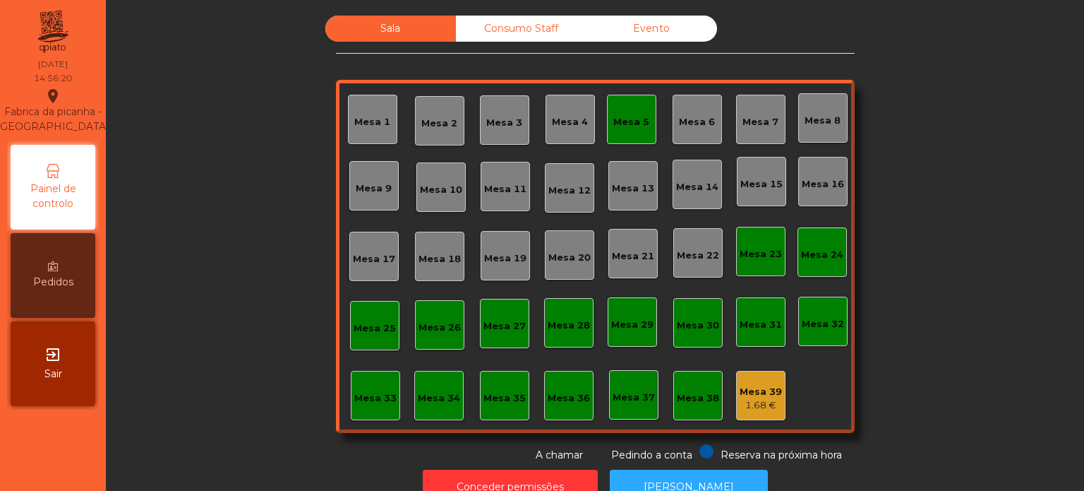
click at [620, 132] on div "Mesa 5" at bounding box center [631, 119] width 49 height 49
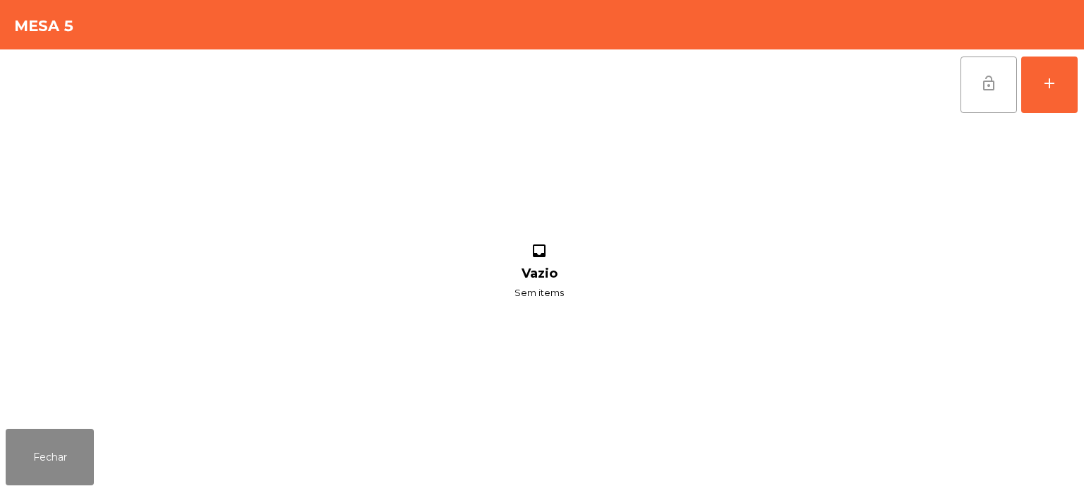
click at [993, 88] on span "lock_open" at bounding box center [989, 83] width 17 height 17
click at [68, 434] on button "Fechar" at bounding box center [50, 457] width 88 height 56
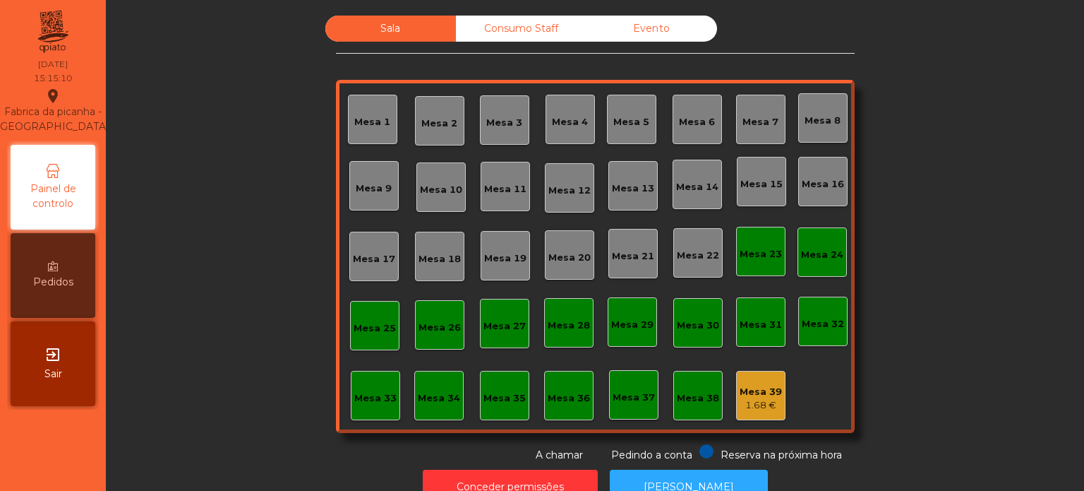
click at [820, 324] on div "Mesa 32" at bounding box center [823, 324] width 42 height 14
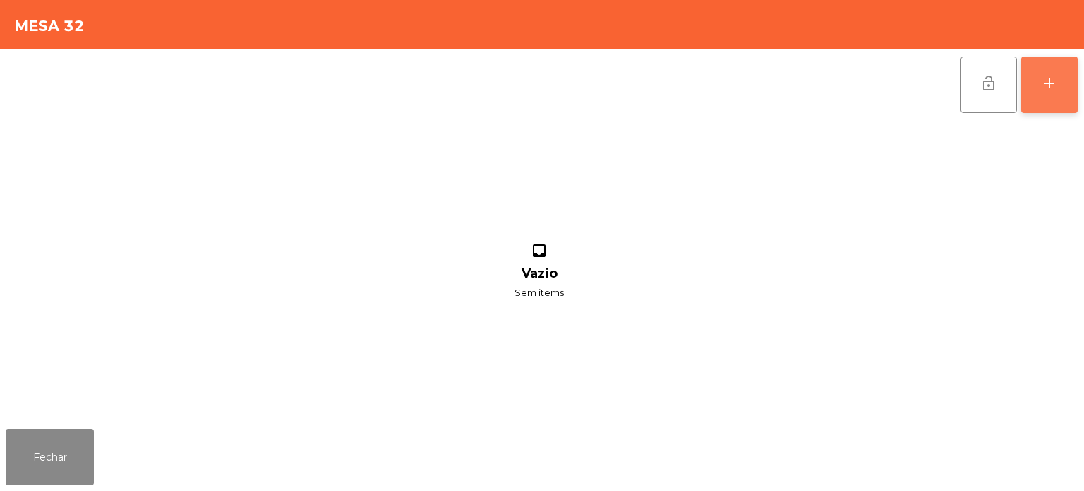
click at [1048, 78] on div "add" at bounding box center [1049, 83] width 17 height 17
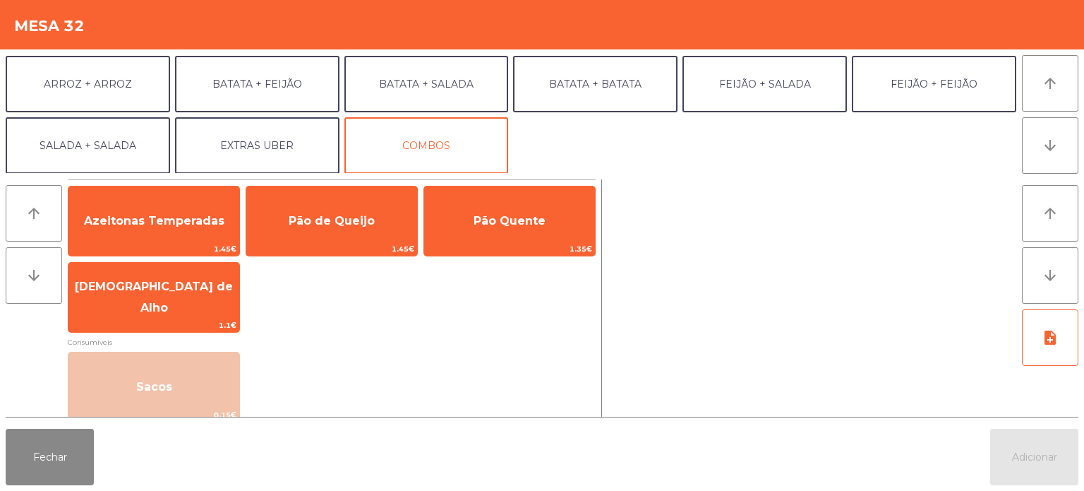
scroll to position [99, 0]
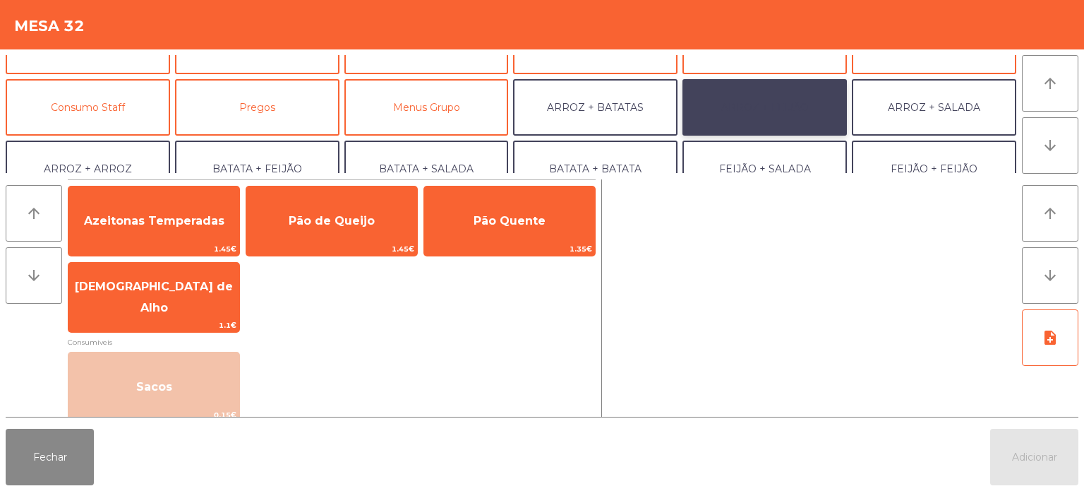
click at [775, 107] on button "ARROZ + FEIJÃO" at bounding box center [765, 107] width 165 height 56
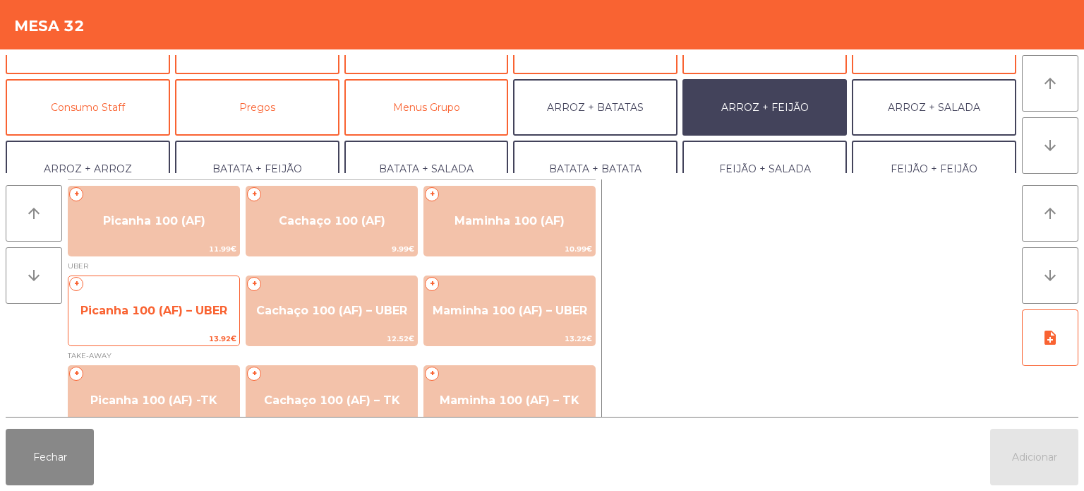
click at [191, 304] on span "Picanha 100 (AF) – UBER" at bounding box center [153, 310] width 147 height 13
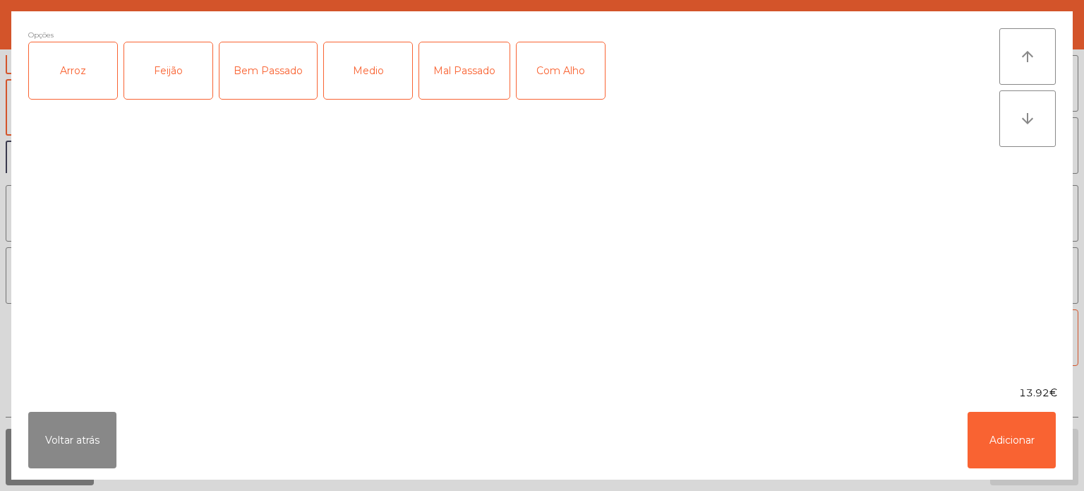
click at [73, 66] on div "Arroz" at bounding box center [73, 70] width 88 height 56
click at [169, 62] on div "Feijão" at bounding box center [168, 70] width 88 height 56
click at [460, 61] on div "Mal Passado" at bounding box center [464, 70] width 90 height 56
click at [1012, 437] on button "Adicionar" at bounding box center [1012, 440] width 88 height 56
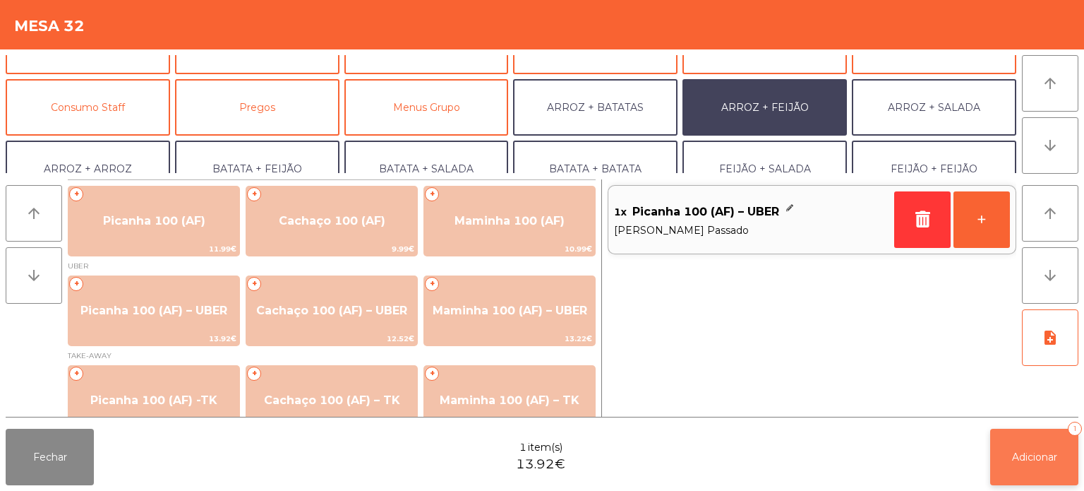
click at [1025, 462] on span "Adicionar" at bounding box center [1034, 456] width 45 height 13
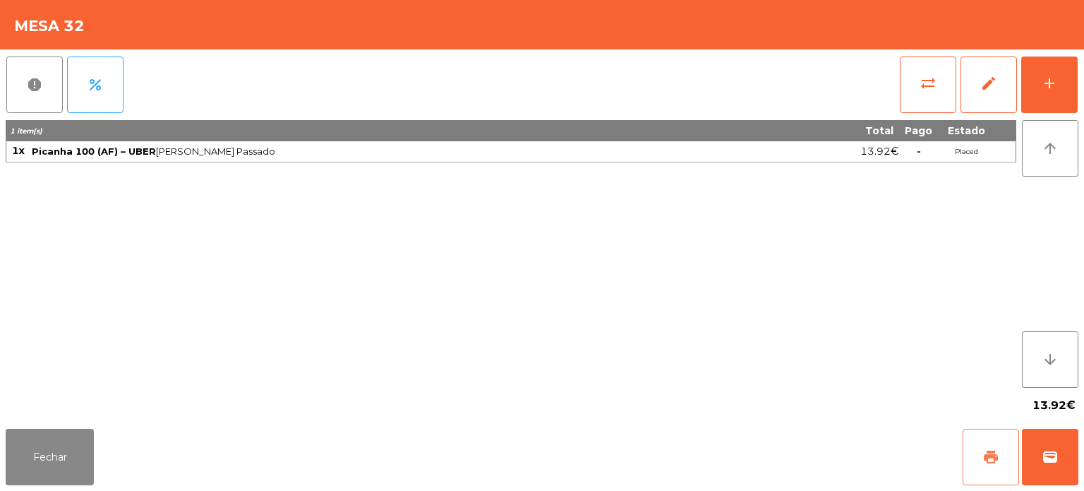
click at [988, 455] on span "print" at bounding box center [991, 456] width 17 height 17
click at [1076, 464] on button "wallet" at bounding box center [1050, 457] width 56 height 56
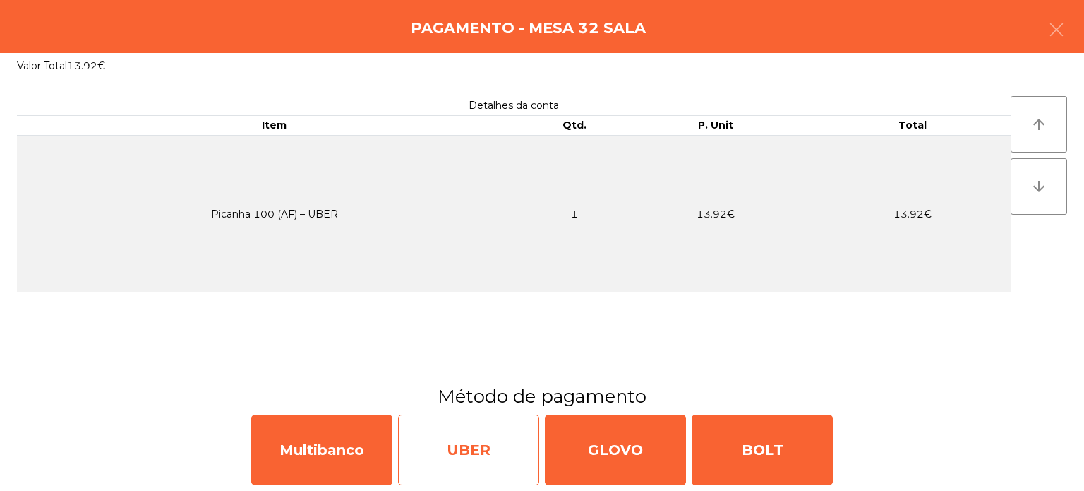
click at [468, 437] on div "UBER" at bounding box center [468, 449] width 141 height 71
select select "**"
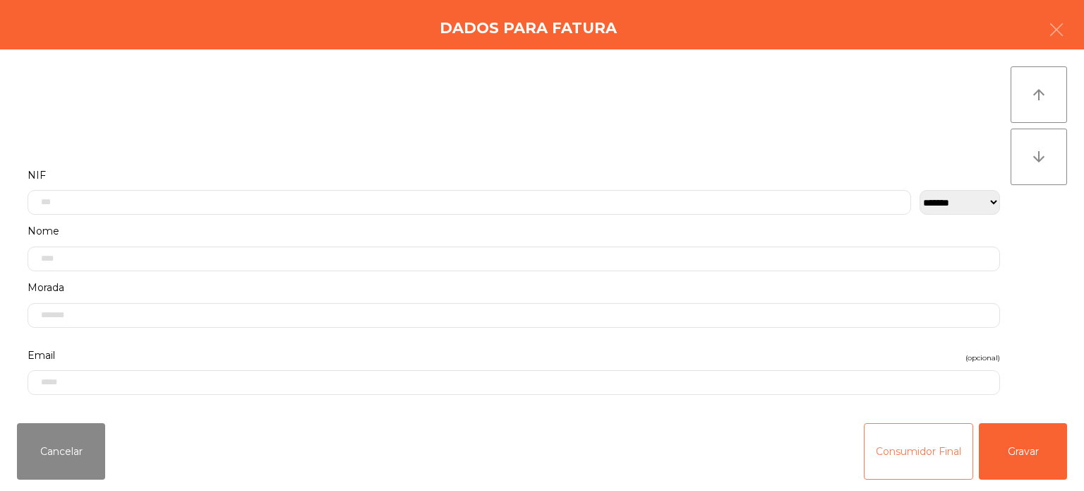
click at [926, 447] on button "Consumidor Final" at bounding box center [918, 451] width 109 height 56
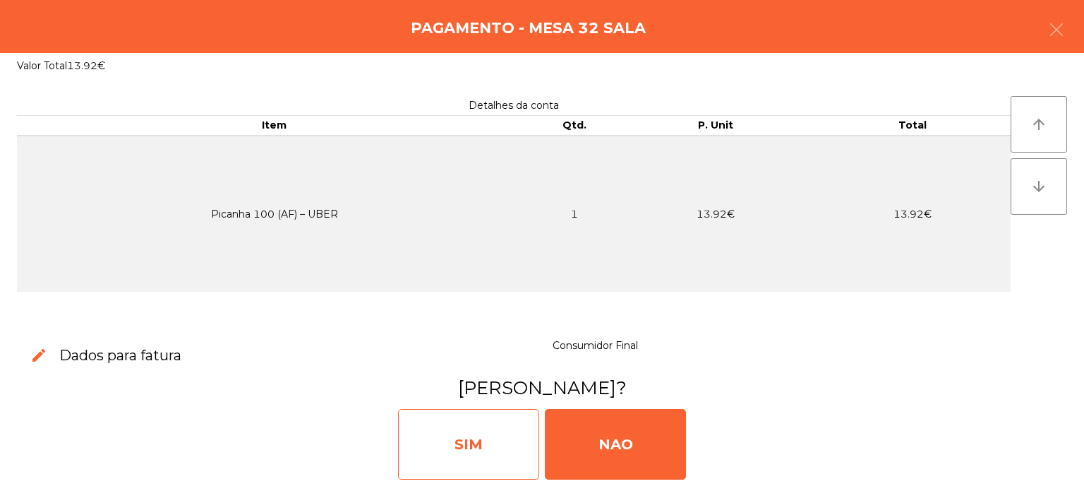
click at [491, 434] on div "SIM" at bounding box center [468, 444] width 141 height 71
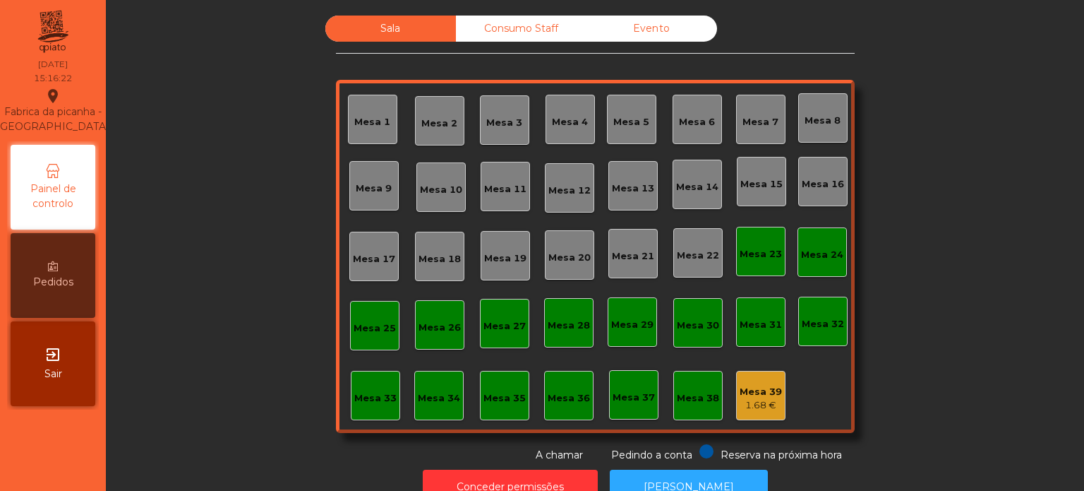
click at [952, 350] on div "Sala Consumo Staff Evento Mesa 1 Mesa 2 Mesa 3 Mesa 4 Mesa 5 Mesa 6 Mesa 7 Mesa…" at bounding box center [595, 239] width 940 height 447
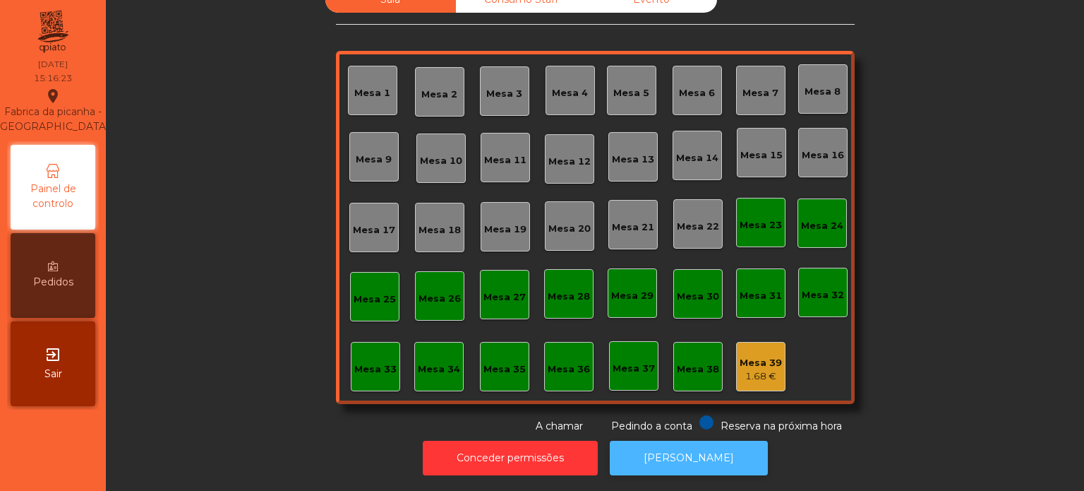
click at [695, 447] on button "[PERSON_NAME]" at bounding box center [689, 458] width 158 height 35
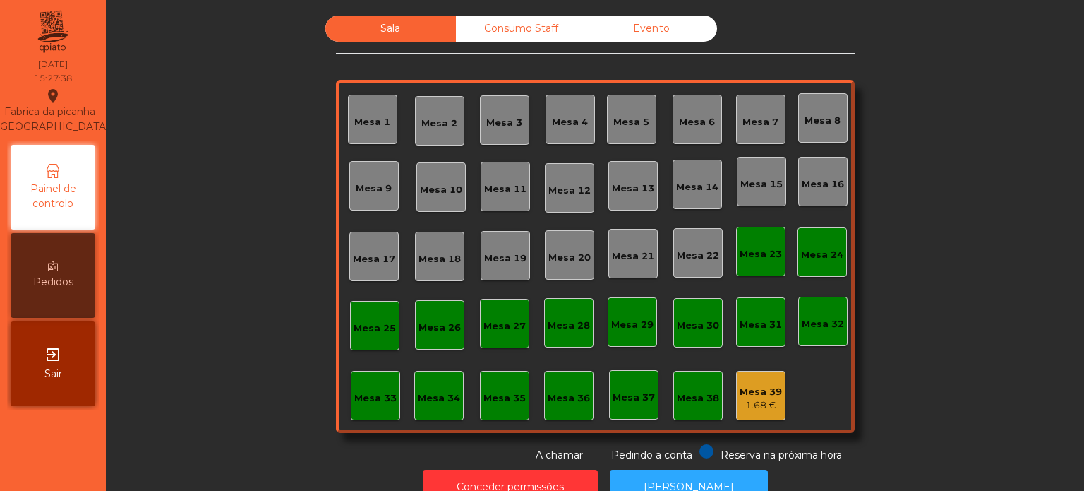
click at [518, 19] on div "Consumo Staff" at bounding box center [521, 29] width 131 height 26
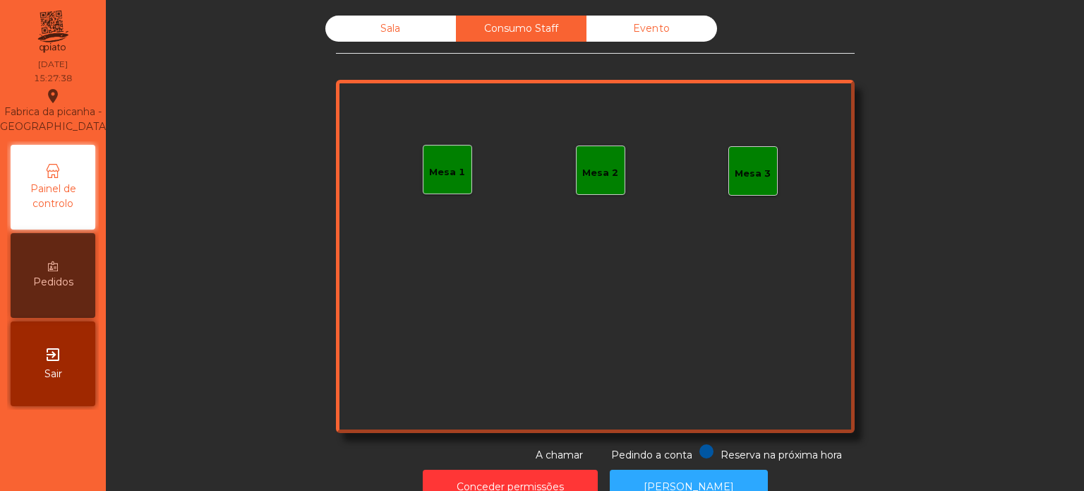
click at [647, 25] on div "Evento" at bounding box center [652, 29] width 131 height 26
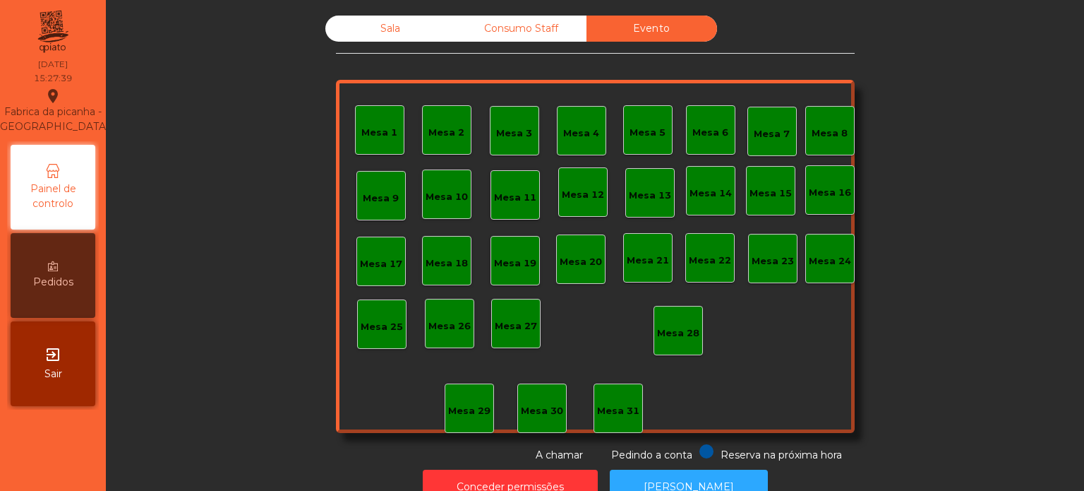
click at [397, 28] on div "Sala" at bounding box center [390, 29] width 131 height 26
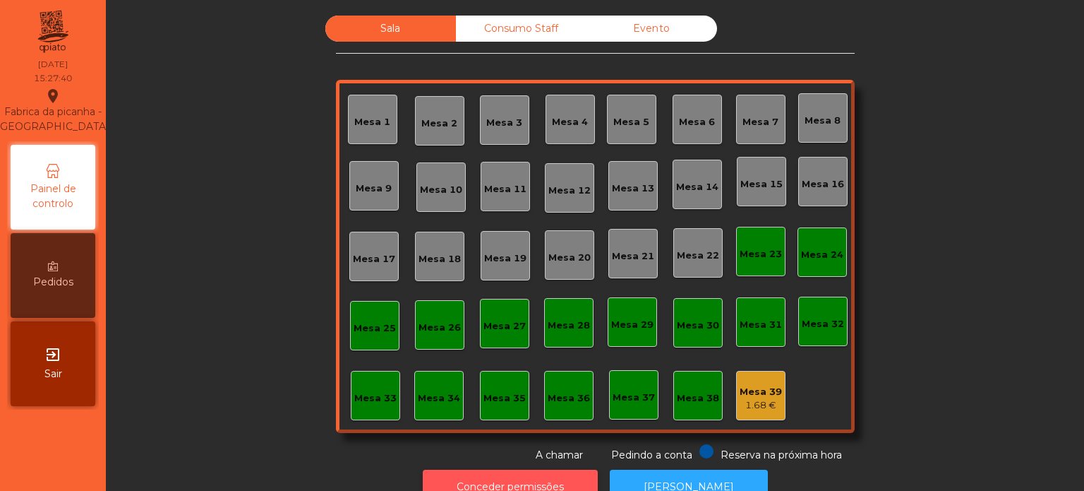
click at [520, 474] on button "Conceder permissões" at bounding box center [510, 487] width 175 height 35
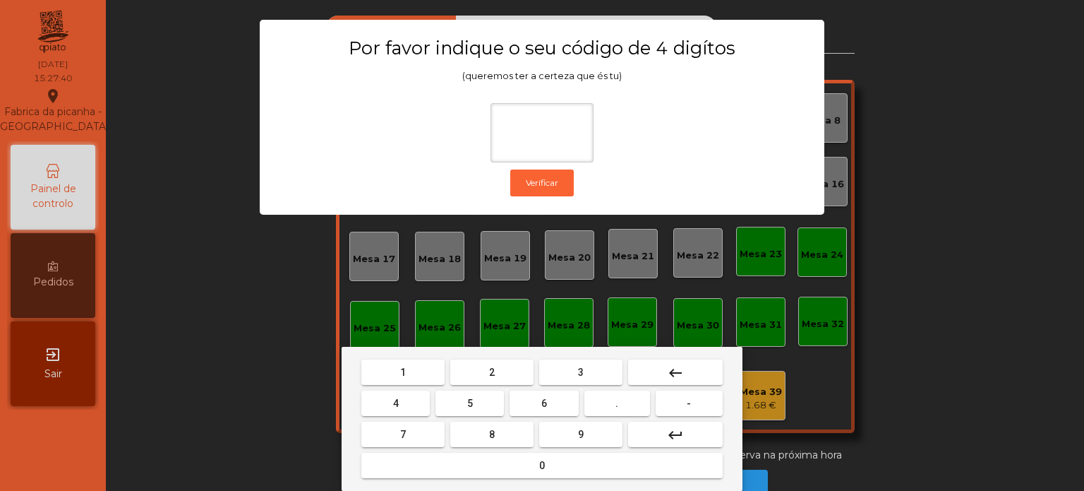
click at [385, 354] on div "1 2 3 keyboard_backspace 4 5 6 . - 7 8 9 keyboard_return 0" at bounding box center [542, 419] width 401 height 144
click at [398, 361] on button "1" at bounding box center [402, 371] width 83 height 25
click at [558, 376] on button "3" at bounding box center [580, 371] width 83 height 25
click at [471, 393] on button "5" at bounding box center [470, 402] width 68 height 25
click at [486, 462] on button "0" at bounding box center [541, 465] width 361 height 25
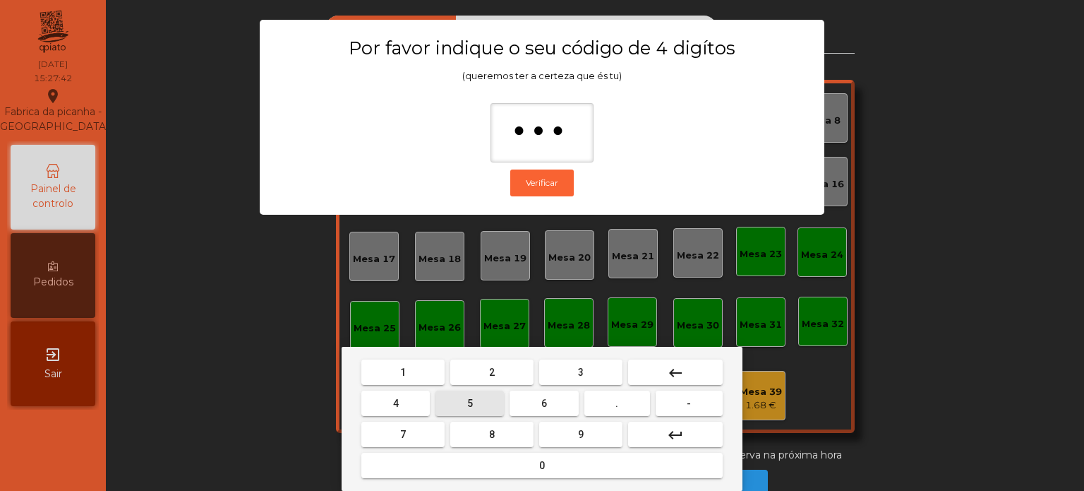
type input "****"
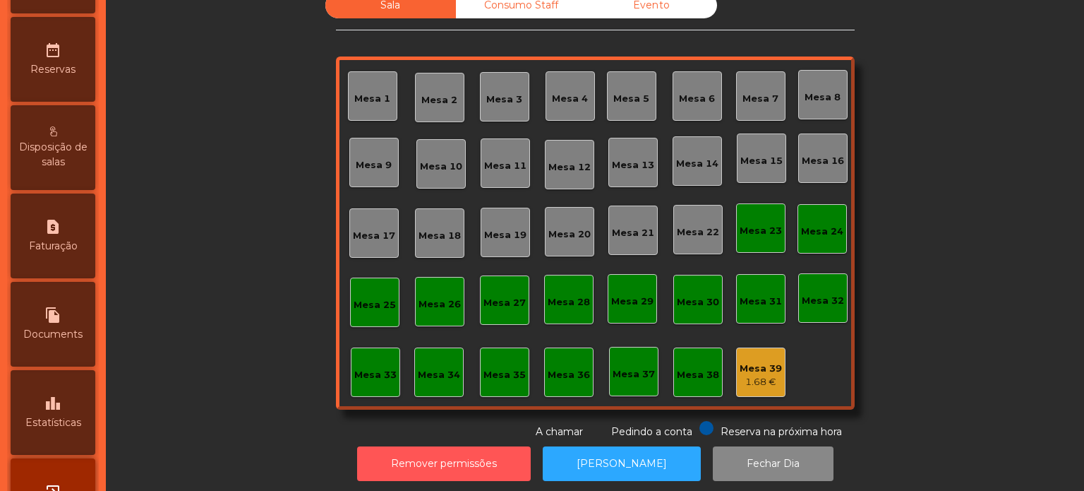
scroll to position [480, 0]
click at [56, 431] on span "Estatísticas" at bounding box center [53, 423] width 56 height 15
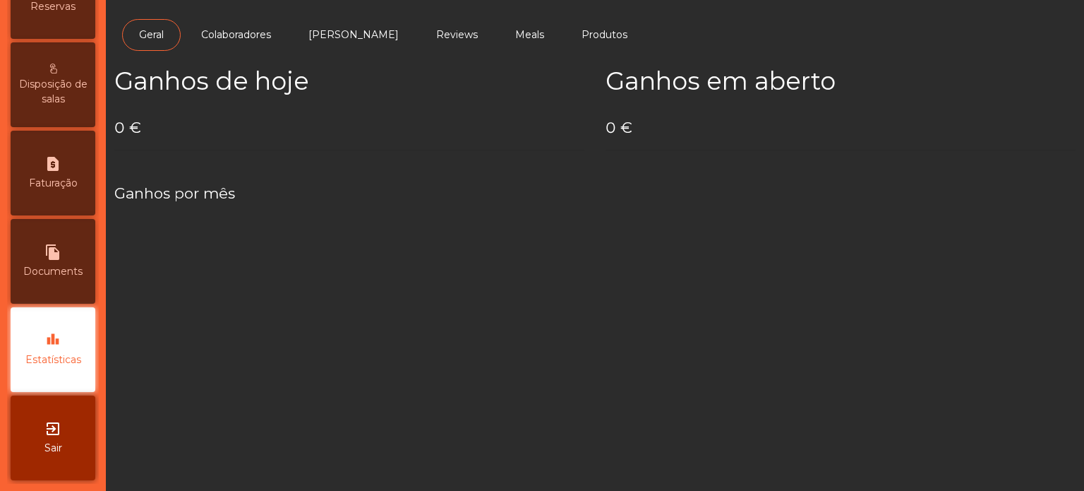
scroll to position [558, 0]
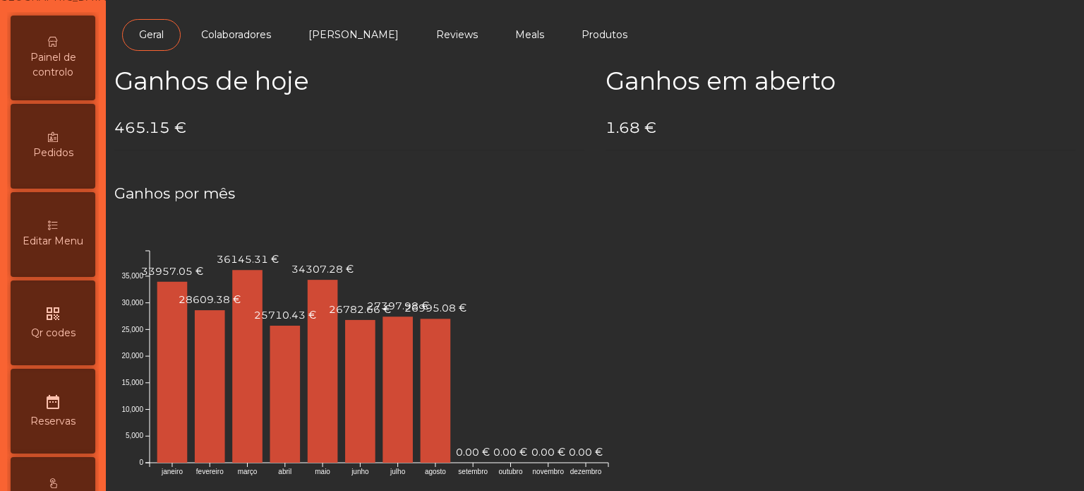
click at [55, 188] on div "Pedidos" at bounding box center [53, 146] width 85 height 85
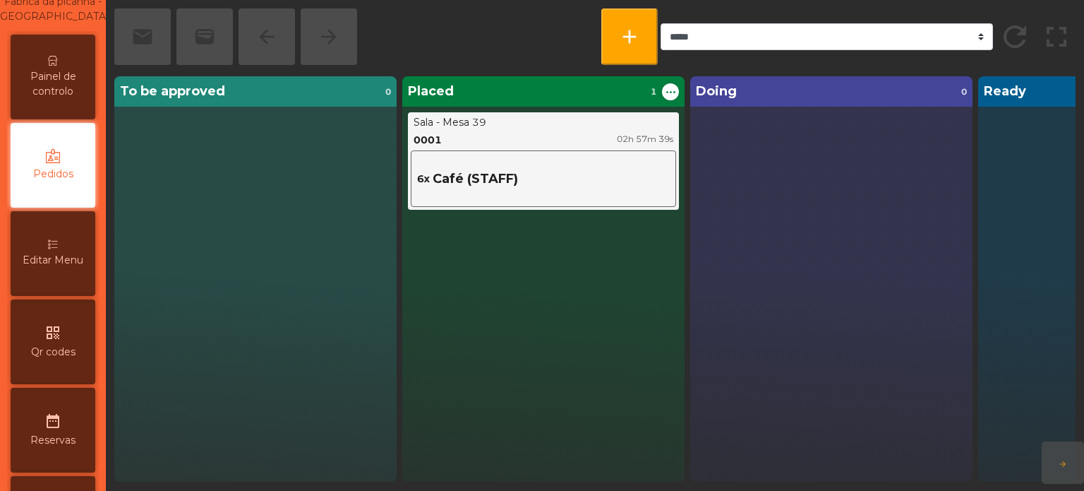
scroll to position [44, 0]
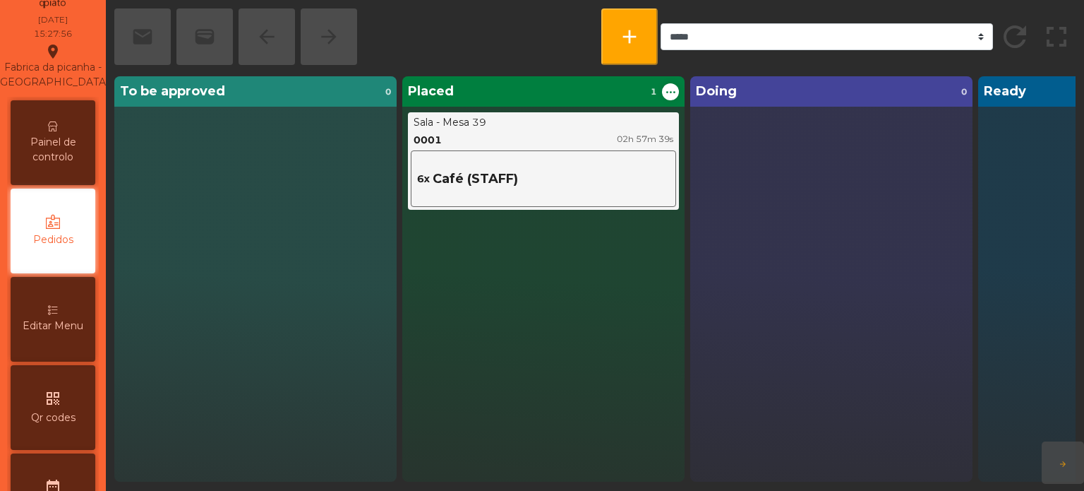
click at [34, 61] on div "Fabrica da picanha - Lisboa location_on" at bounding box center [52, 66] width 113 height 47
click at [35, 184] on div "Painel de controlo" at bounding box center [53, 142] width 85 height 85
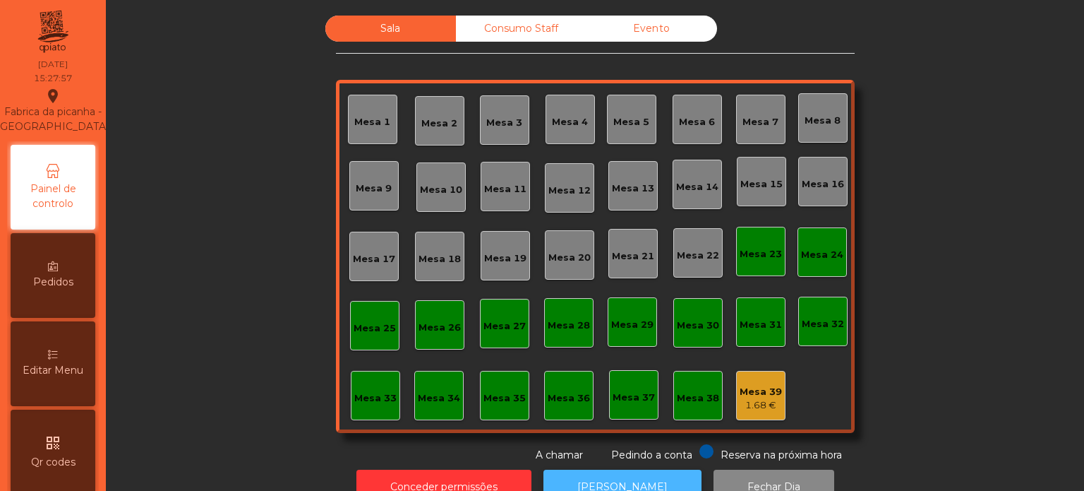
click at [614, 474] on button "[PERSON_NAME]" at bounding box center [623, 487] width 158 height 35
click at [640, 471] on button "[PERSON_NAME]" at bounding box center [623, 487] width 158 height 35
click at [627, 471] on button "[PERSON_NAME]" at bounding box center [623, 487] width 158 height 35
